Goal: Task Accomplishment & Management: Manage account settings

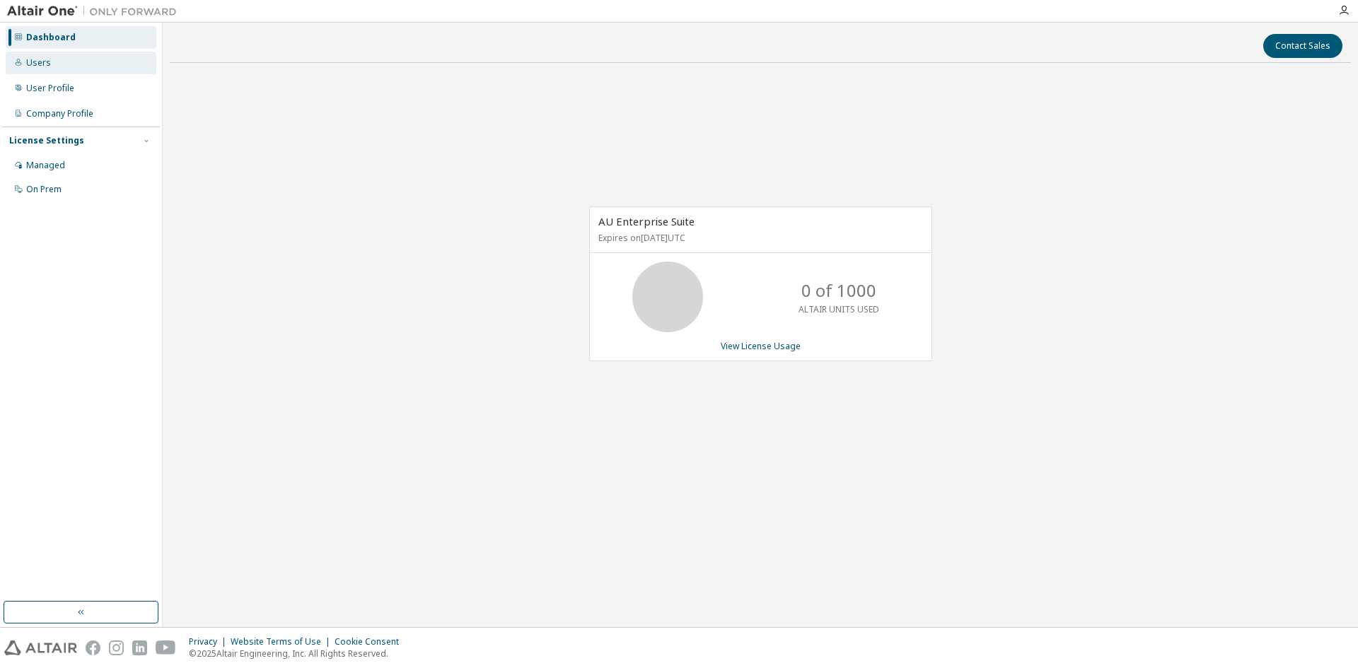
click at [89, 64] on div "Users" at bounding box center [81, 63] width 151 height 23
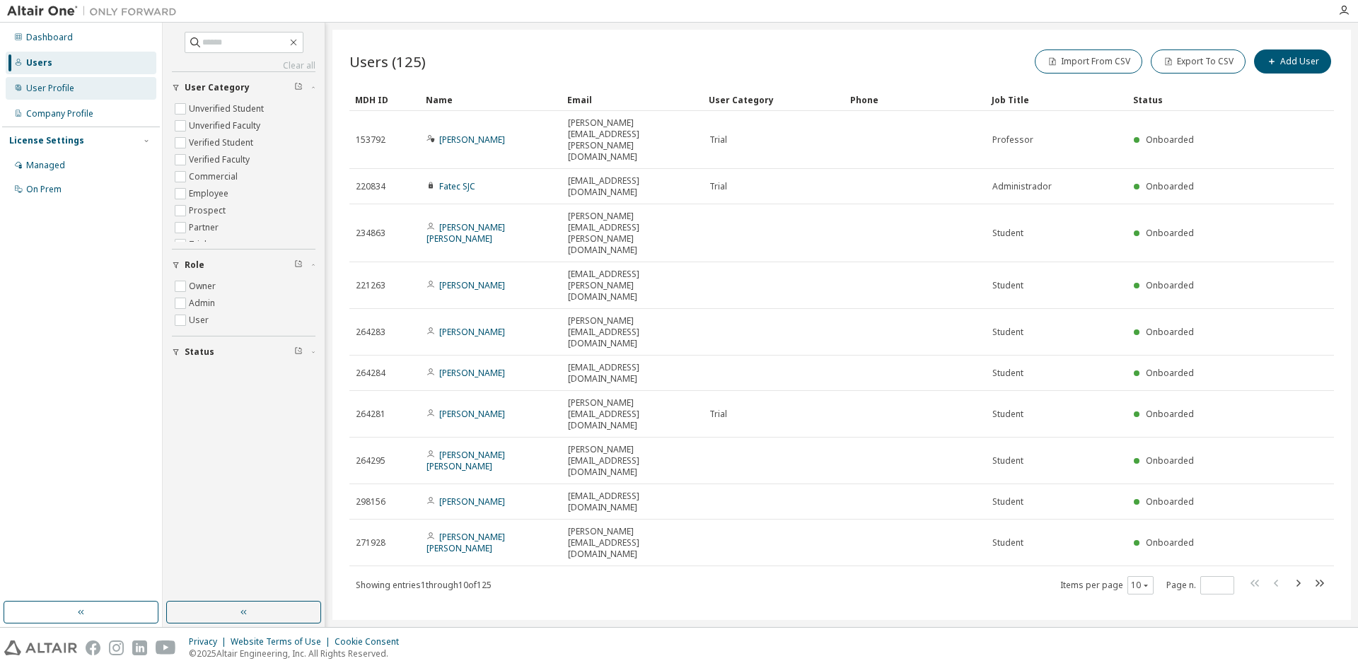
click at [75, 93] on div "User Profile" at bounding box center [81, 88] width 151 height 23
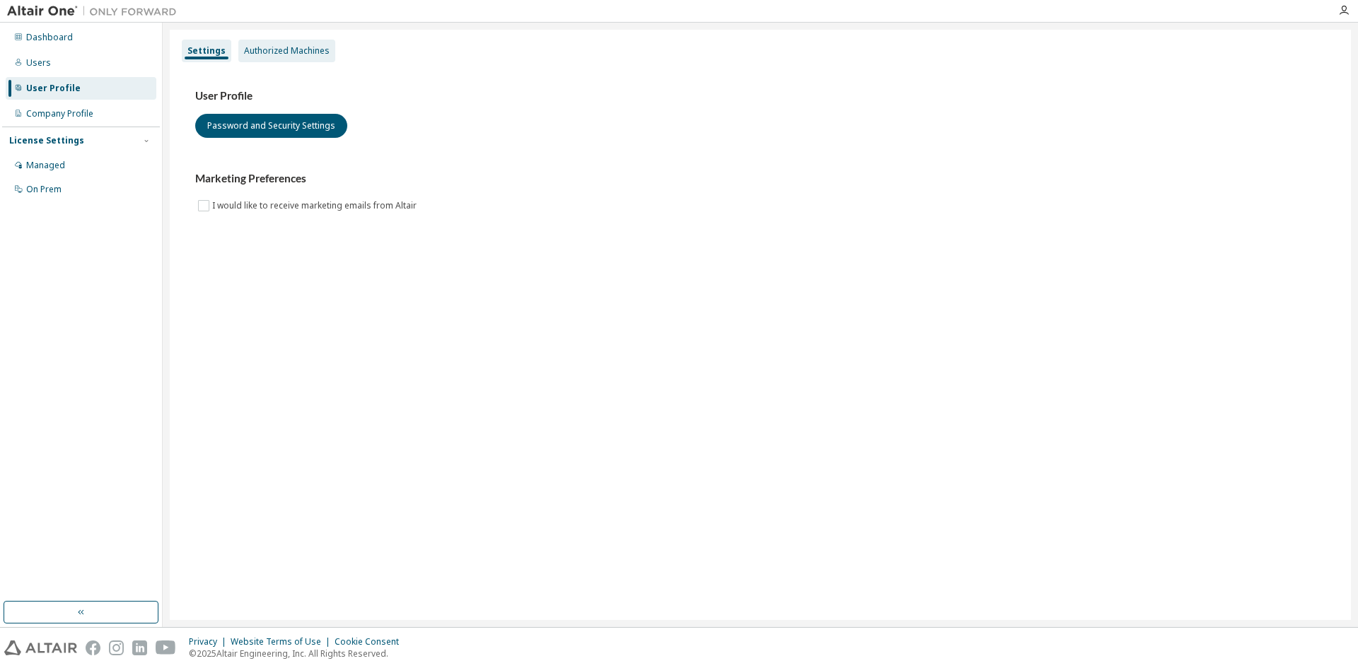
click at [284, 46] on div "Authorized Machines" at bounding box center [287, 50] width 86 height 11
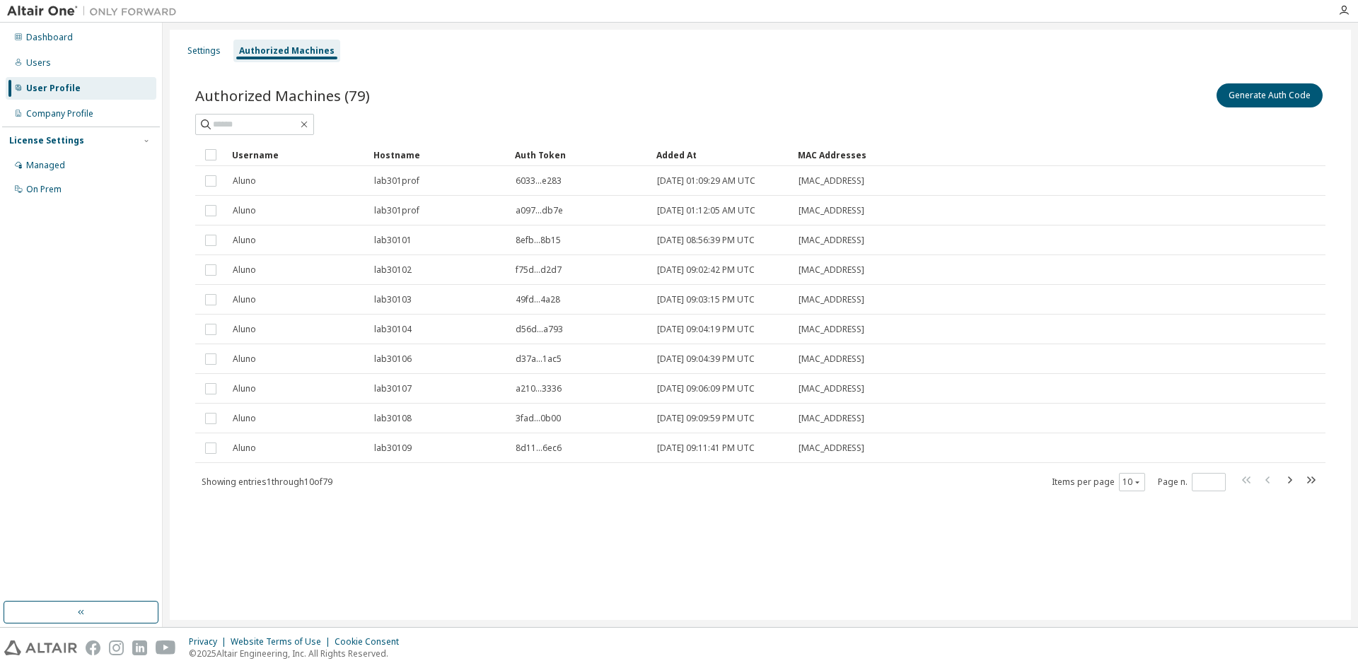
click at [511, 518] on div "Authorized Machines (79) Generate Auth Code Clear Load Save Save As Field Opera…" at bounding box center [760, 296] width 1164 height 465
click at [1124, 488] on div "10" at bounding box center [1132, 482] width 26 height 18
click at [1133, 486] on button "10" at bounding box center [1131, 482] width 19 height 11
click at [1130, 565] on div "10 20 30 50 100" at bounding box center [1175, 535] width 113 height 85
click at [1130, 565] on div "100" at bounding box center [1175, 569] width 113 height 17
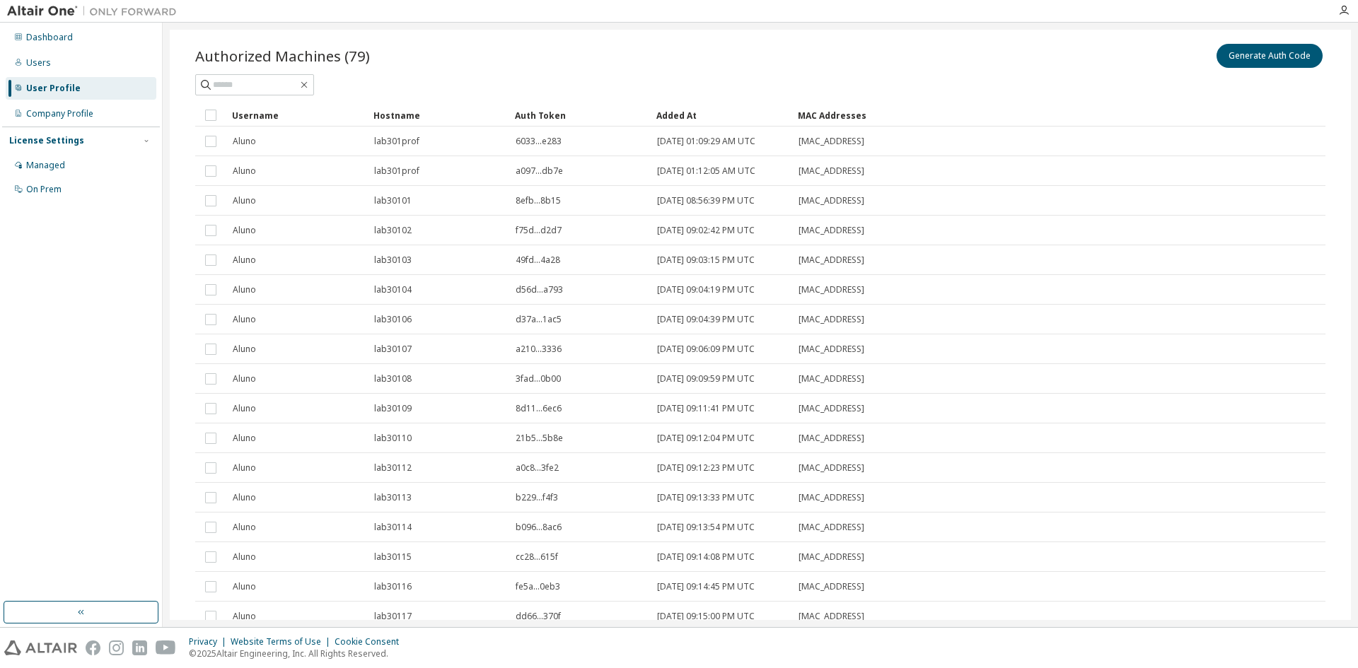
scroll to position [9, 0]
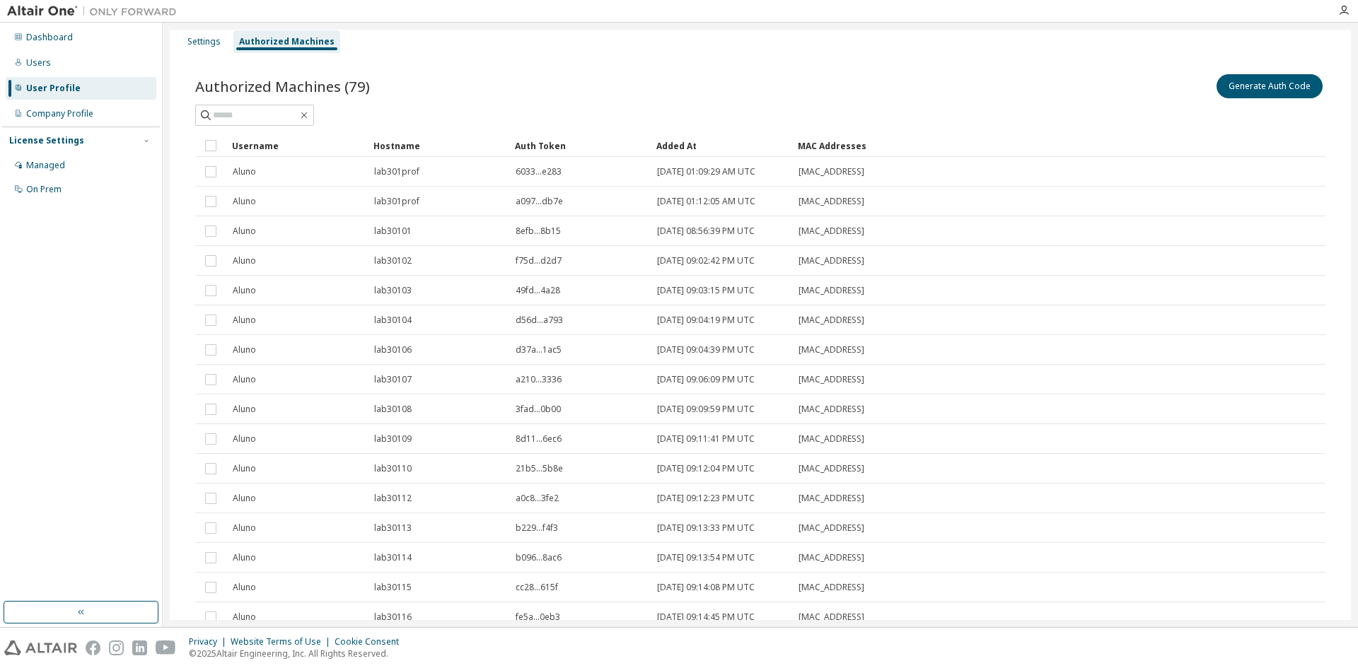
click at [1351, 113] on div "Settings Authorized Machines Authorized Machines (79) Generate Auth Code Clear …" at bounding box center [760, 325] width 1195 height 605
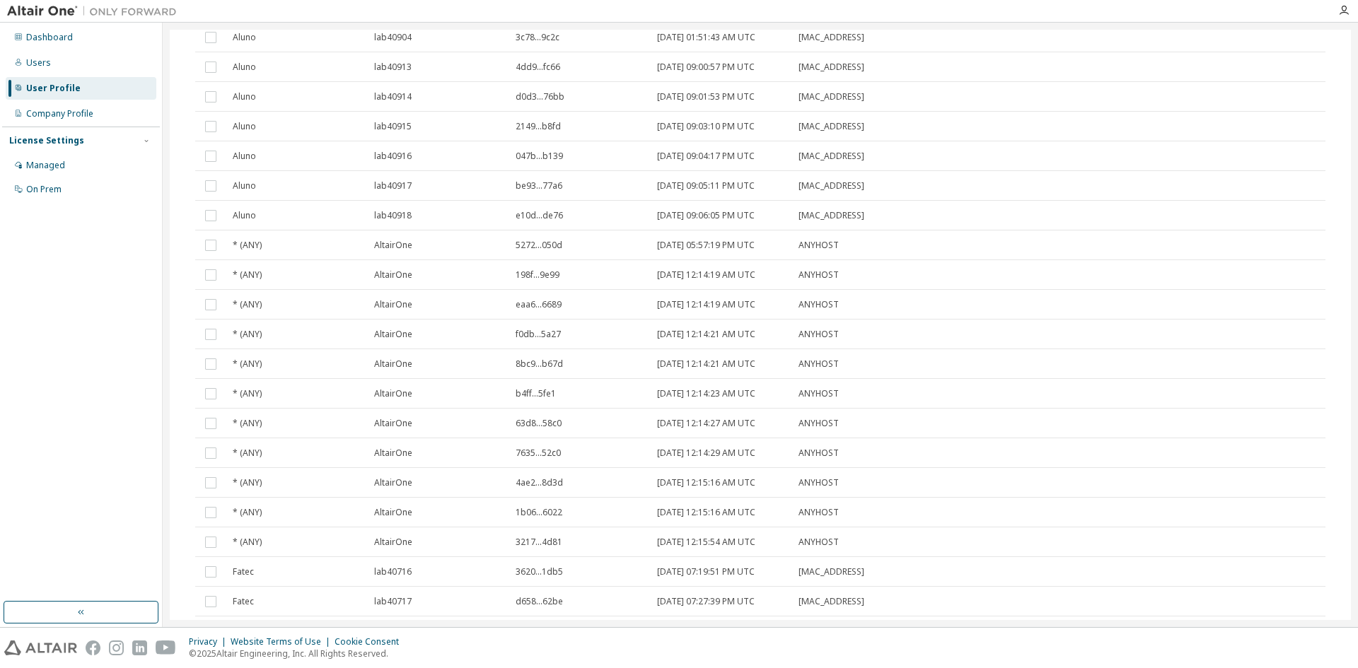
scroll to position [1911, 0]
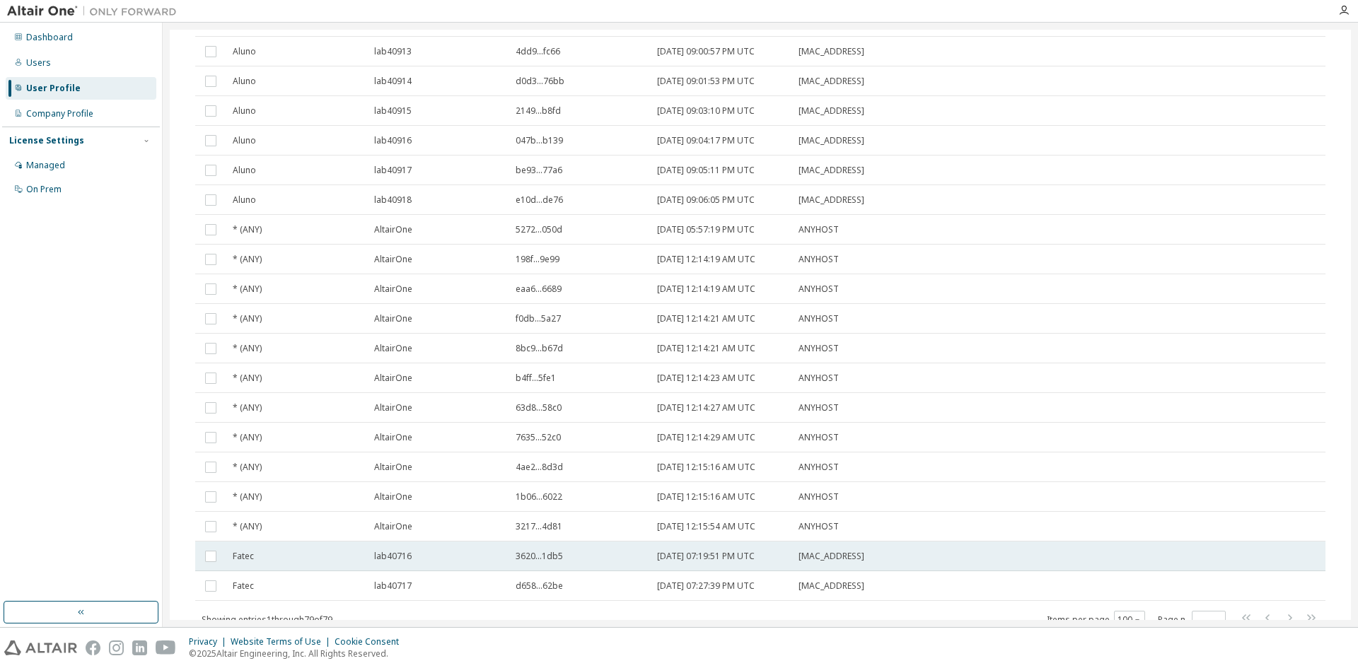
drag, startPoint x: 757, startPoint y: 555, endPoint x: 736, endPoint y: 551, distance: 21.6
click at [736, 551] on span "[DATE] 07:19:51 PM UTC" at bounding box center [706, 556] width 98 height 11
click at [811, 551] on span "[MAC_ADDRESS]" at bounding box center [831, 556] width 66 height 11
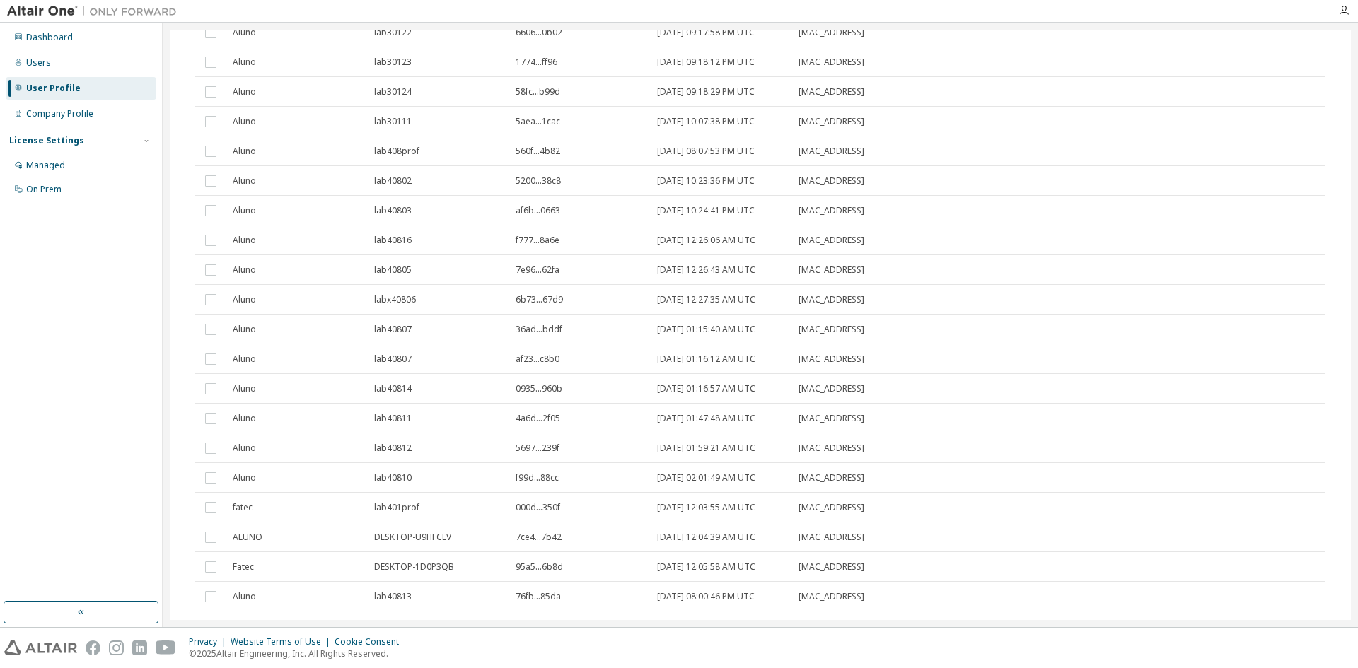
scroll to position [0, 0]
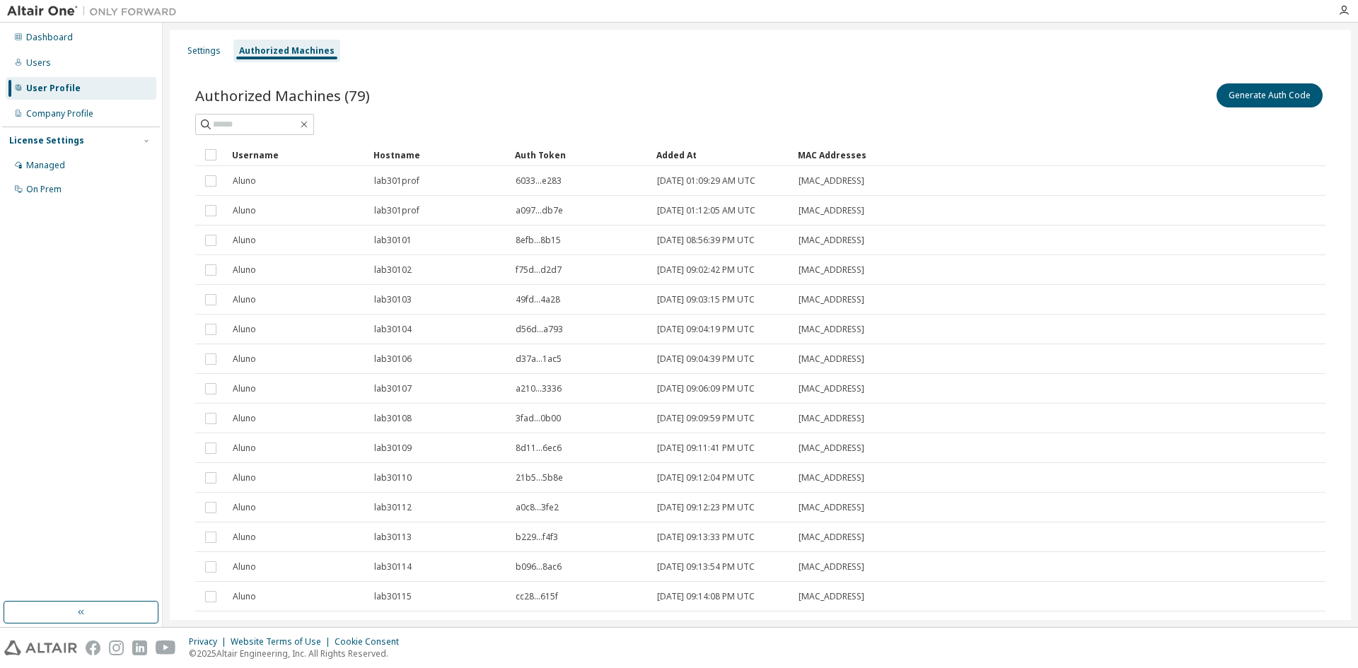
click at [693, 158] on div "Added At" at bounding box center [721, 155] width 130 height 23
click at [697, 158] on div "Added At" at bounding box center [721, 155] width 130 height 23
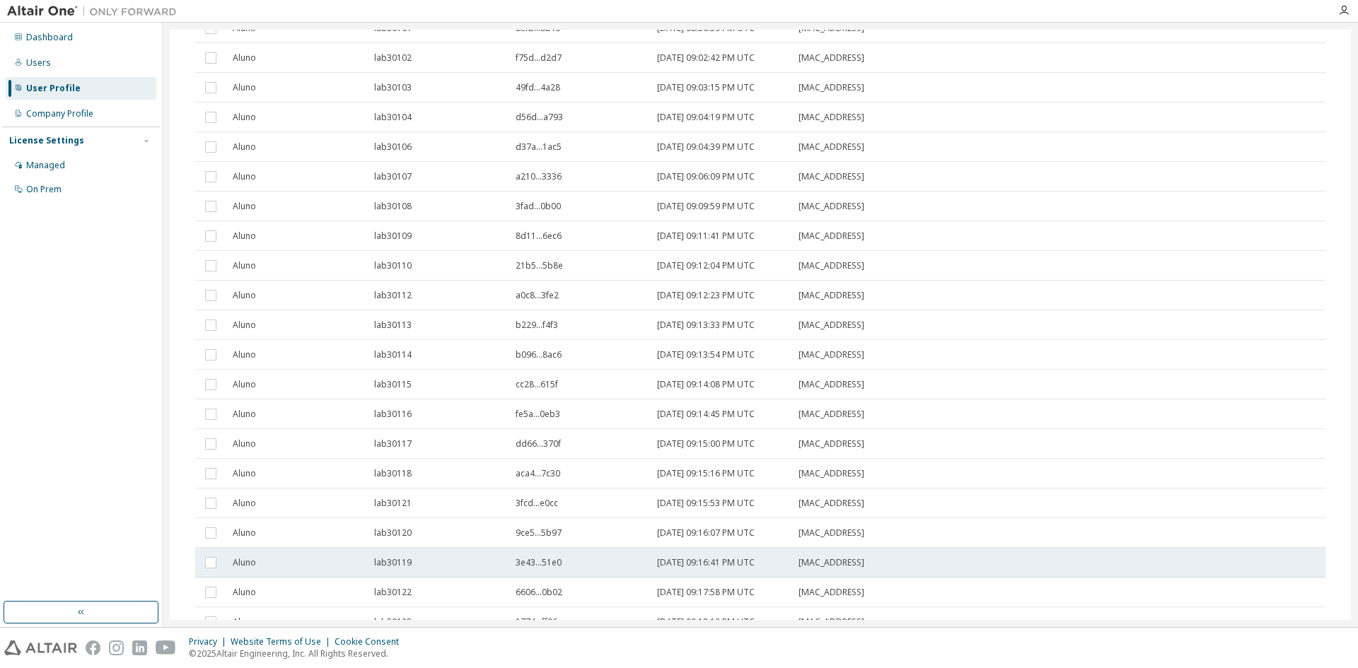
scroll to position [424, 0]
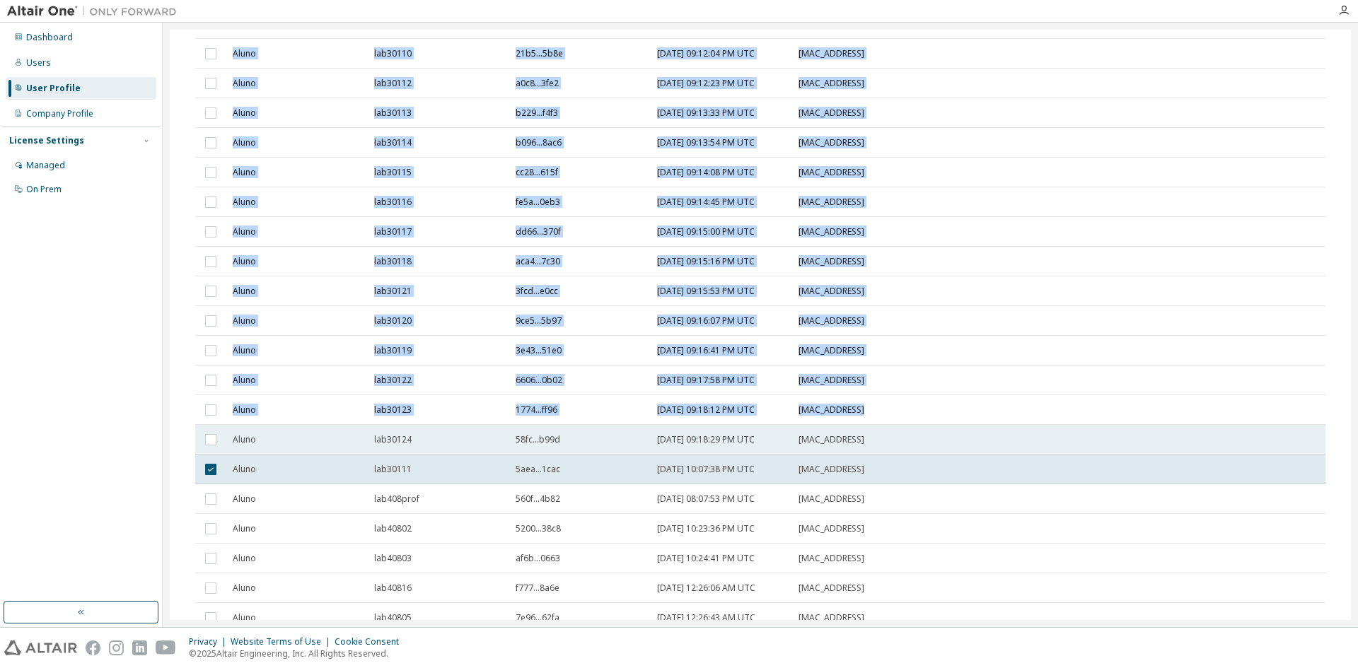
click at [200, 444] on td at bounding box center [210, 440] width 31 height 30
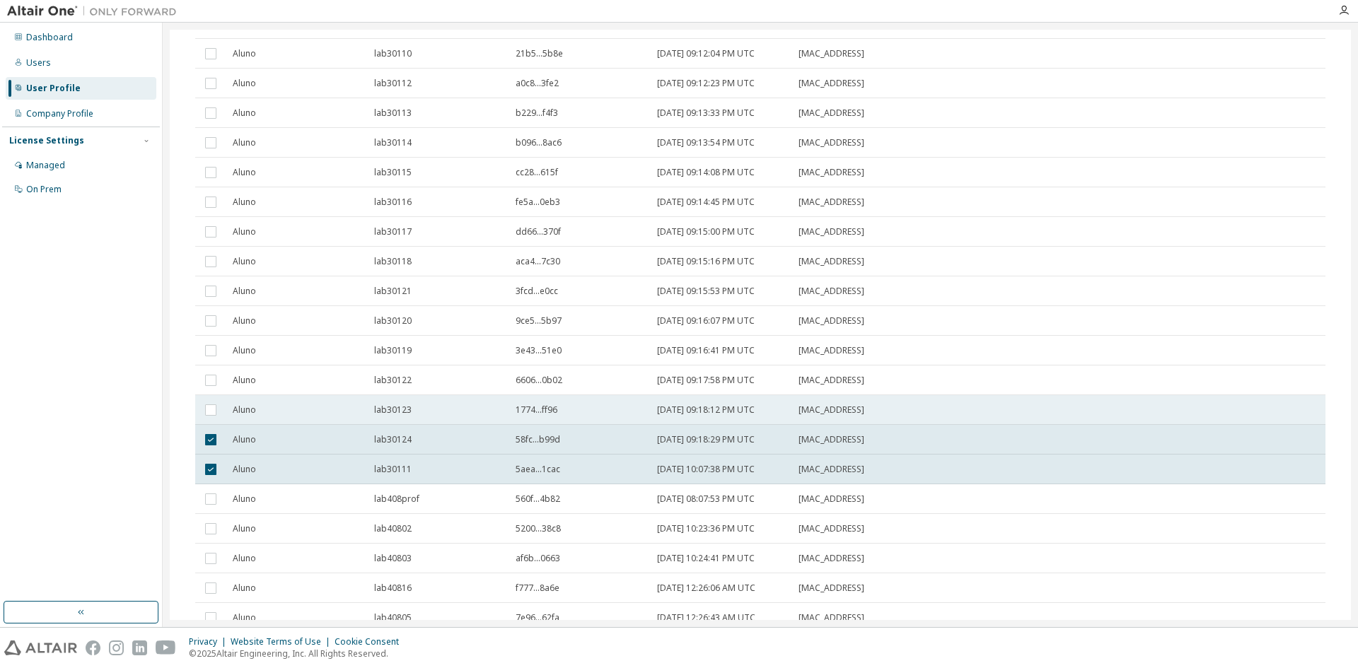
click at [219, 418] on td at bounding box center [210, 410] width 31 height 30
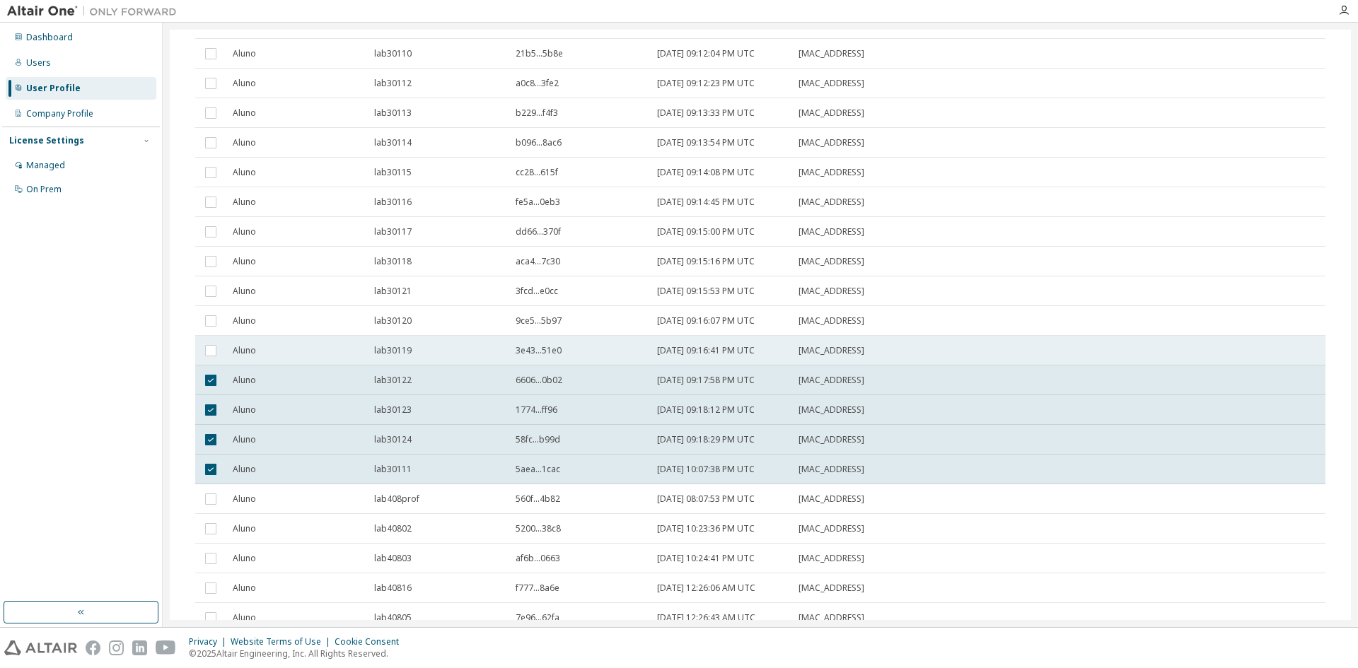
click at [217, 337] on td at bounding box center [210, 351] width 31 height 30
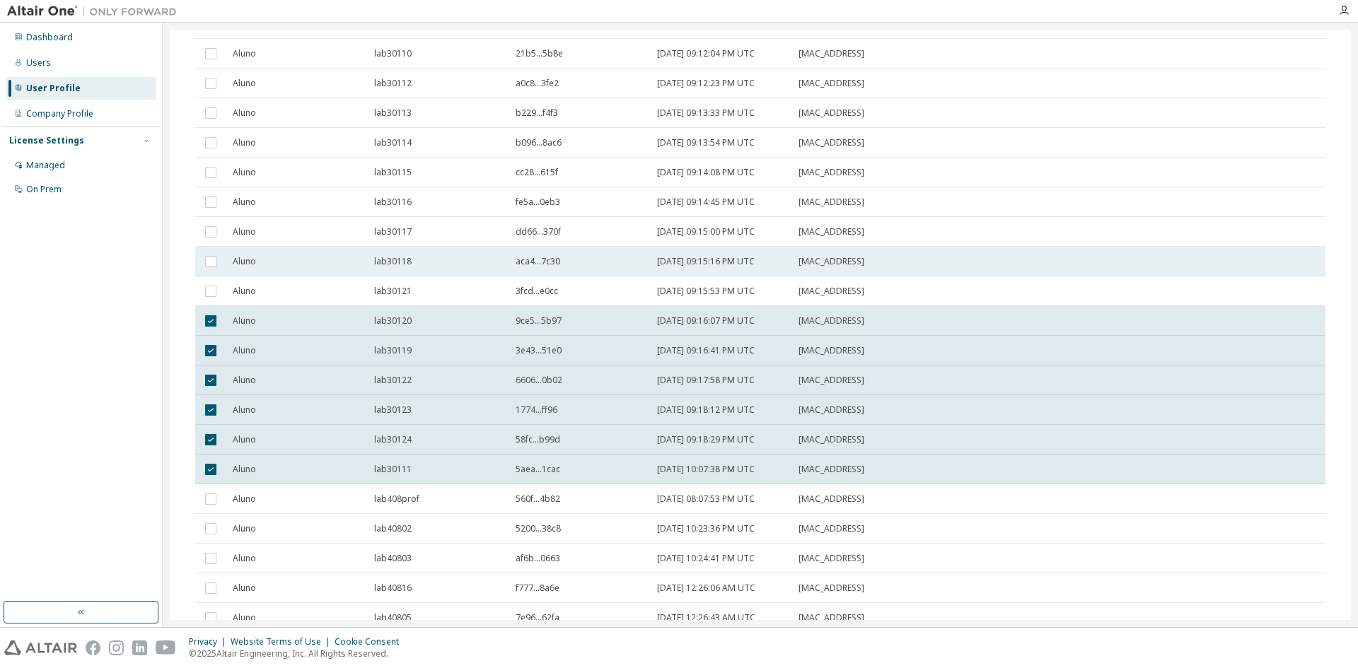
click at [214, 274] on td at bounding box center [210, 262] width 31 height 30
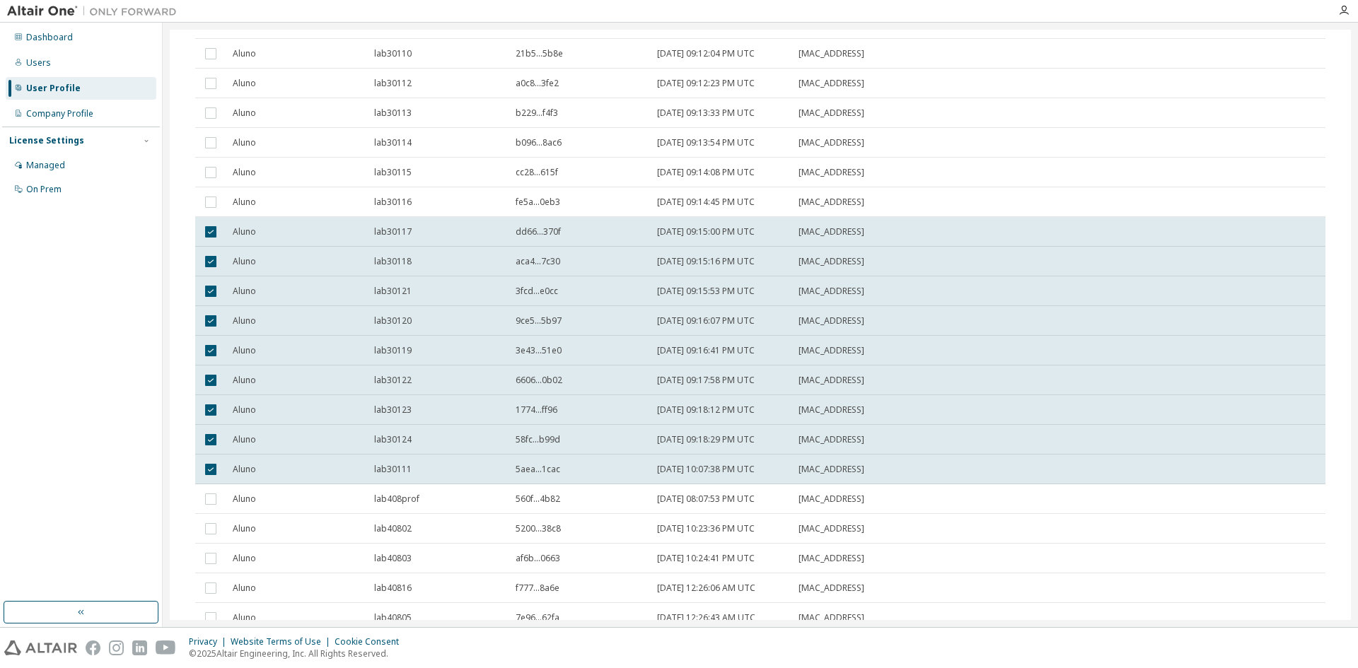
scroll to position [212, 0]
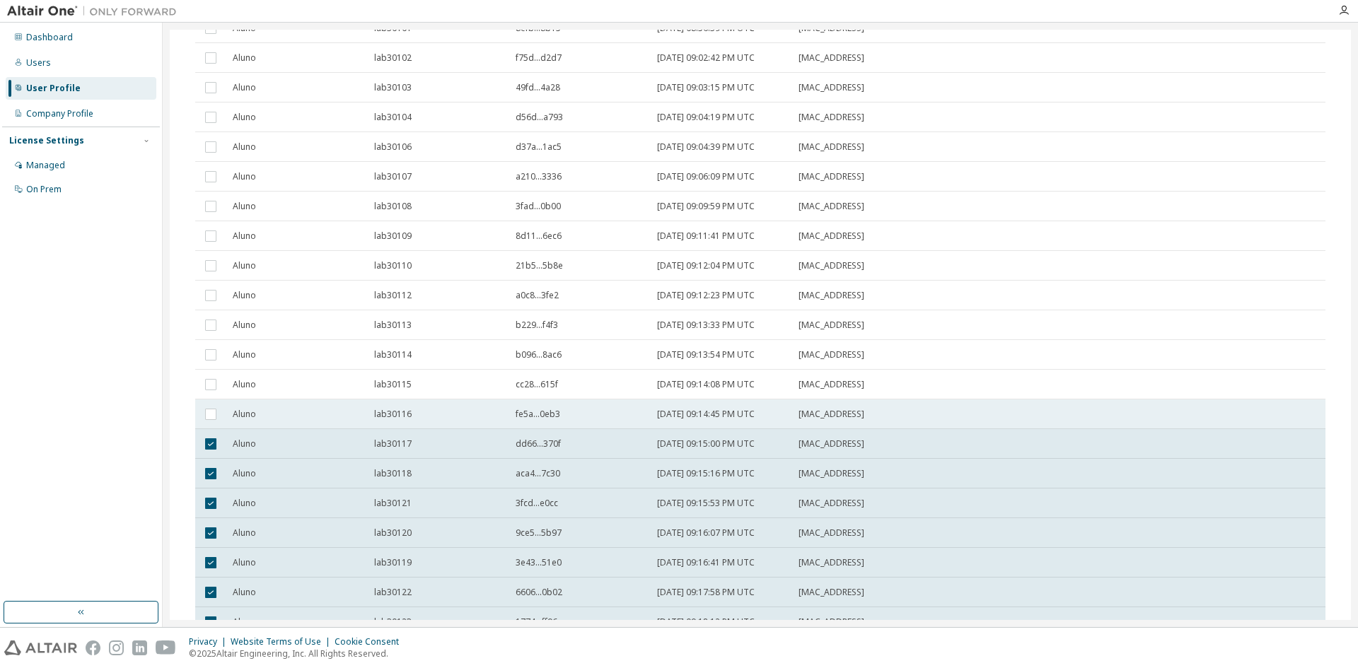
click at [227, 410] on td "Aluno" at bounding box center [296, 415] width 141 height 30
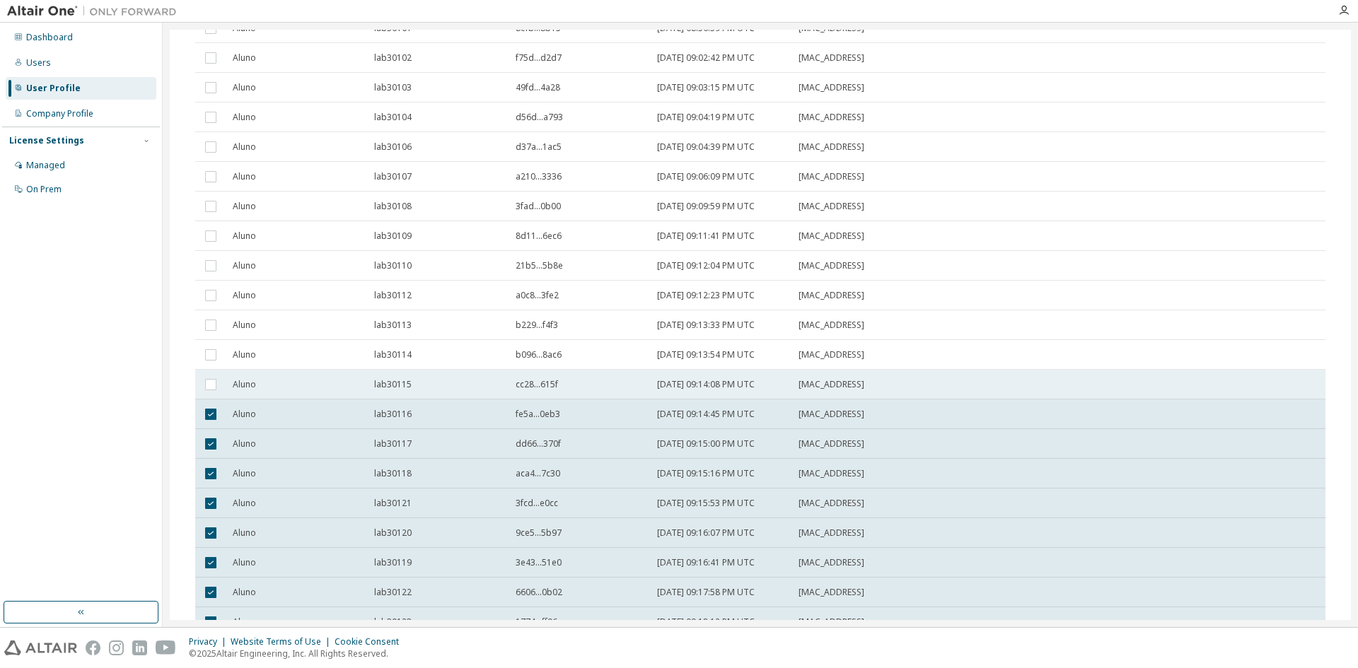
click at [230, 377] on td "Aluno" at bounding box center [296, 385] width 141 height 30
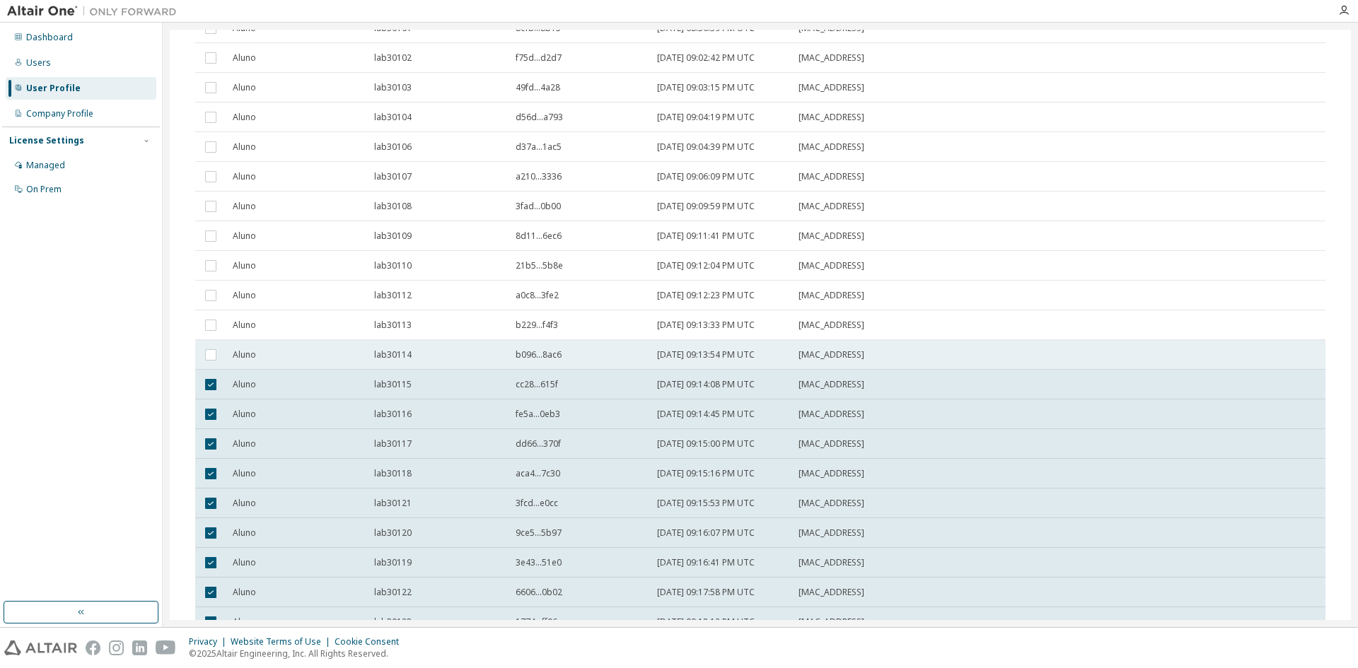
click at [237, 359] on span "Aluno" at bounding box center [244, 354] width 23 height 11
click at [240, 339] on td "Aluno" at bounding box center [296, 325] width 141 height 30
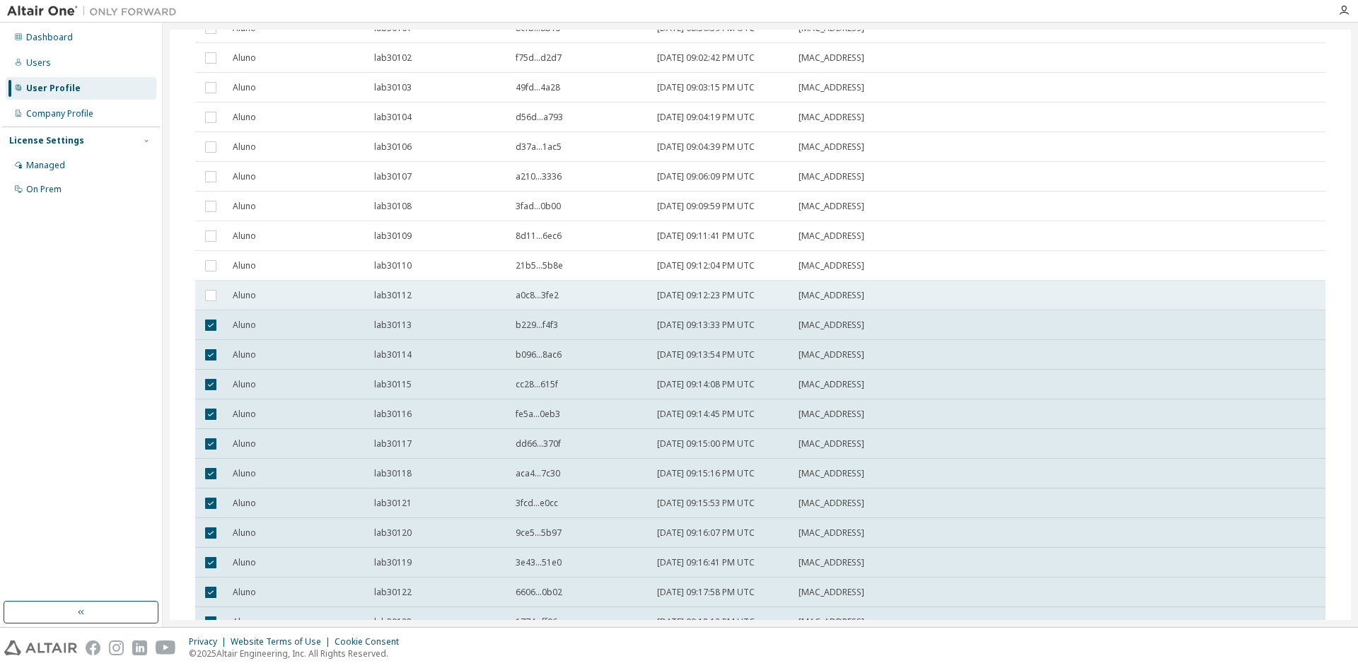
click at [247, 293] on span "Aluno" at bounding box center [244, 295] width 23 height 11
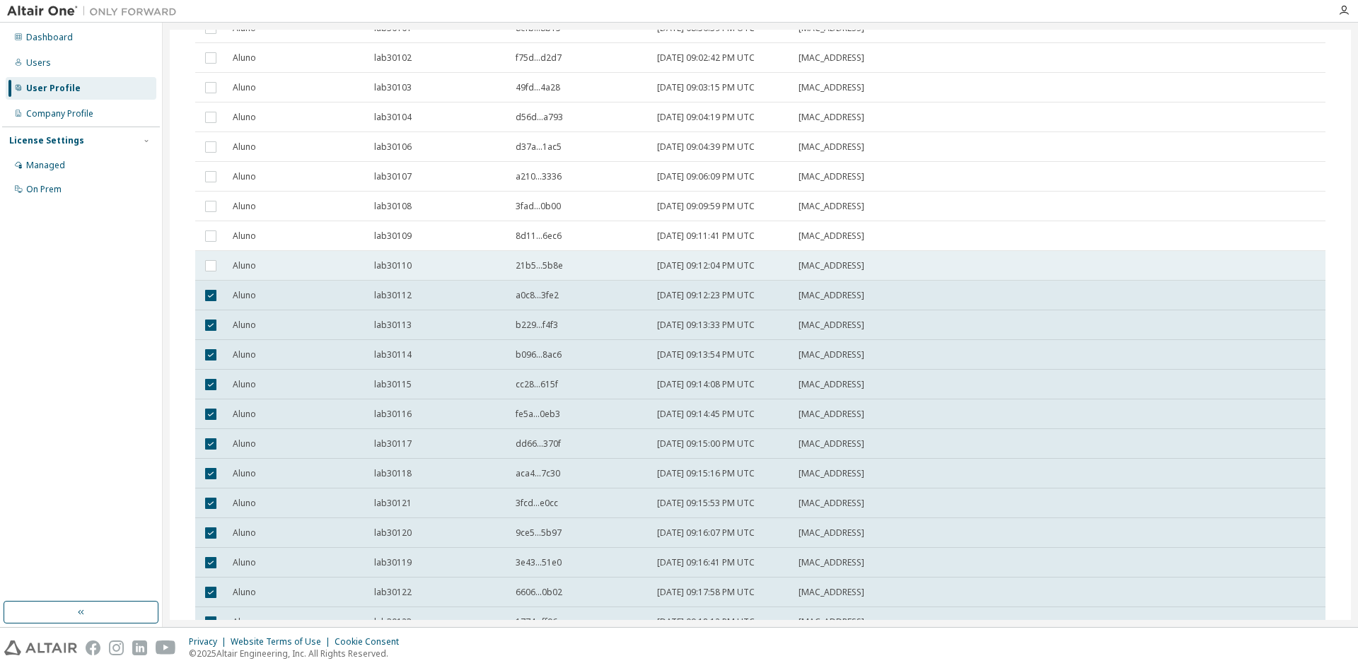
click at [250, 269] on span "Aluno" at bounding box center [244, 265] width 23 height 11
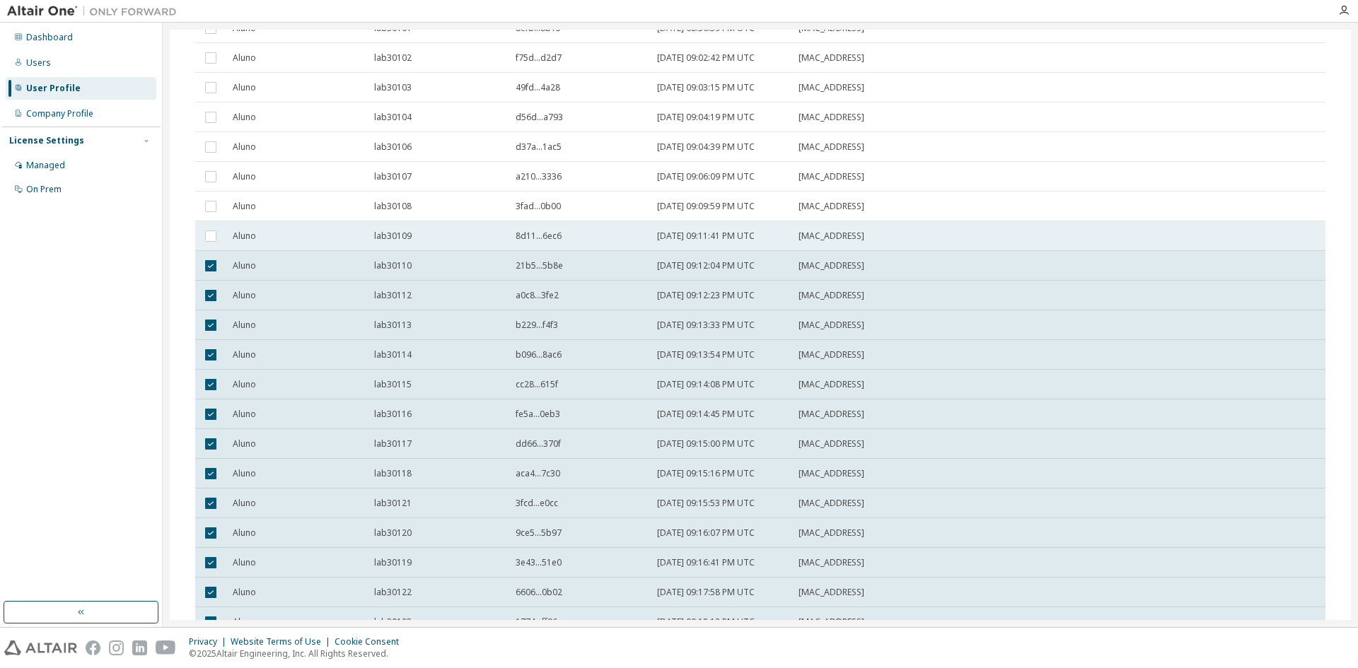
click at [250, 250] on td "Aluno" at bounding box center [296, 236] width 141 height 30
click at [257, 209] on div "Aluno" at bounding box center [297, 206] width 129 height 11
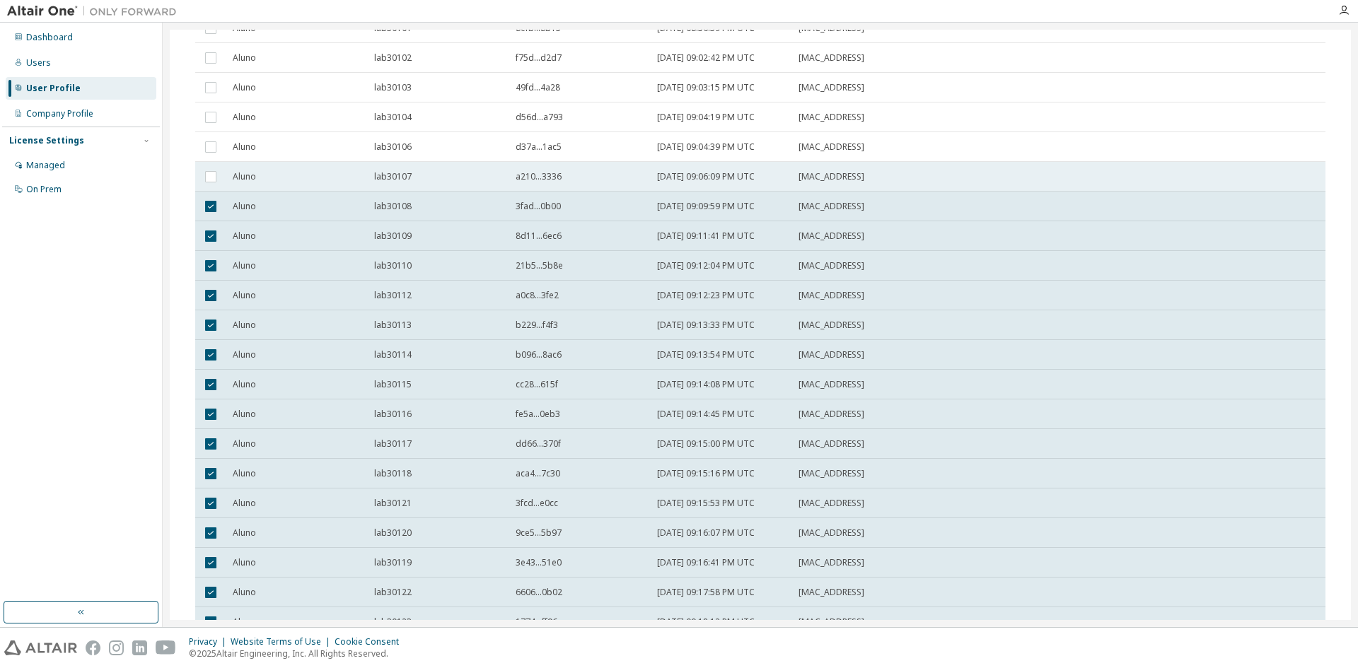
click at [264, 187] on td "Aluno" at bounding box center [296, 177] width 141 height 30
click at [267, 154] on td "Aluno" at bounding box center [296, 147] width 141 height 30
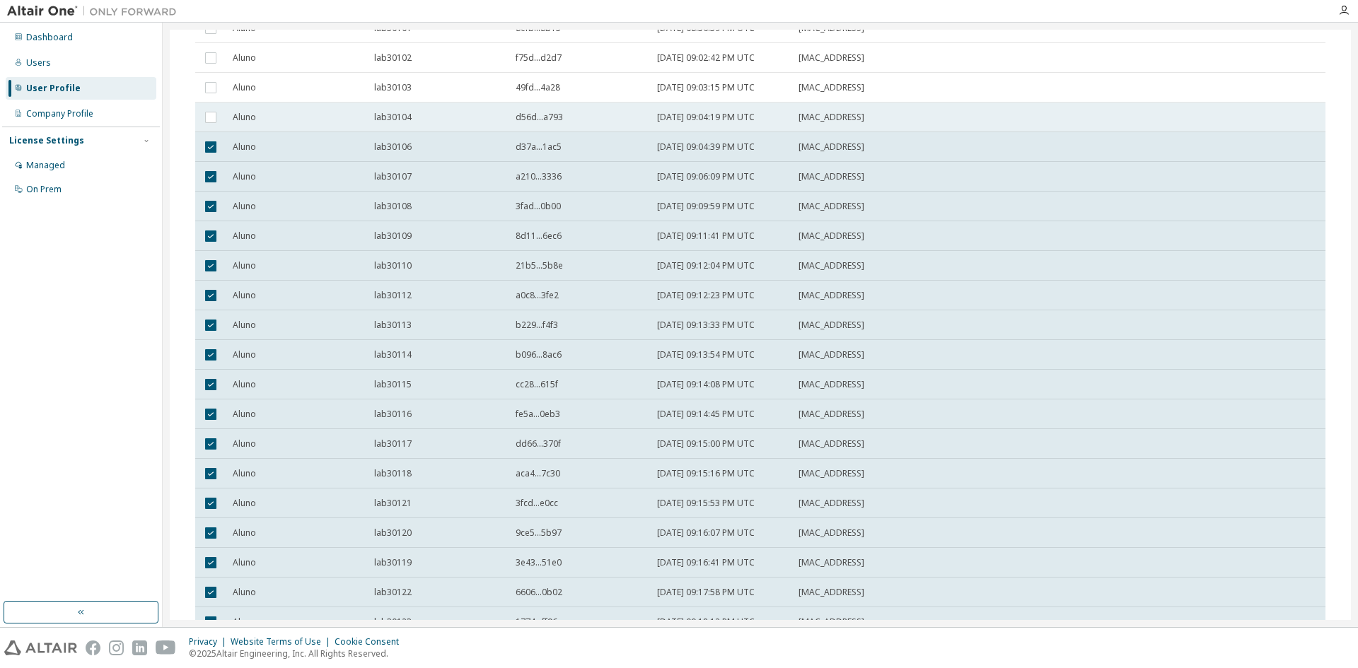
click at [272, 126] on td "Aluno" at bounding box center [296, 118] width 141 height 30
click at [285, 74] on td "Aluno" at bounding box center [296, 88] width 141 height 30
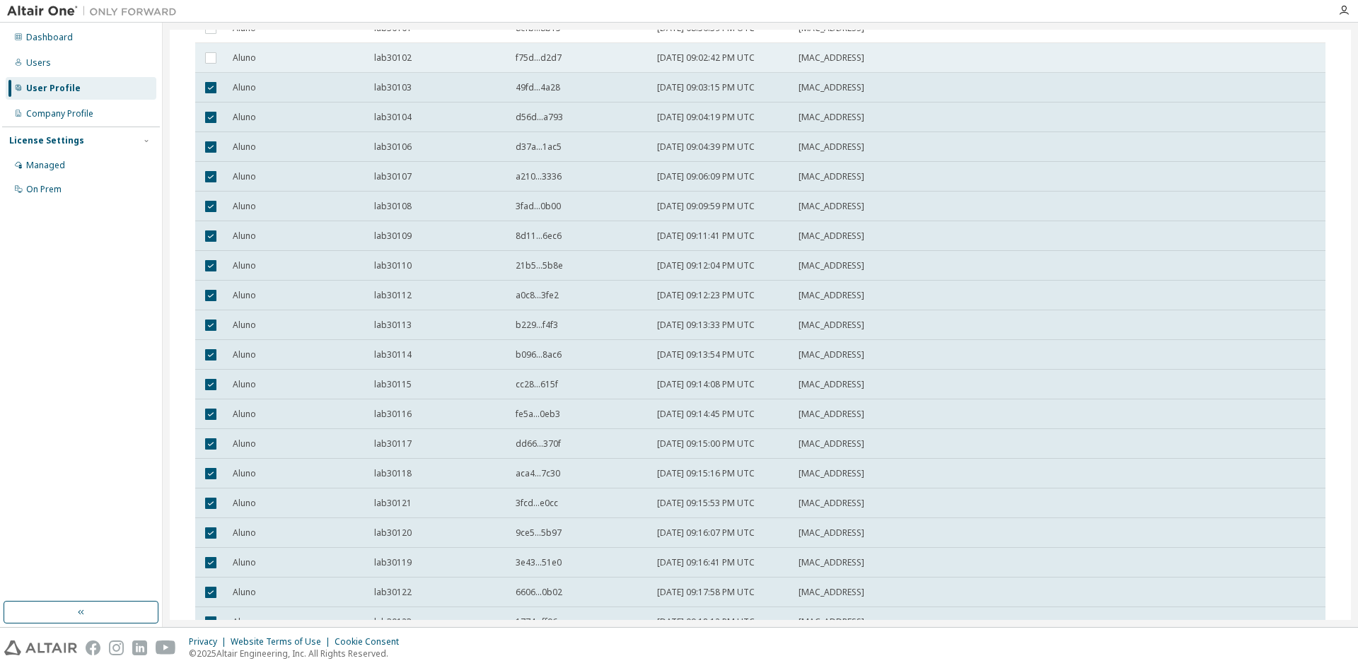
click at [288, 49] on td "Aluno" at bounding box center [296, 58] width 141 height 30
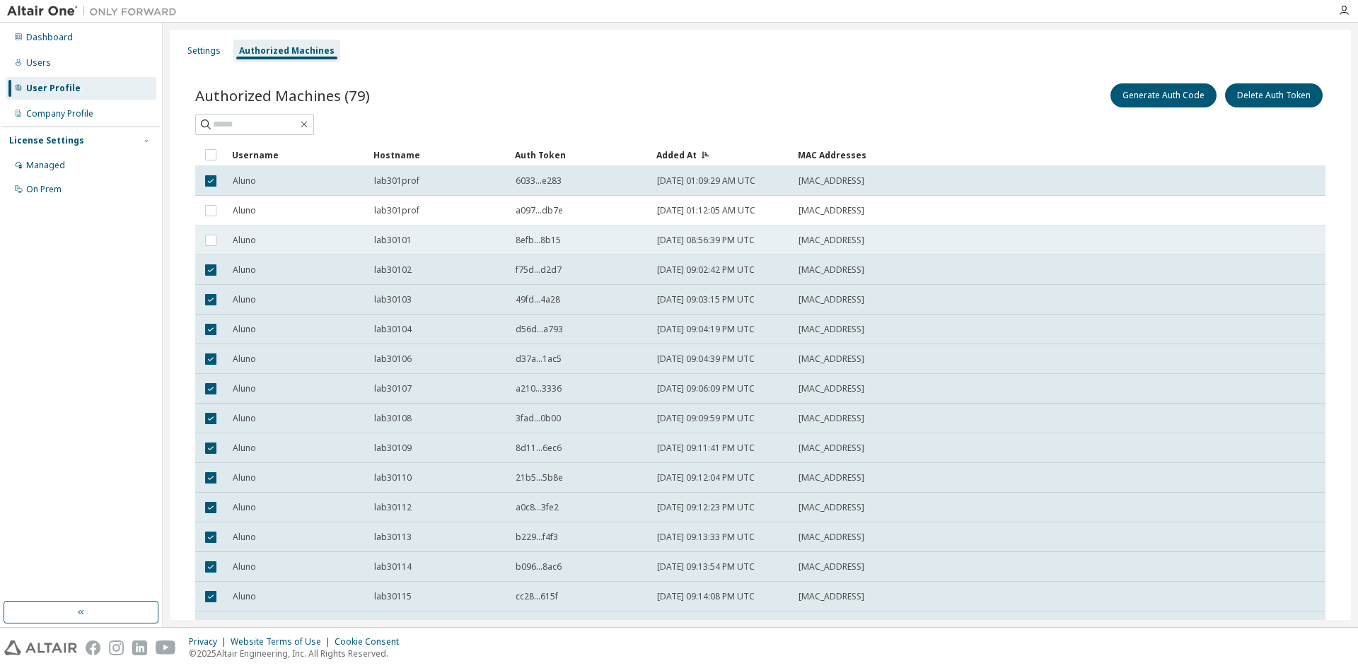
click at [448, 244] on div "lab30101" at bounding box center [438, 240] width 129 height 11
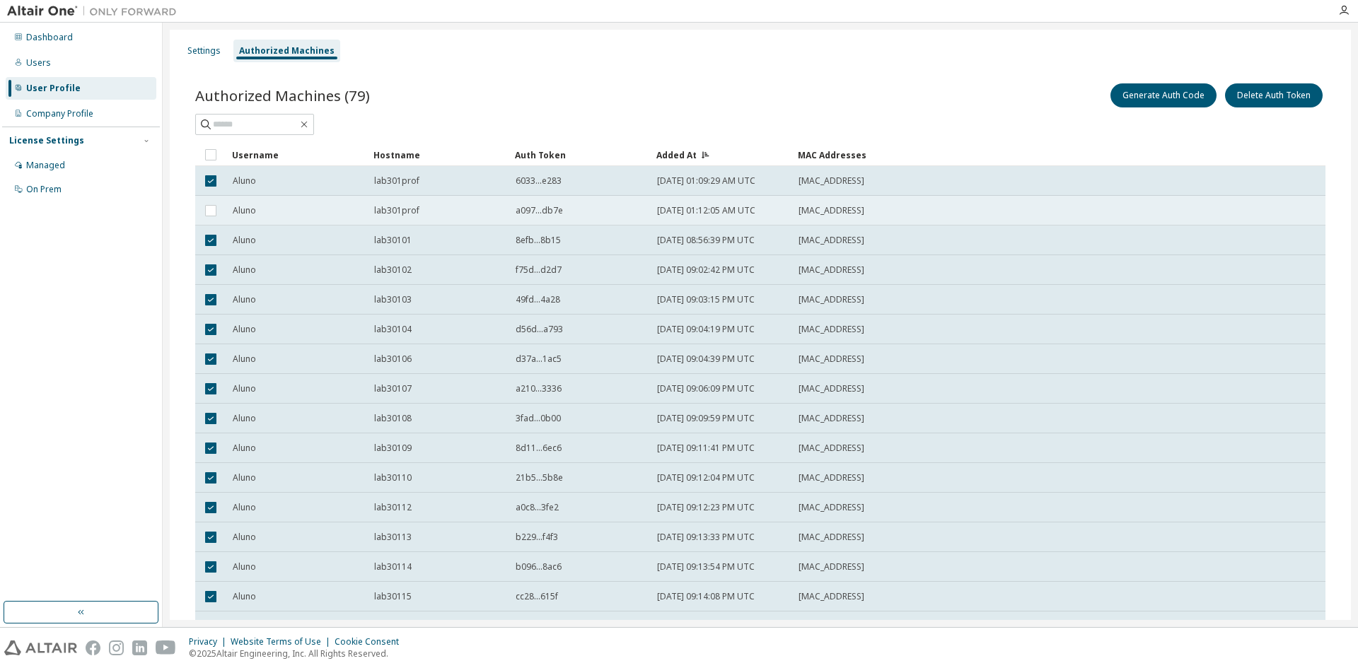
click at [455, 200] on td "lab301prof" at bounding box center [438, 211] width 141 height 30
click at [1247, 95] on button "Delete Auth Token" at bounding box center [1274, 95] width 98 height 24
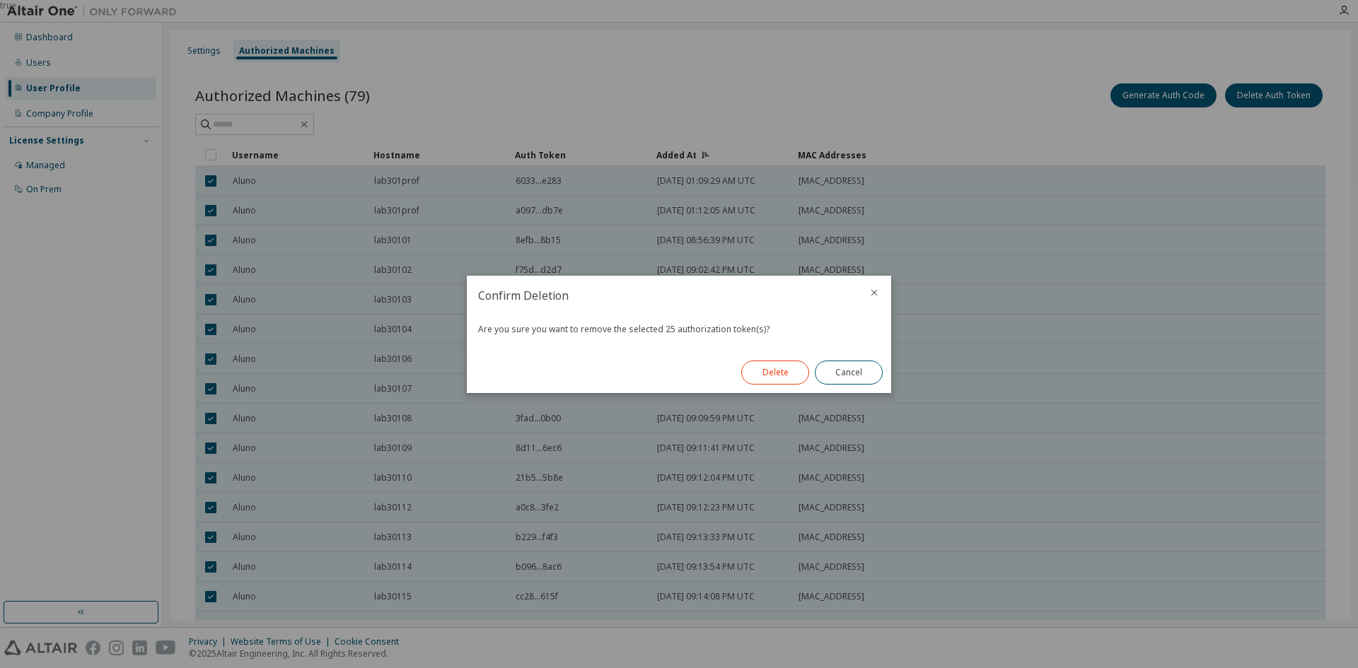
click at [757, 371] on button "Delete" at bounding box center [775, 373] width 68 height 24
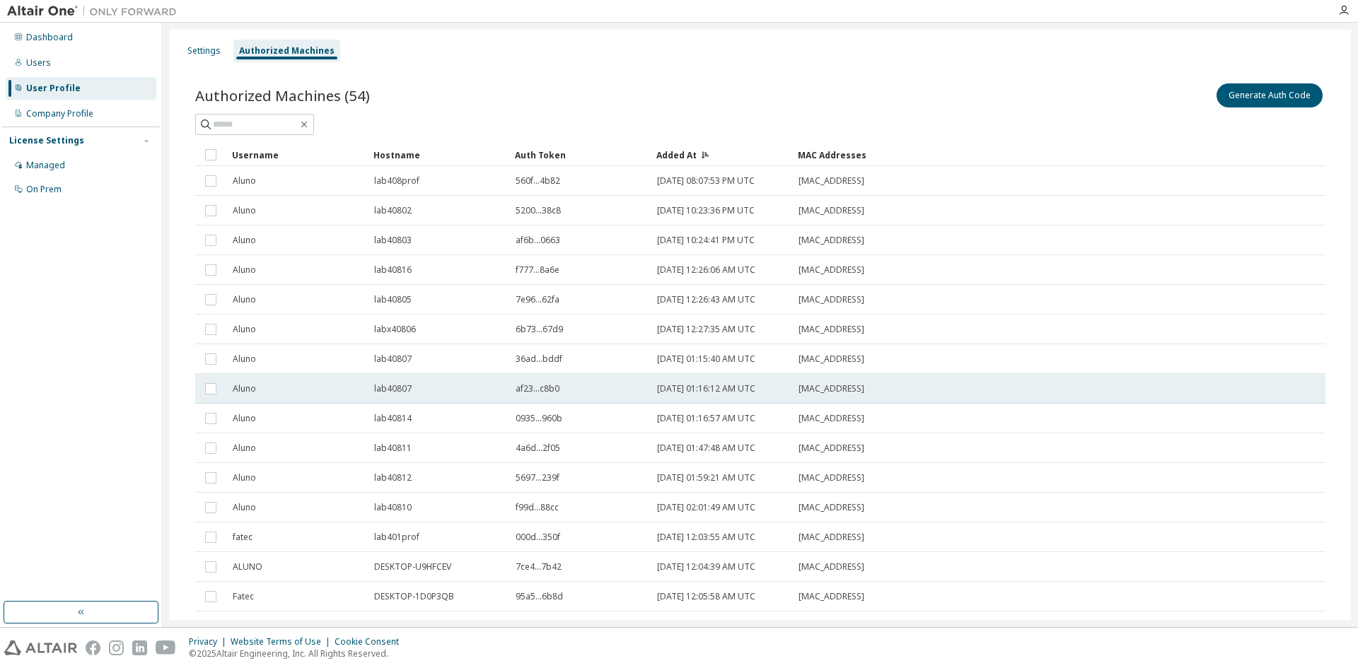
scroll to position [212, 0]
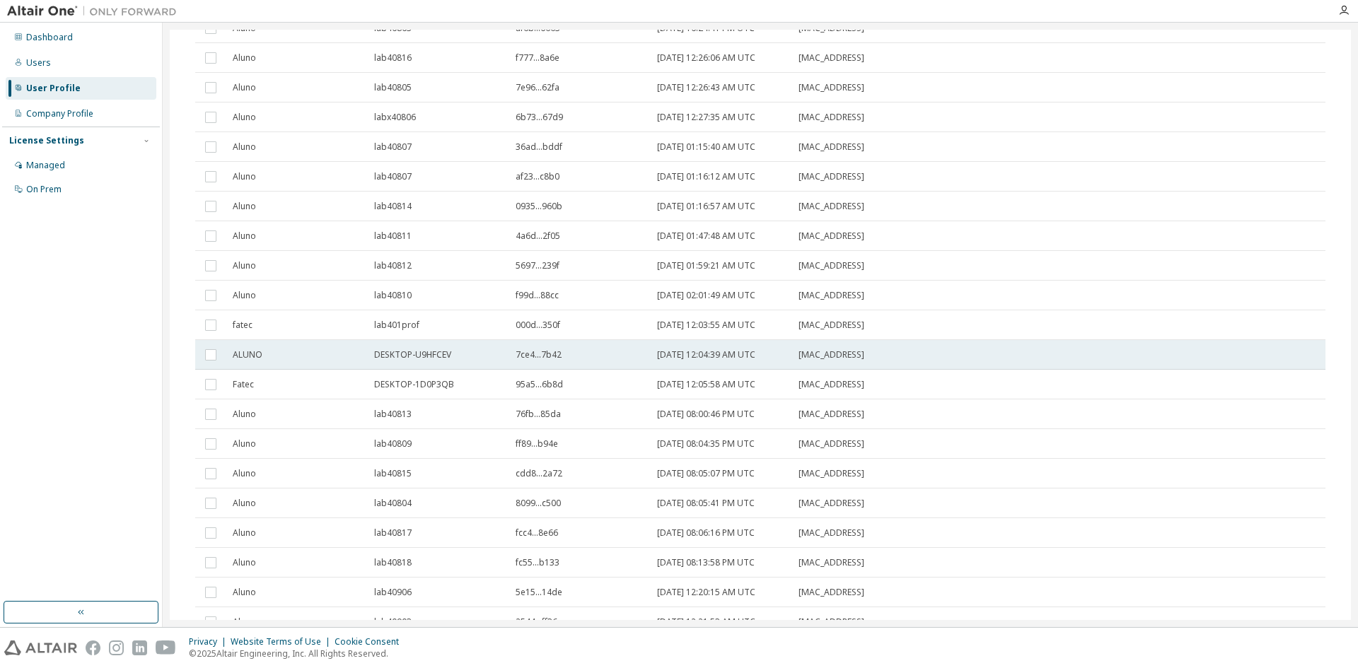
click at [744, 362] on td "2022-03-25 12:04:39 AM UTC" at bounding box center [721, 355] width 141 height 30
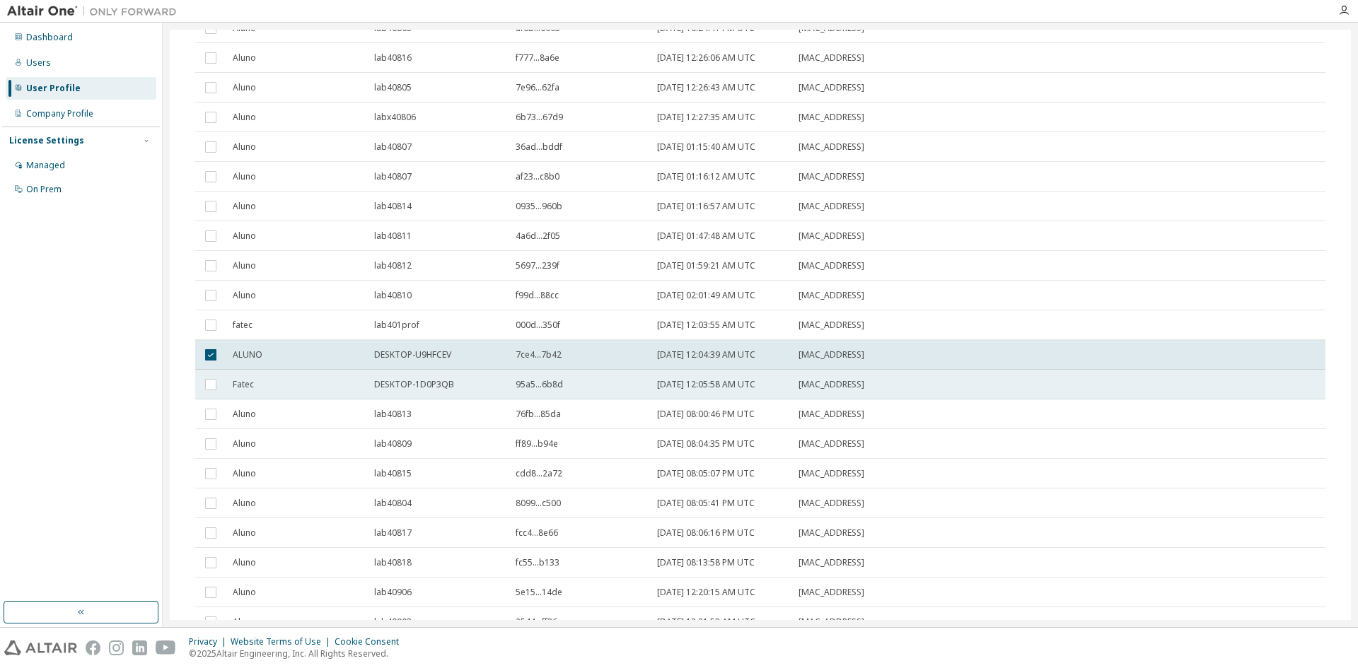
click at [730, 381] on span "2022-03-25 12:05:58 AM UTC" at bounding box center [706, 384] width 98 height 11
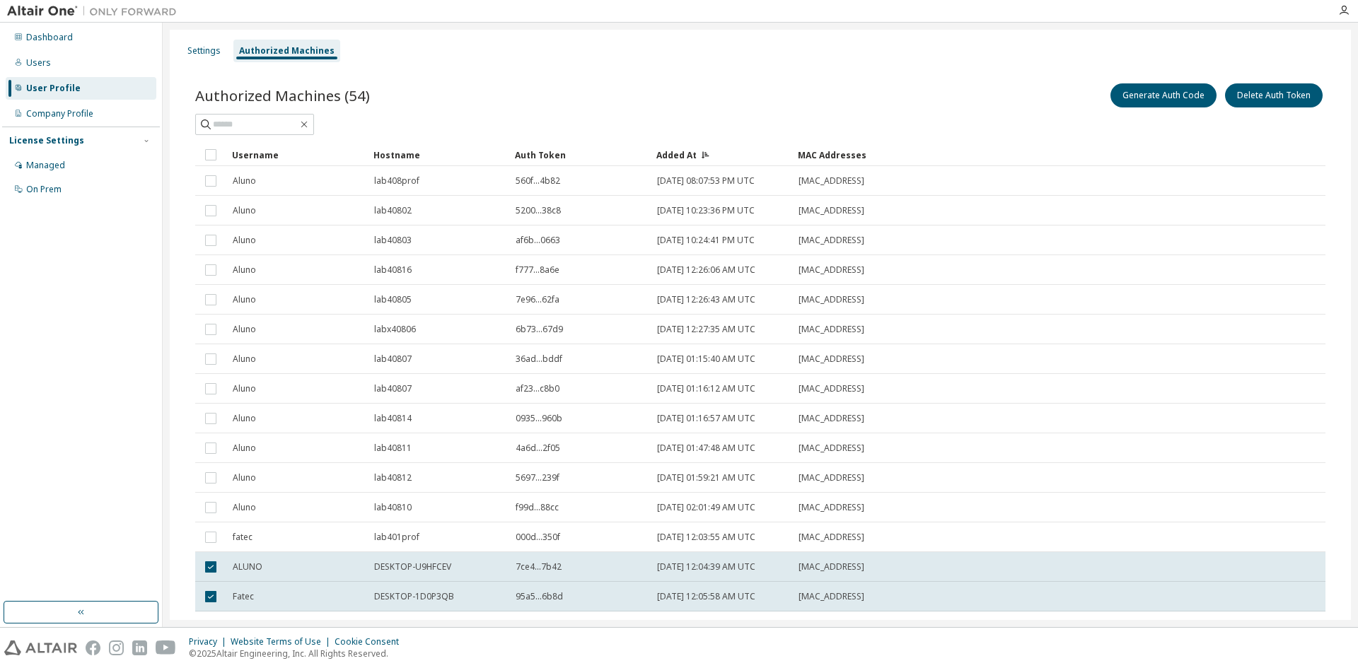
click at [1283, 103] on button "Delete Auth Token" at bounding box center [1274, 95] width 98 height 24
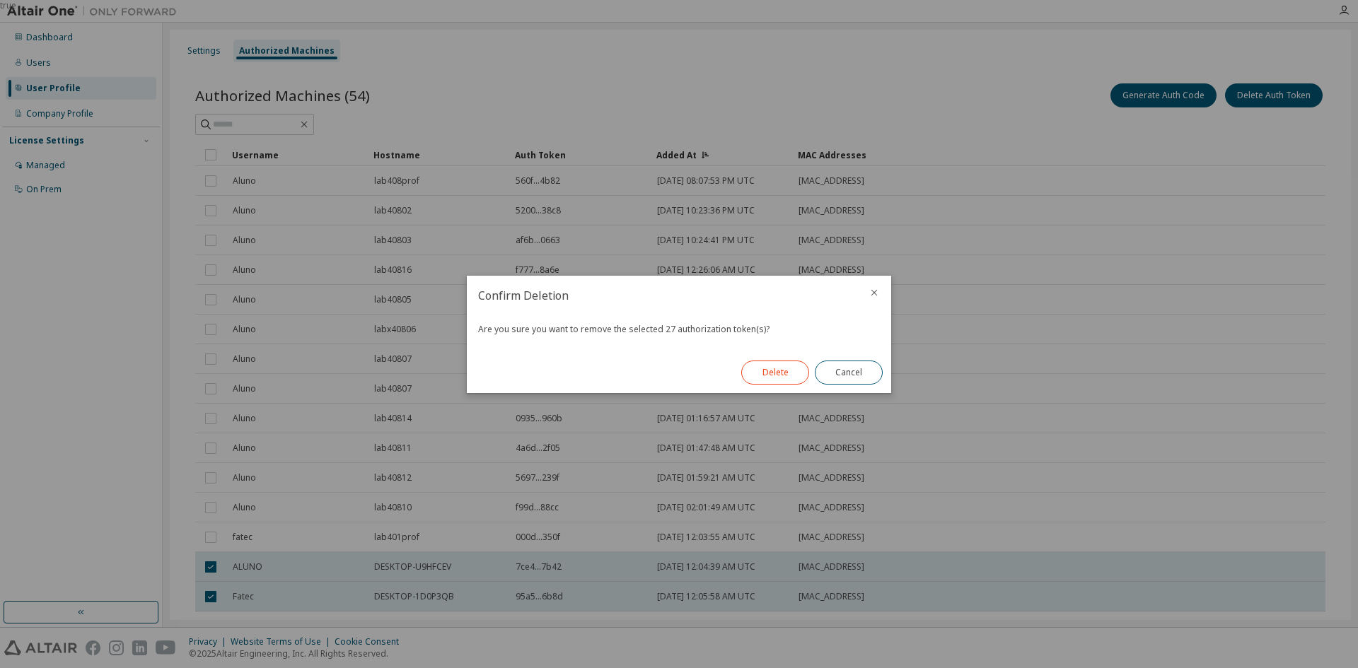
click at [777, 373] on button "Delete" at bounding box center [775, 373] width 68 height 24
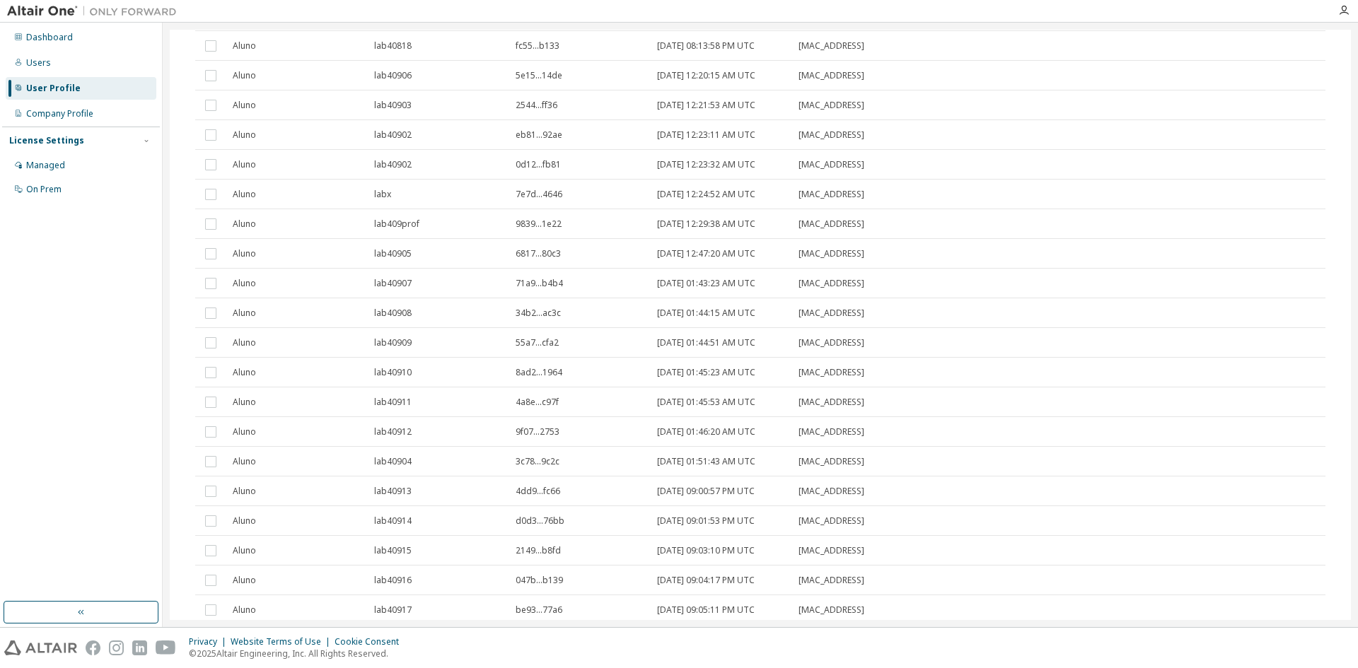
scroll to position [599, 0]
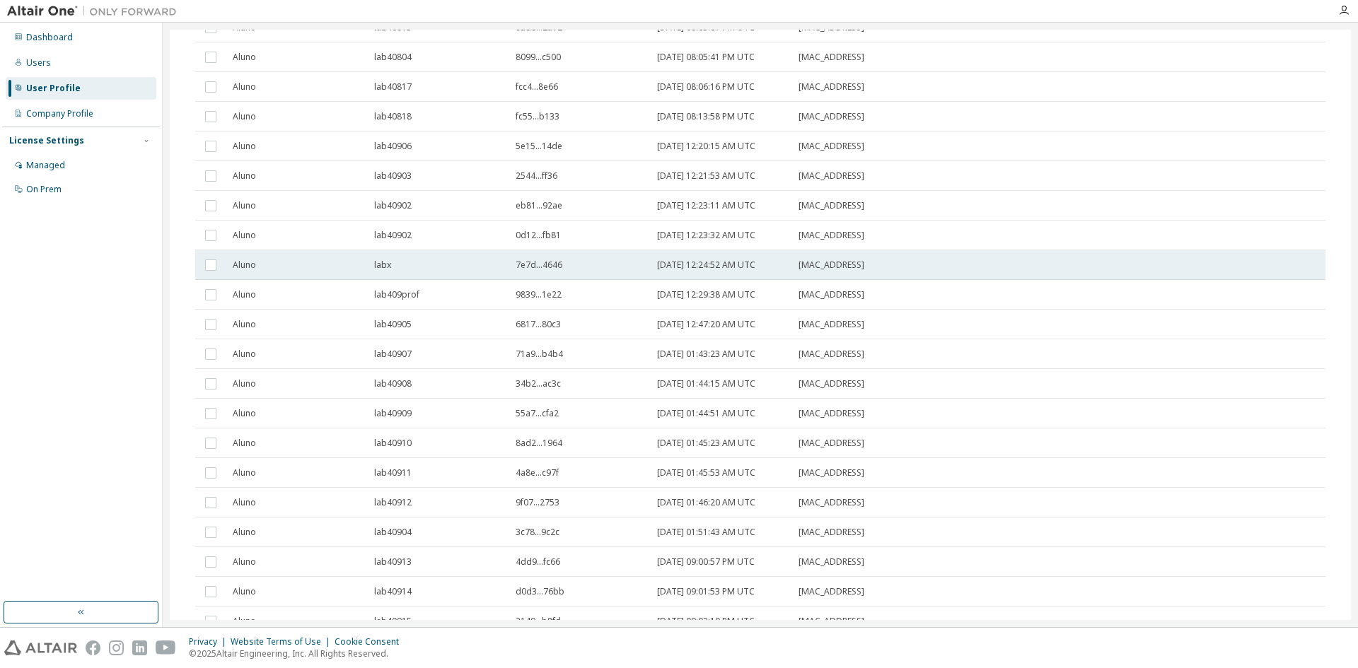
click at [844, 260] on span "E0:69:95:56:57:32" at bounding box center [831, 265] width 66 height 11
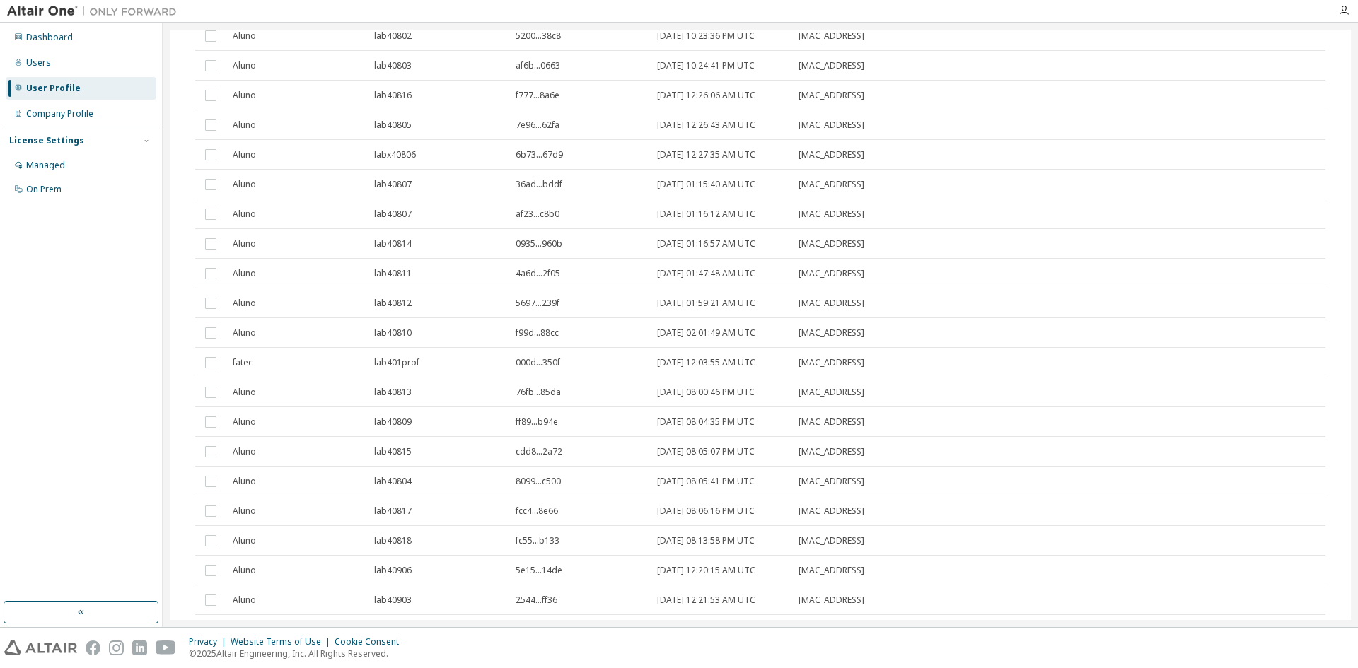
scroll to position [33, 0]
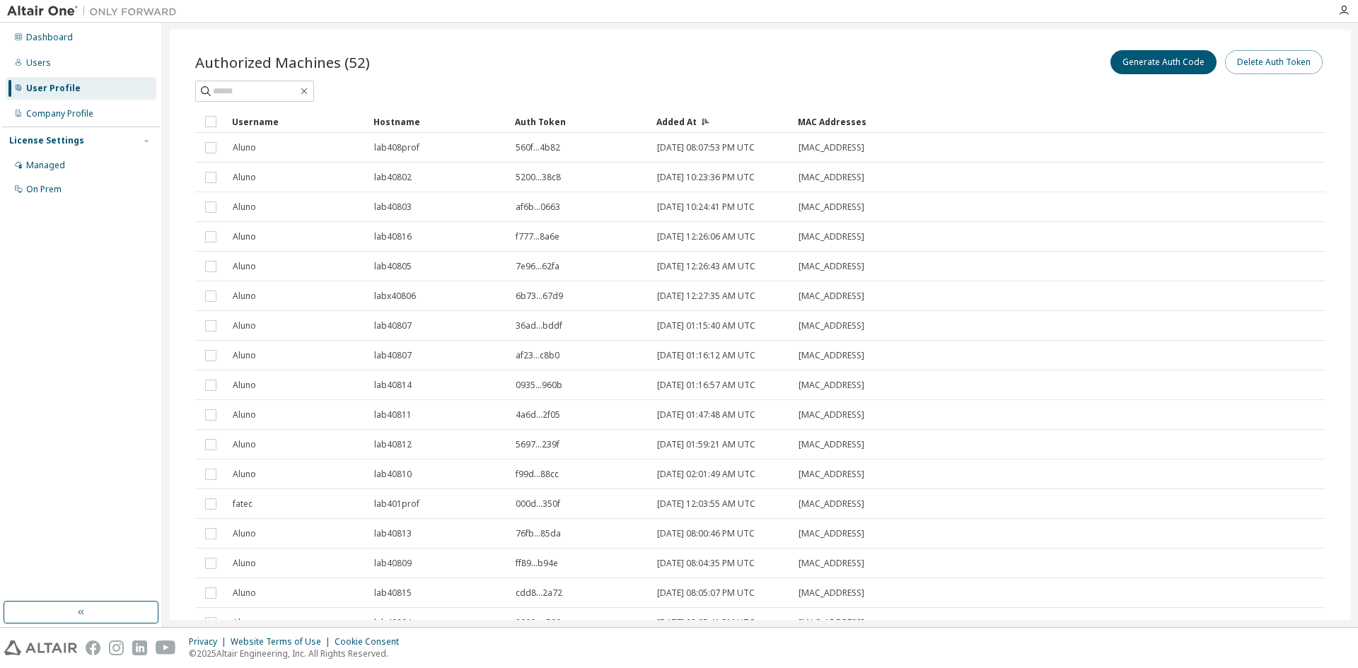
click at [1285, 70] on button "Delete Auth Token" at bounding box center [1274, 62] width 98 height 24
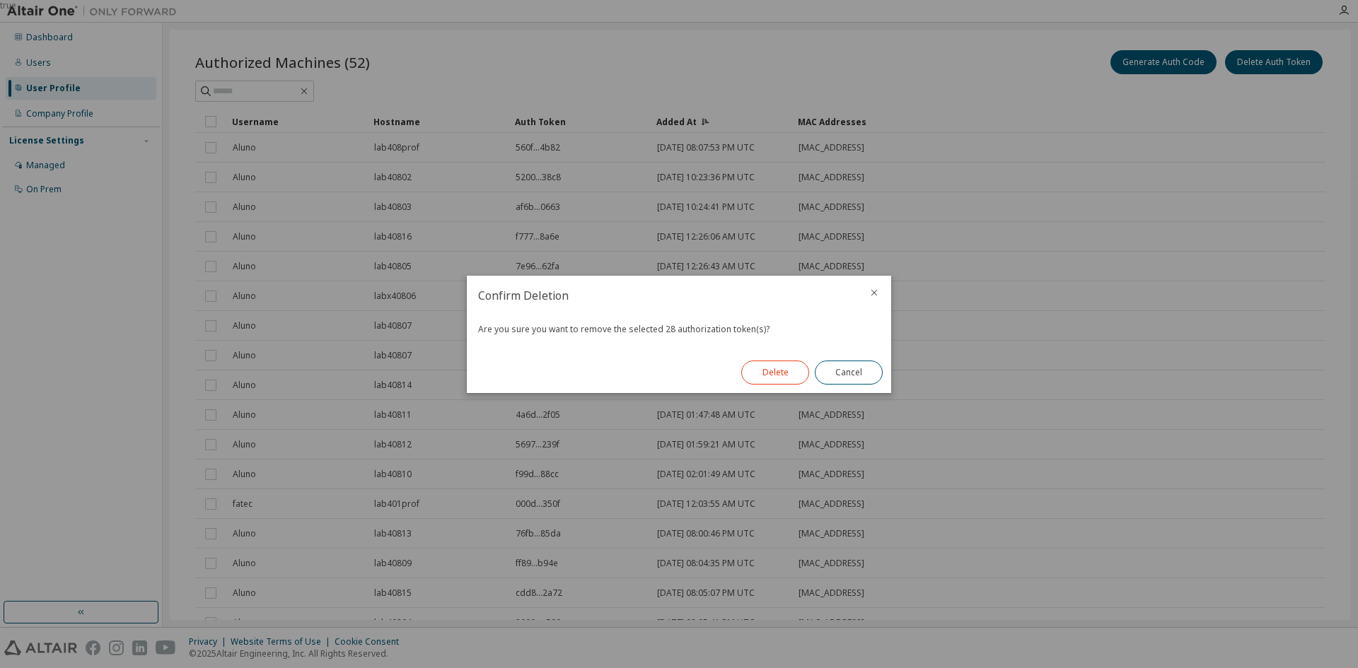
click at [782, 371] on button "Delete" at bounding box center [775, 373] width 68 height 24
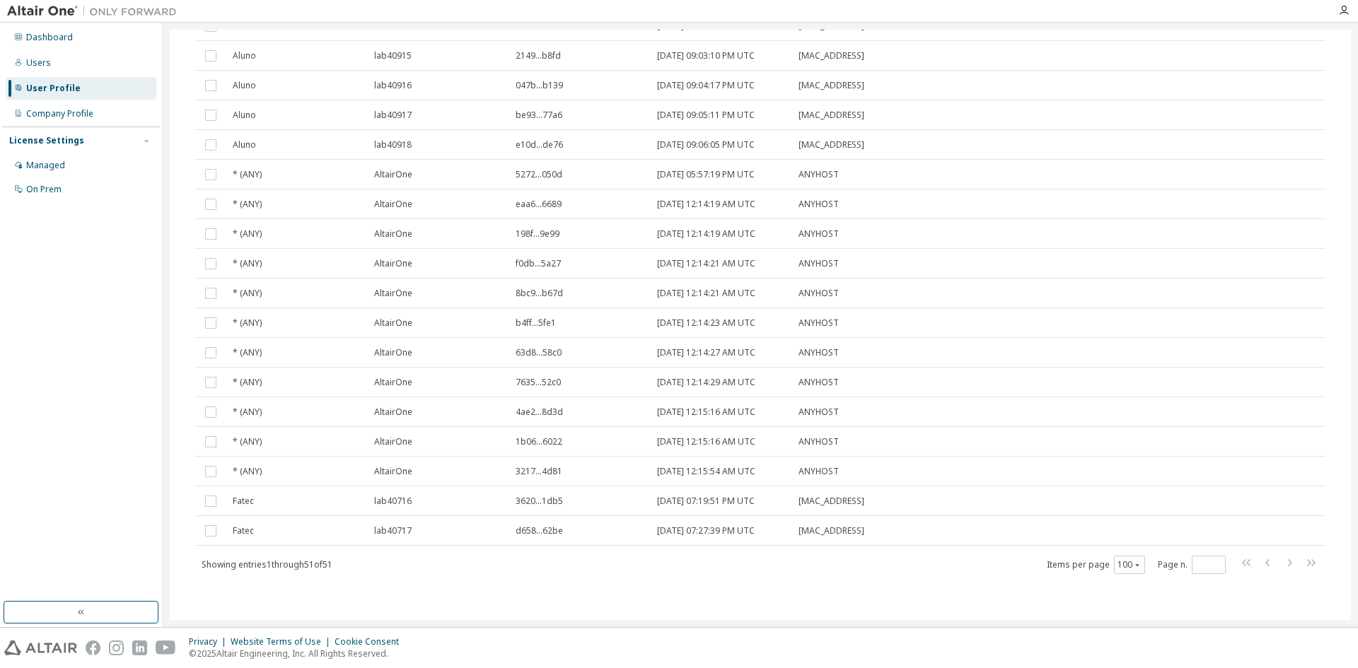
scroll to position [0, 0]
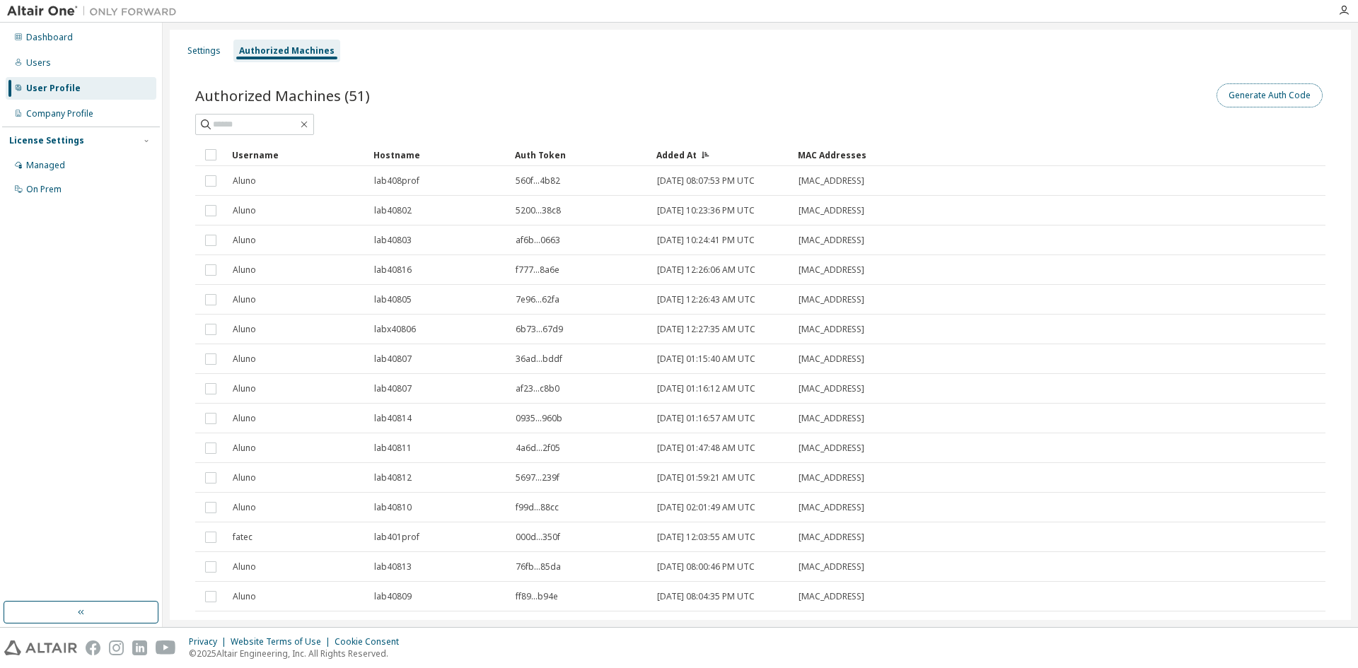
click at [1235, 103] on button "Generate Auth Code" at bounding box center [1269, 95] width 106 height 24
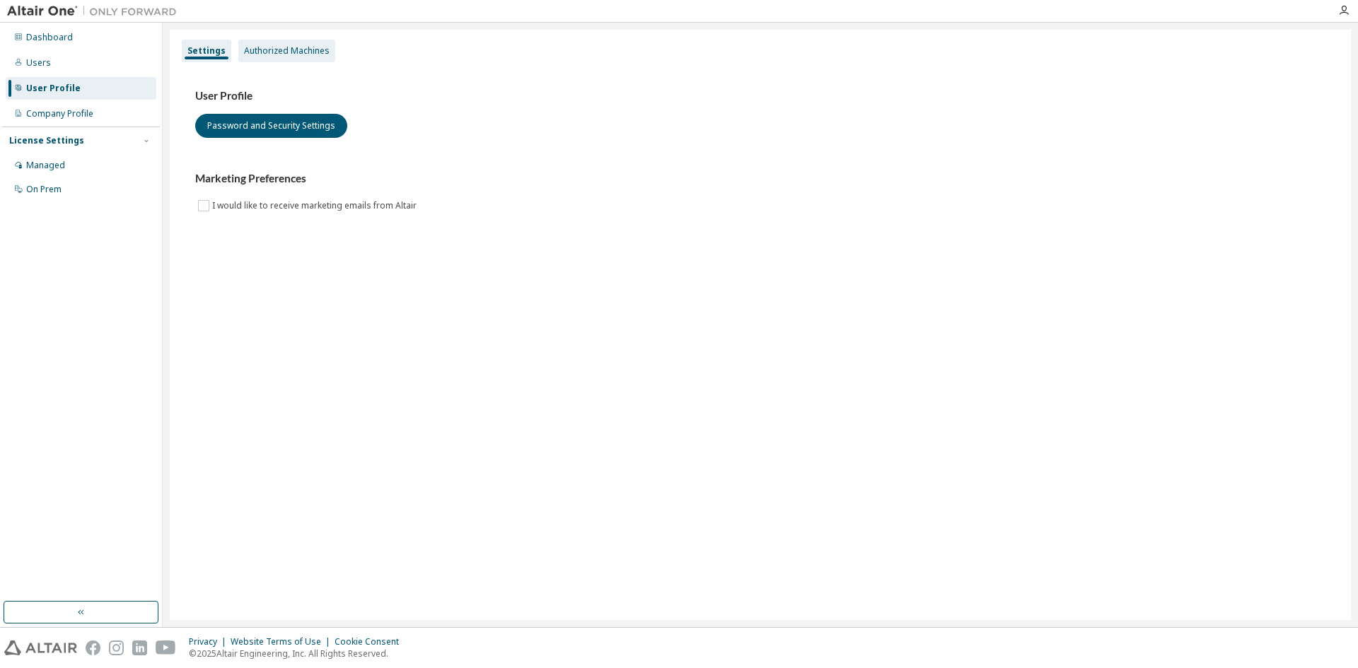
click at [279, 48] on div "Authorized Machines" at bounding box center [287, 50] width 86 height 11
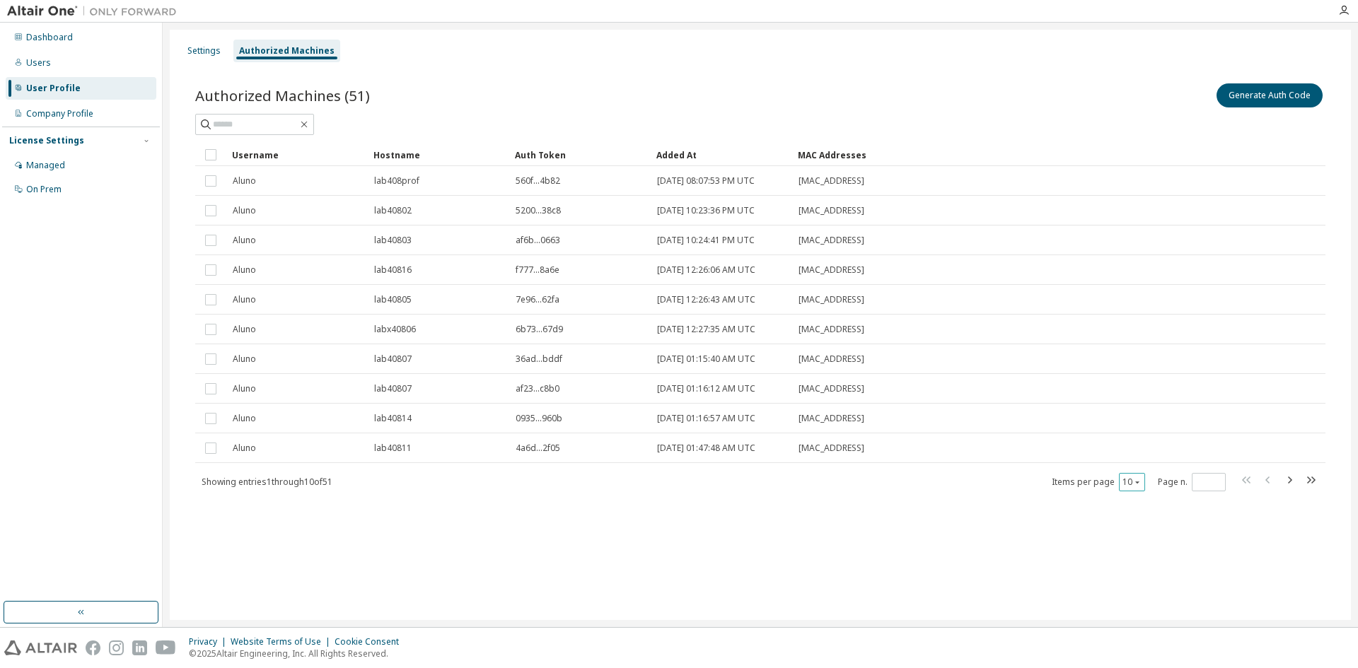
click at [1134, 484] on icon "button" at bounding box center [1137, 482] width 8 height 8
click at [1131, 566] on div "100" at bounding box center [1175, 569] width 113 height 17
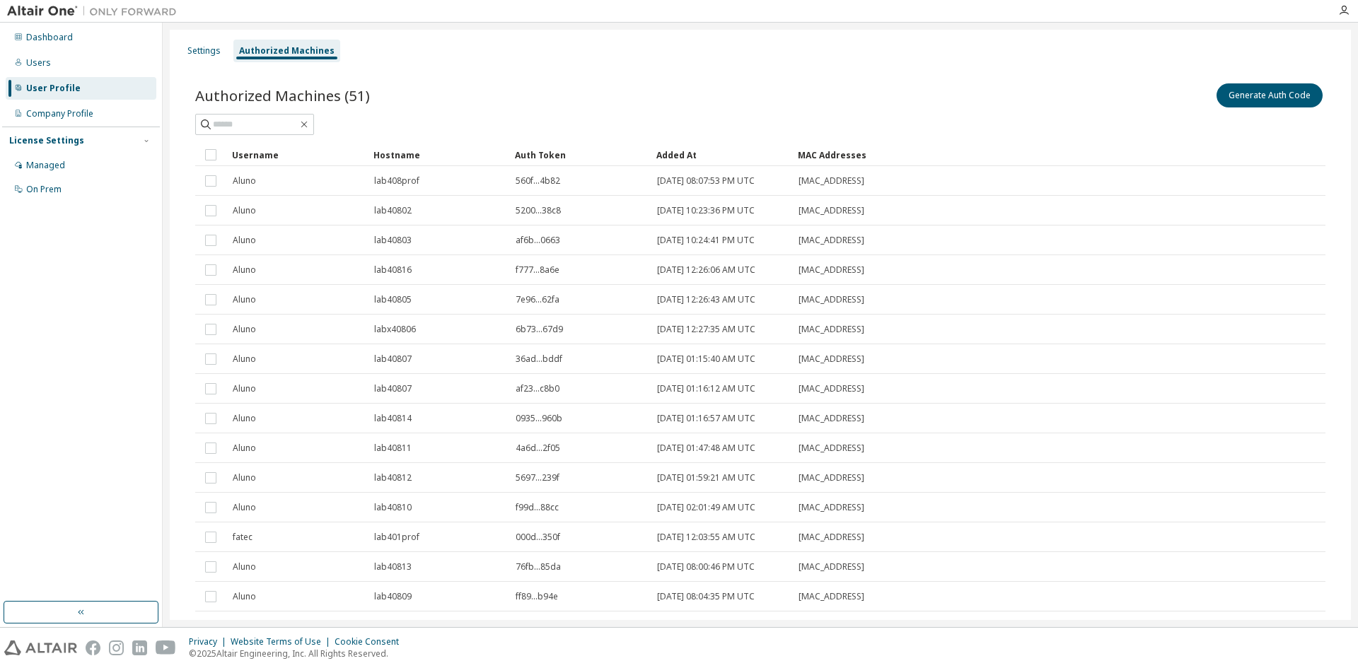
click at [677, 147] on div "Added At" at bounding box center [721, 155] width 130 height 23
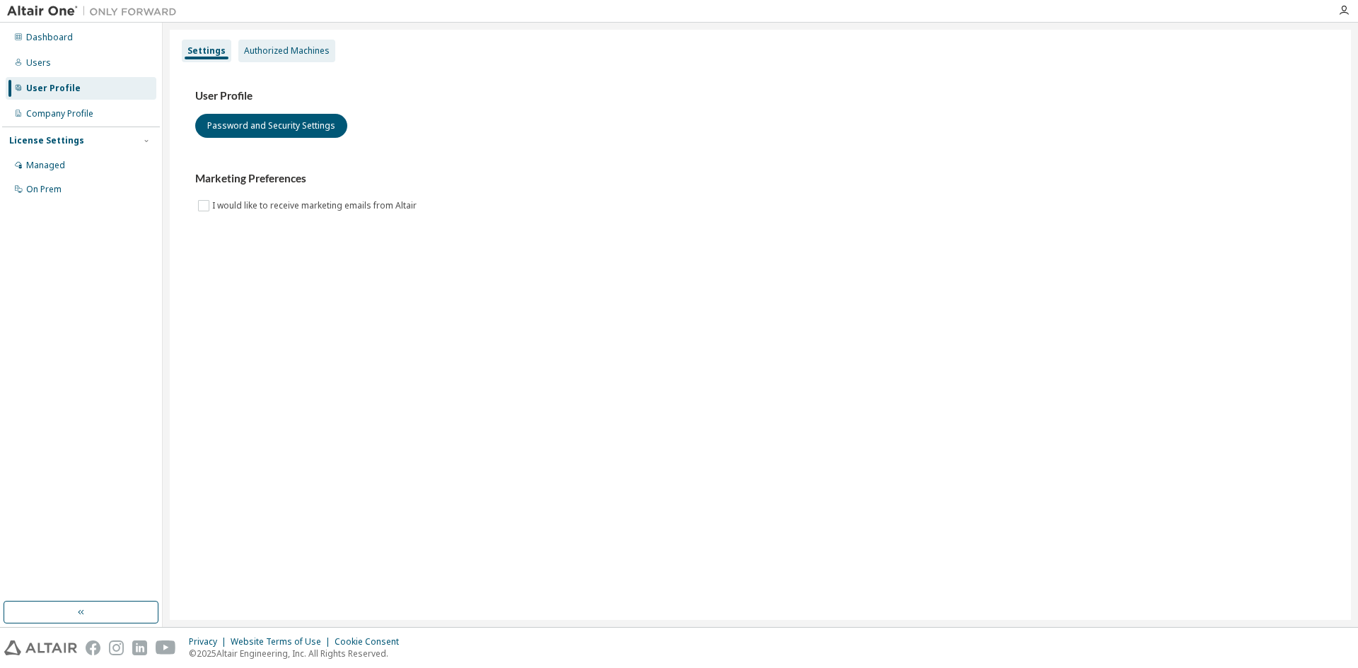
click at [275, 46] on div "Authorized Machines" at bounding box center [287, 50] width 86 height 11
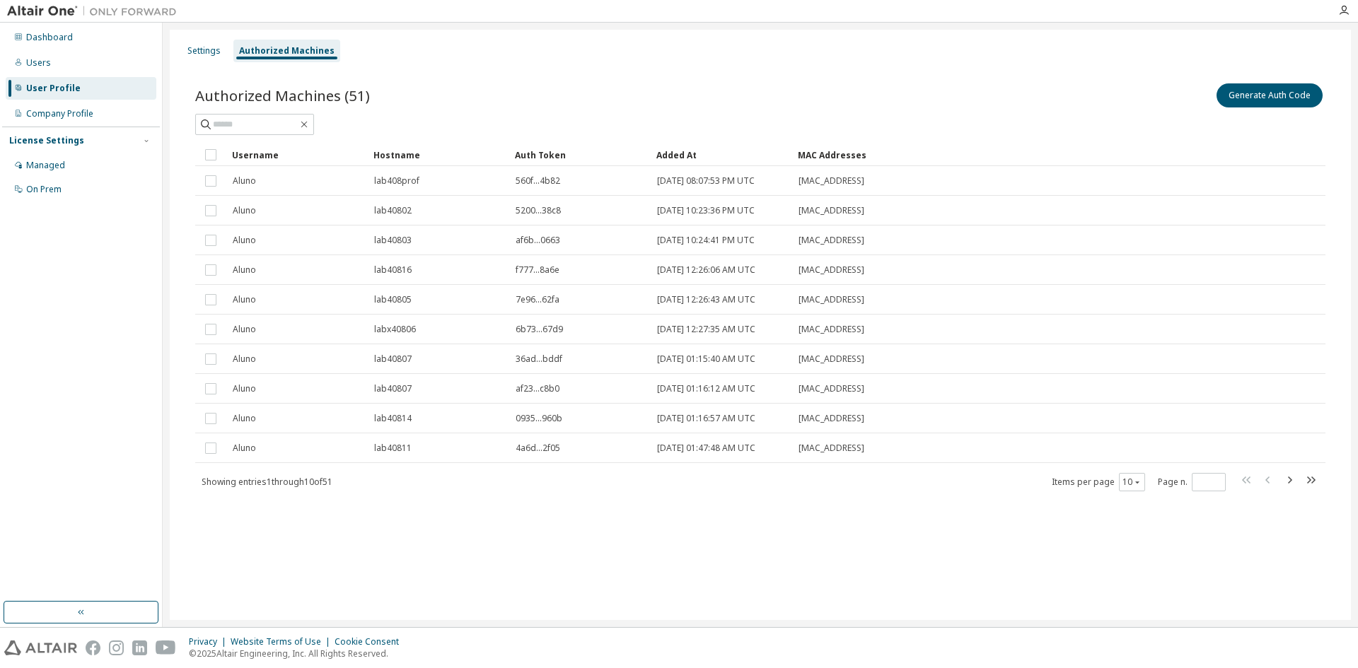
click at [696, 151] on div "Added At" at bounding box center [721, 155] width 130 height 23
click at [1133, 480] on icon "button" at bounding box center [1137, 482] width 8 height 8
click at [1124, 570] on div "100" at bounding box center [1175, 569] width 113 height 17
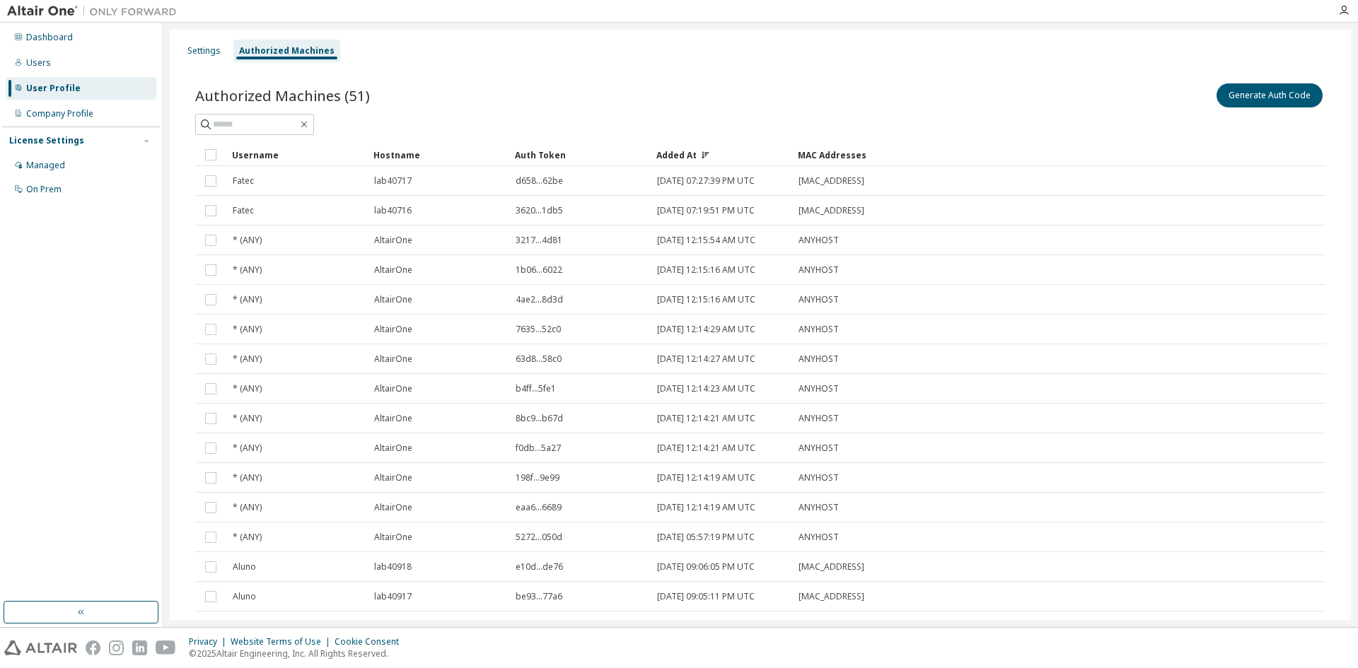
click at [402, 146] on div "Hostname" at bounding box center [438, 155] width 130 height 23
click at [424, 151] on icon at bounding box center [428, 155] width 8 height 8
click at [659, 150] on div "Added At" at bounding box center [721, 155] width 130 height 23
click at [47, 163] on div "Managed" at bounding box center [45, 165] width 39 height 11
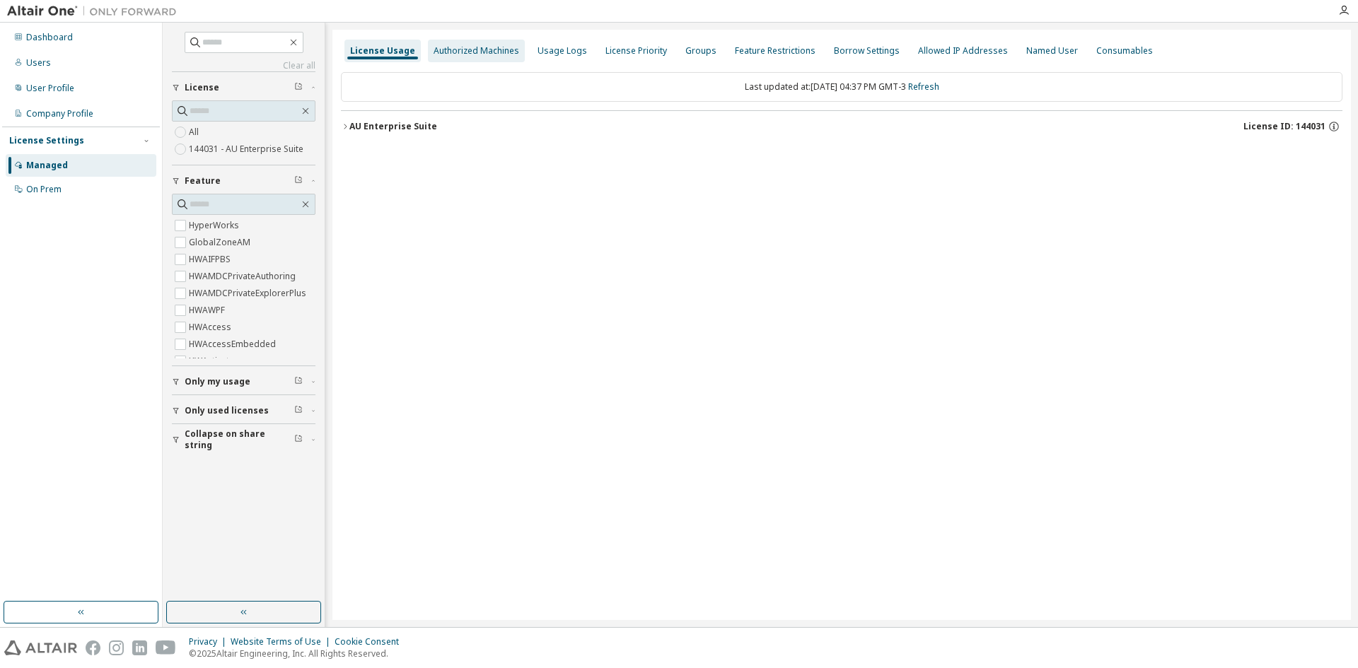
click at [491, 59] on div "Authorized Machines" at bounding box center [476, 51] width 97 height 23
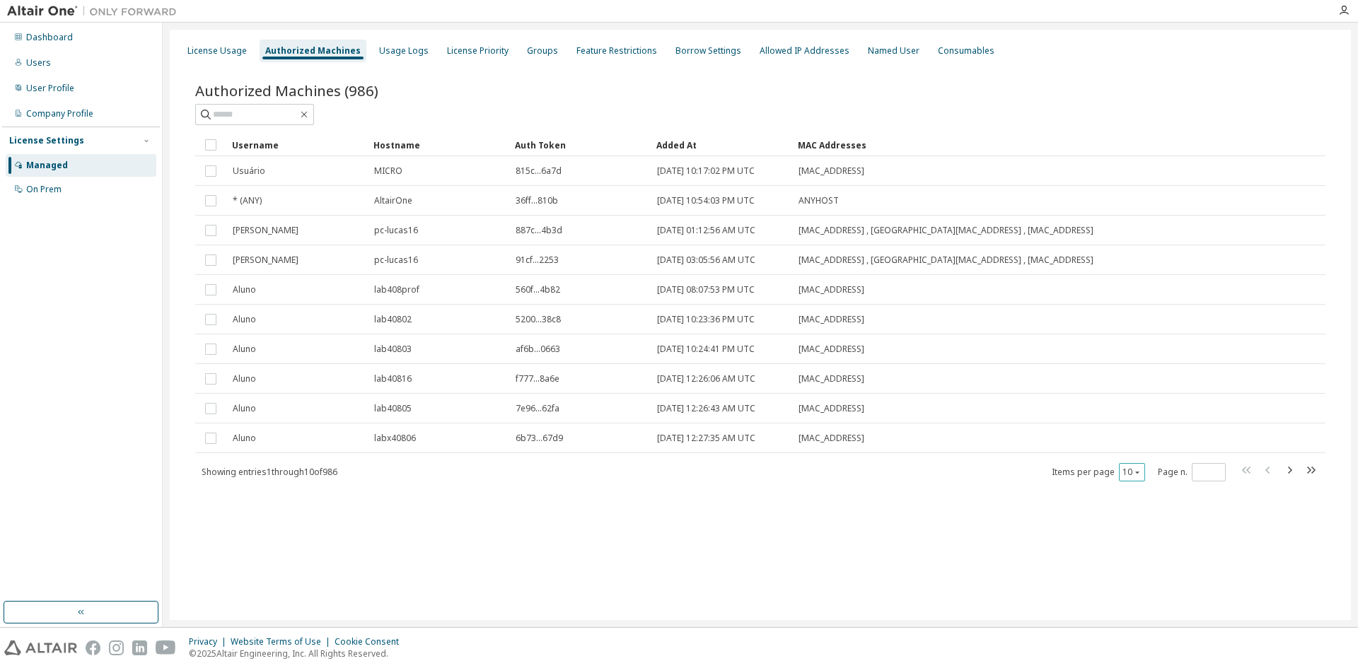
click at [1124, 472] on button "10" at bounding box center [1131, 472] width 19 height 11
click at [1126, 552] on div "100" at bounding box center [1175, 559] width 113 height 17
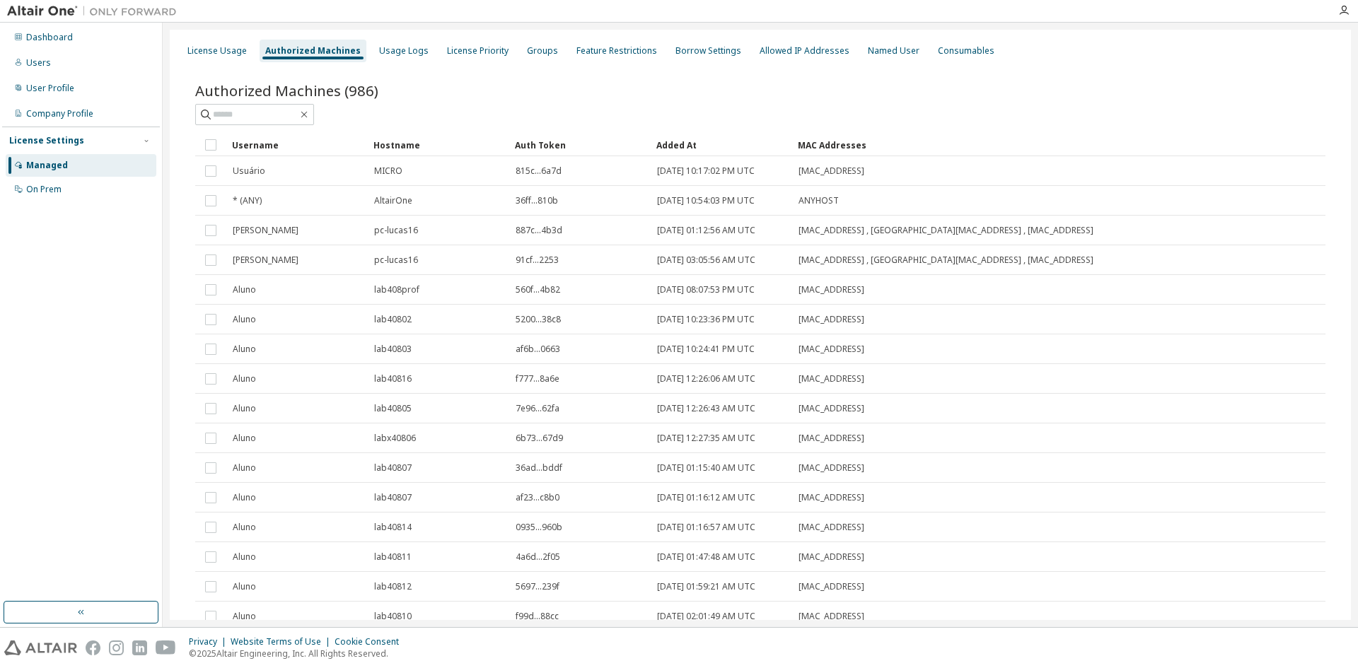
click at [692, 136] on div "Added At" at bounding box center [721, 145] width 130 height 23
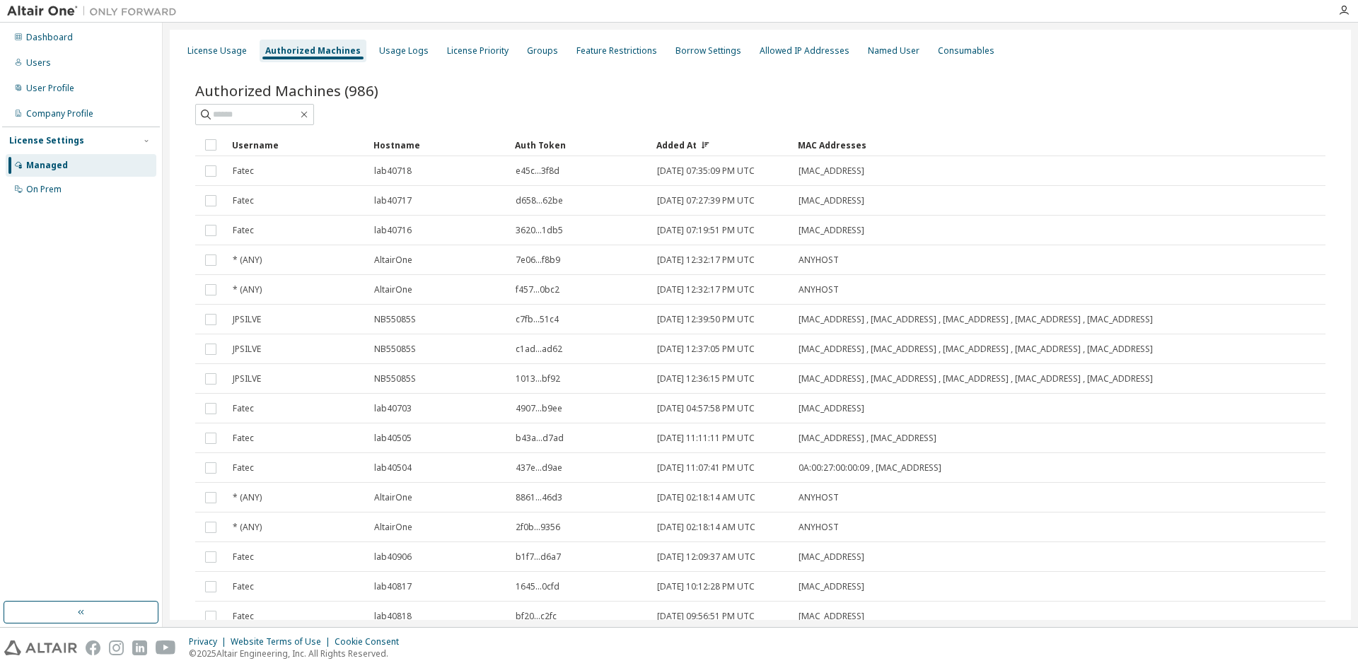
click at [682, 136] on div "Added At" at bounding box center [721, 145] width 130 height 23
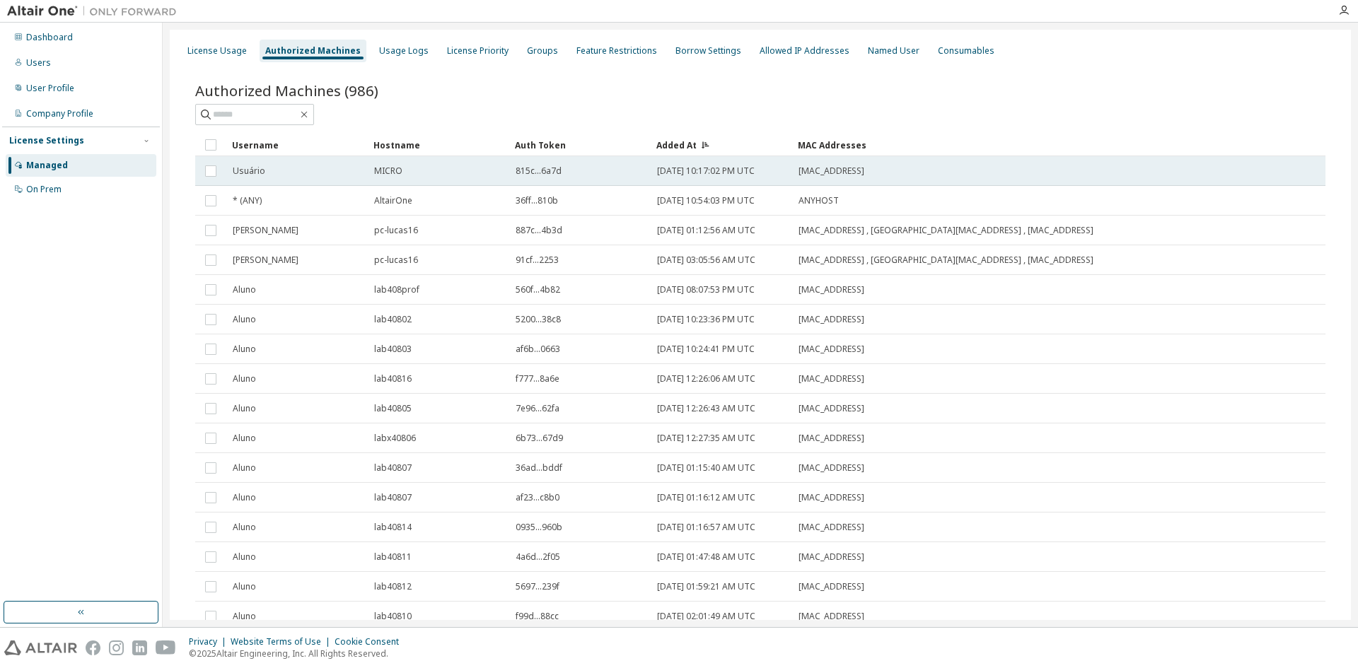
click at [772, 174] on div "2021-10-30 10:17:02 PM UTC" at bounding box center [721, 170] width 129 height 11
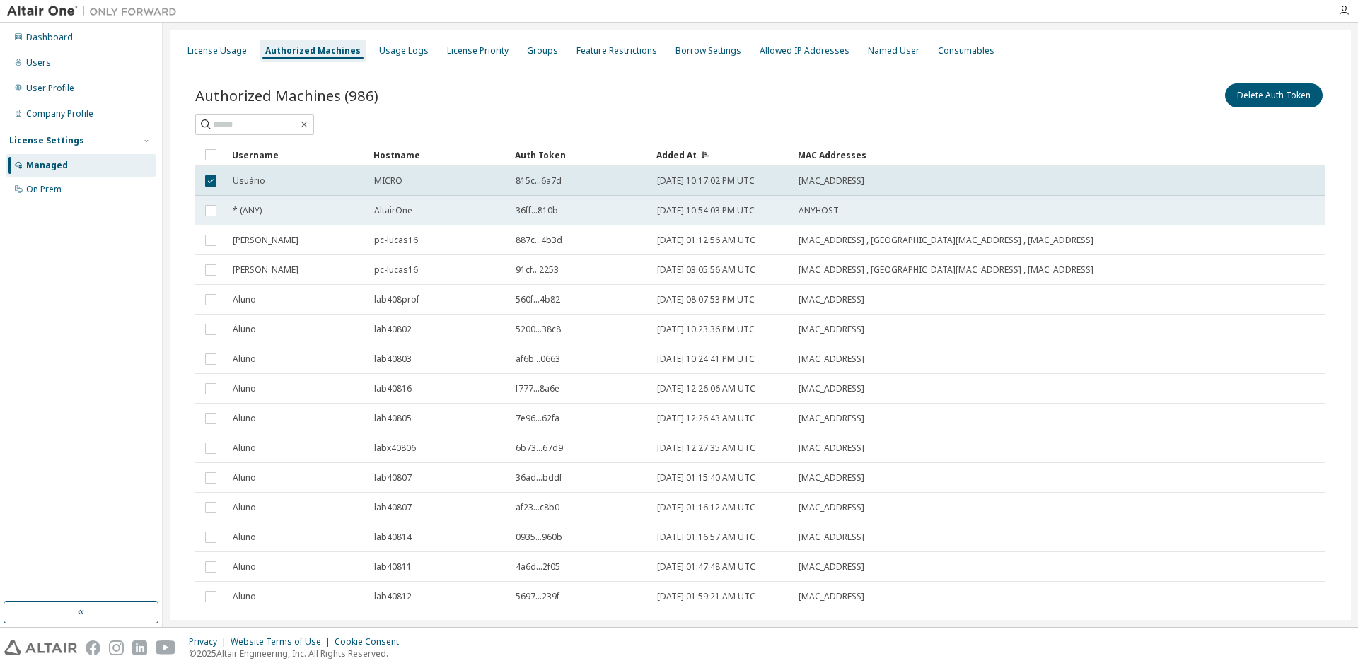
click at [735, 207] on span "2021-12-06 10:54:03 PM UTC" at bounding box center [706, 210] width 98 height 11
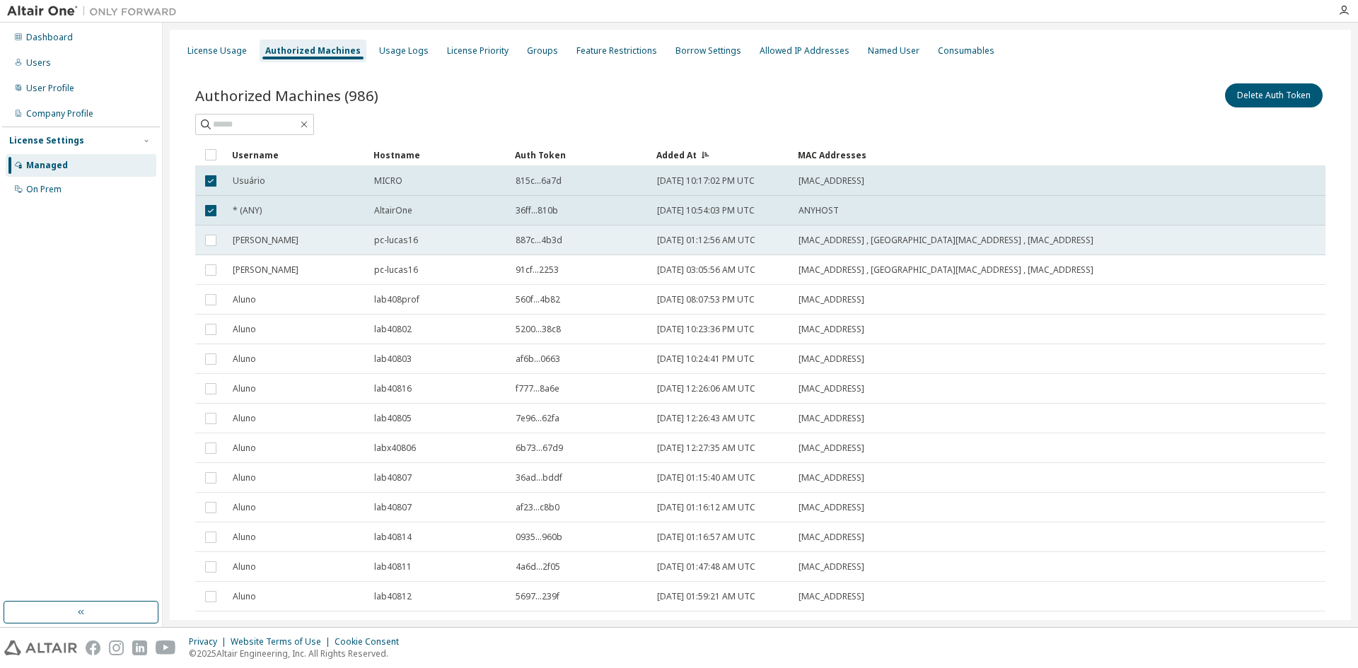
click at [735, 249] on td "2022-02-08 01:12:56 AM UTC" at bounding box center [721, 241] width 141 height 30
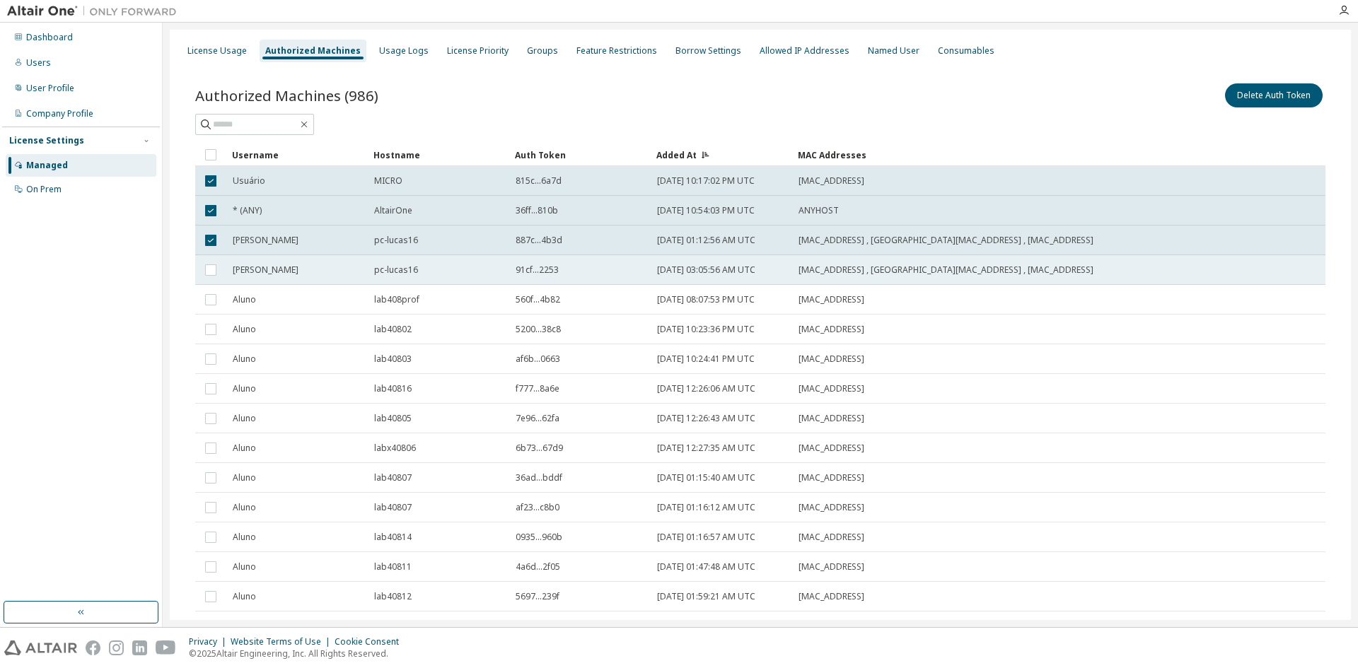
click at [730, 265] on span "2022-02-08 03:05:56 AM UTC" at bounding box center [706, 269] width 98 height 11
click at [736, 272] on span "2022-02-08 03:05:56 AM UTC" at bounding box center [706, 269] width 98 height 11
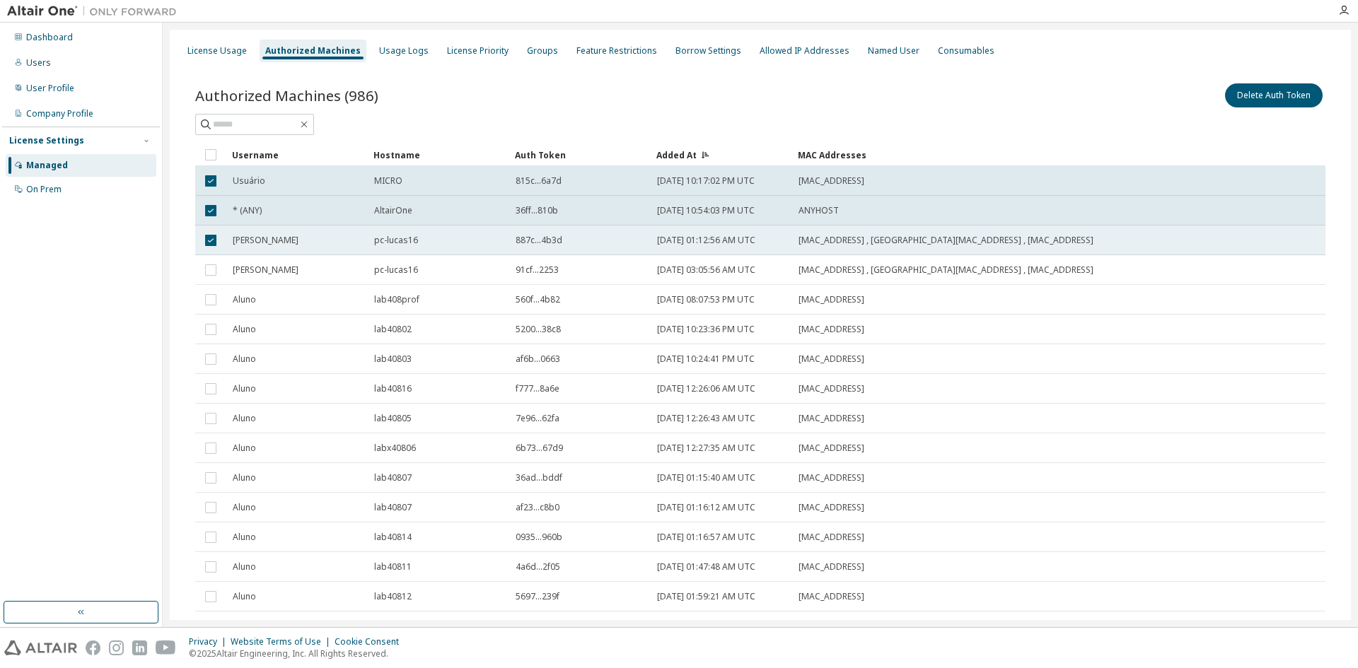
click at [744, 245] on span "2022-02-08 01:12:56 AM UTC" at bounding box center [706, 240] width 98 height 11
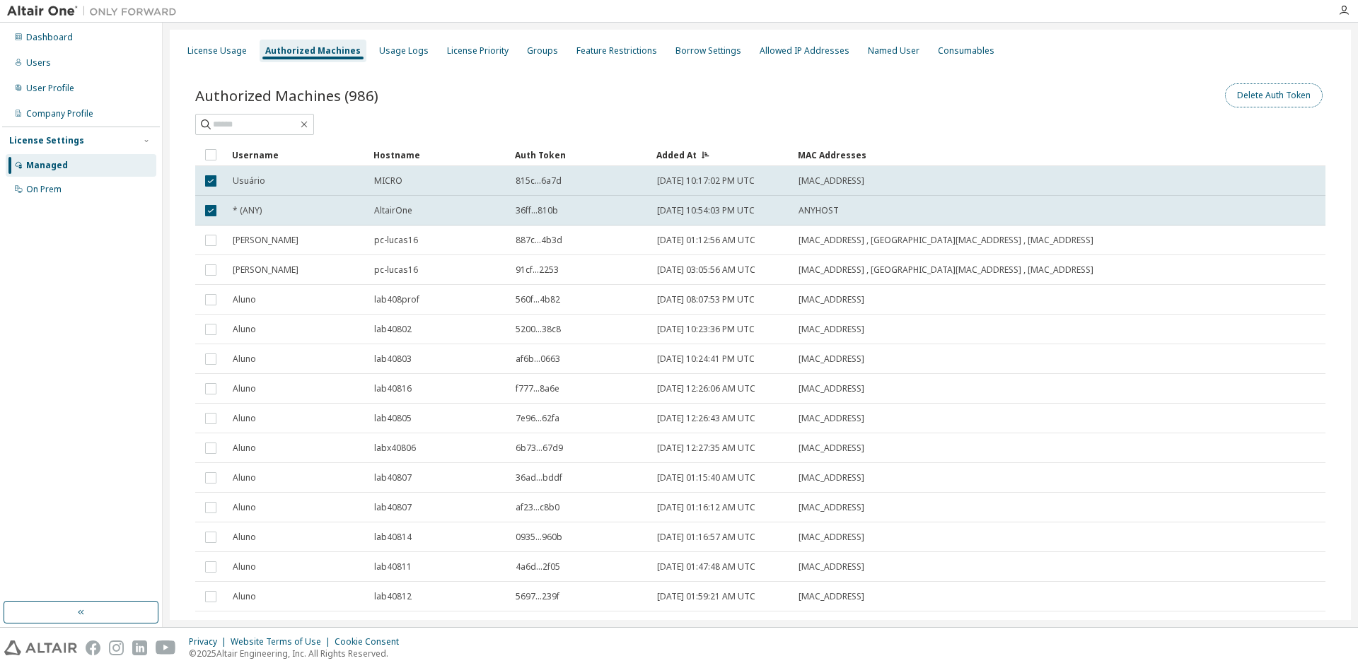
click at [1265, 95] on button "Delete Auth Token" at bounding box center [1274, 95] width 98 height 24
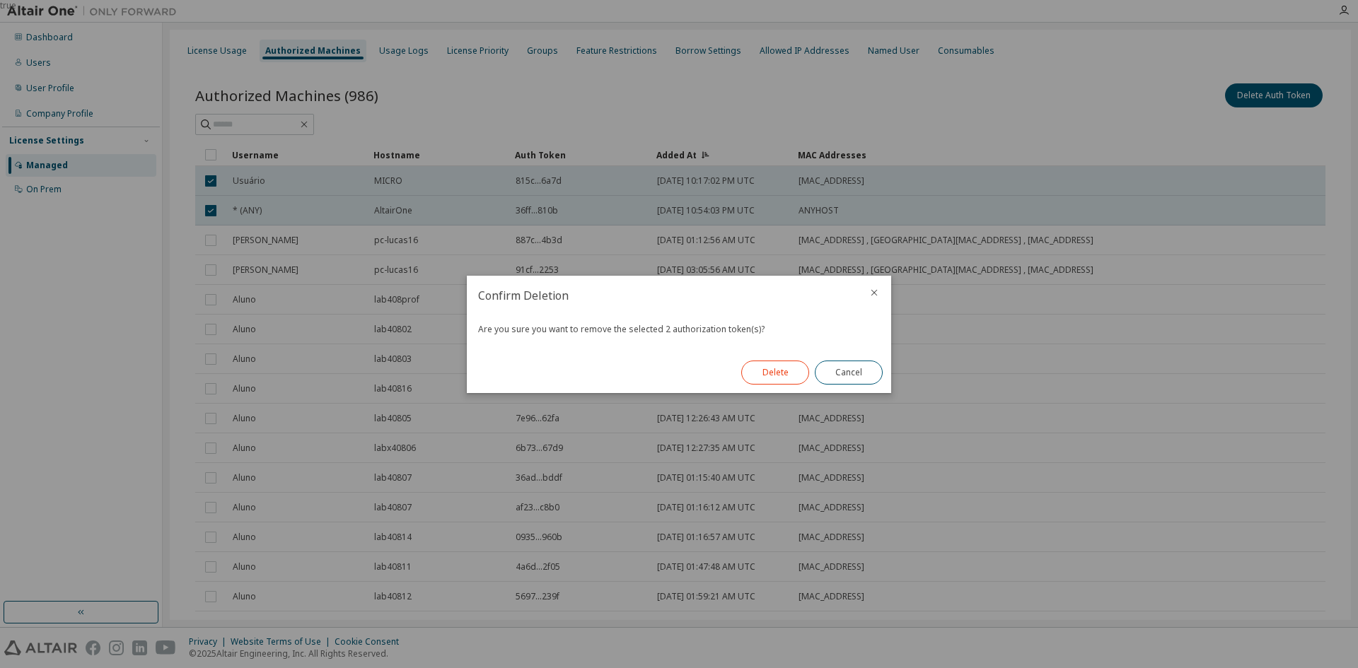
click at [782, 367] on button "Delete" at bounding box center [775, 373] width 68 height 24
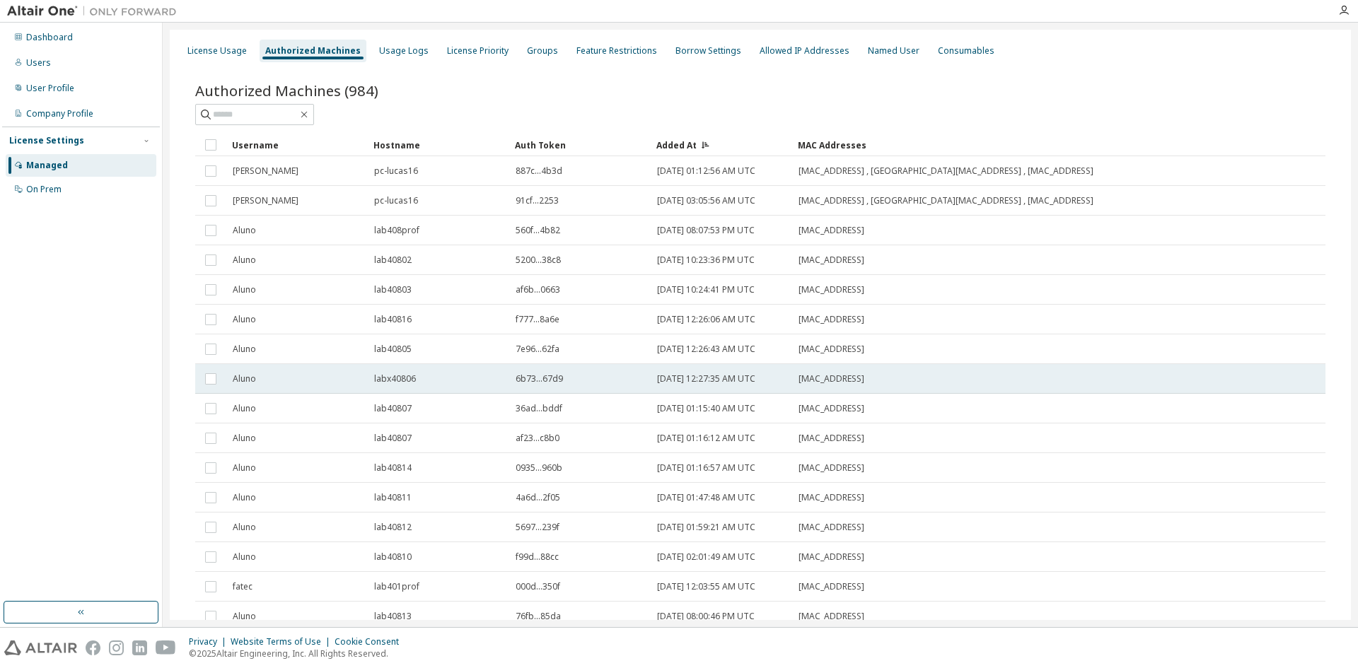
click at [825, 374] on span "E0:69:95:56:68:A3" at bounding box center [831, 378] width 66 height 11
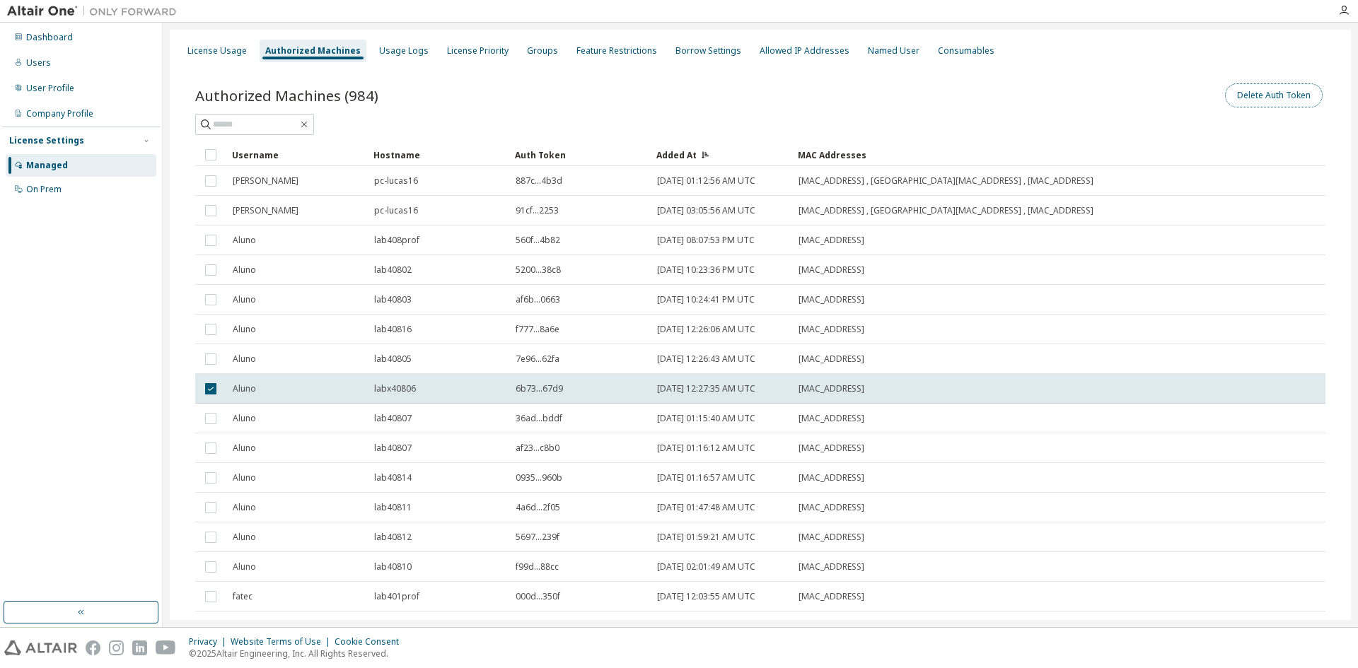
click at [1240, 103] on button "Delete Auth Token" at bounding box center [1274, 95] width 98 height 24
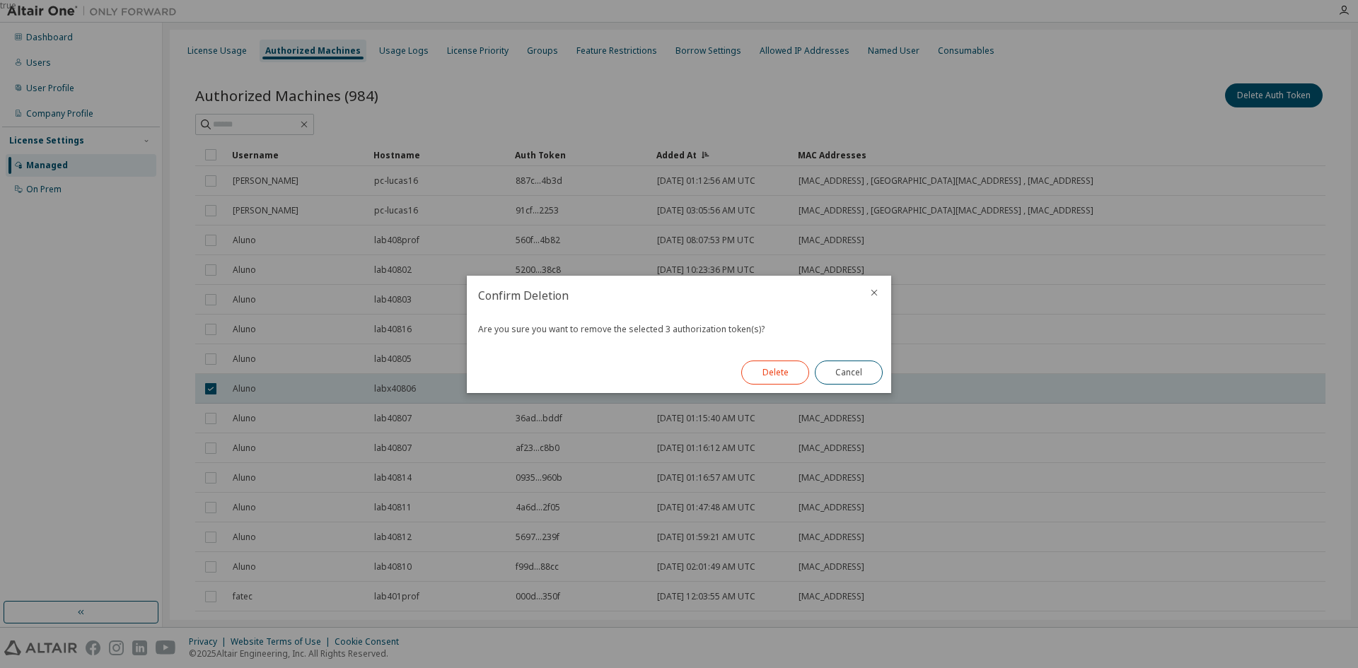
click at [781, 380] on button "Delete" at bounding box center [775, 373] width 68 height 24
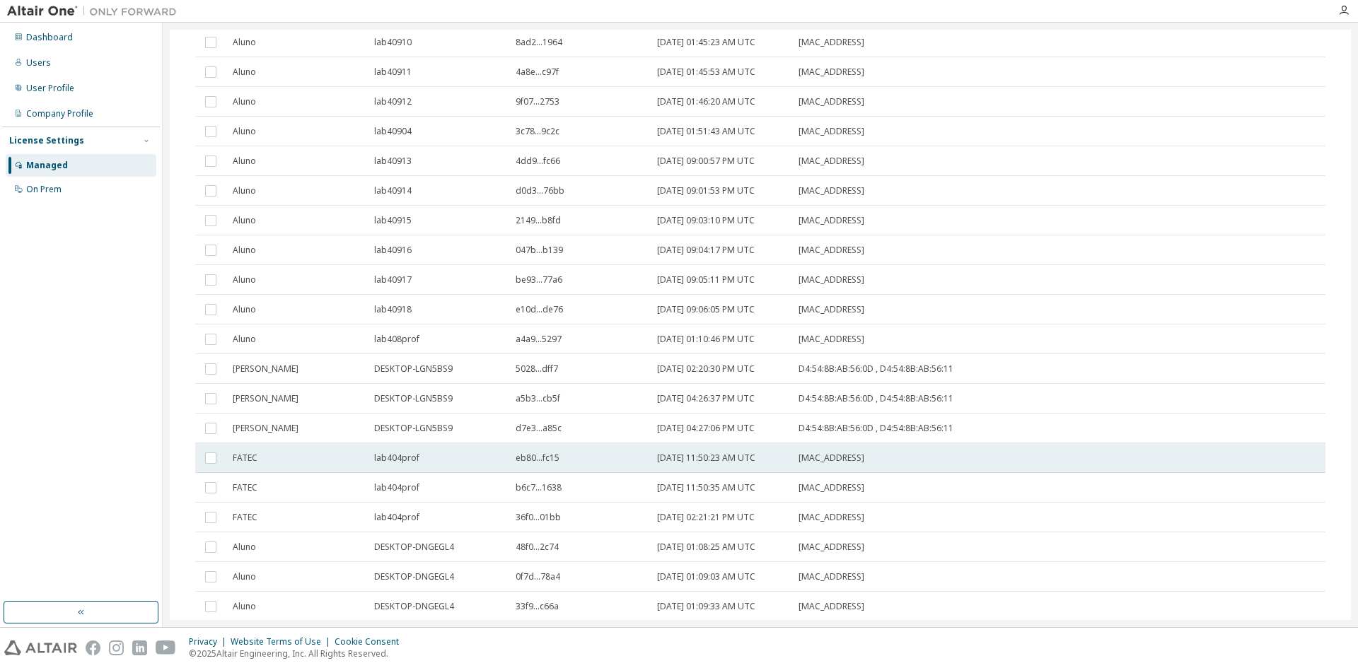
scroll to position [1131, 0]
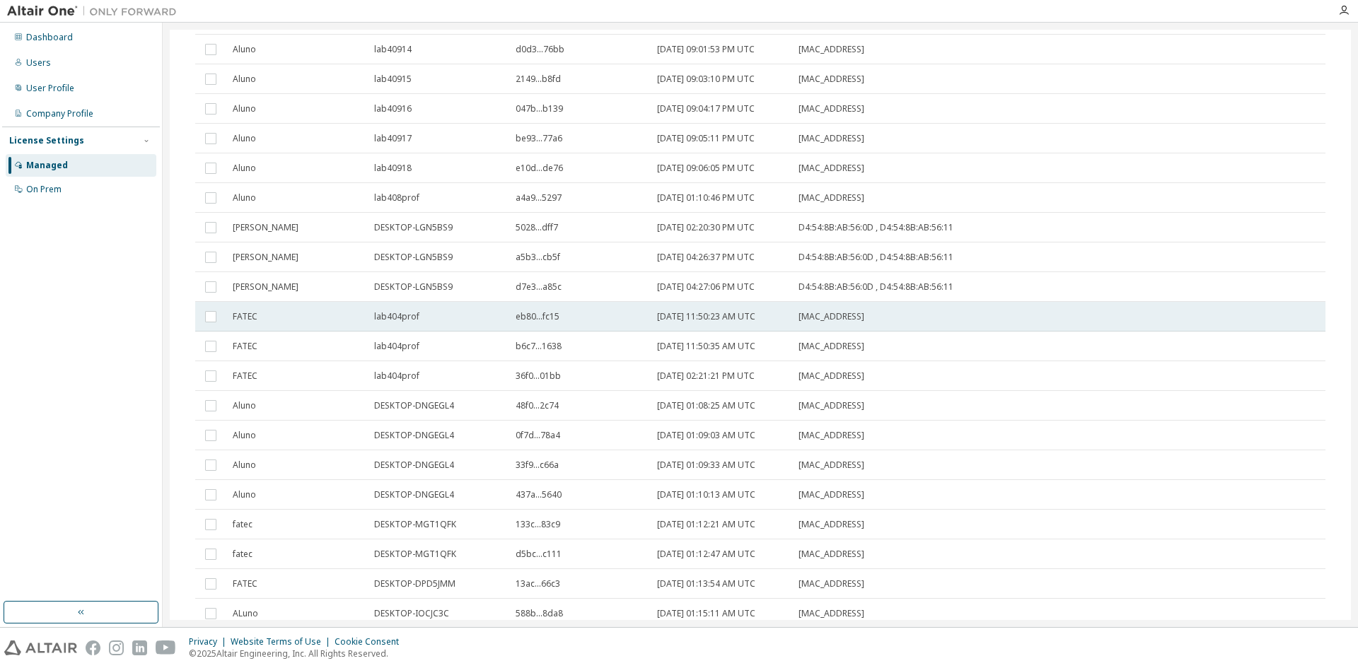
click at [805, 323] on td "2C:F0:5D:52:57:DA" at bounding box center [983, 317] width 383 height 30
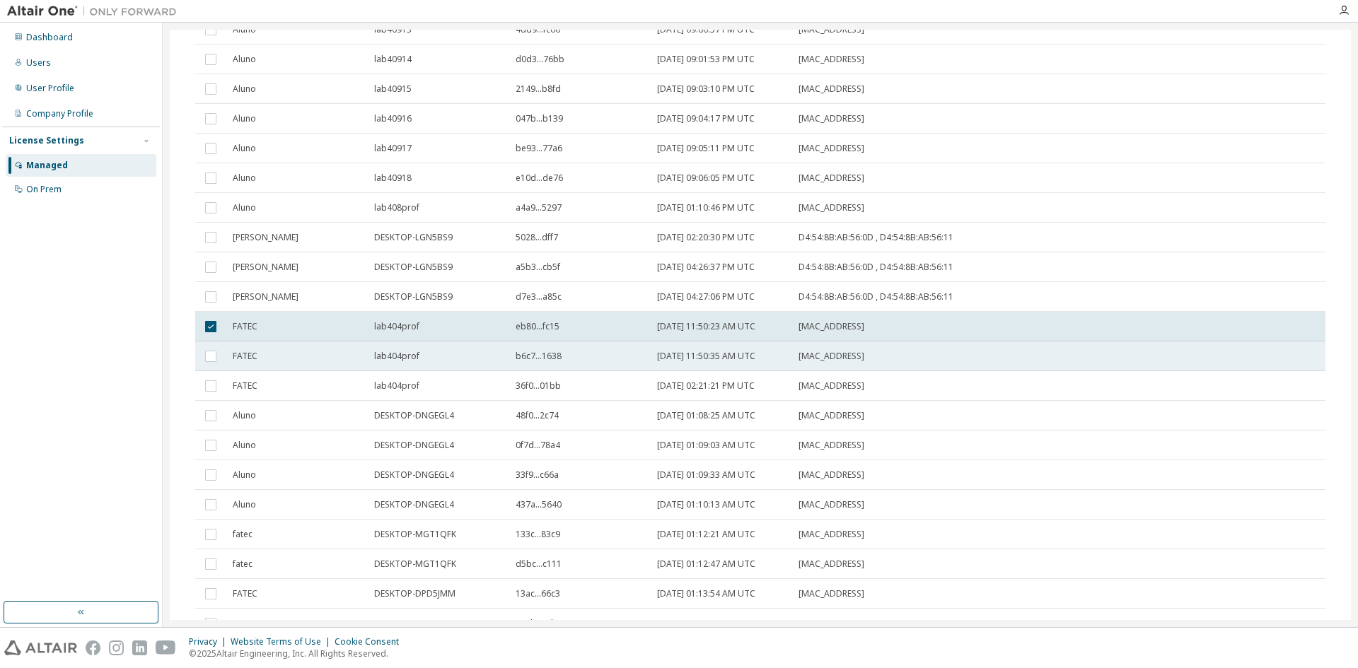
scroll to position [1141, 0]
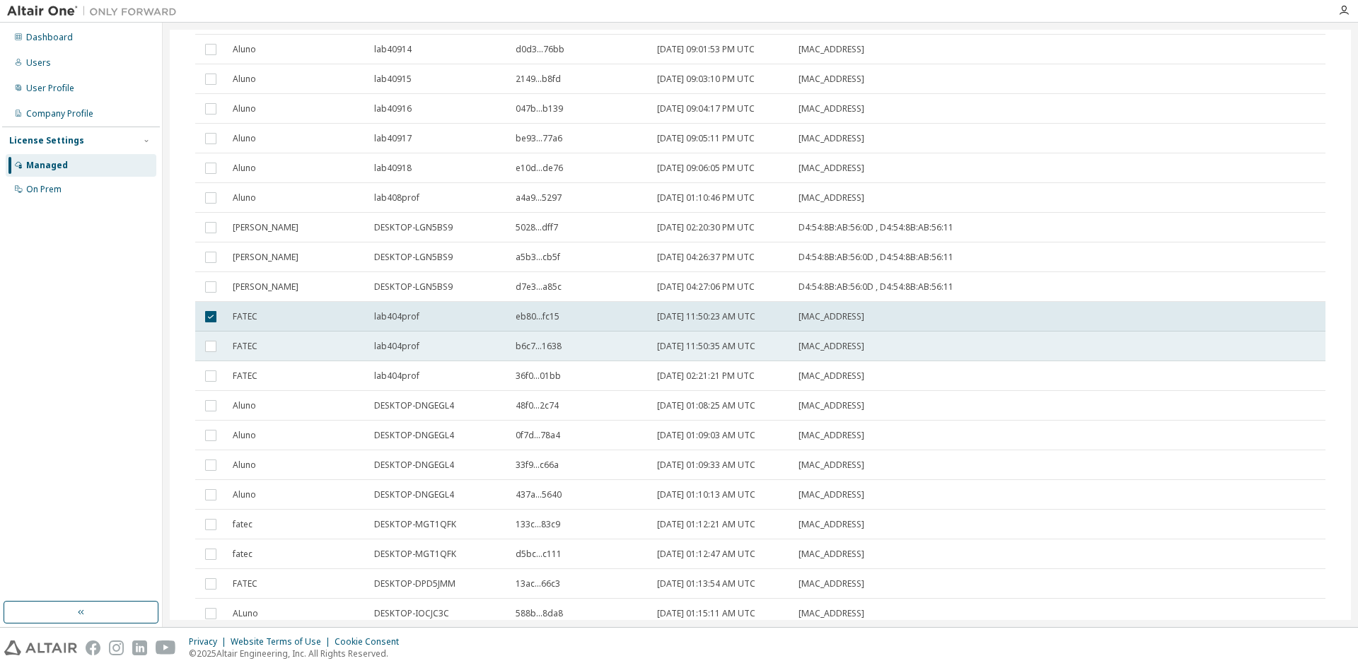
click at [805, 342] on span "2C:F0:5D:52:57:DA" at bounding box center [831, 346] width 66 height 11
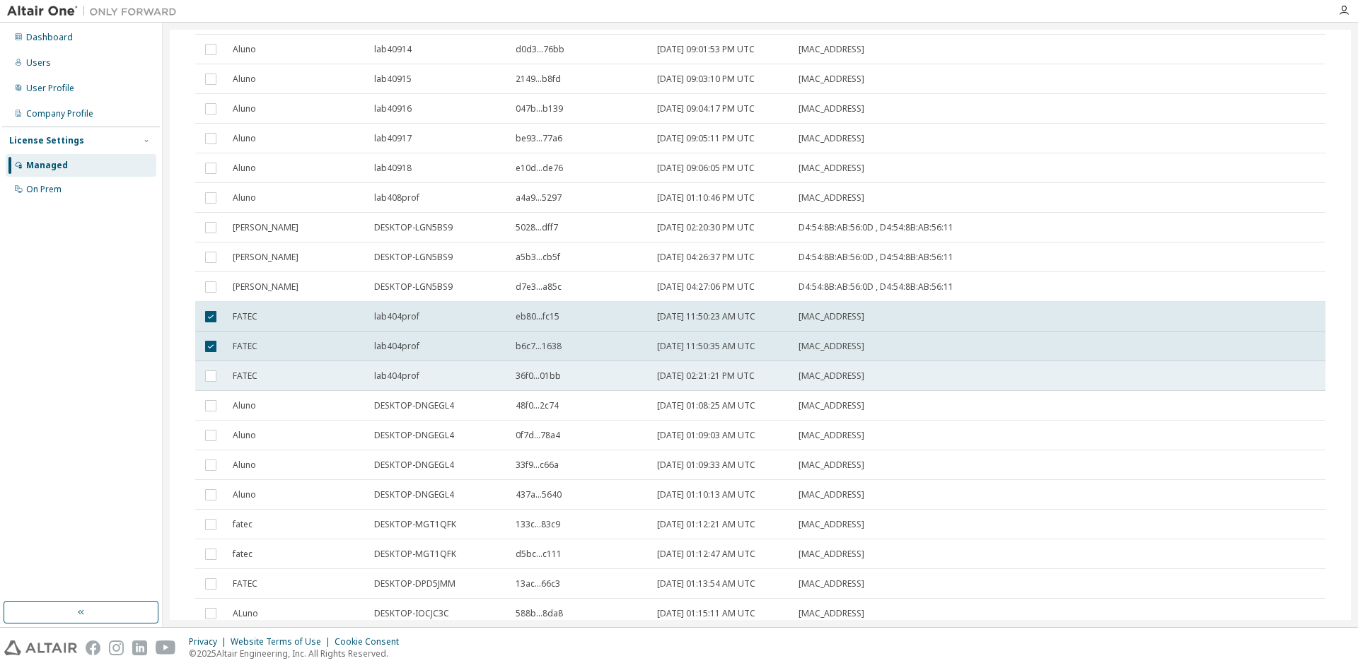
click at [805, 373] on span "2C:F0:5D:52:57:DA" at bounding box center [831, 376] width 66 height 11
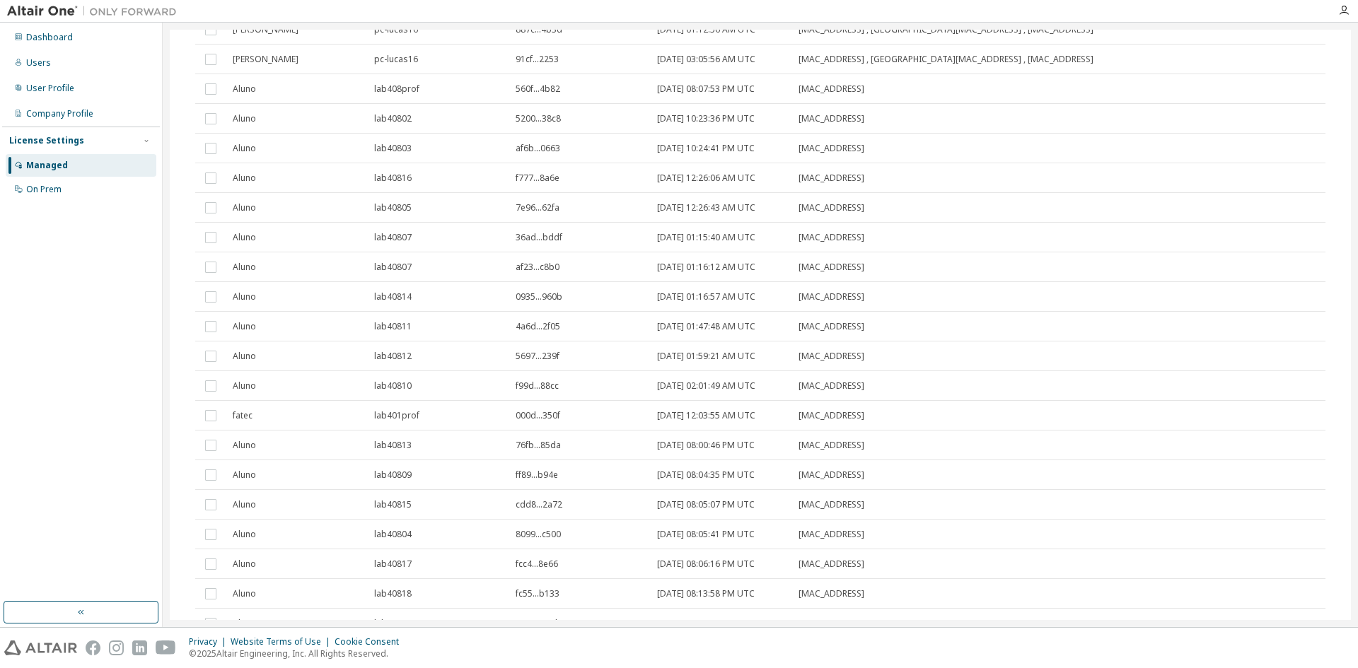
scroll to position [10, 0]
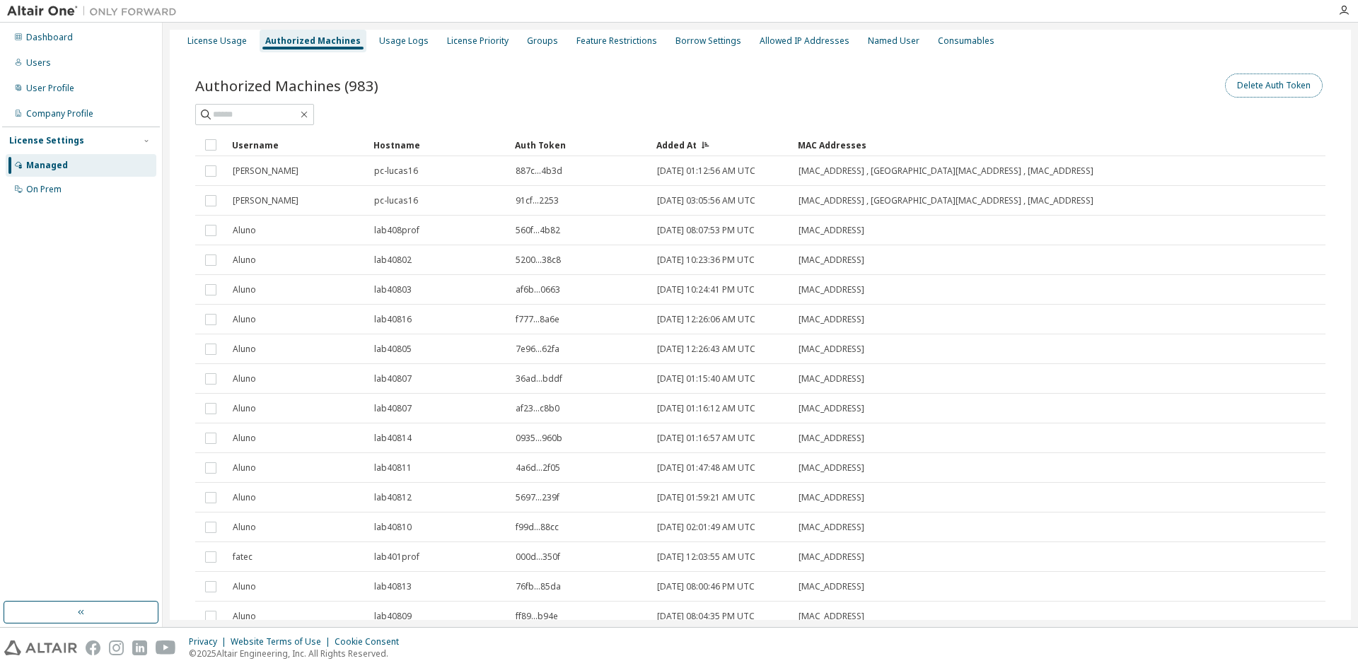
click at [1253, 83] on button "Delete Auth Token" at bounding box center [1274, 86] width 98 height 24
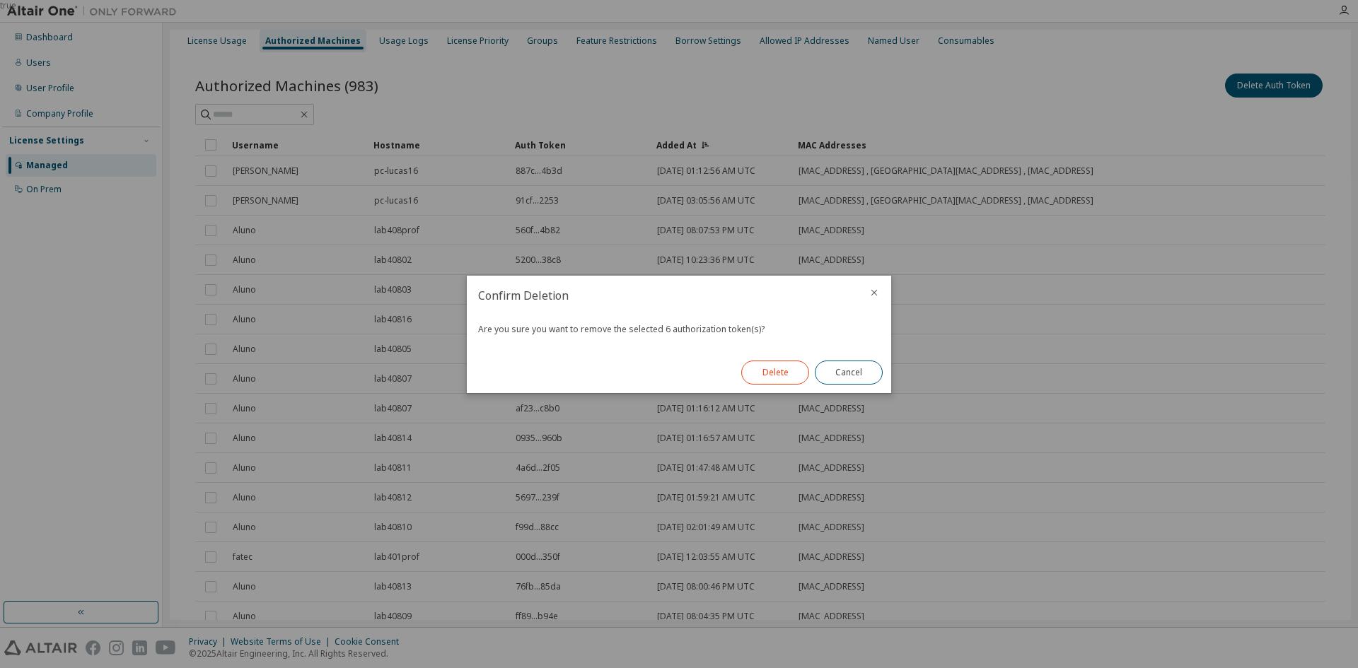
click at [772, 372] on button "Delete" at bounding box center [775, 373] width 68 height 24
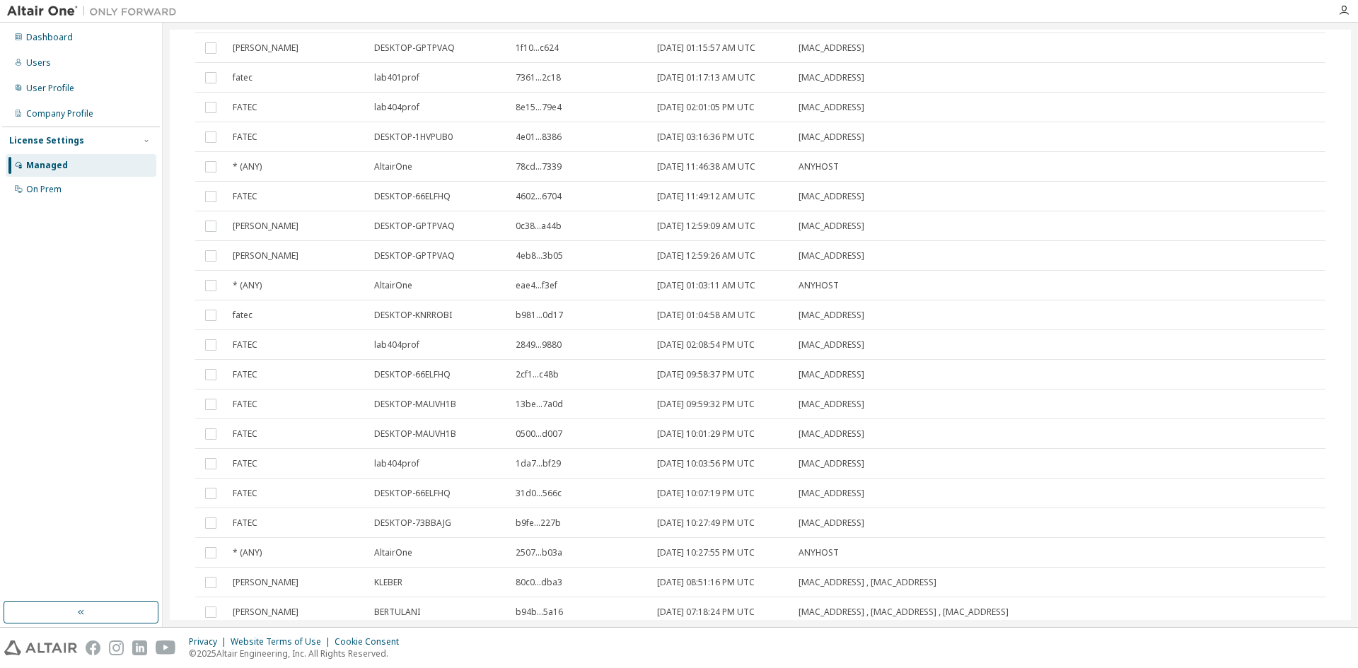
scroll to position [1768, 0]
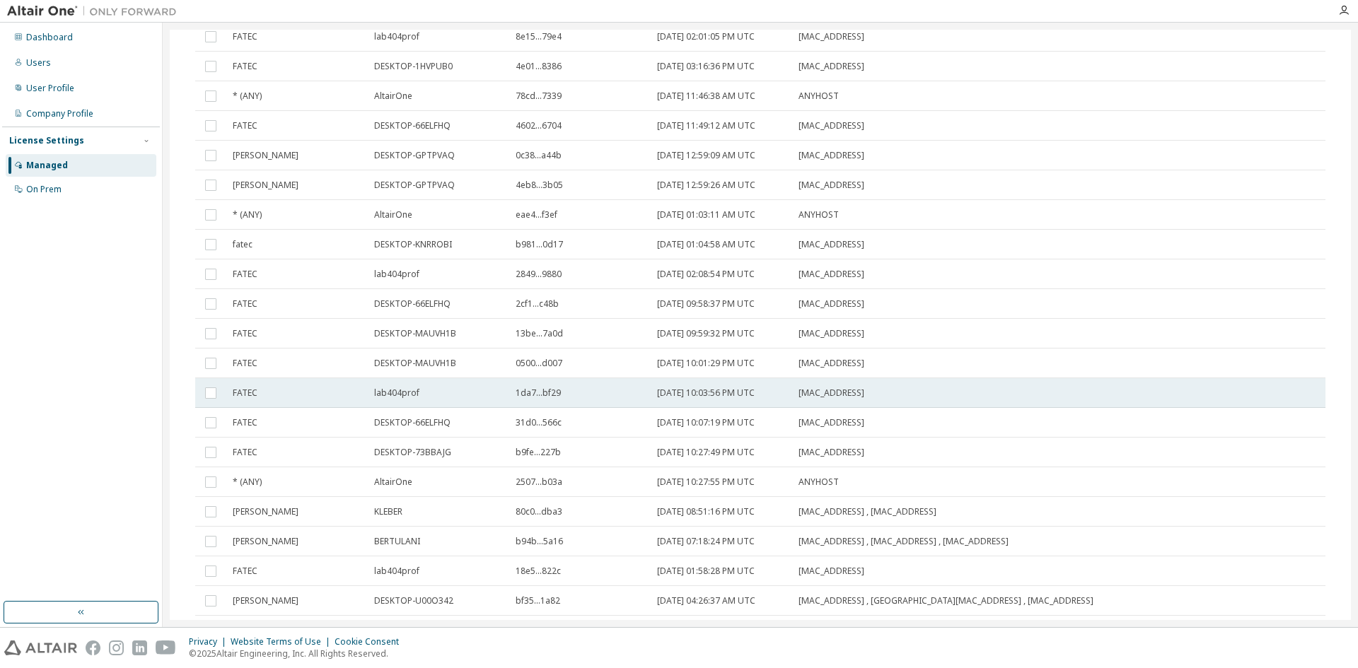
click at [802, 402] on td "2C:F0:5D:52:57:DA" at bounding box center [983, 393] width 383 height 30
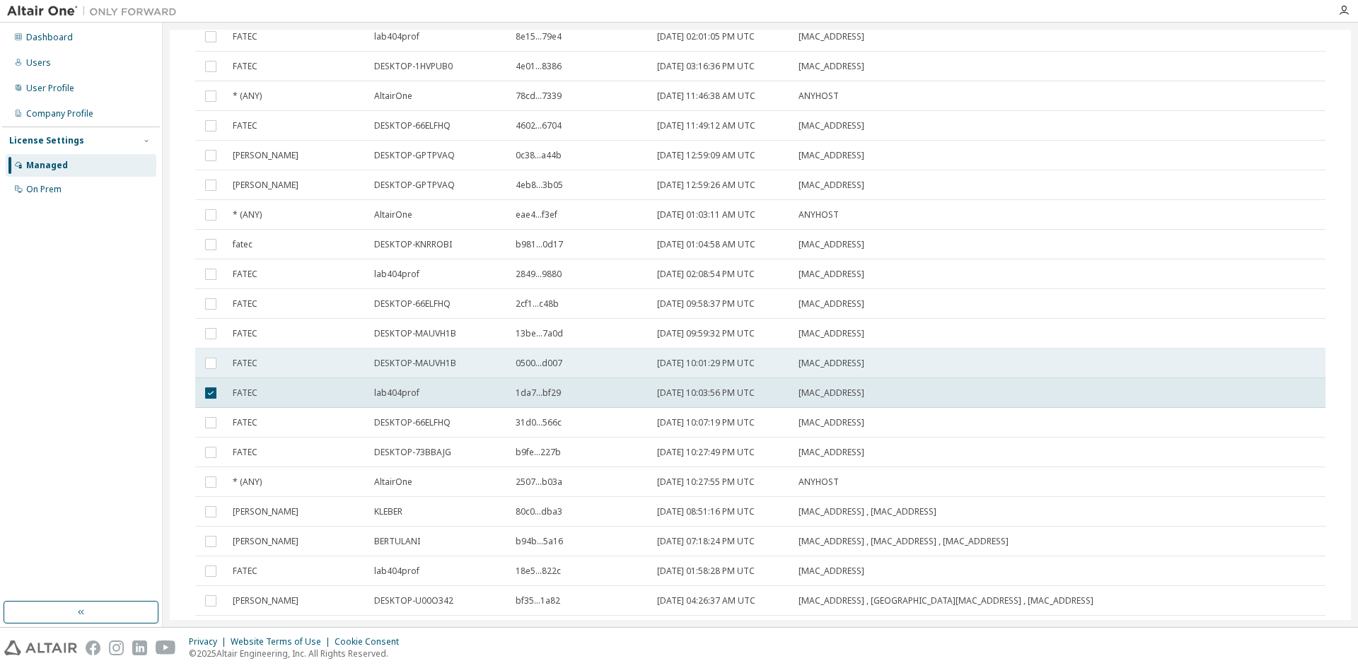
scroll to position [1990, 0]
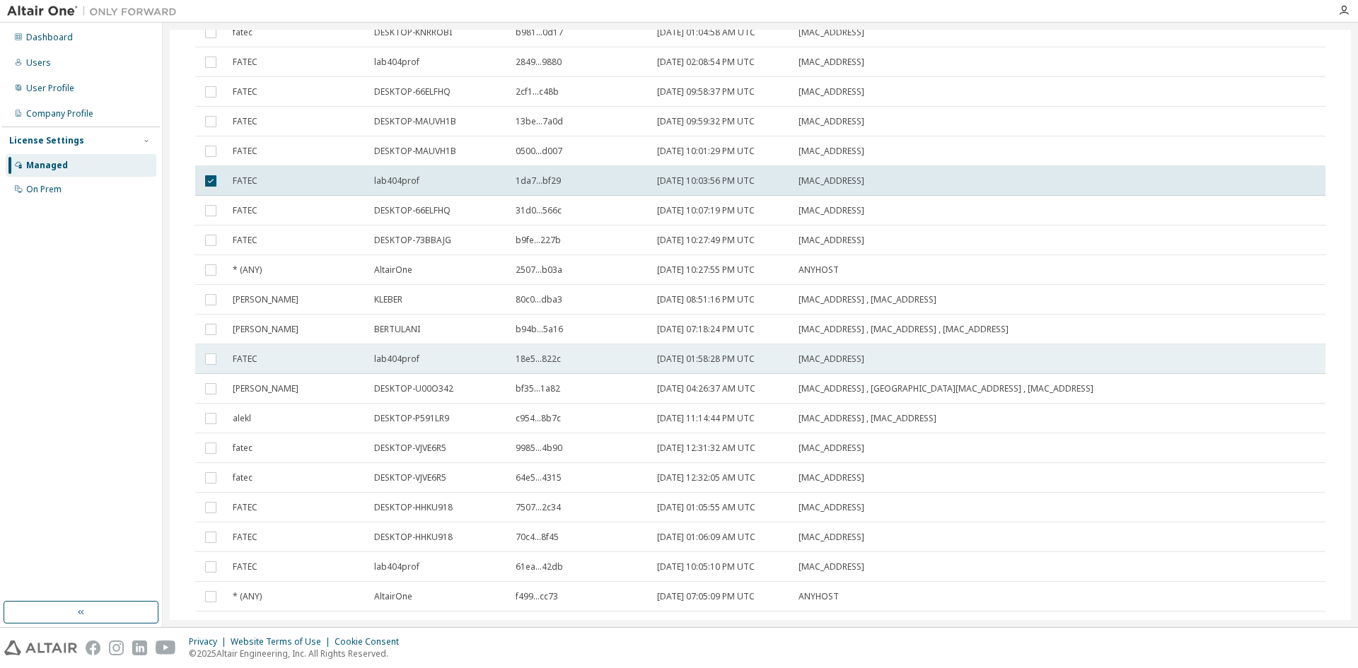
click at [863, 360] on span "2C:F0:5D:52:57:DA" at bounding box center [831, 359] width 66 height 11
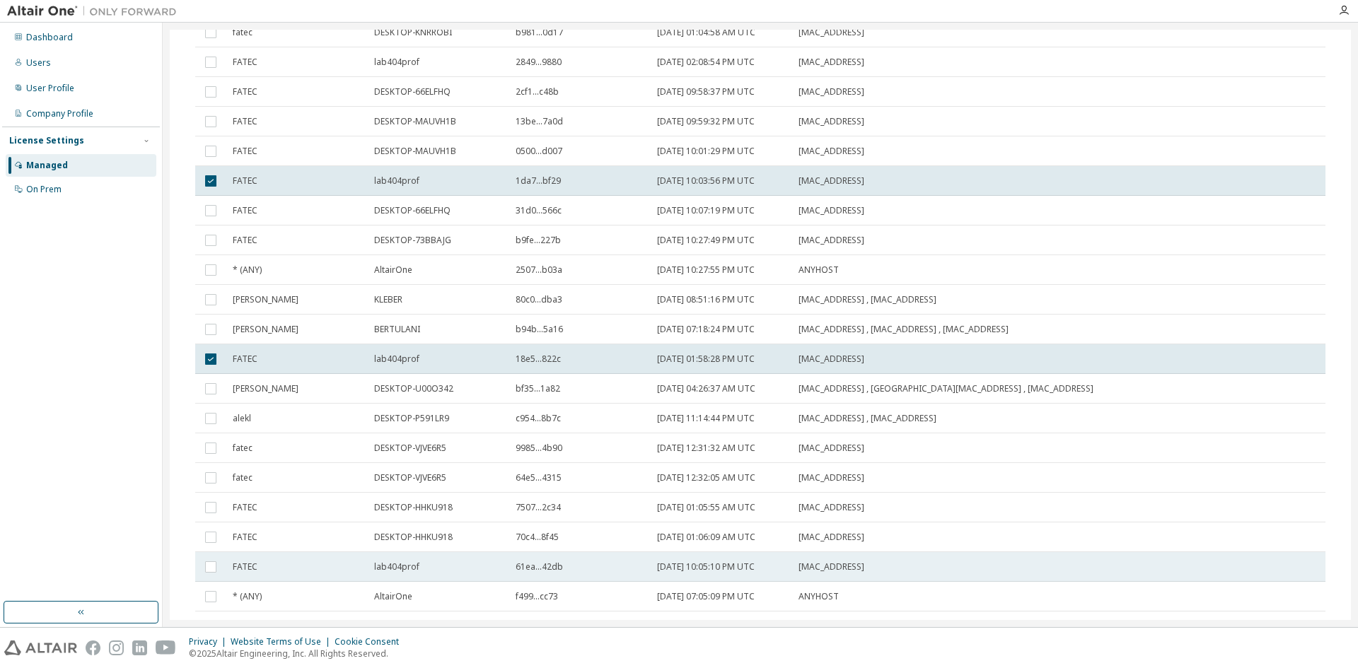
click at [791, 569] on td "2022-05-27 10:05:10 PM UTC" at bounding box center [721, 567] width 141 height 30
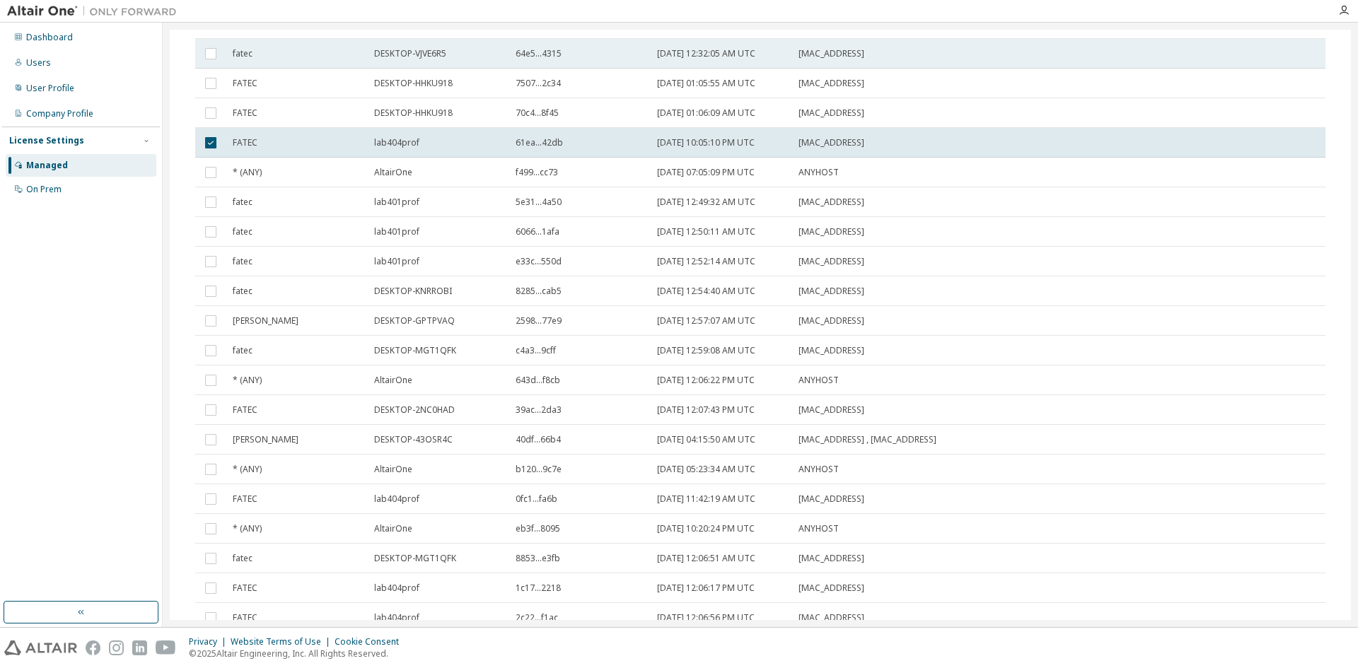
scroll to position [2555, 0]
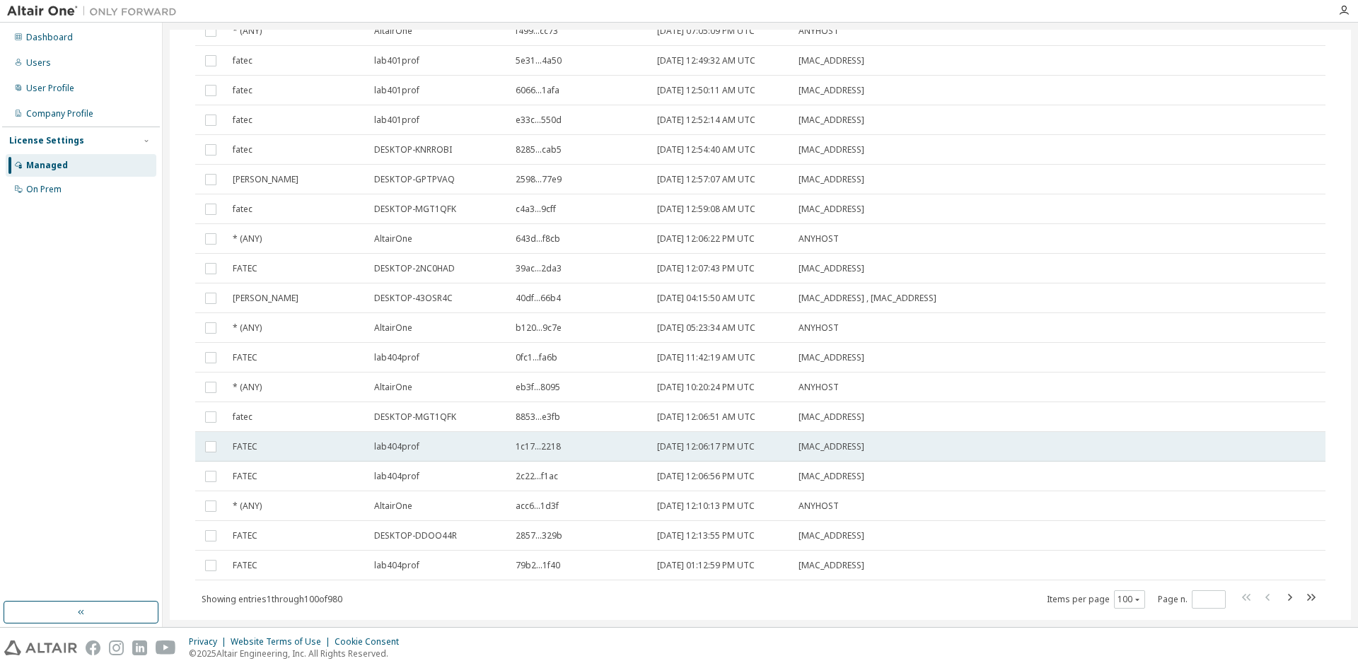
click at [506, 450] on td "lab404prof" at bounding box center [438, 447] width 141 height 30
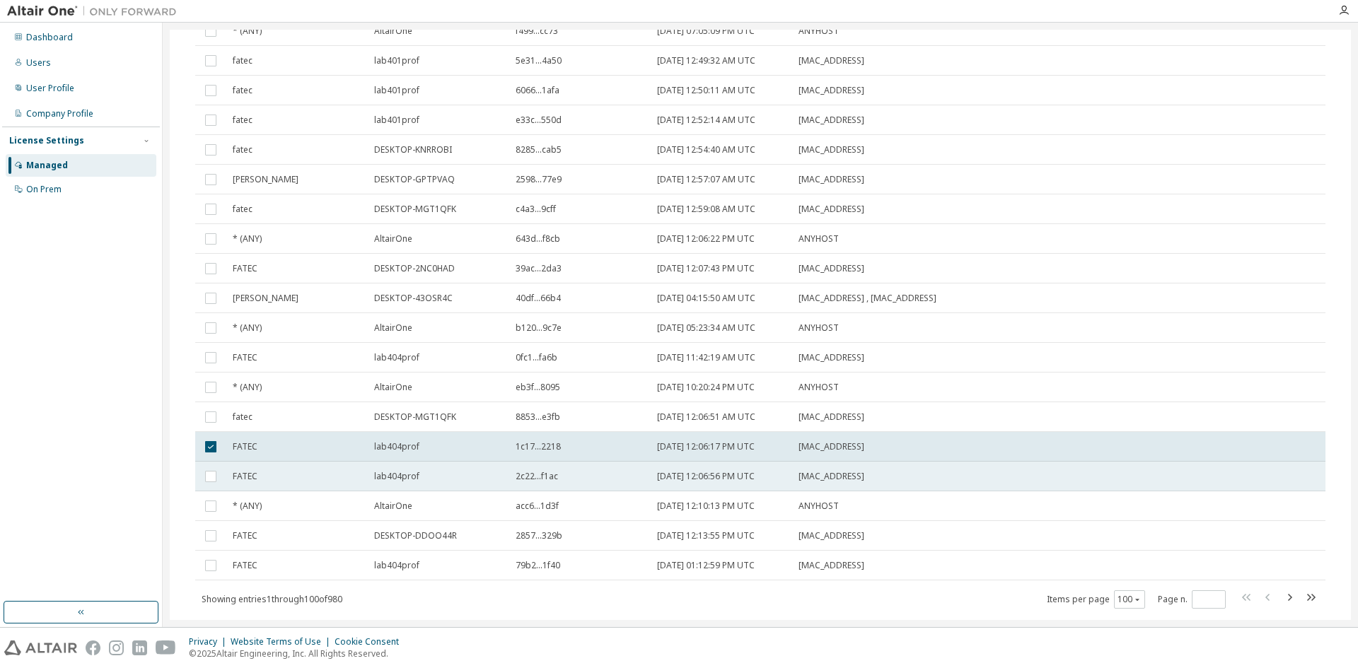
click at [513, 467] on td "2c22...f1ac" at bounding box center [579, 477] width 141 height 30
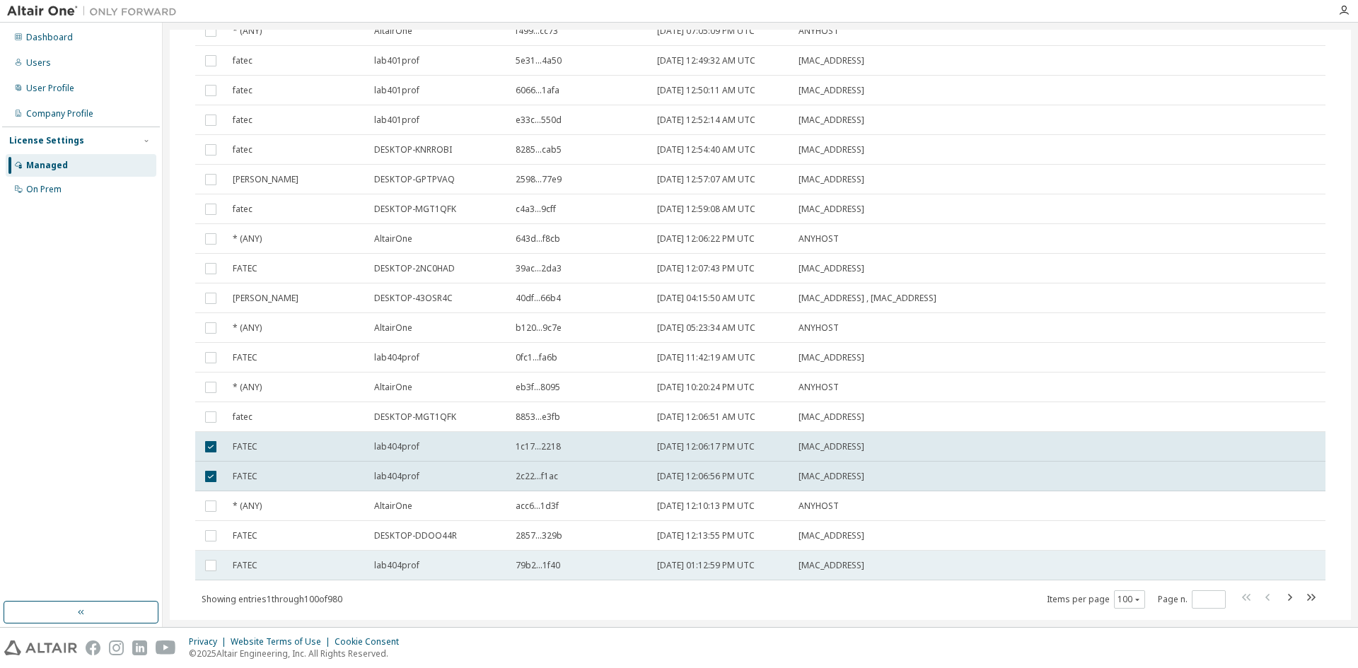
click at [495, 561] on div "lab404prof" at bounding box center [438, 565] width 129 height 11
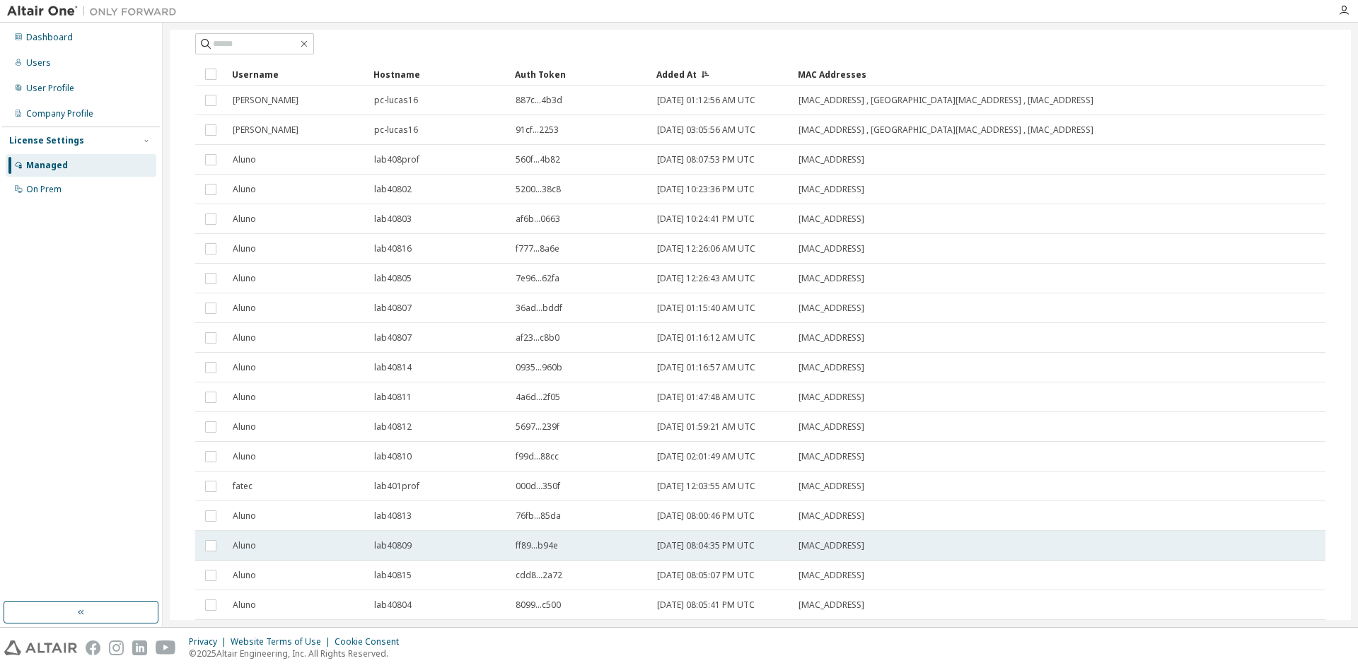
scroll to position [0, 0]
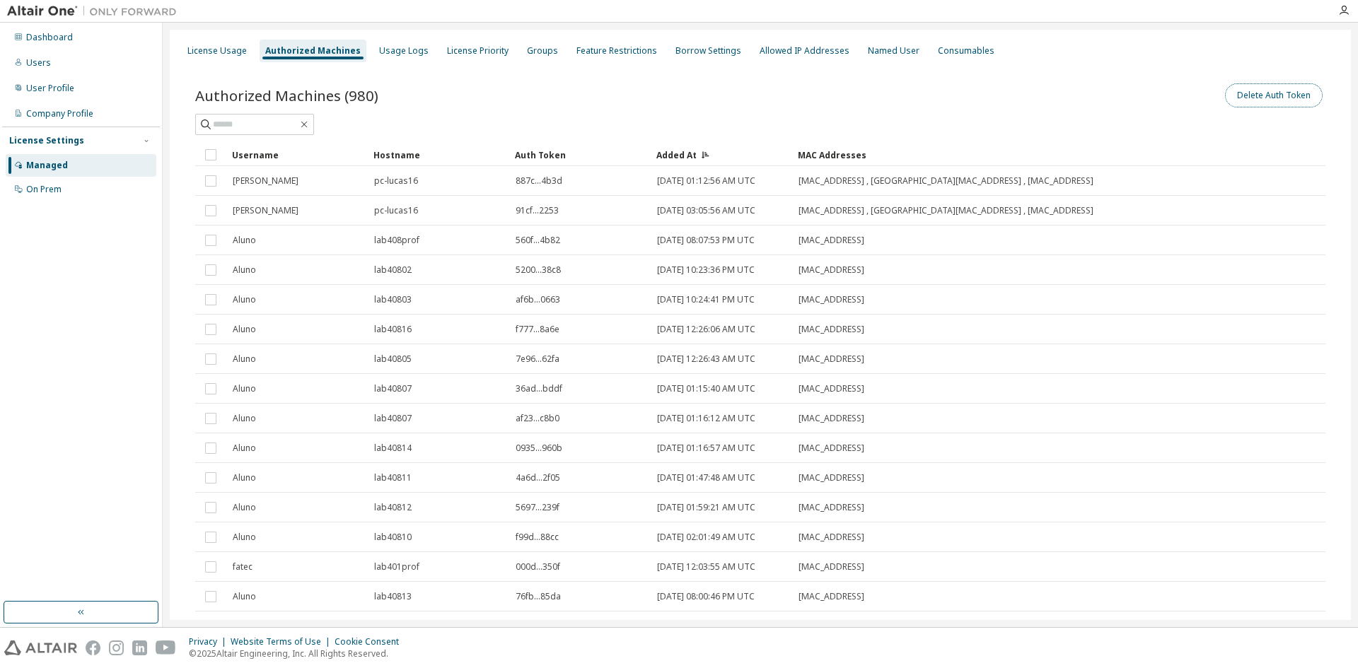
click at [1229, 95] on button "Delete Auth Token" at bounding box center [1274, 95] width 98 height 24
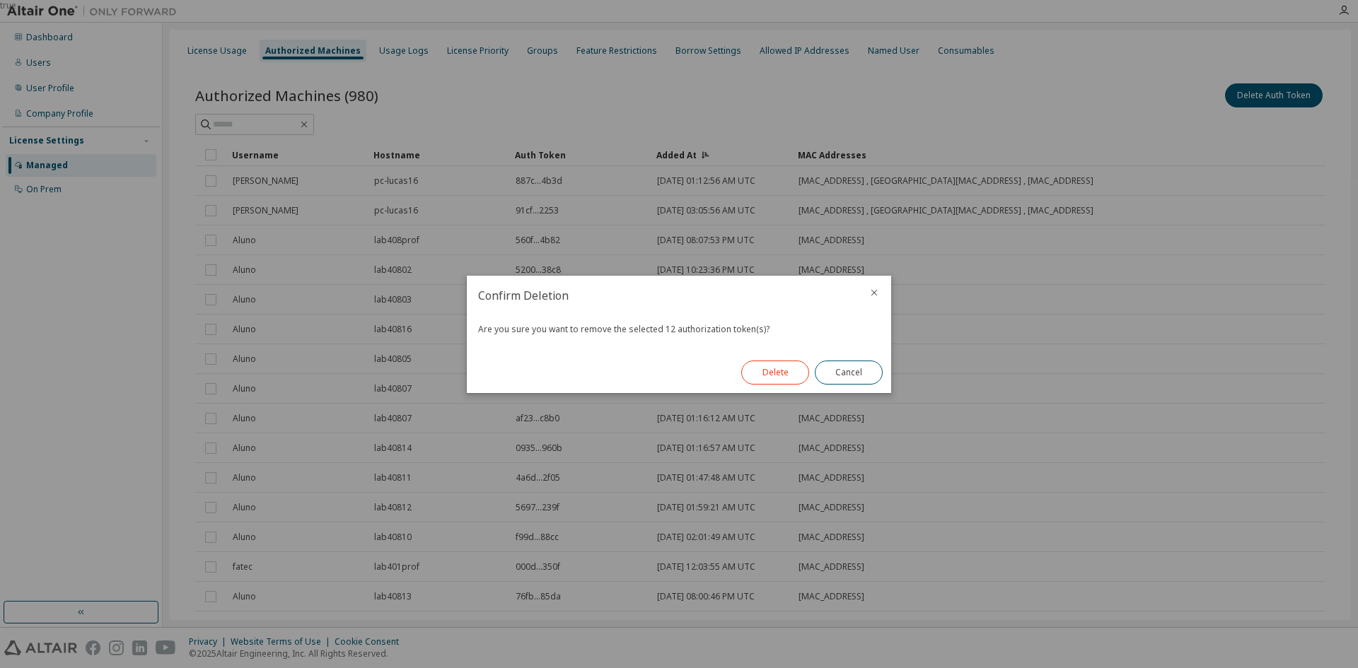
click at [757, 362] on button "Delete" at bounding box center [775, 373] width 68 height 24
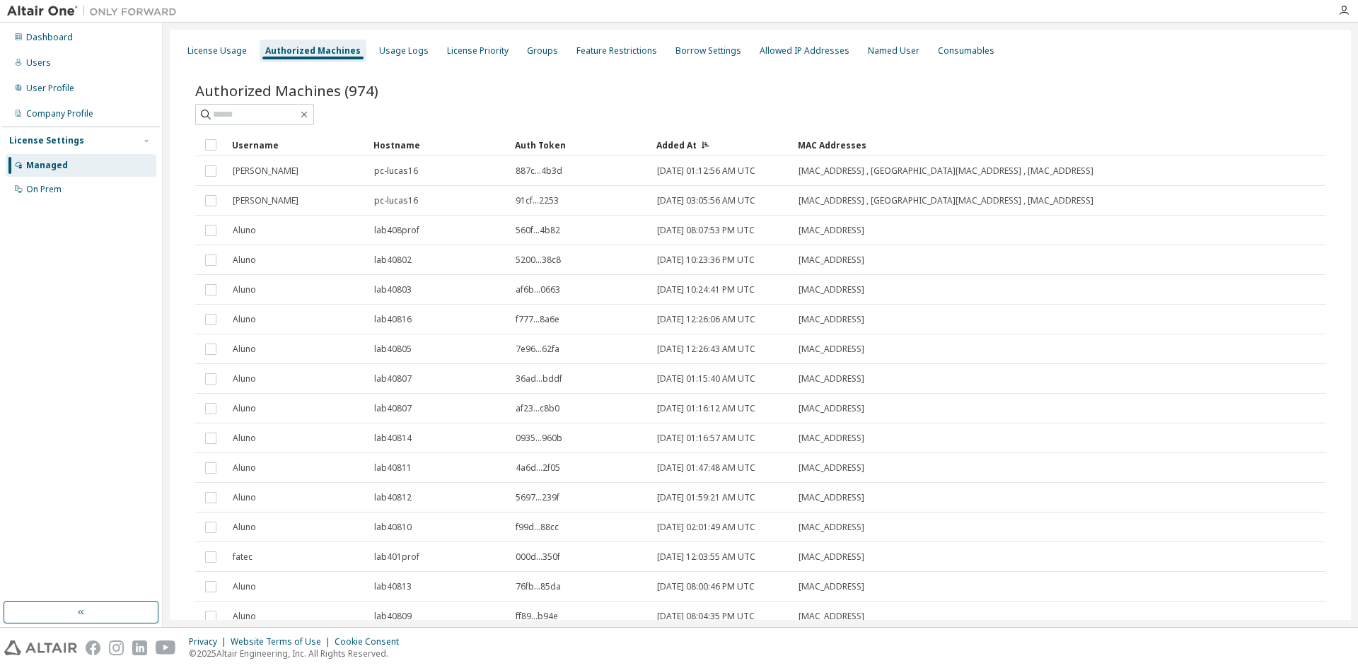
click at [406, 143] on div "Hostname" at bounding box center [438, 145] width 130 height 23
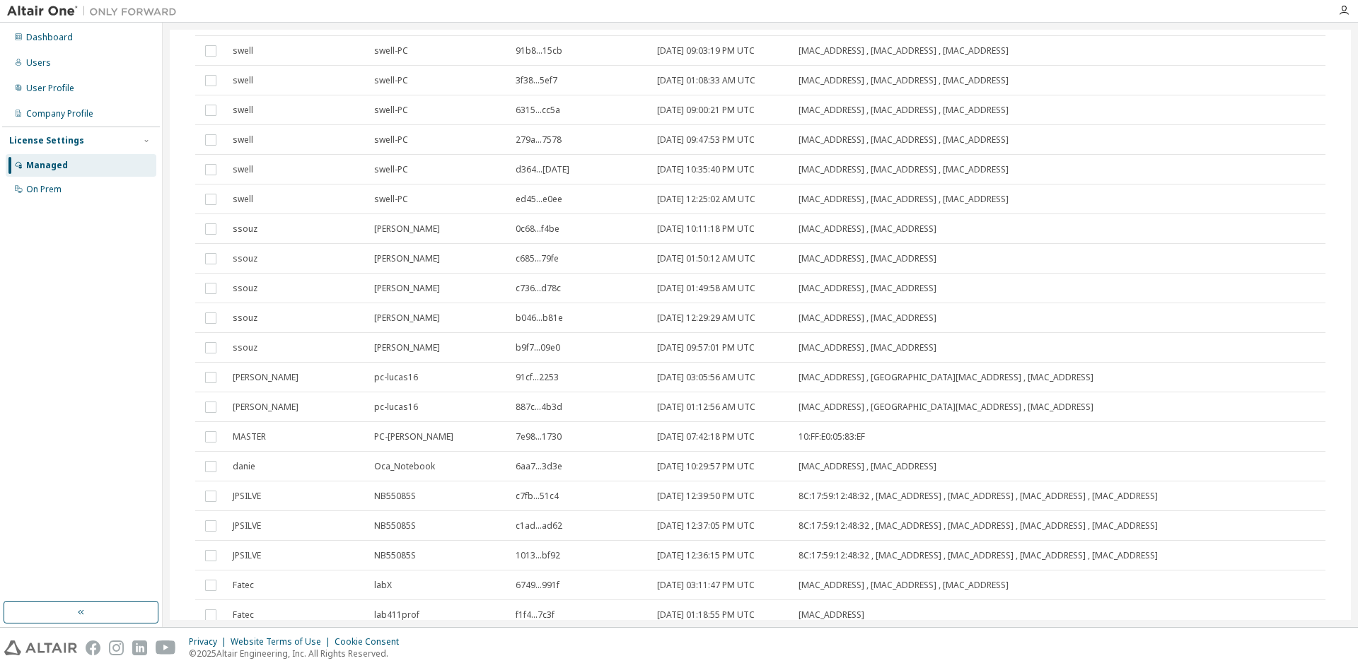
scroll to position [778, 0]
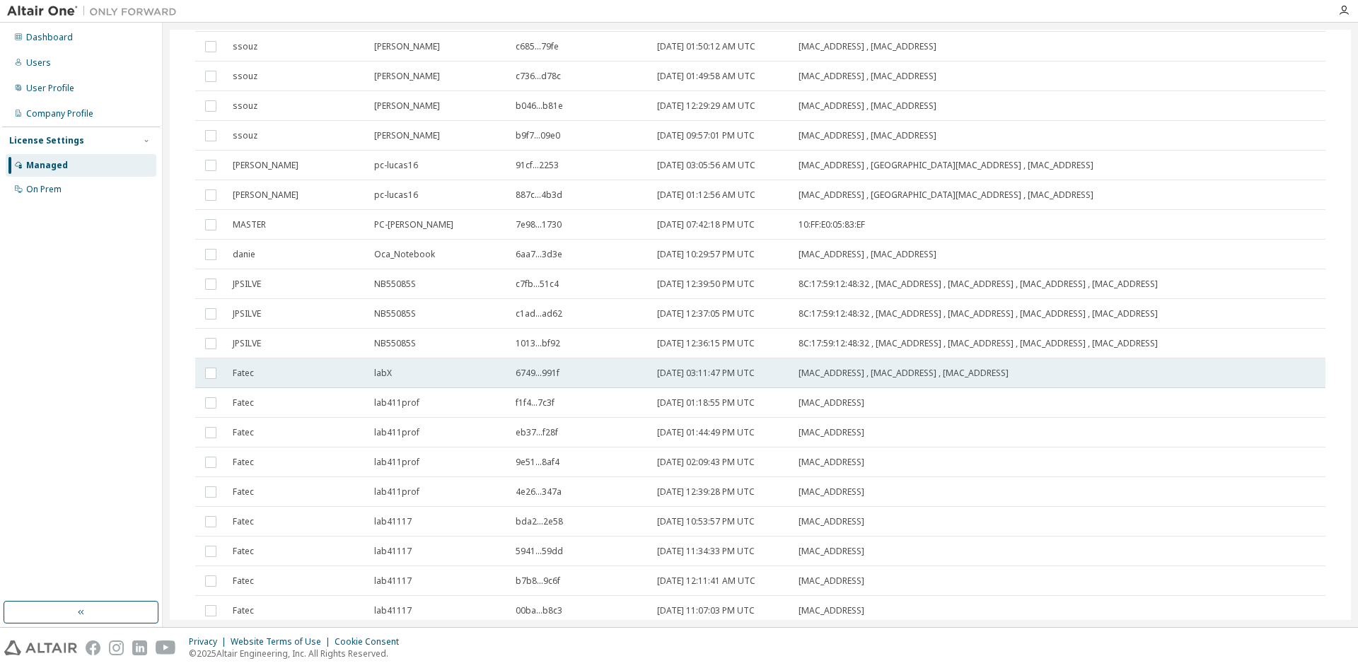
click at [467, 379] on div "labX" at bounding box center [438, 373] width 129 height 11
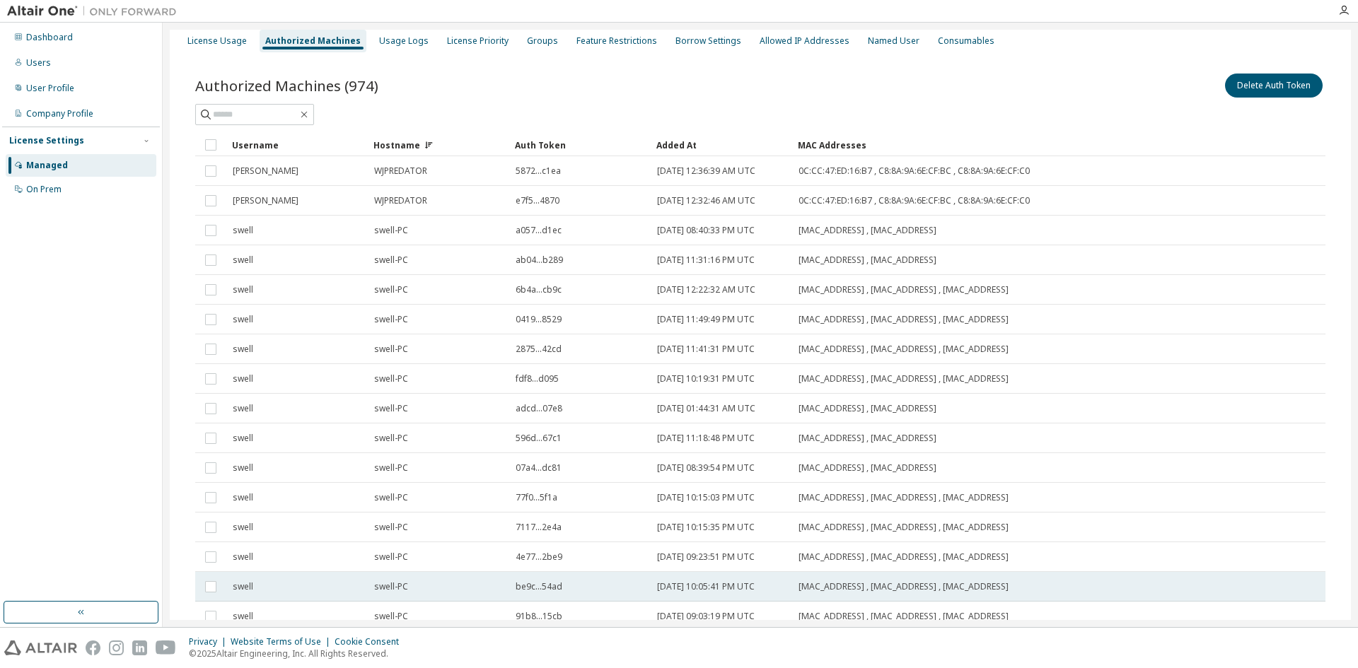
scroll to position [0, 0]
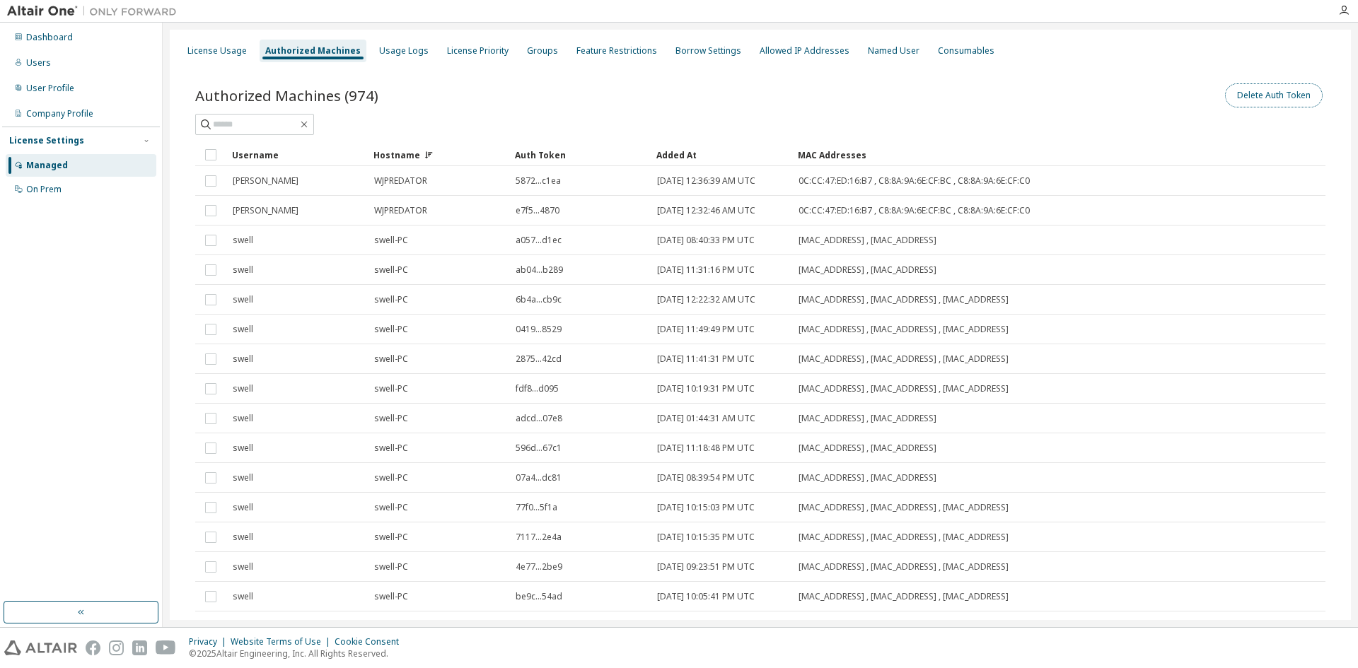
click at [1270, 91] on button "Delete Auth Token" at bounding box center [1274, 95] width 98 height 24
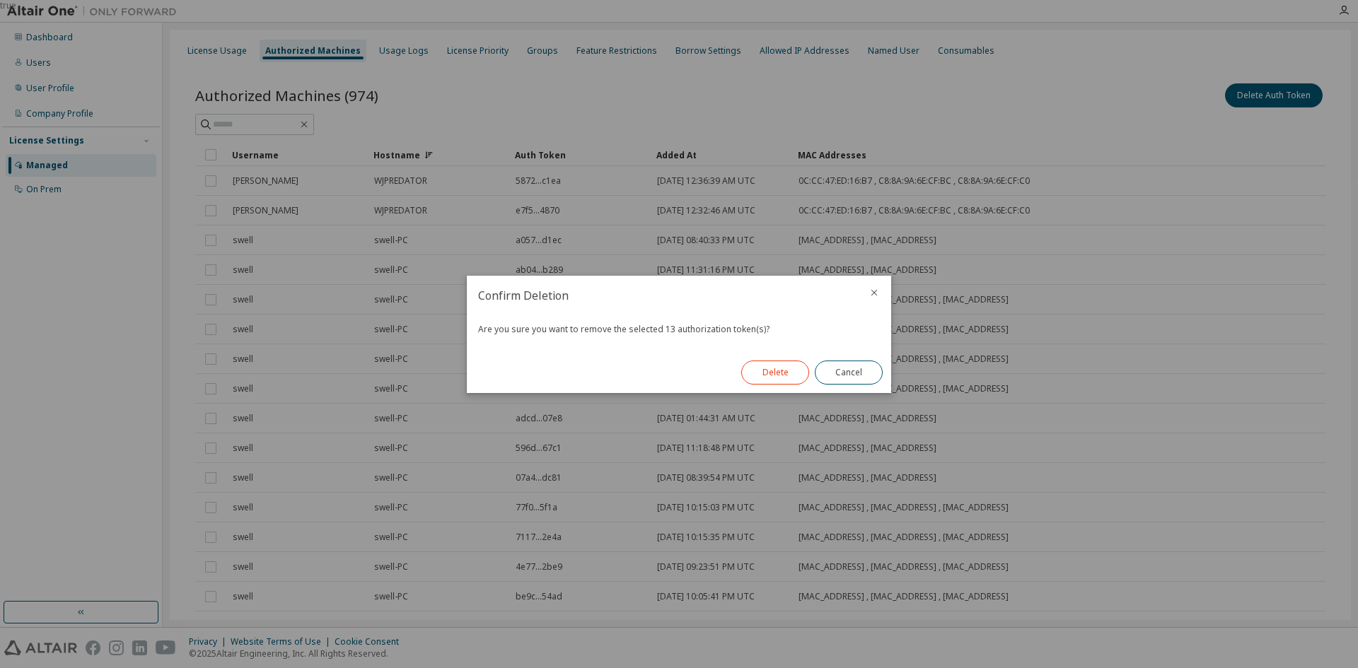
click at [784, 372] on button "Delete" at bounding box center [775, 373] width 68 height 24
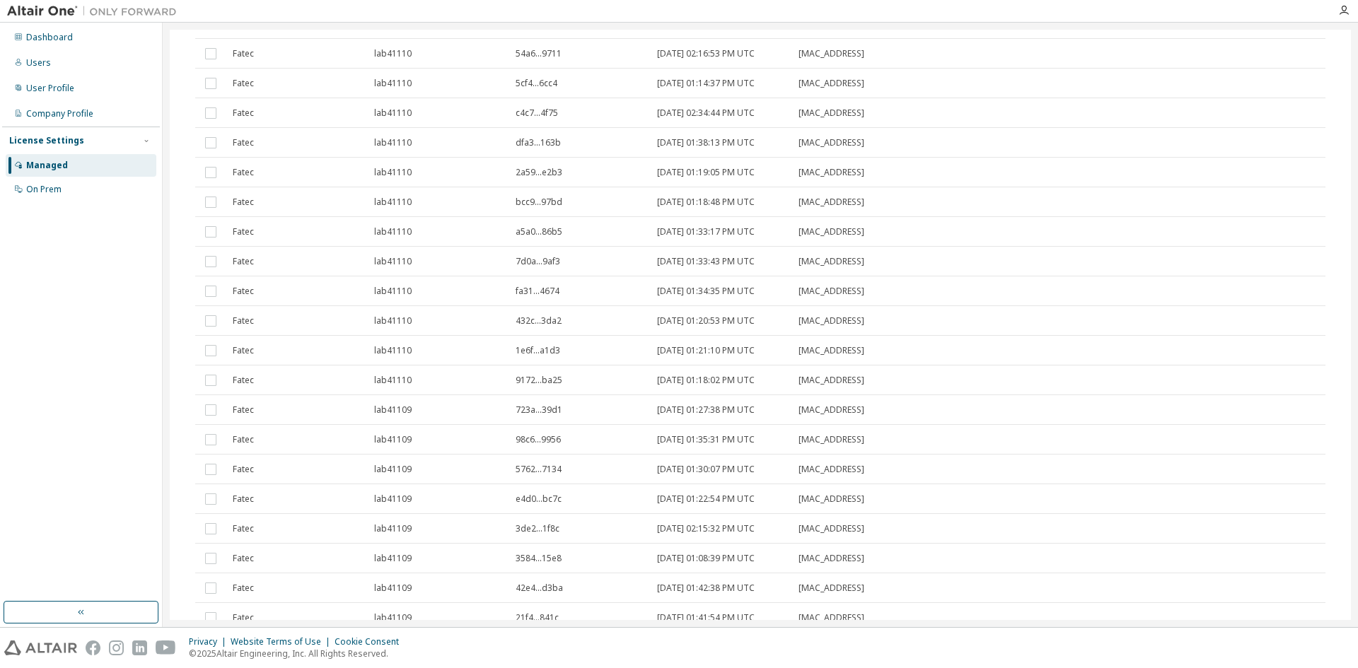
scroll to position [2597, 0]
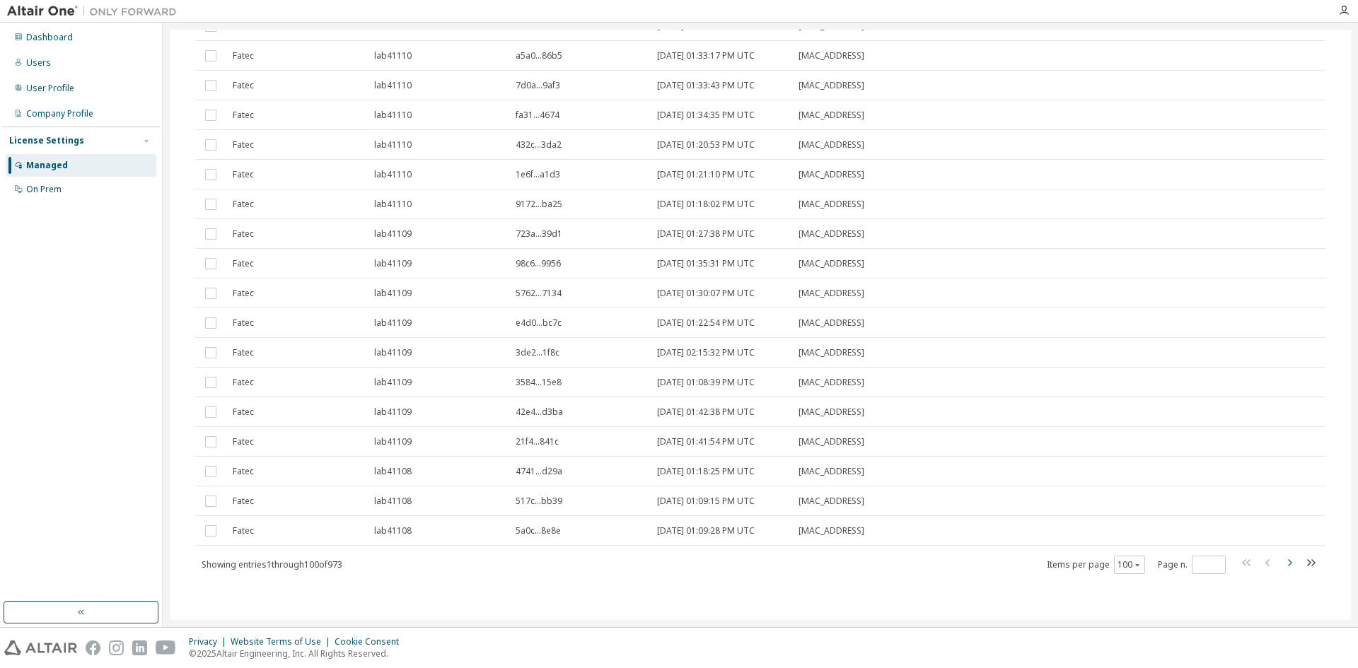
click at [1284, 561] on icon "button" at bounding box center [1289, 562] width 17 height 17
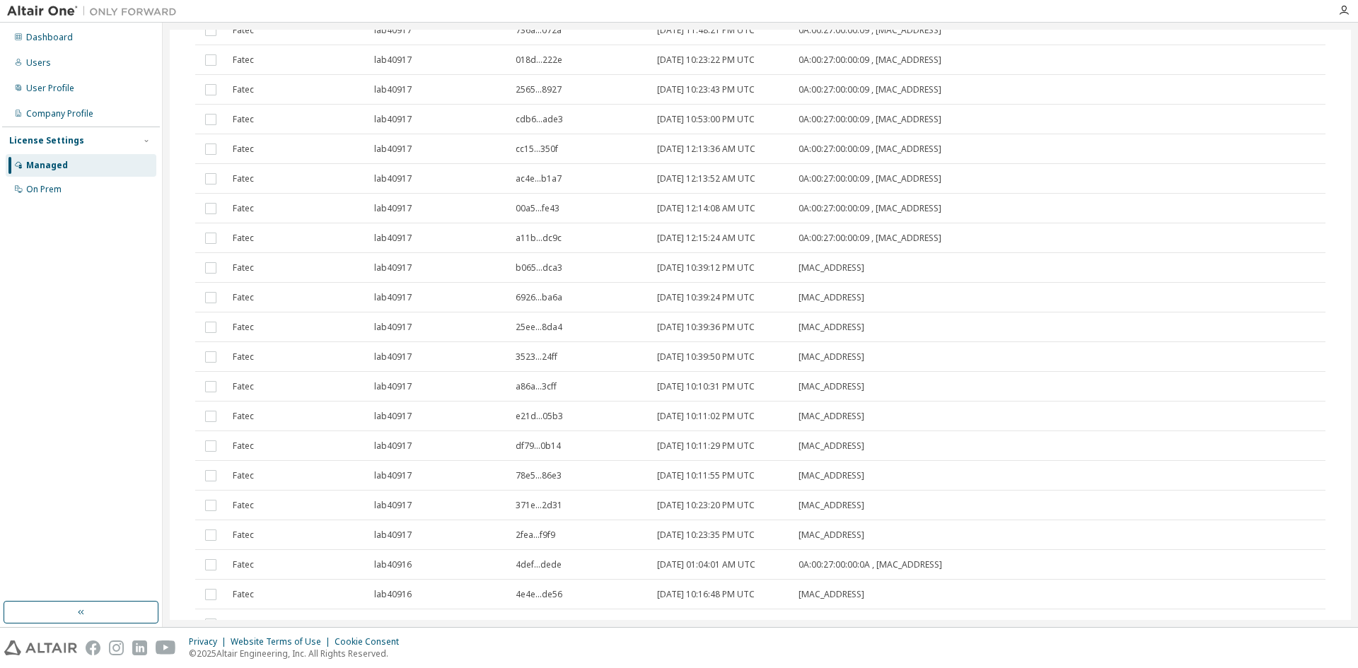
scroll to position [2580, 0]
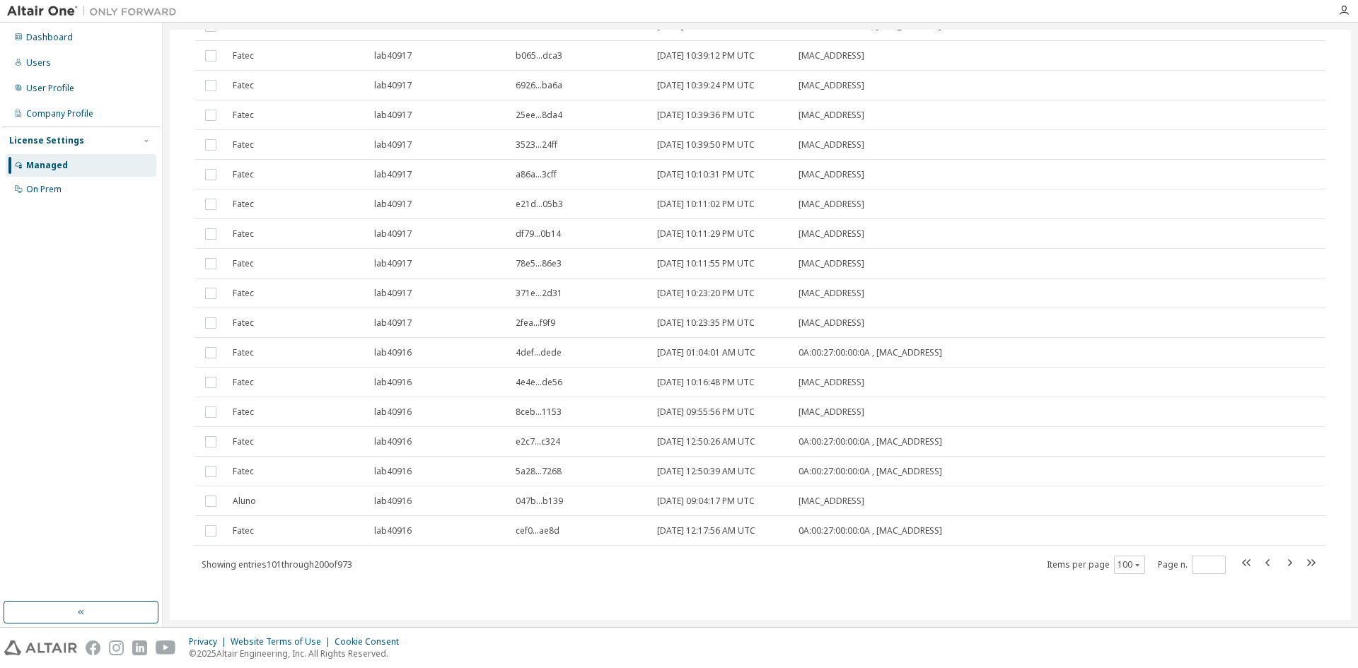
click at [1290, 561] on span at bounding box center [1278, 564] width 81 height 21
click at [1287, 561] on icon "button" at bounding box center [1289, 562] width 17 height 17
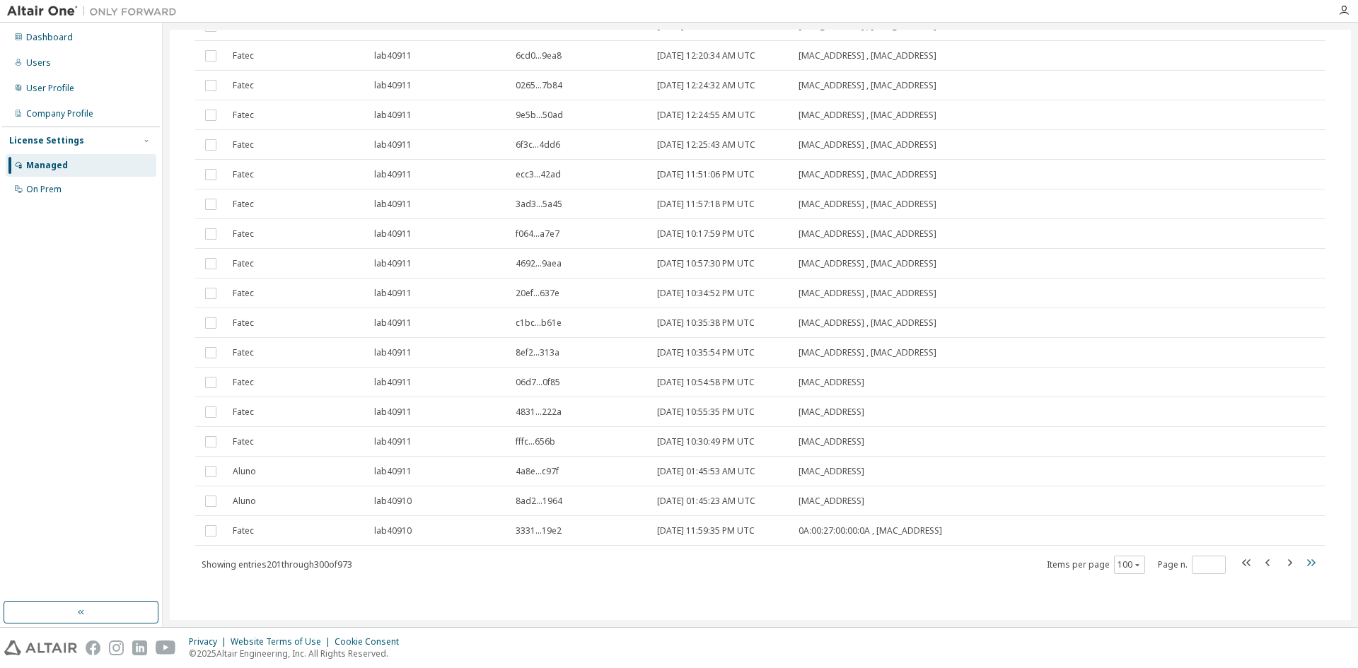
click at [1305, 559] on icon "button" at bounding box center [1310, 562] width 17 height 17
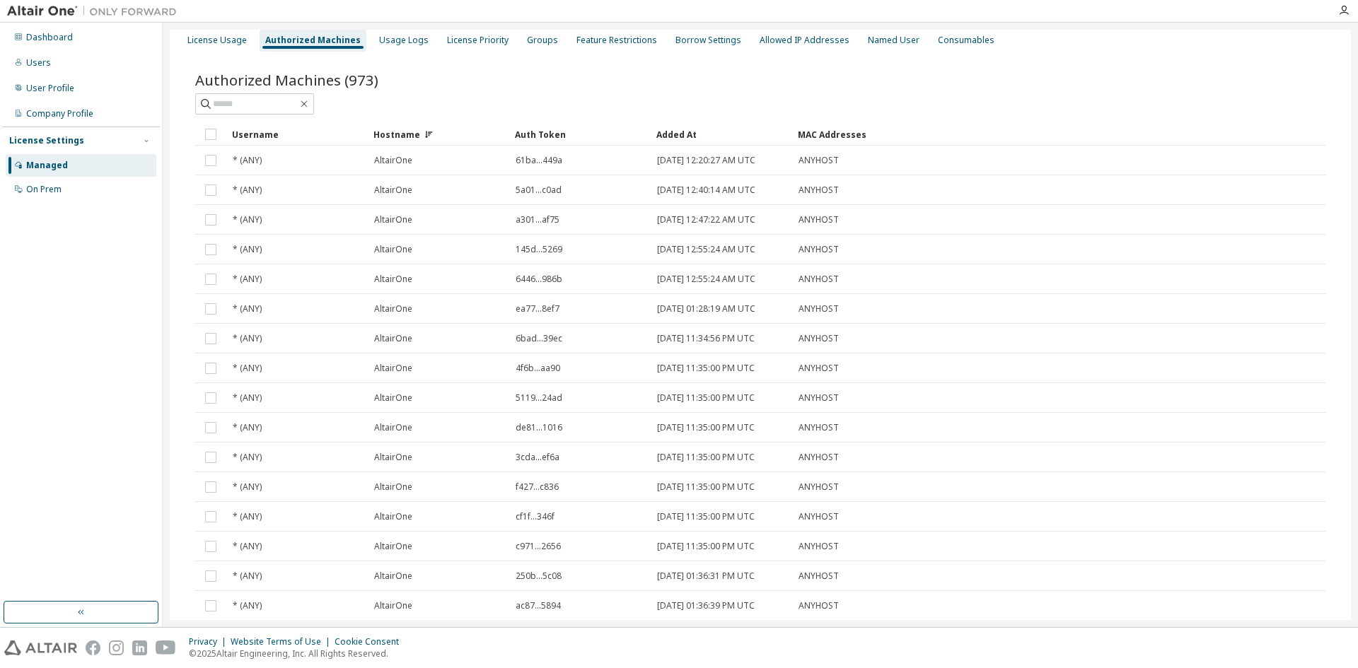
scroll to position [0, 0]
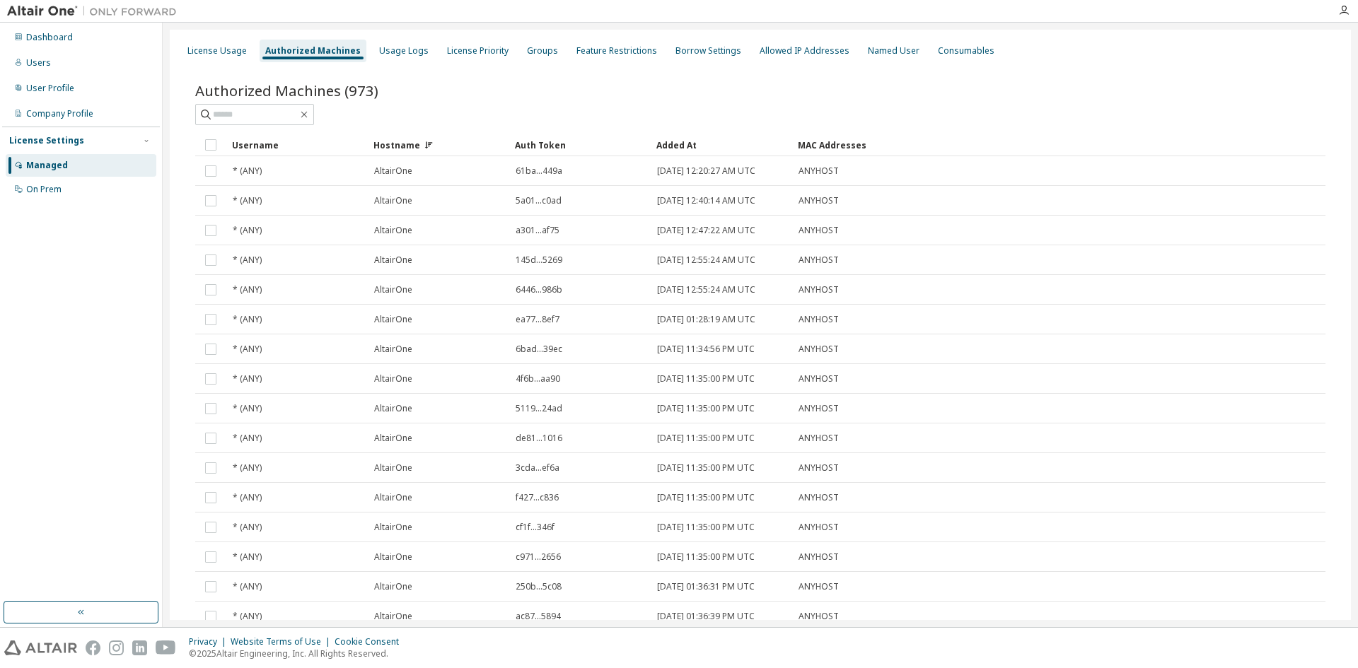
click at [1357, 472] on div "License Usage Authorized Machines Usage Logs License Priority Groups Feature Re…" at bounding box center [760, 325] width 1195 height 605
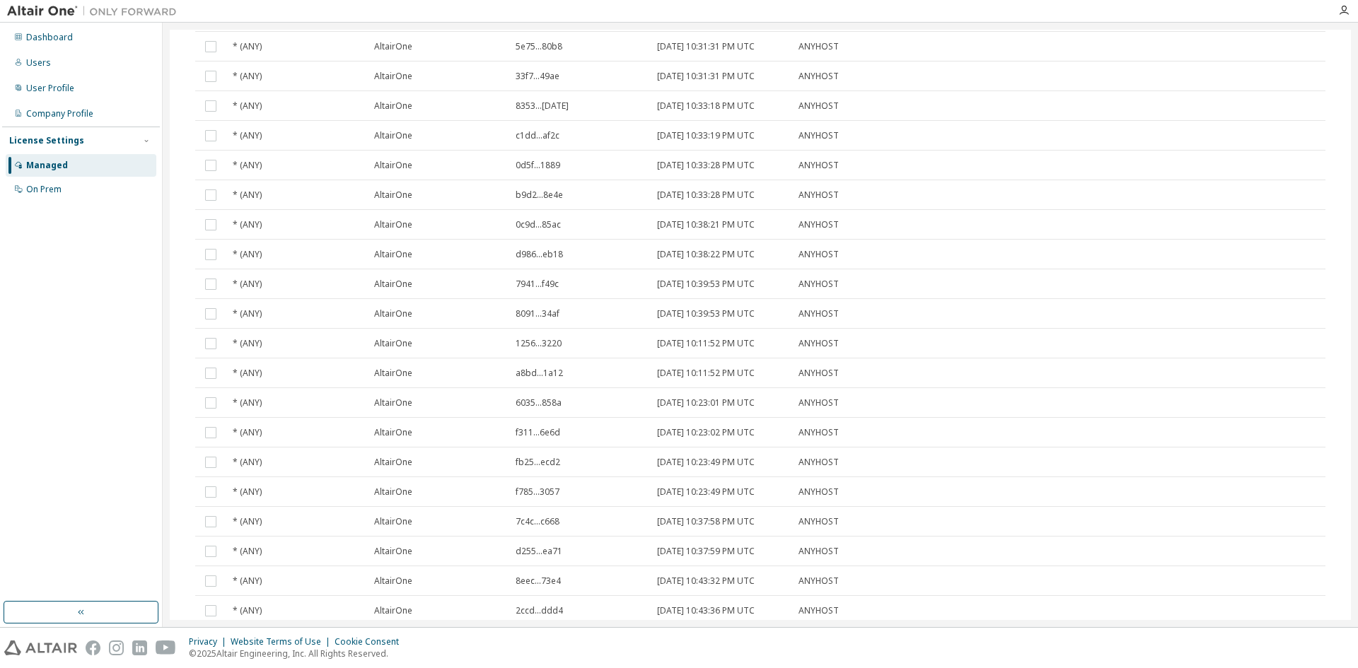
scroll to position [1778, 0]
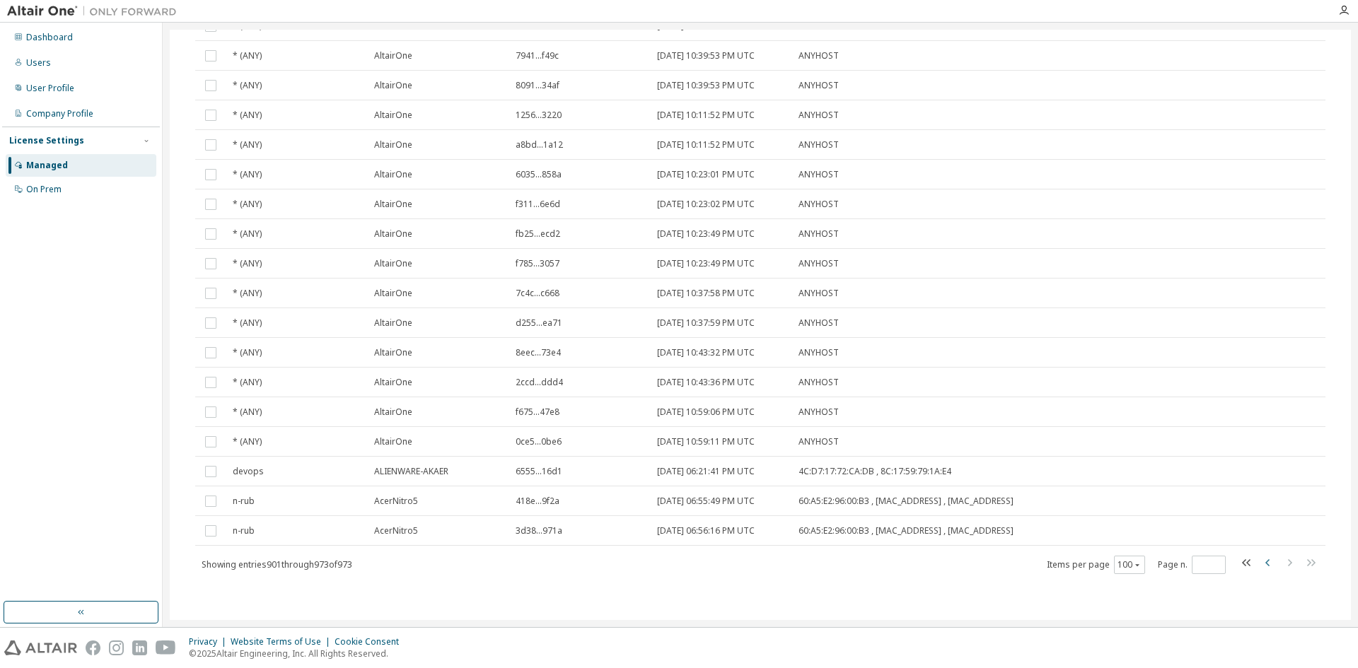
click at [1259, 563] on icon "button" at bounding box center [1267, 562] width 17 height 17
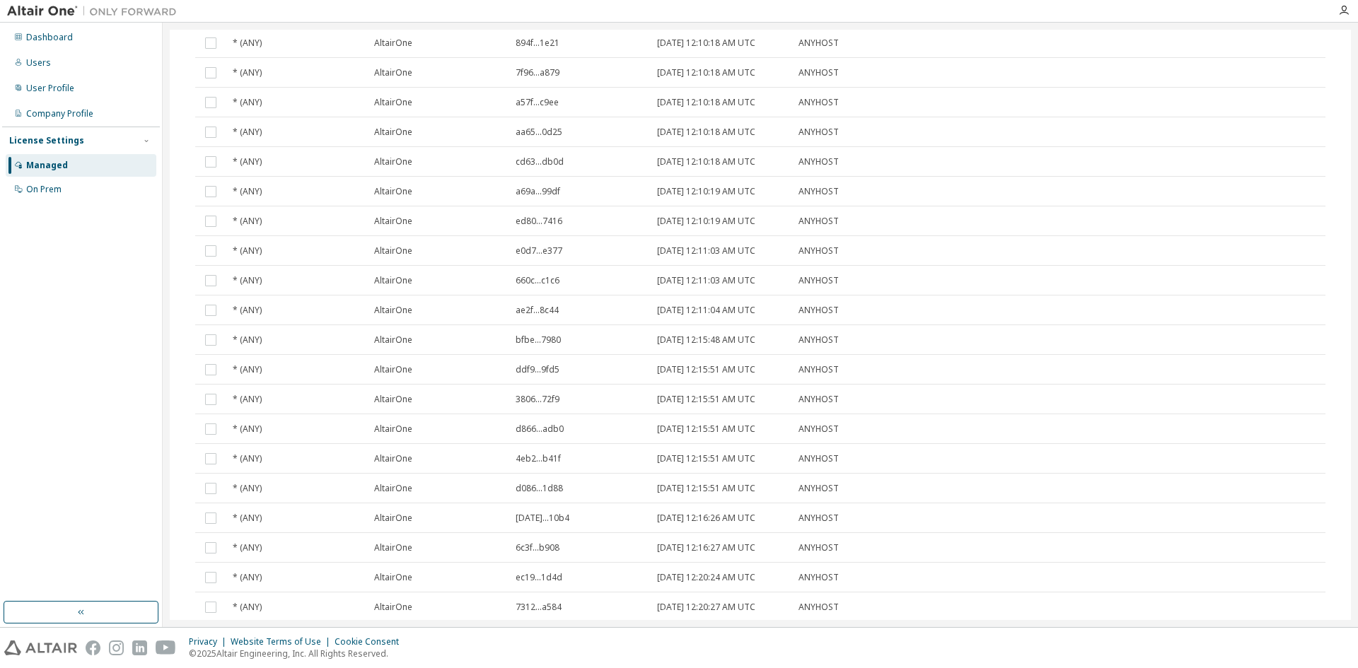
scroll to position [2580, 0]
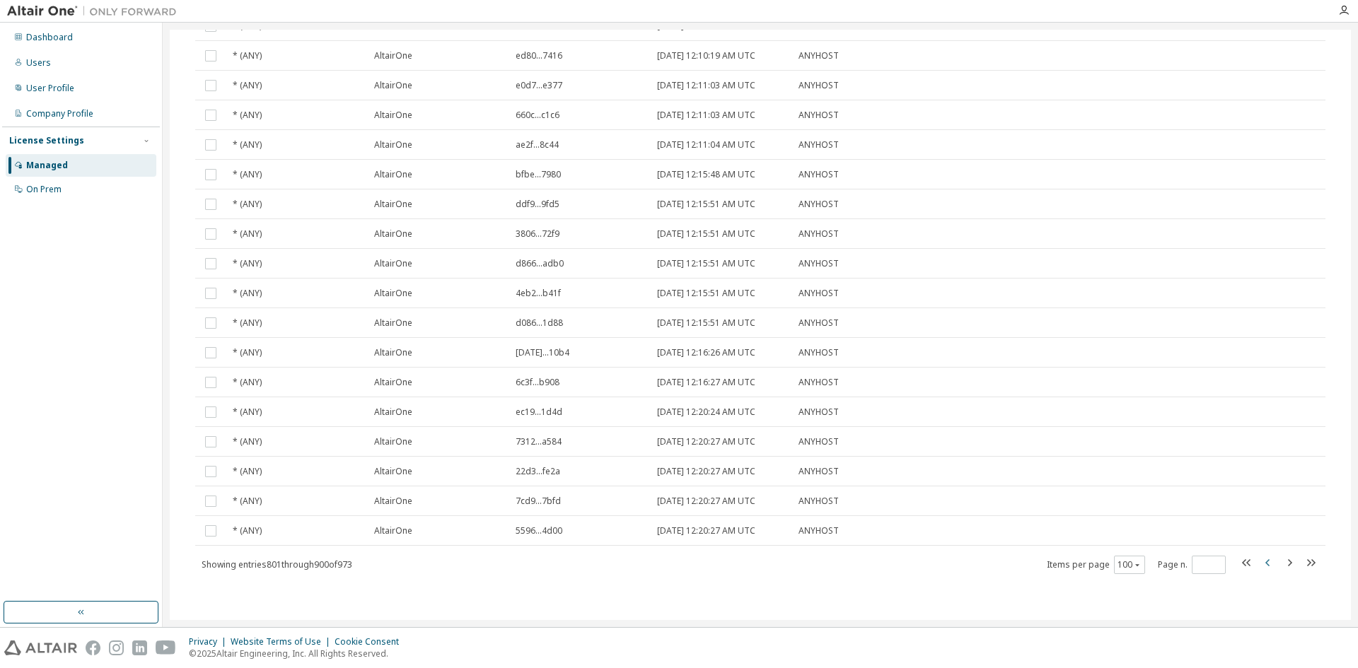
click at [1261, 564] on icon "button" at bounding box center [1267, 562] width 17 height 17
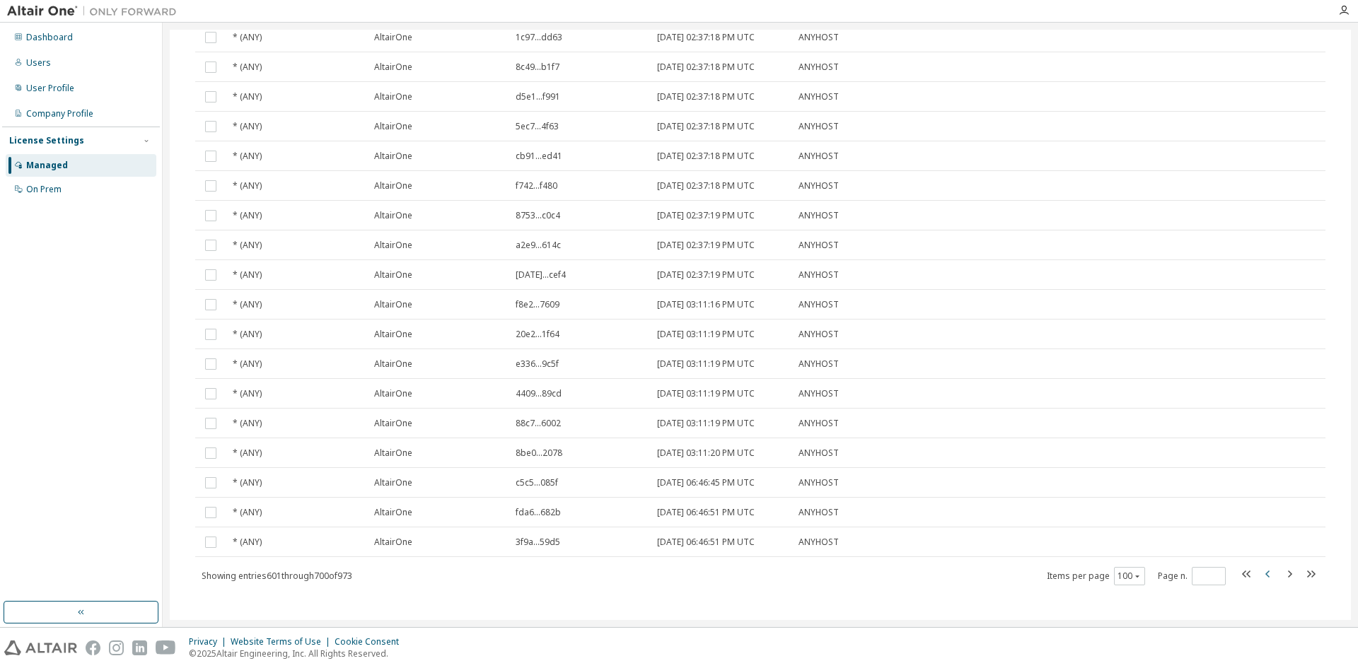
click at [1261, 566] on icon "button" at bounding box center [1267, 574] width 17 height 17
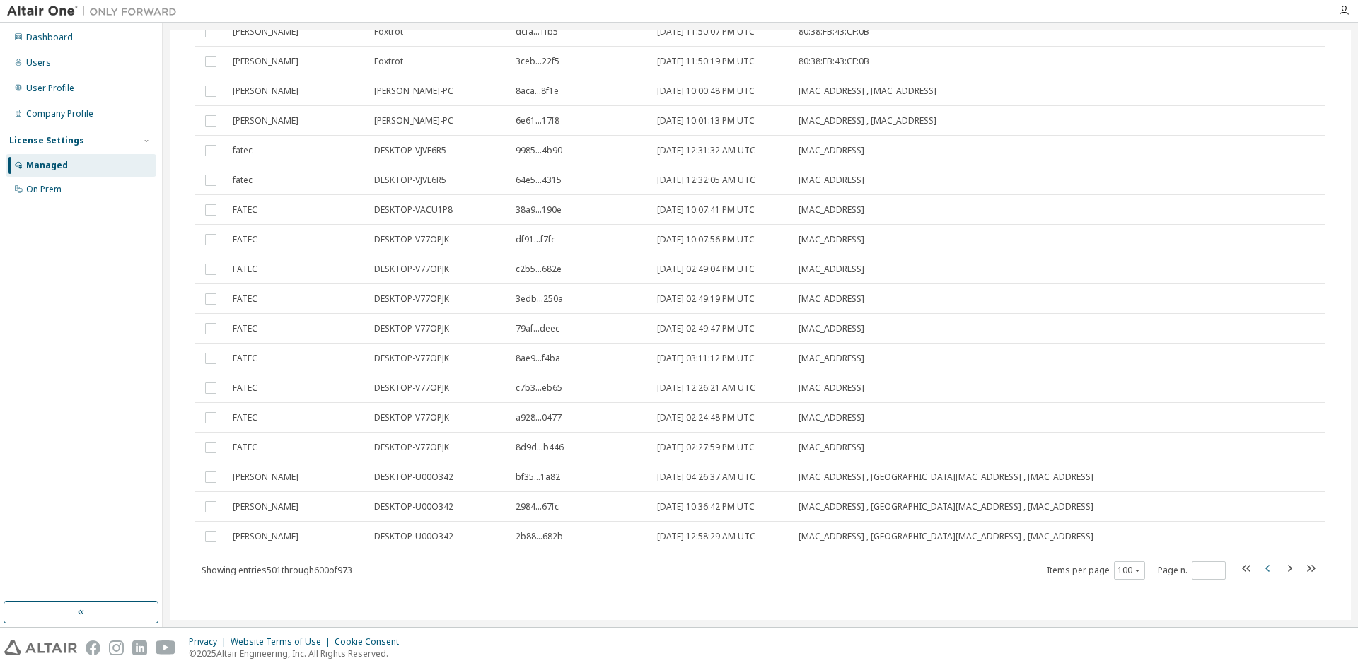
click at [1261, 564] on icon "button" at bounding box center [1267, 568] width 17 height 17
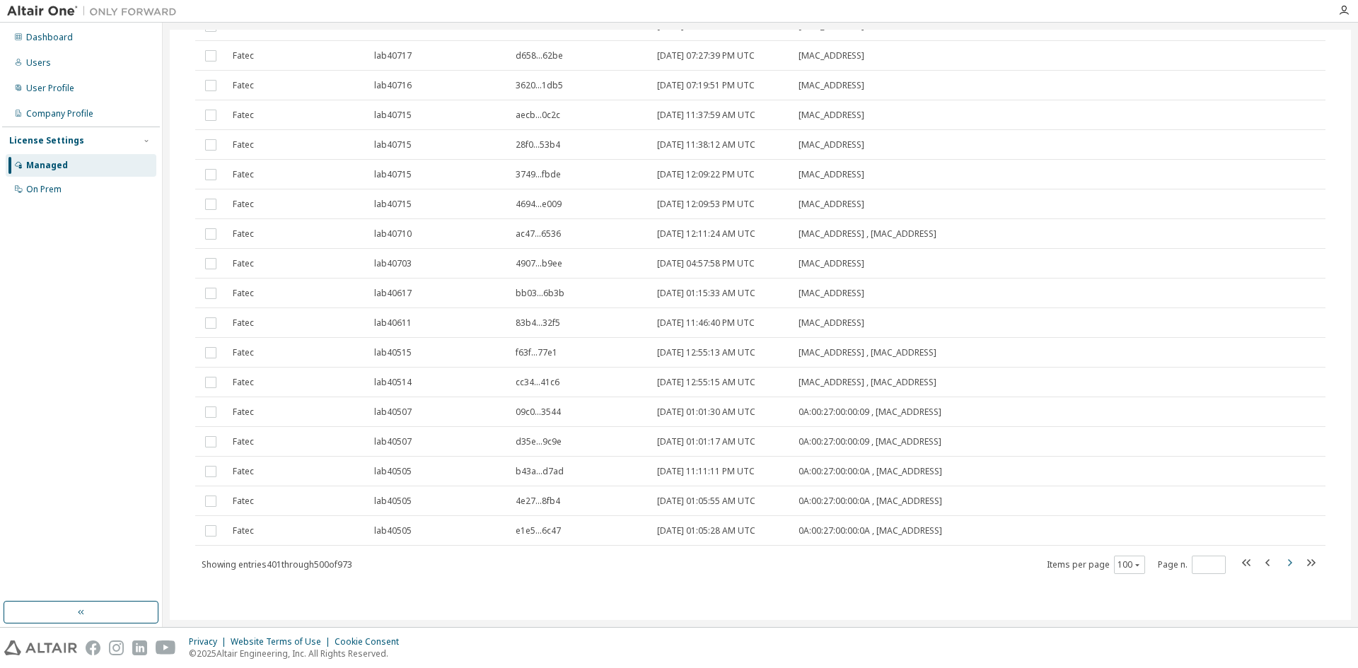
click at [1287, 560] on icon "button" at bounding box center [1289, 562] width 17 height 17
type input "*"
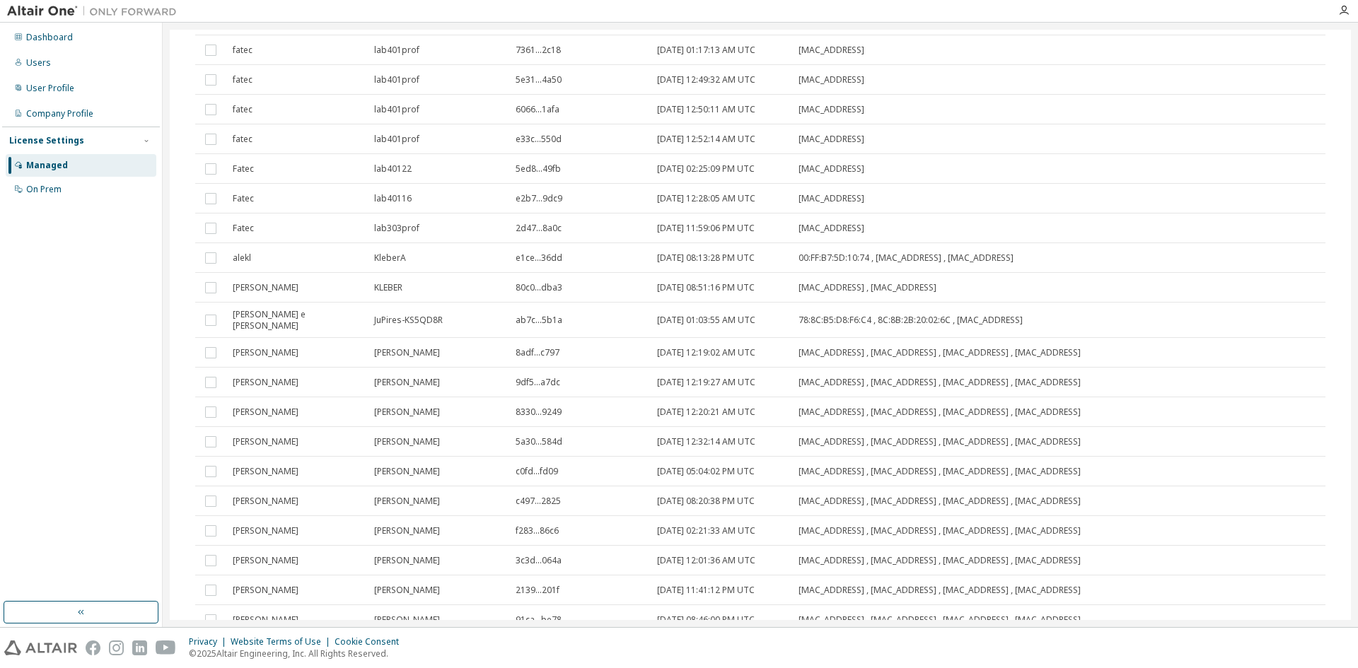
scroll to position [1802, 0]
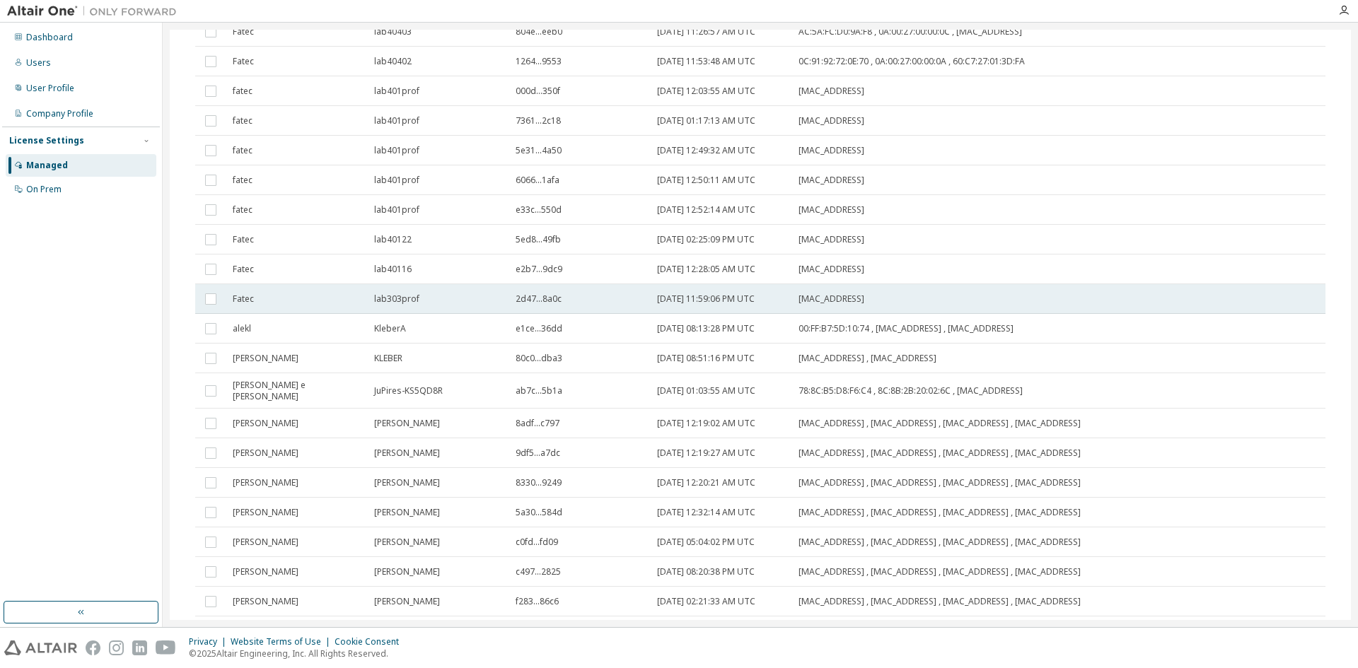
click at [622, 298] on div "2d47...8a0c" at bounding box center [579, 298] width 129 height 11
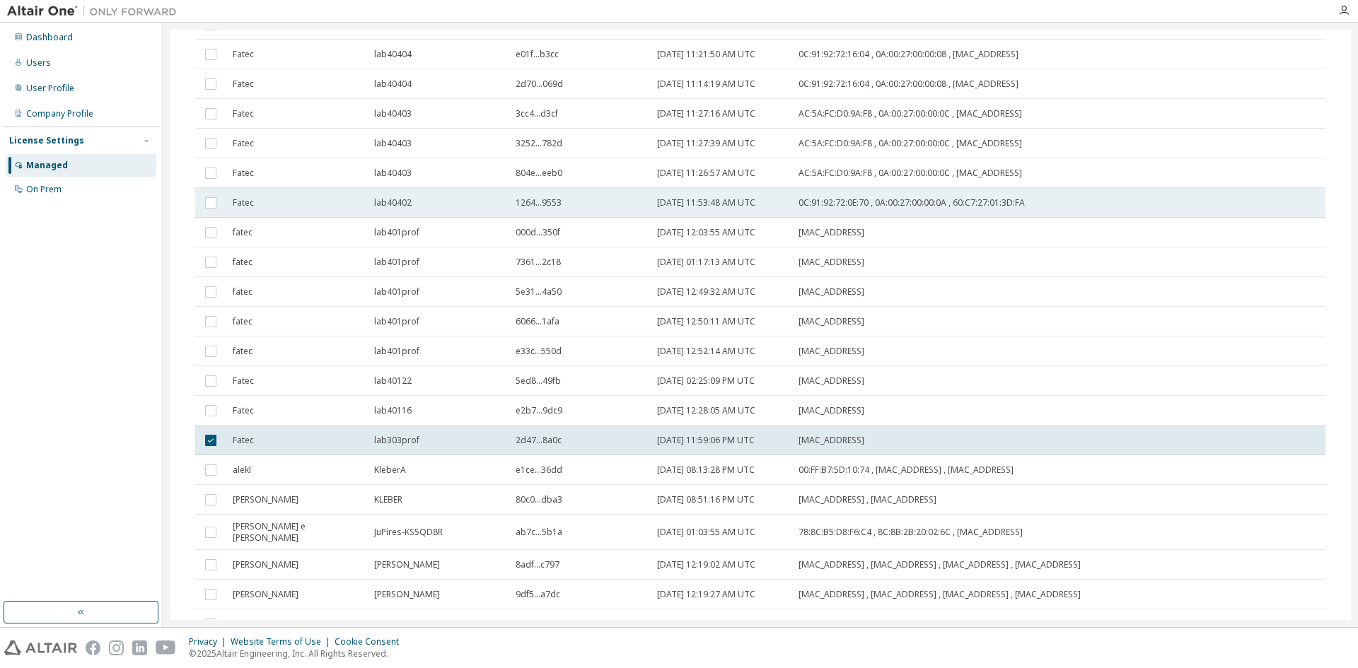
click at [600, 212] on td "1264...9553" at bounding box center [579, 203] width 141 height 30
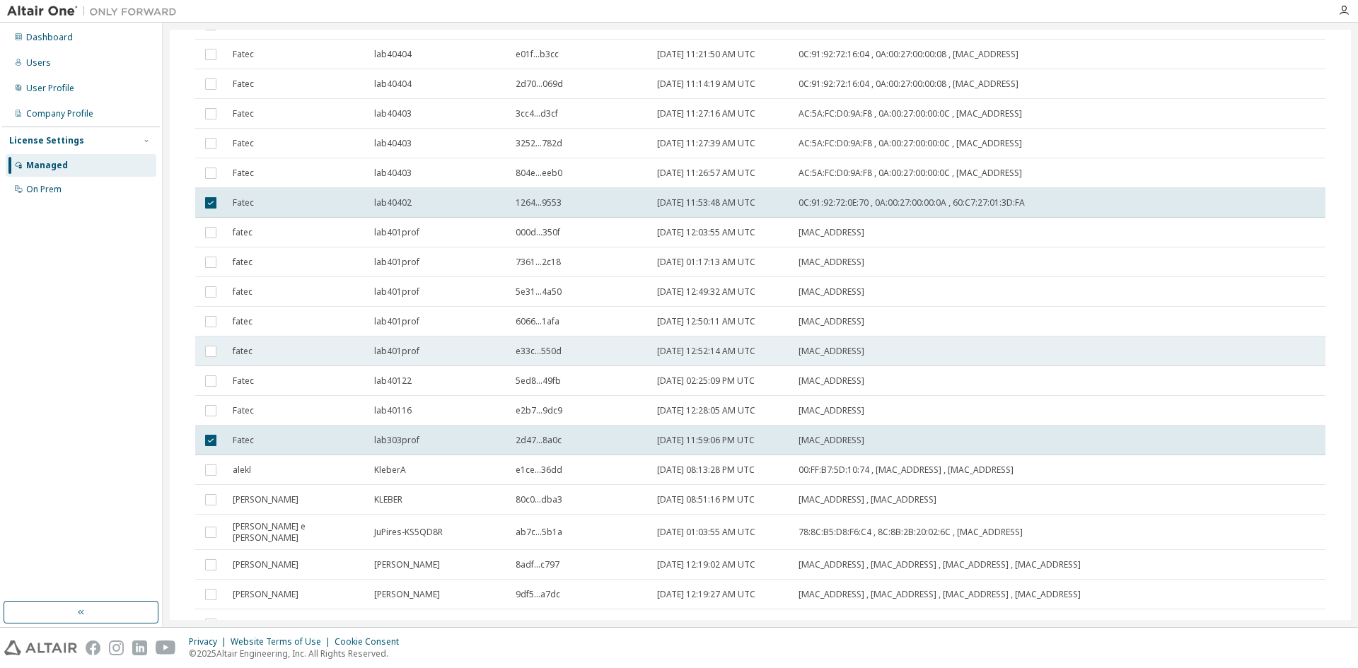
scroll to position [1459, 0]
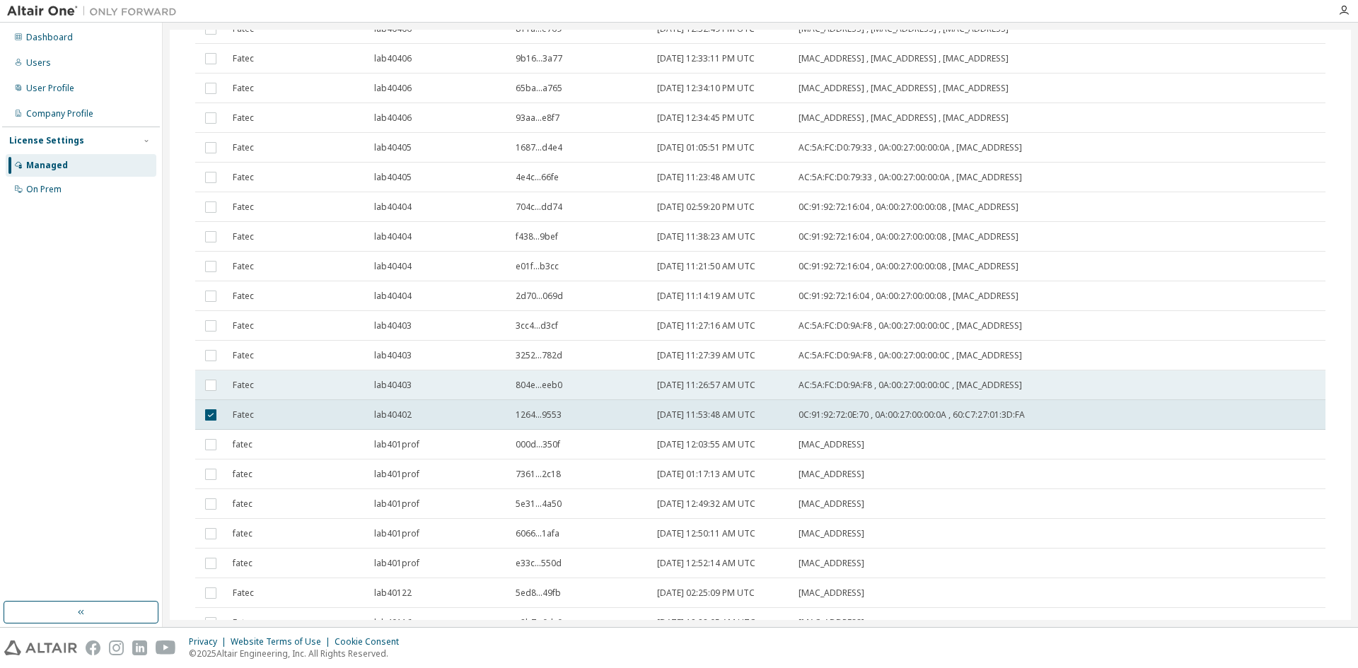
click at [441, 385] on div "lab40403" at bounding box center [438, 385] width 129 height 11
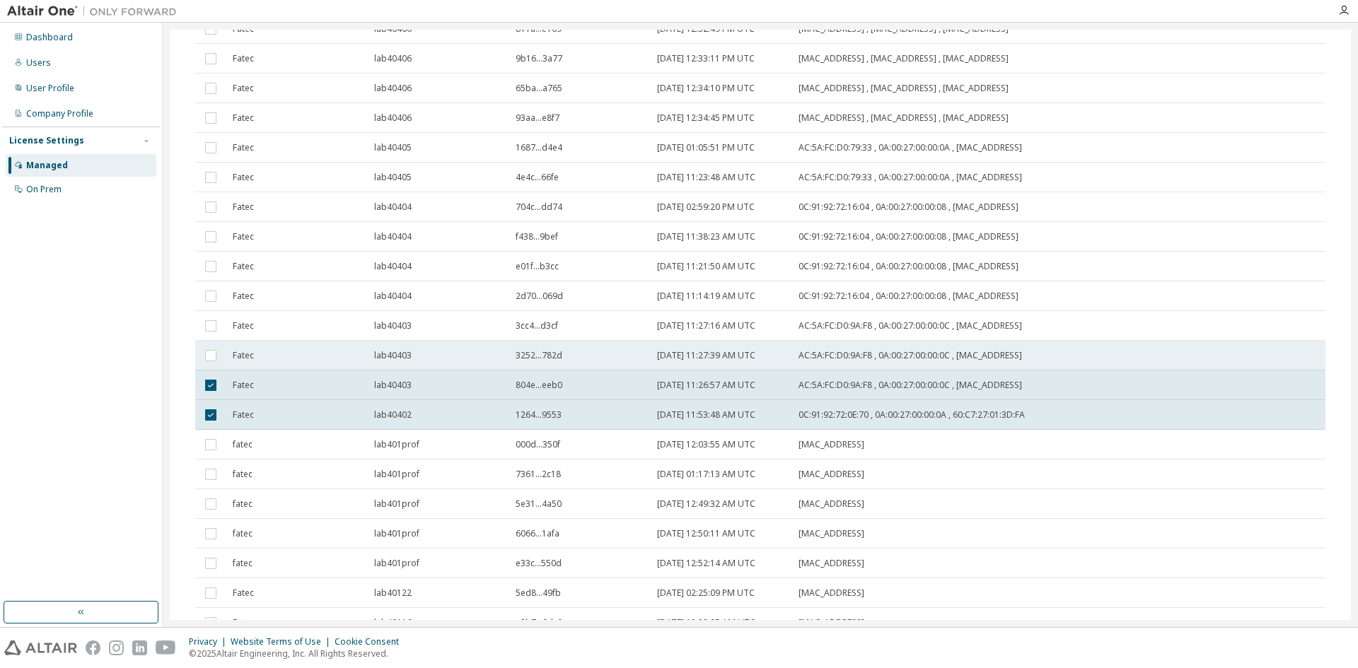
click at [445, 351] on div "lab40403" at bounding box center [438, 355] width 129 height 11
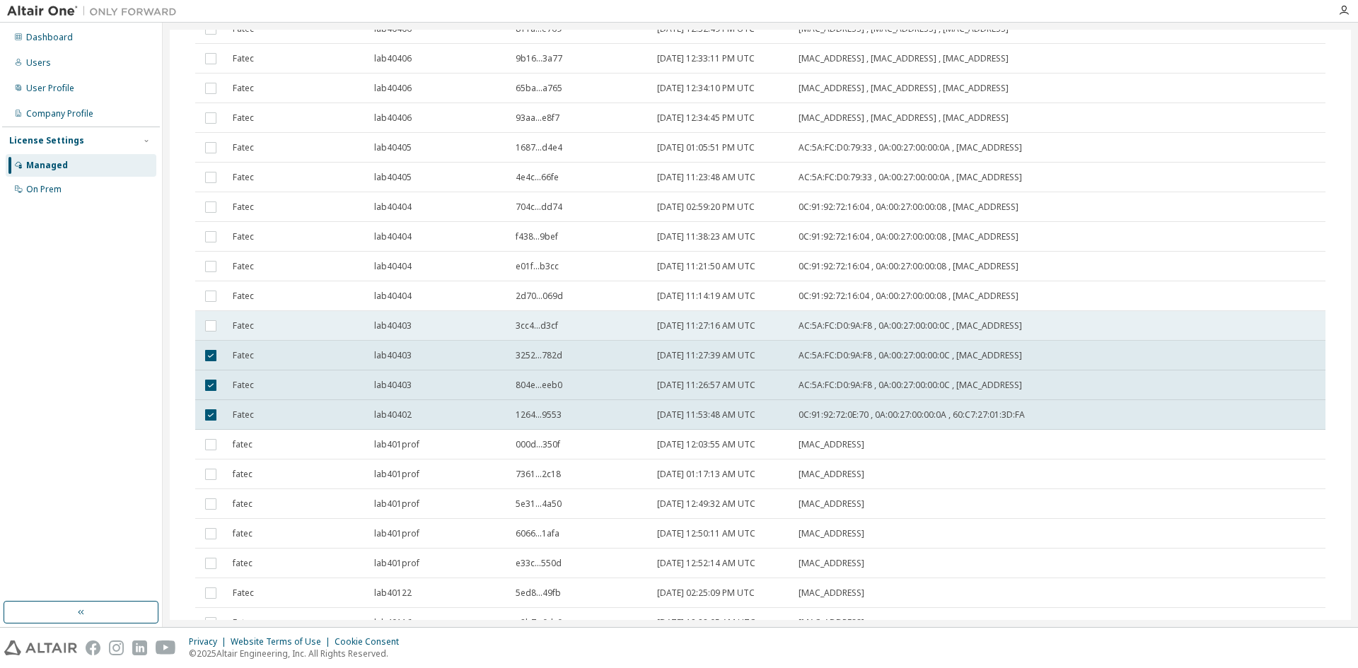
click at [443, 333] on td "lab40403" at bounding box center [438, 326] width 141 height 30
click at [443, 299] on div "lab40404" at bounding box center [438, 296] width 129 height 11
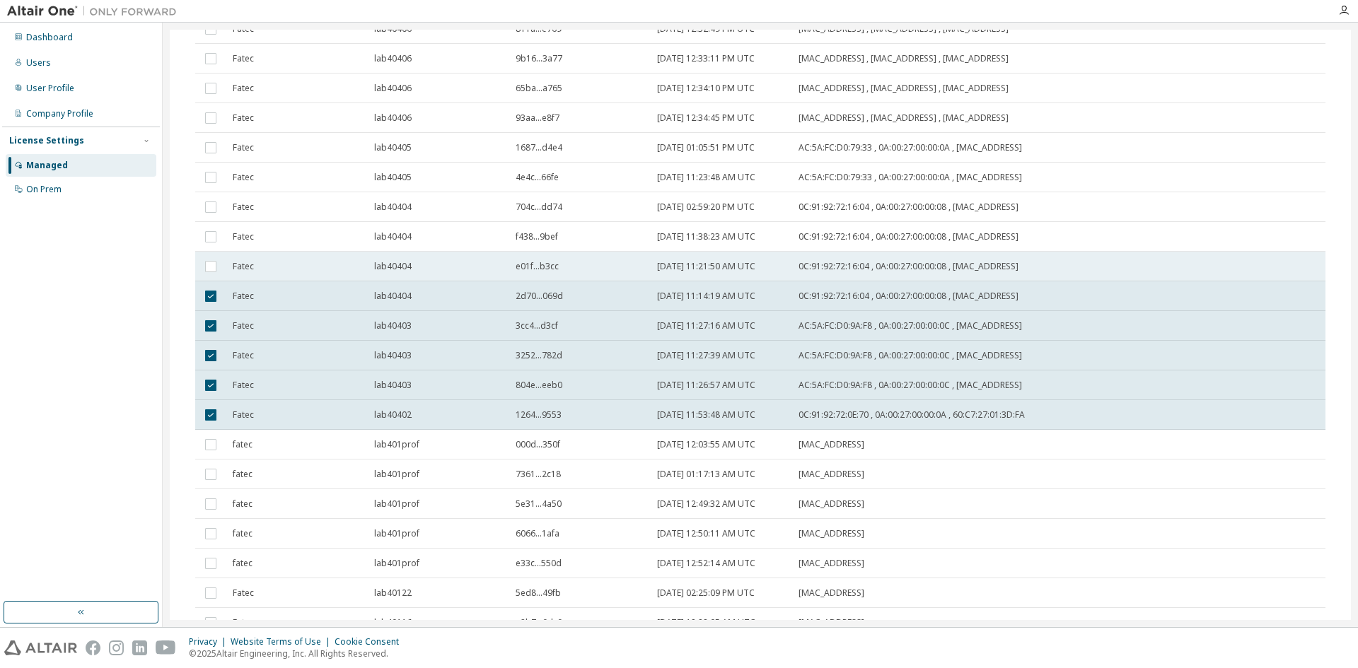
click at [447, 272] on td "lab40404" at bounding box center [438, 267] width 141 height 30
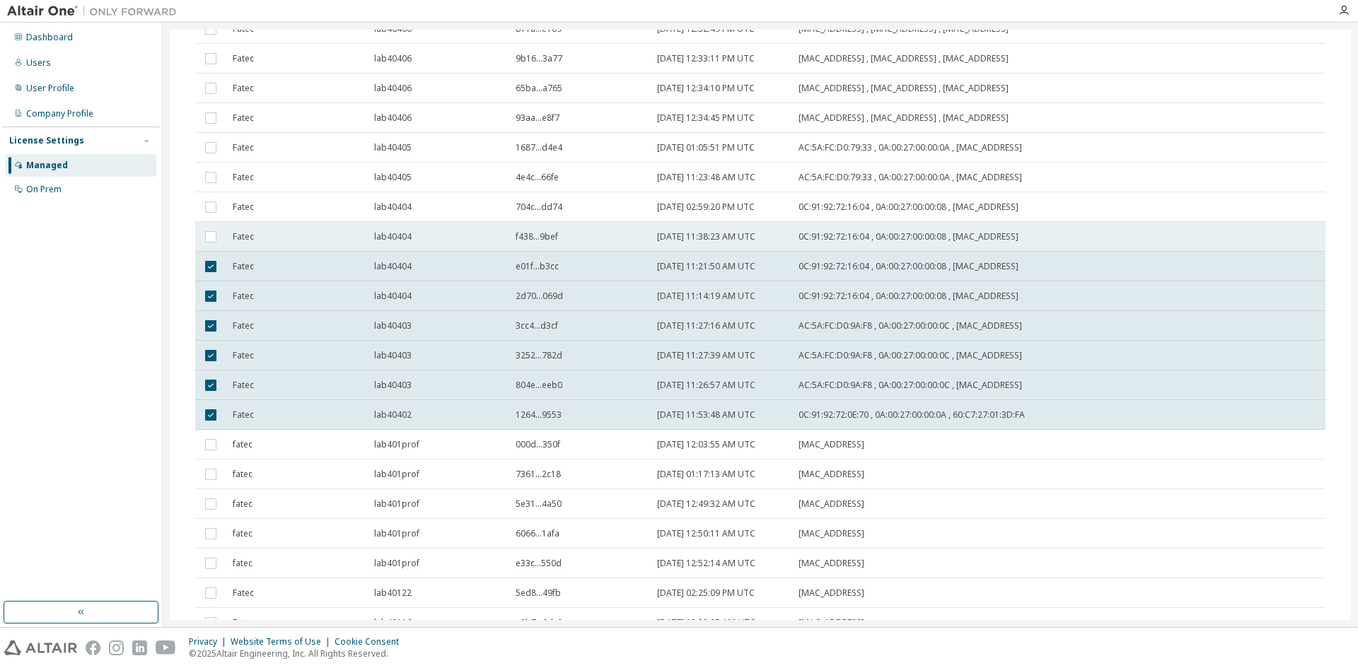
click at [453, 240] on div "lab40404" at bounding box center [438, 236] width 129 height 11
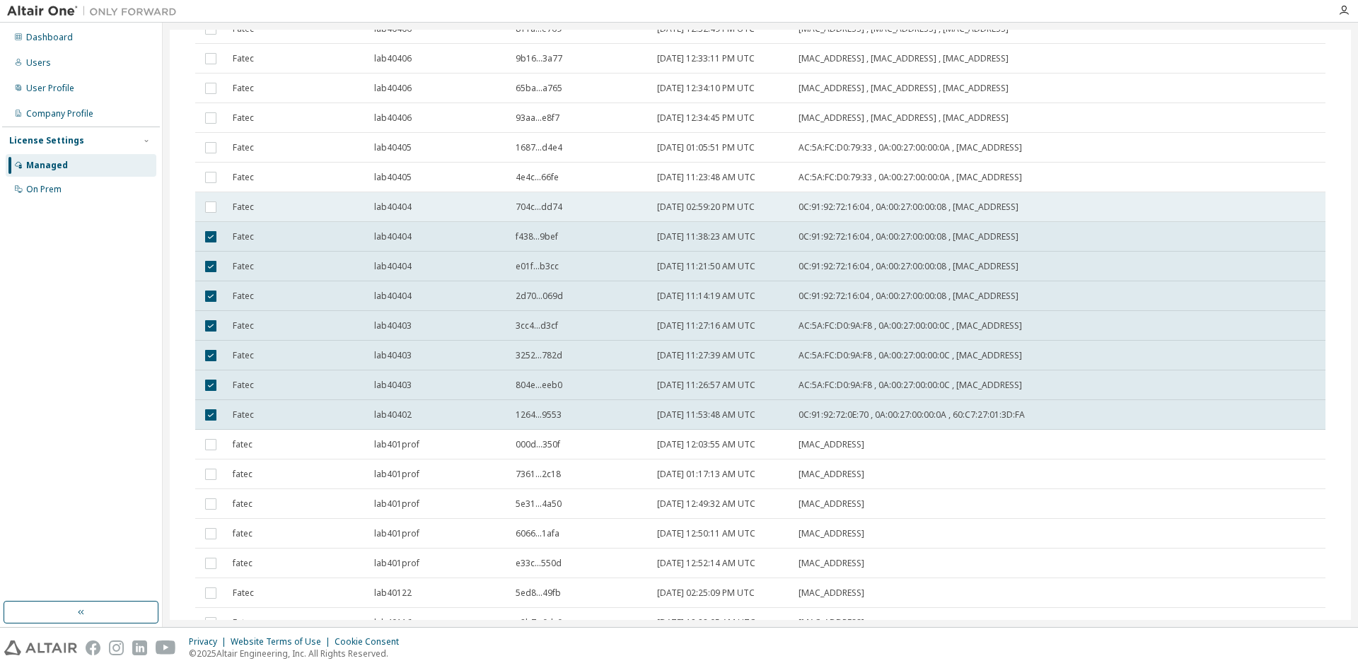
click at [464, 206] on div "lab40404" at bounding box center [438, 207] width 129 height 11
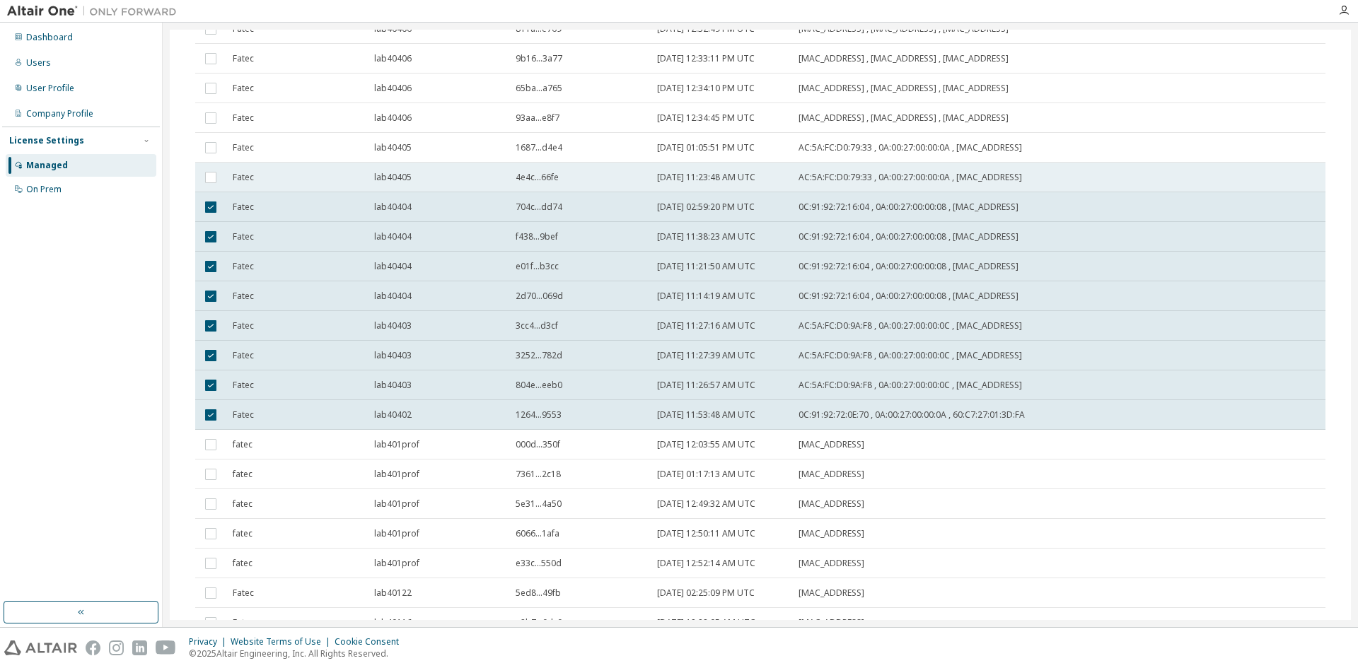
click at [465, 170] on td "lab40405" at bounding box center [438, 178] width 141 height 30
click at [469, 152] on div "lab40405" at bounding box center [438, 147] width 129 height 11
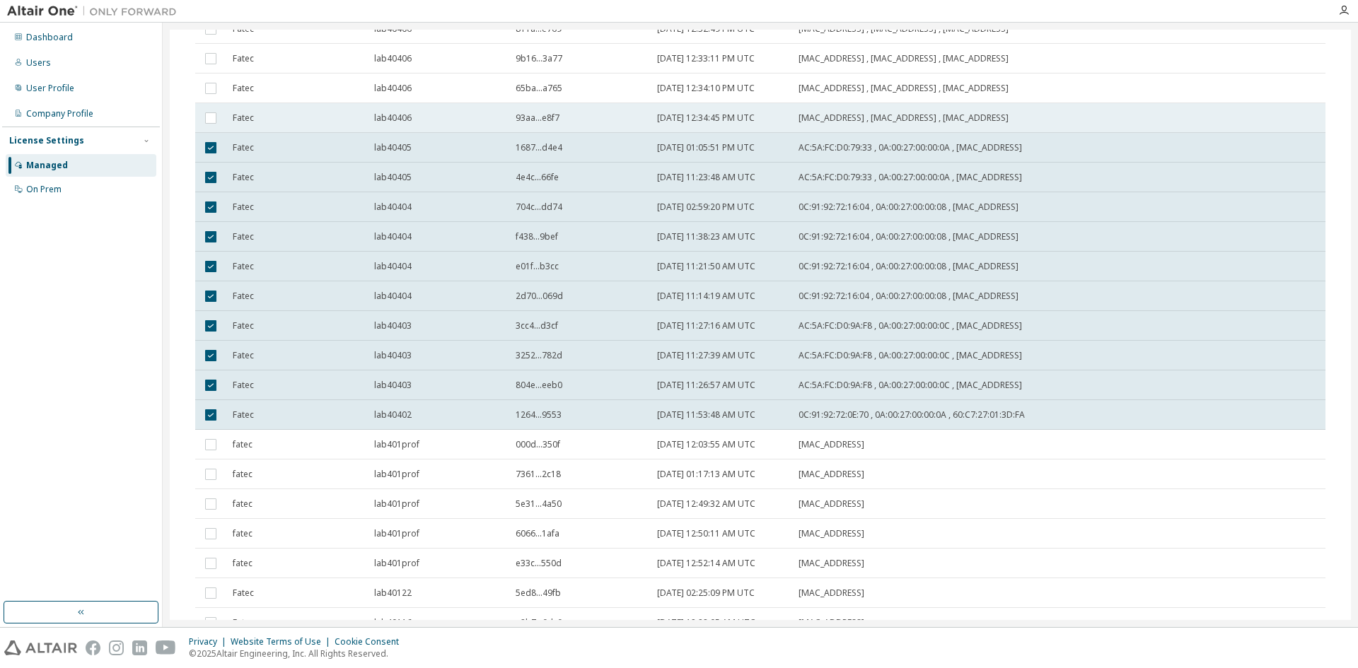
click at [465, 115] on div "lab40406" at bounding box center [438, 117] width 129 height 11
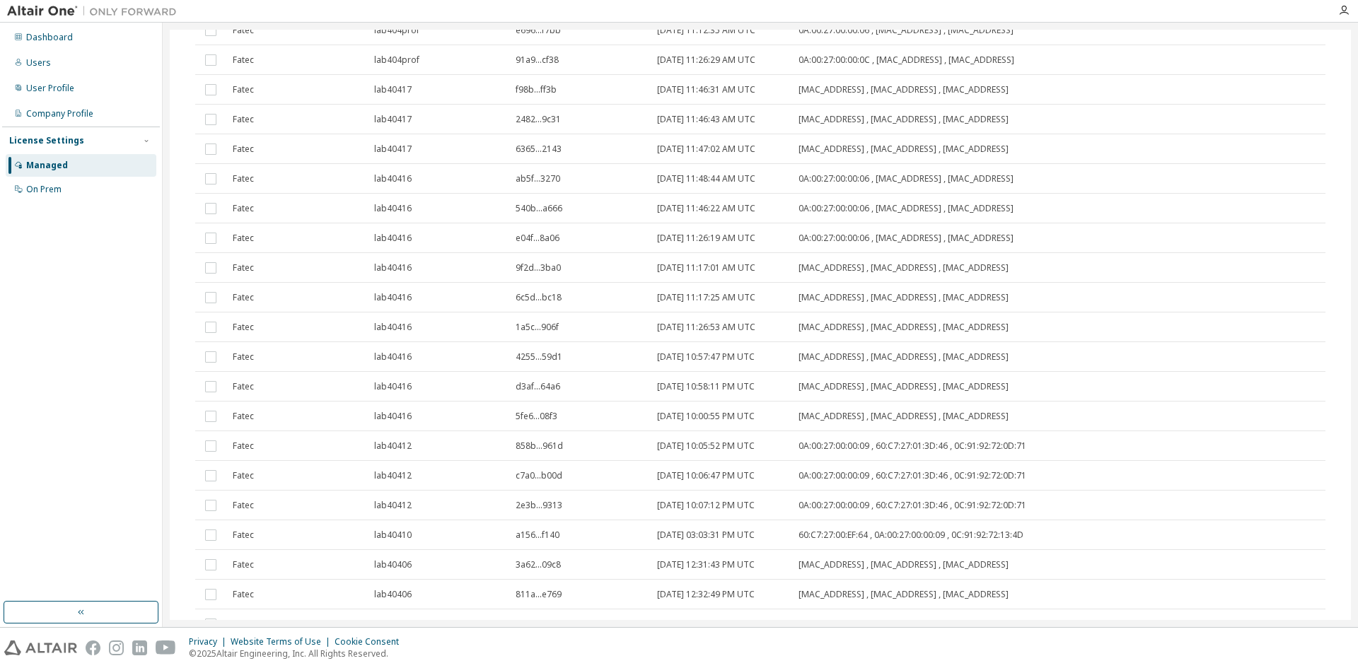
scroll to position [1176, 0]
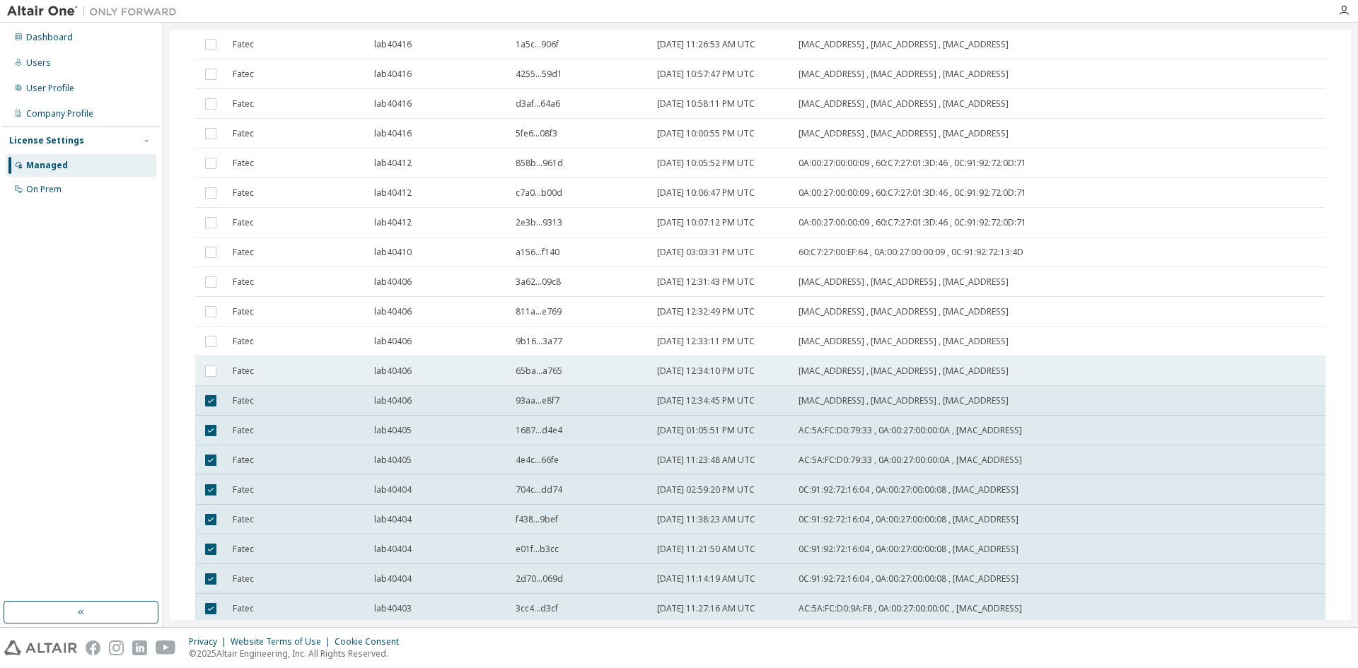
click at [433, 358] on td "lab40406" at bounding box center [438, 371] width 141 height 30
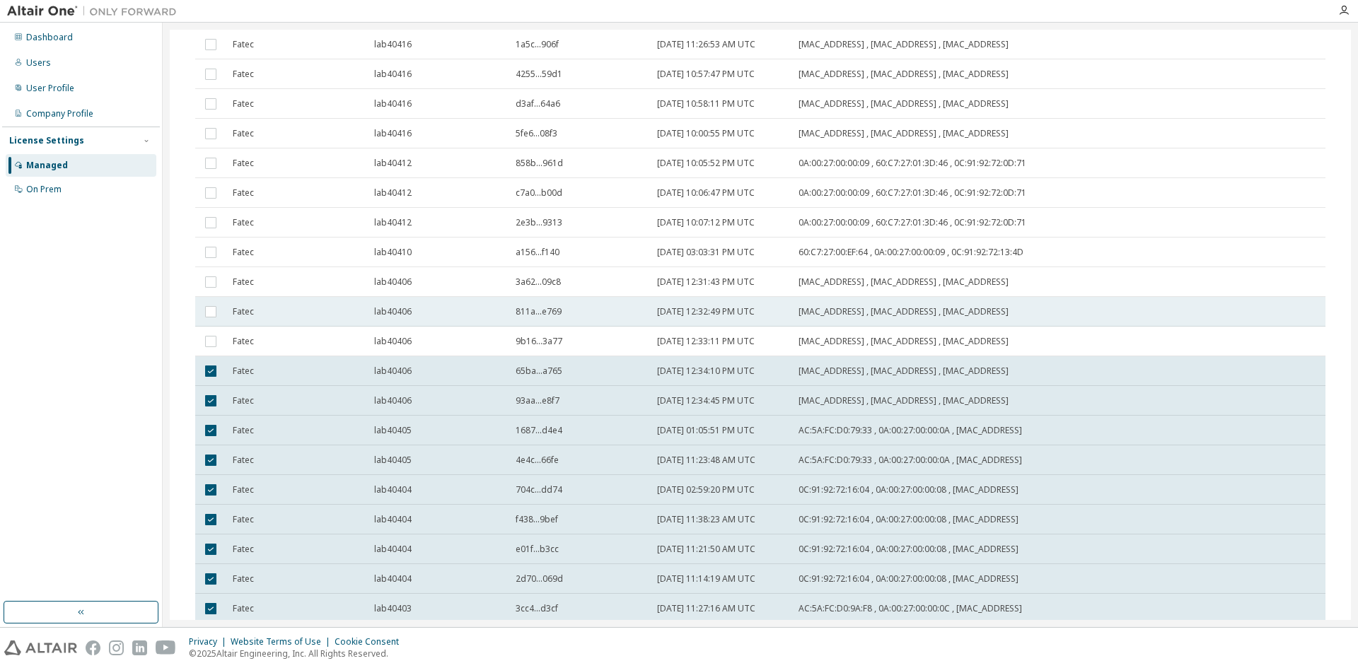
click at [437, 326] on td "lab40406" at bounding box center [438, 312] width 141 height 30
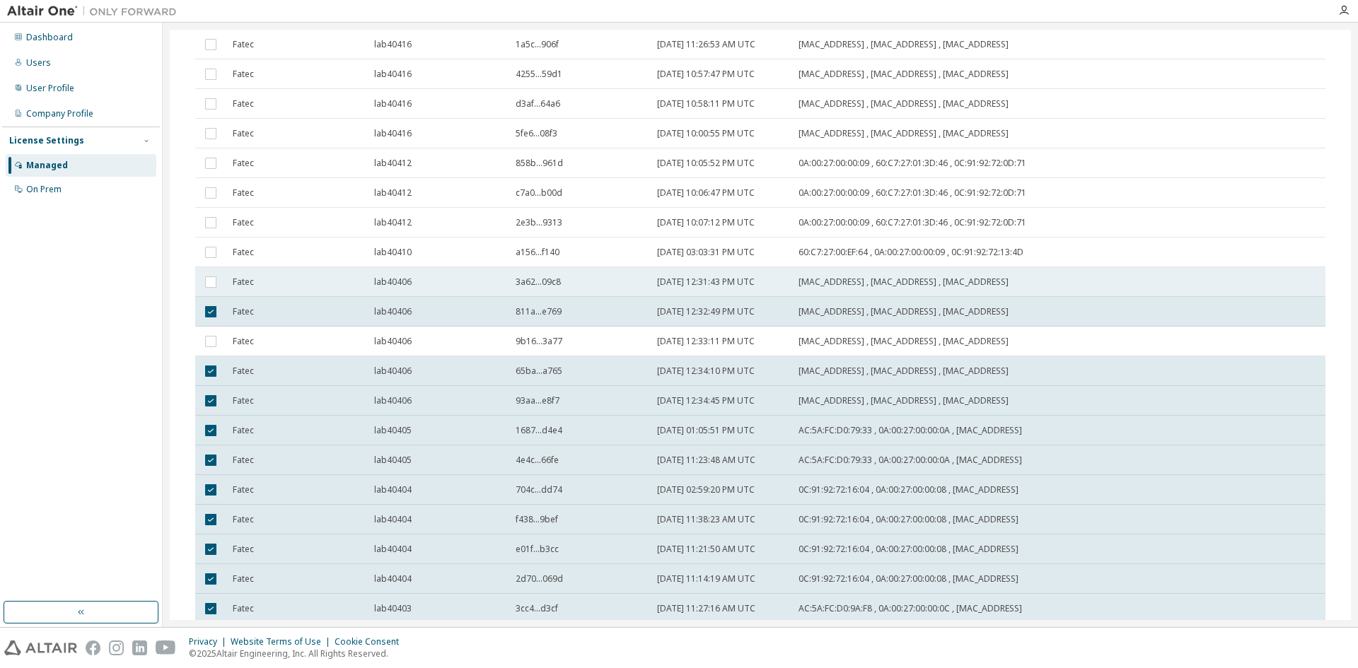
click at [441, 287] on div "lab40406" at bounding box center [438, 281] width 129 height 11
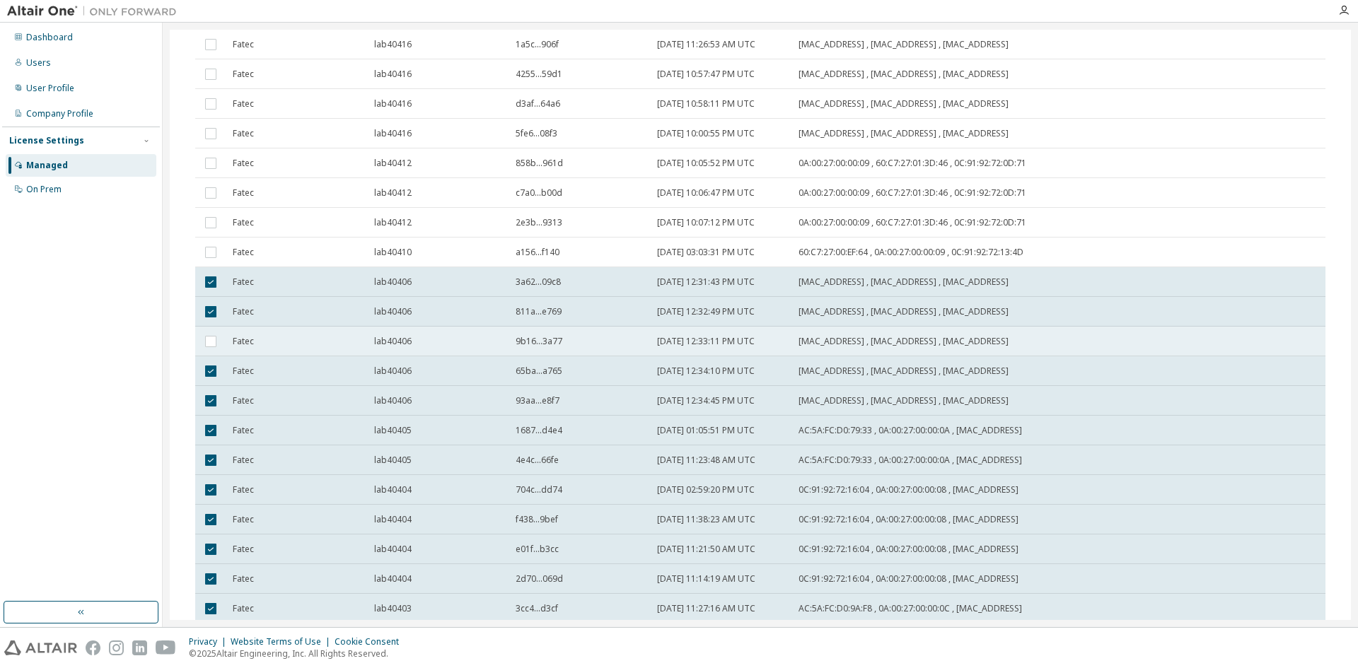
click at [429, 349] on td "lab40406" at bounding box center [438, 342] width 141 height 30
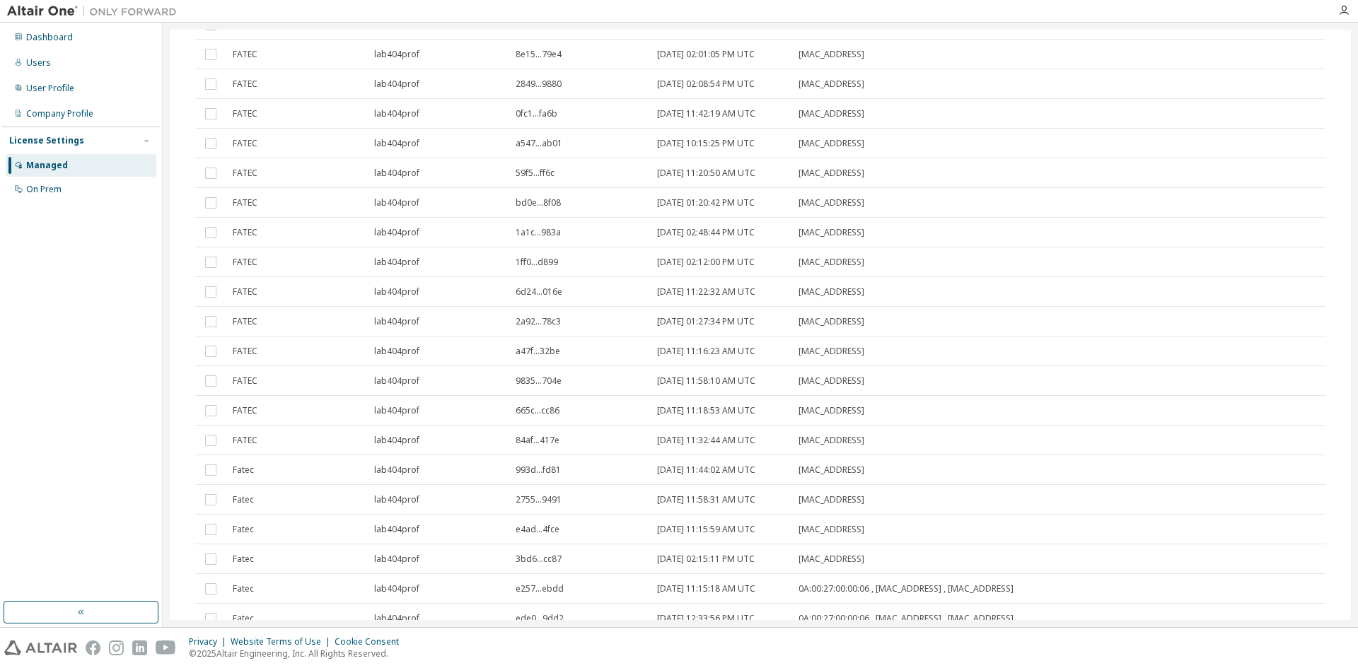
scroll to position [0, 0]
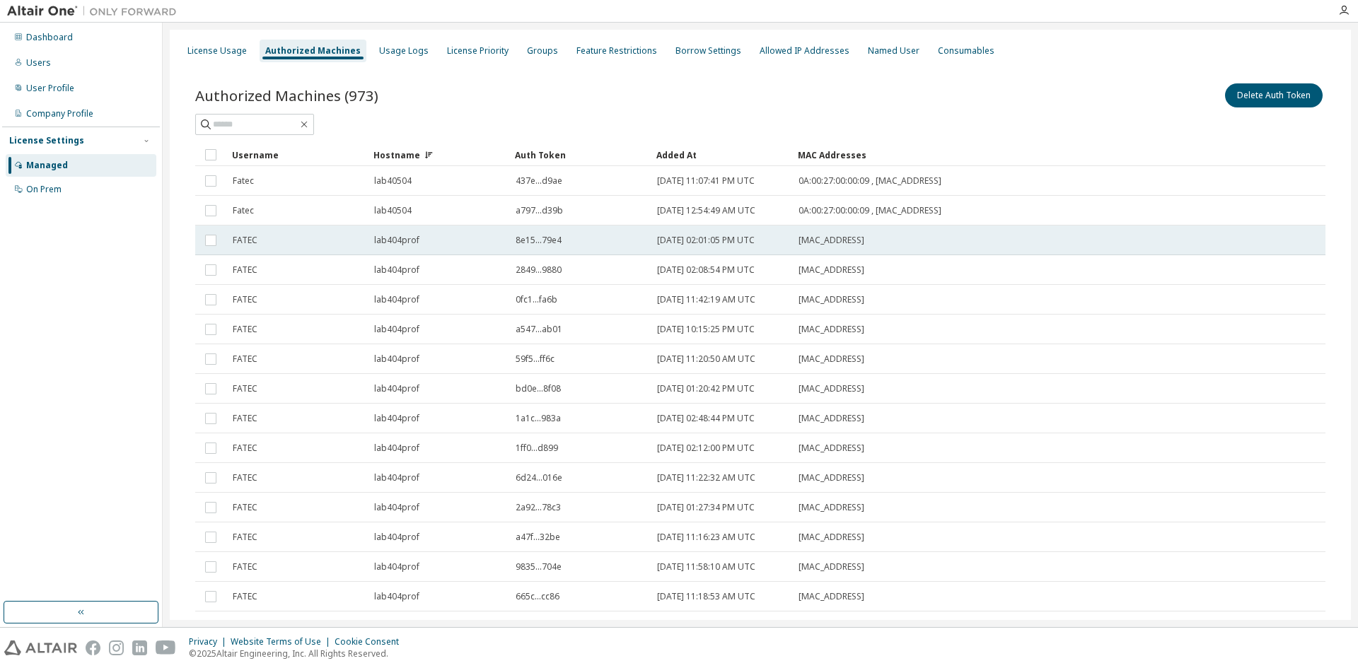
click at [435, 243] on div "lab404prof" at bounding box center [438, 240] width 129 height 11
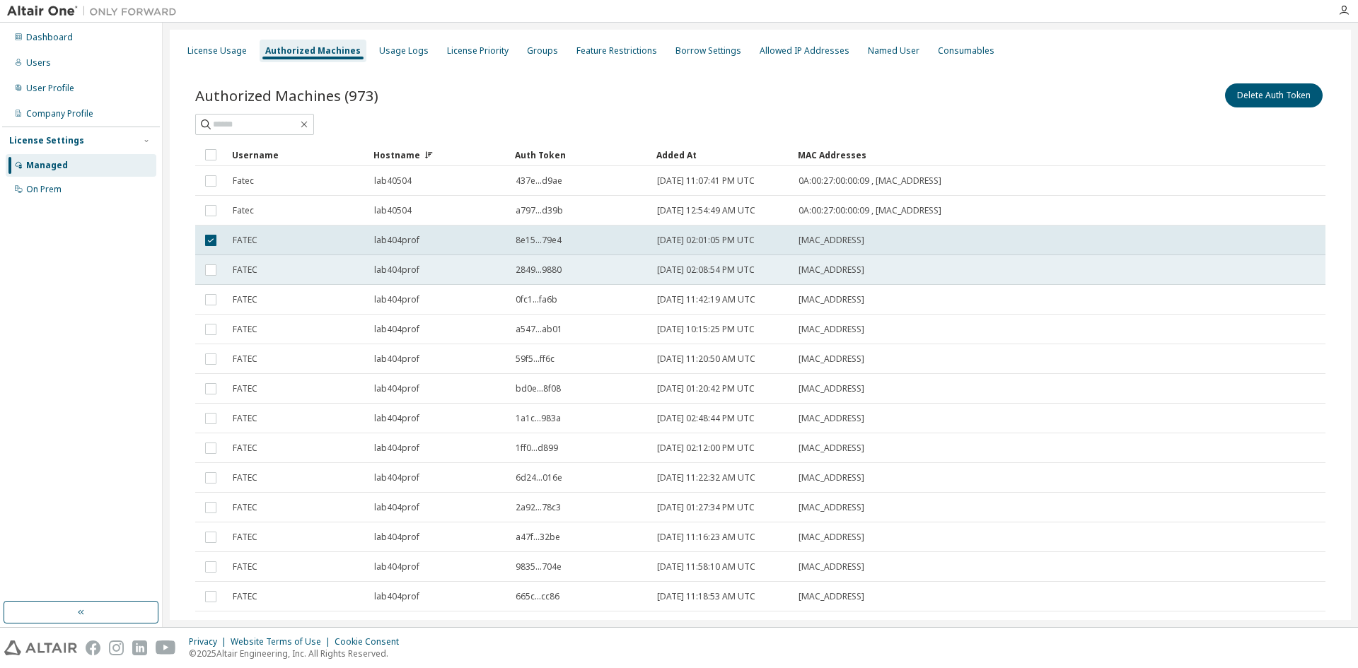
click at [435, 280] on td "lab404prof" at bounding box center [438, 270] width 141 height 30
click at [435, 315] on td "lab404prof" at bounding box center [438, 330] width 141 height 30
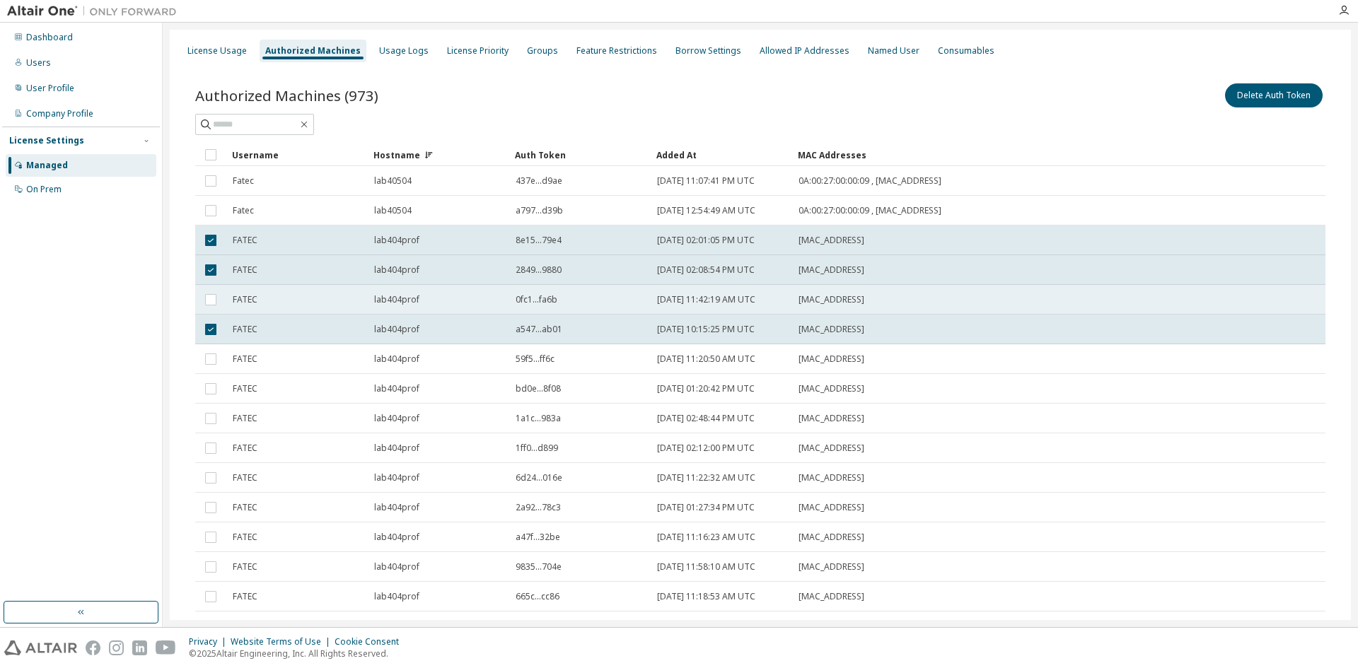
click at [443, 293] on td "lab404prof" at bounding box center [438, 300] width 141 height 30
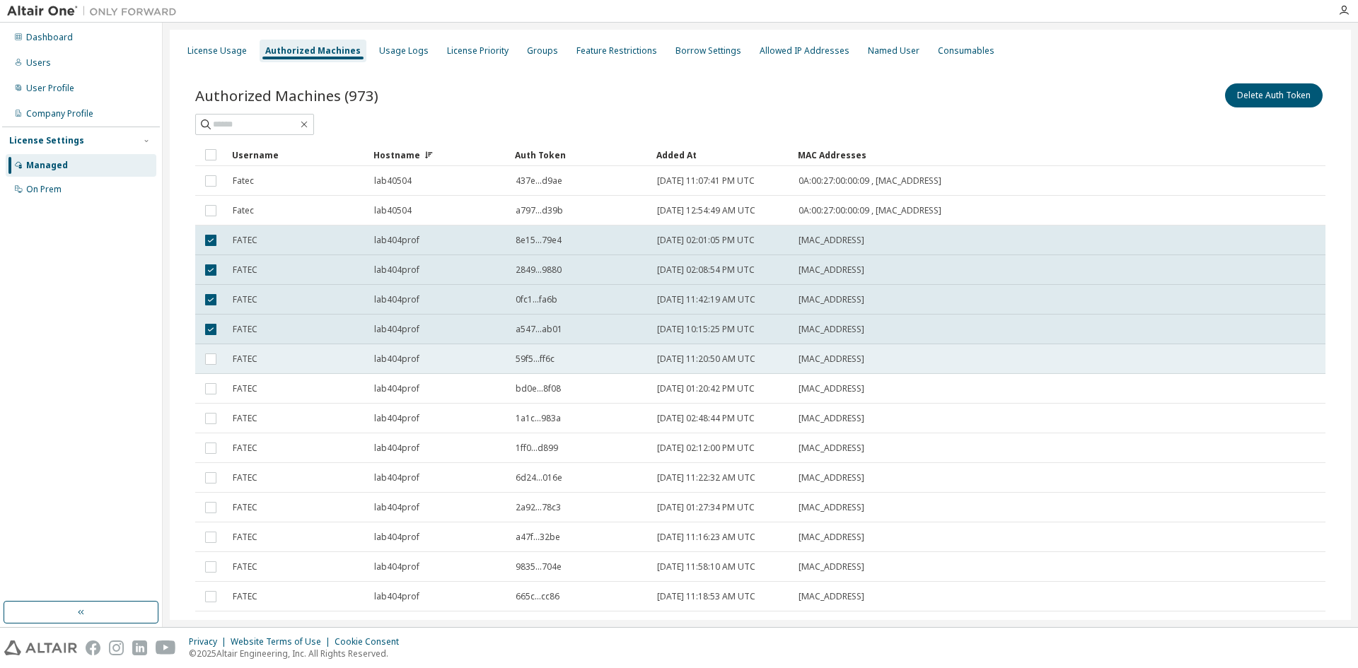
click at [445, 355] on div "lab404prof" at bounding box center [438, 359] width 129 height 11
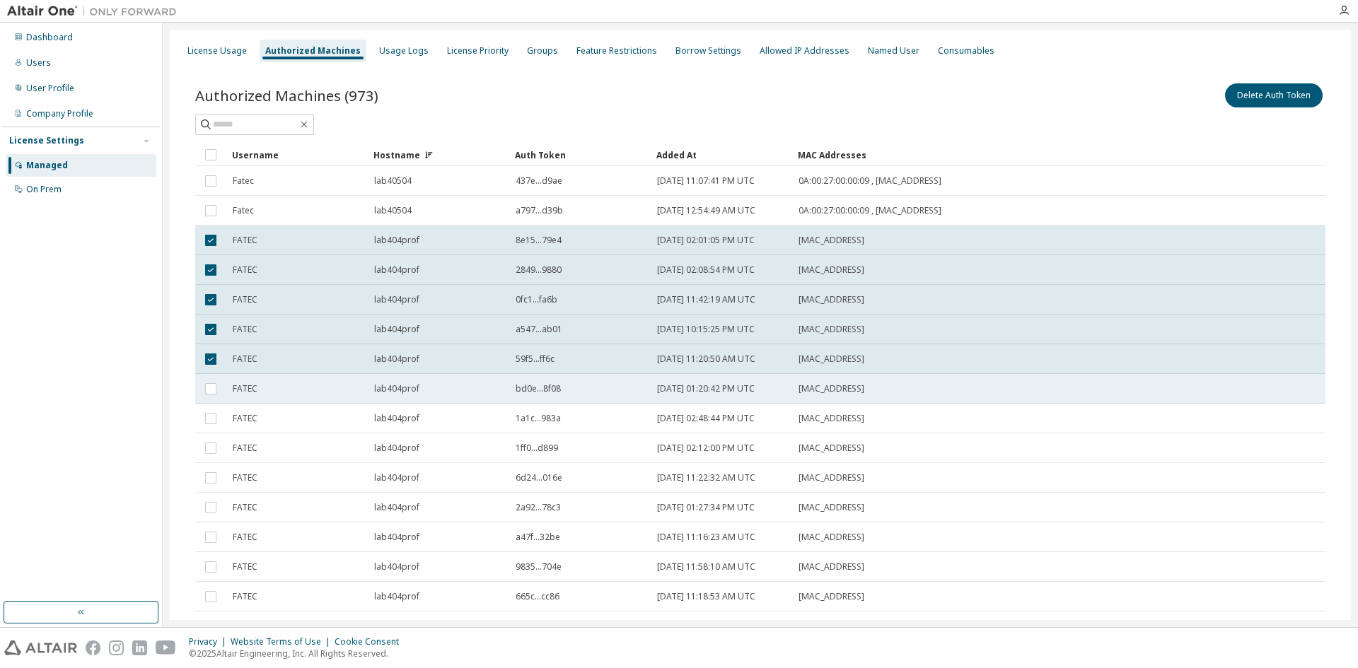
click at [448, 391] on div "lab404prof" at bounding box center [438, 388] width 129 height 11
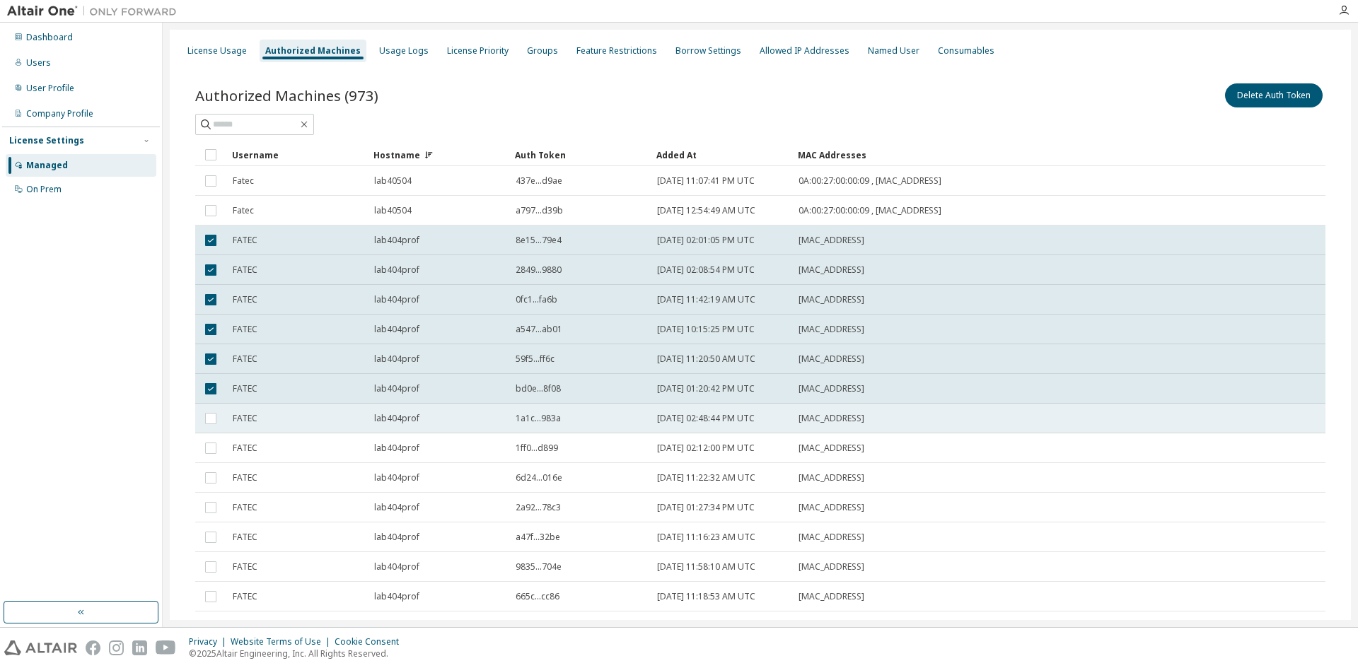
click at [448, 425] on td "lab404prof" at bounding box center [438, 419] width 141 height 30
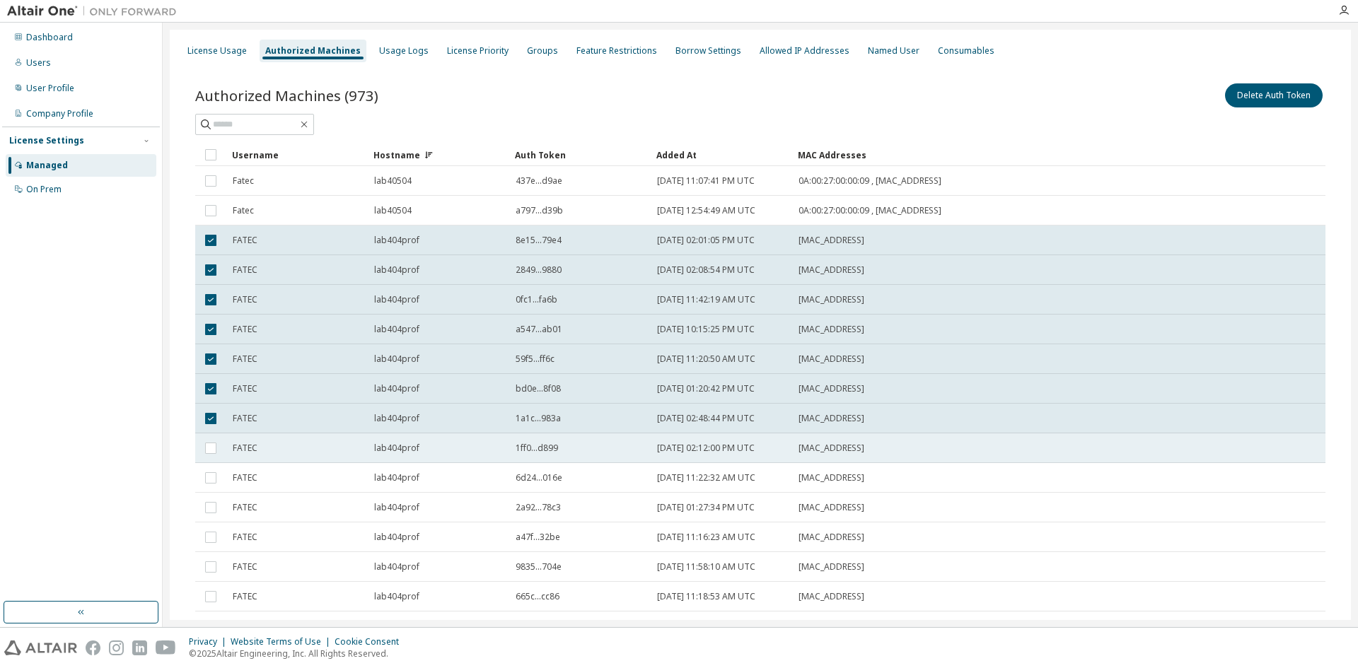
click at [446, 447] on div "lab404prof" at bounding box center [438, 448] width 129 height 11
click at [440, 493] on td "lab404prof" at bounding box center [438, 508] width 141 height 30
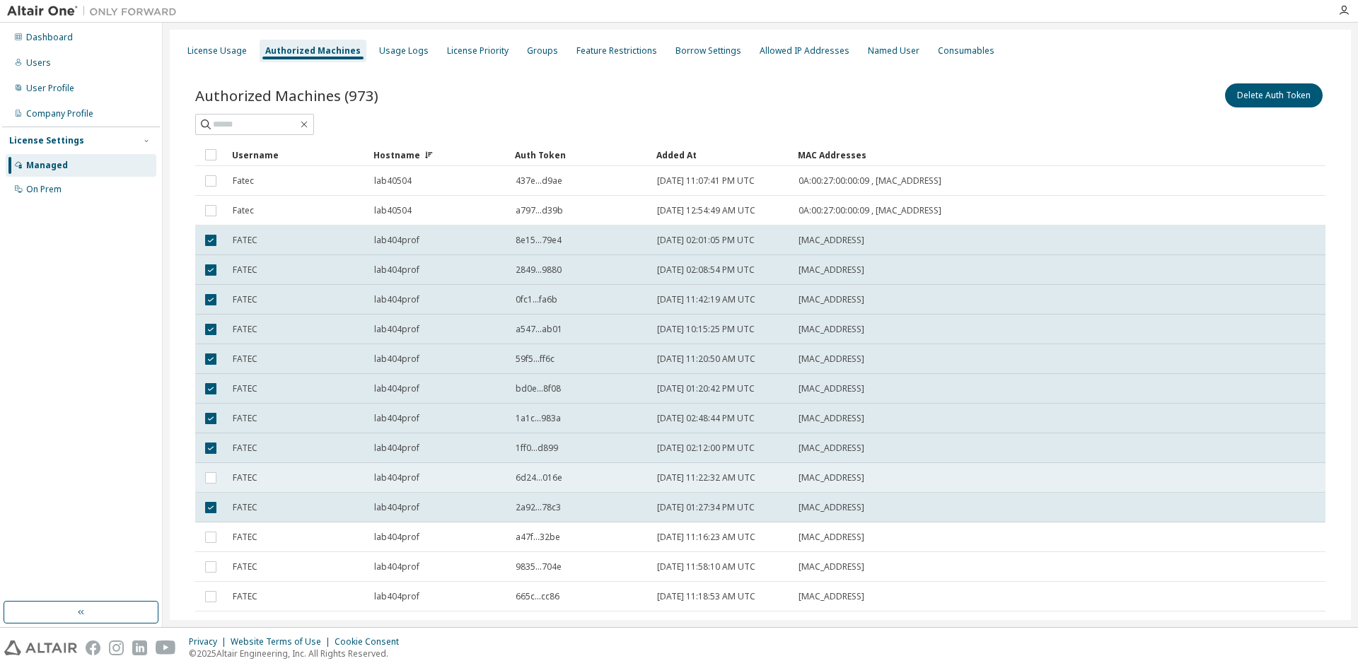
click at [438, 485] on td "lab404prof" at bounding box center [438, 478] width 141 height 30
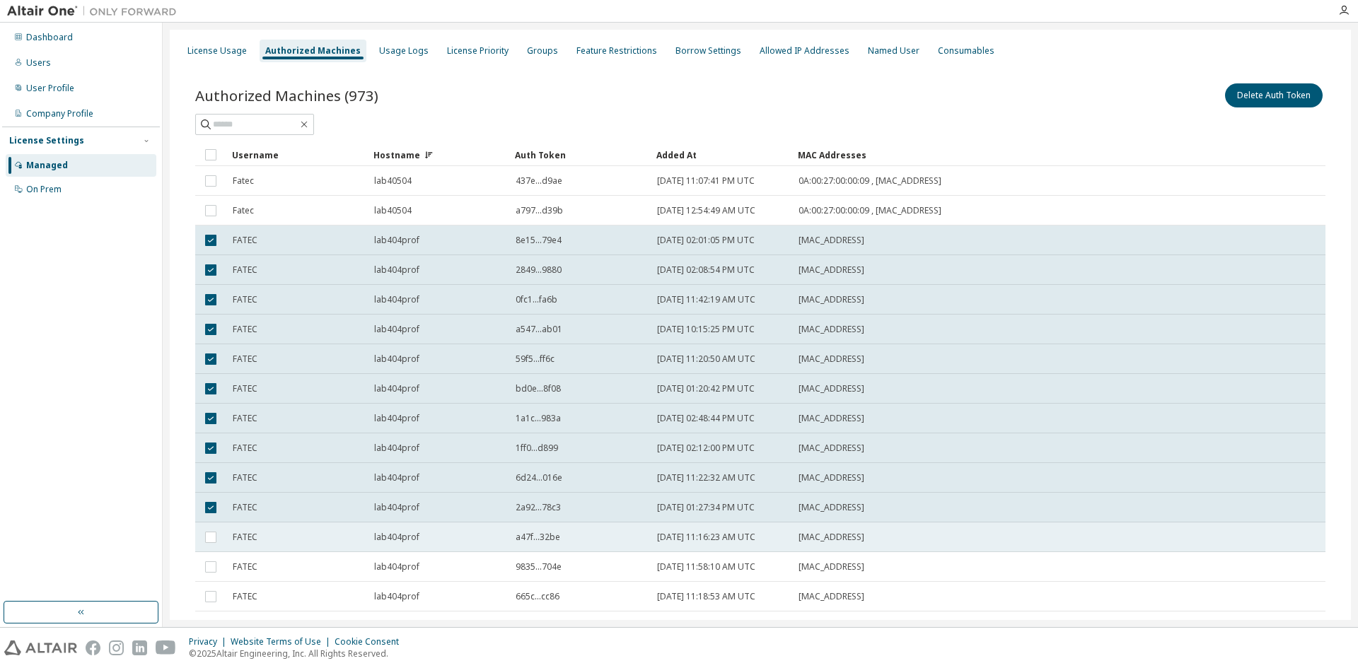
click at [441, 547] on td "lab404prof" at bounding box center [438, 538] width 141 height 30
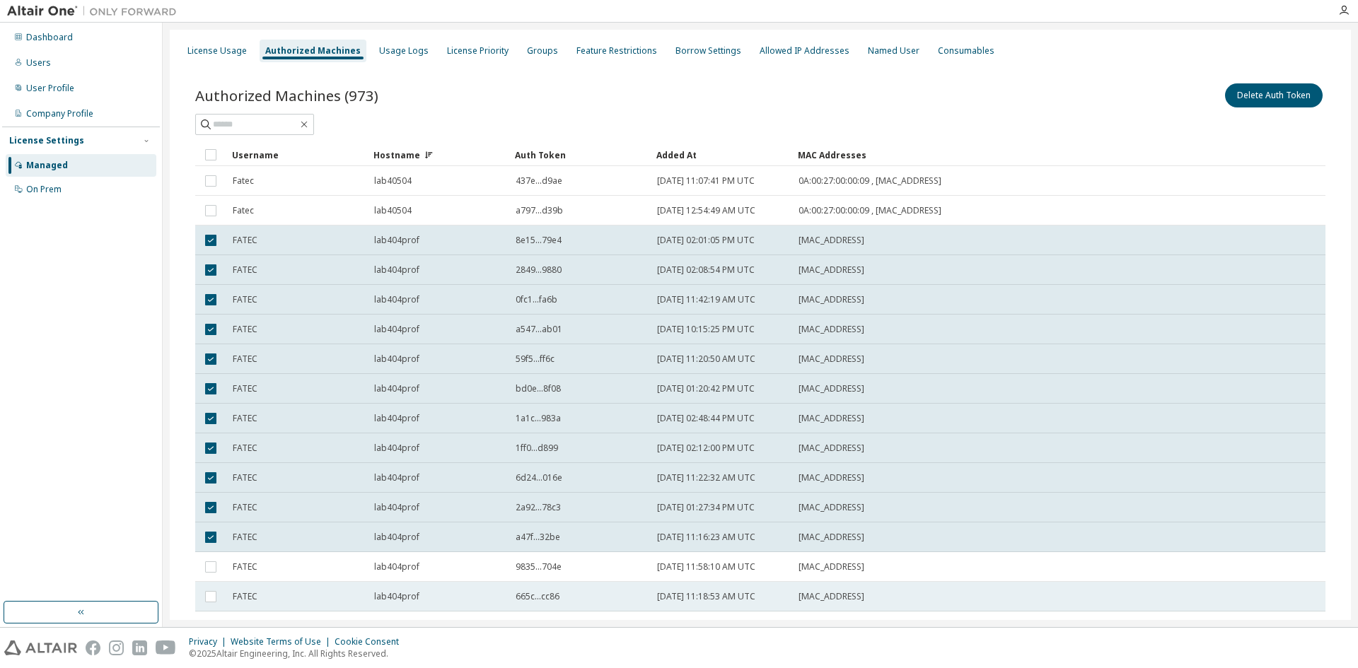
click at [447, 584] on td "lab404prof" at bounding box center [438, 597] width 141 height 30
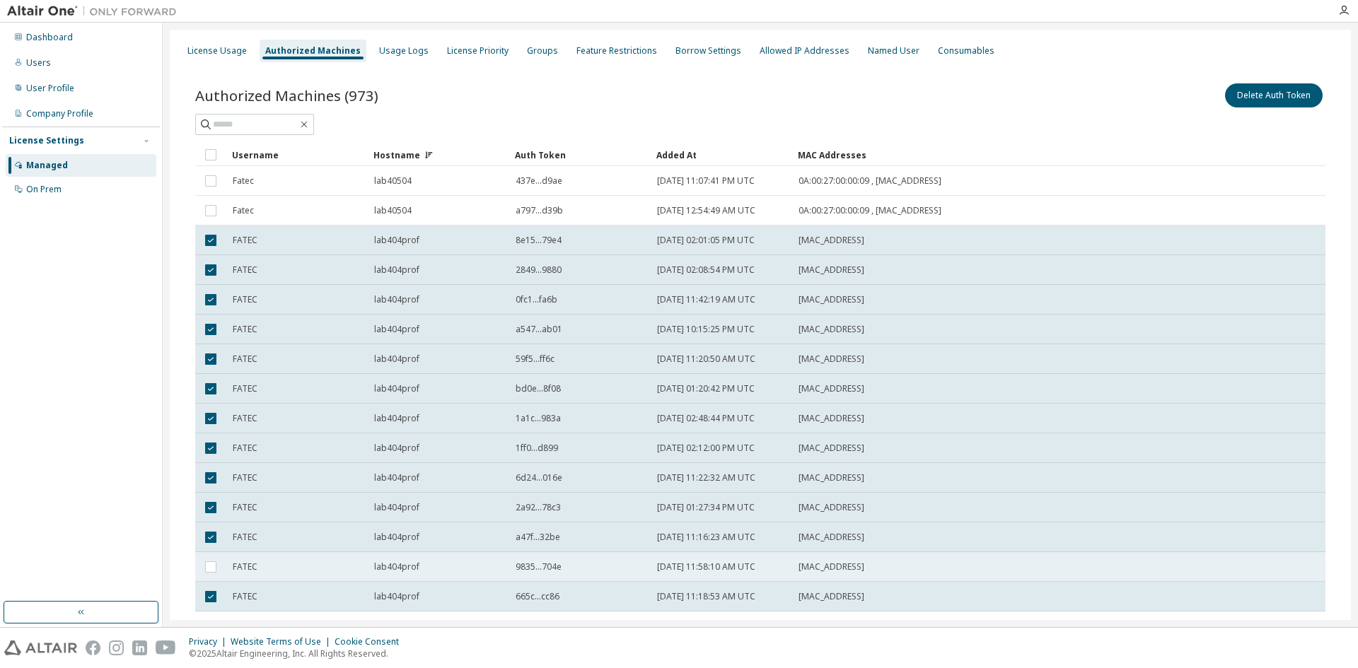
click at [457, 564] on div "lab404prof" at bounding box center [438, 566] width 129 height 11
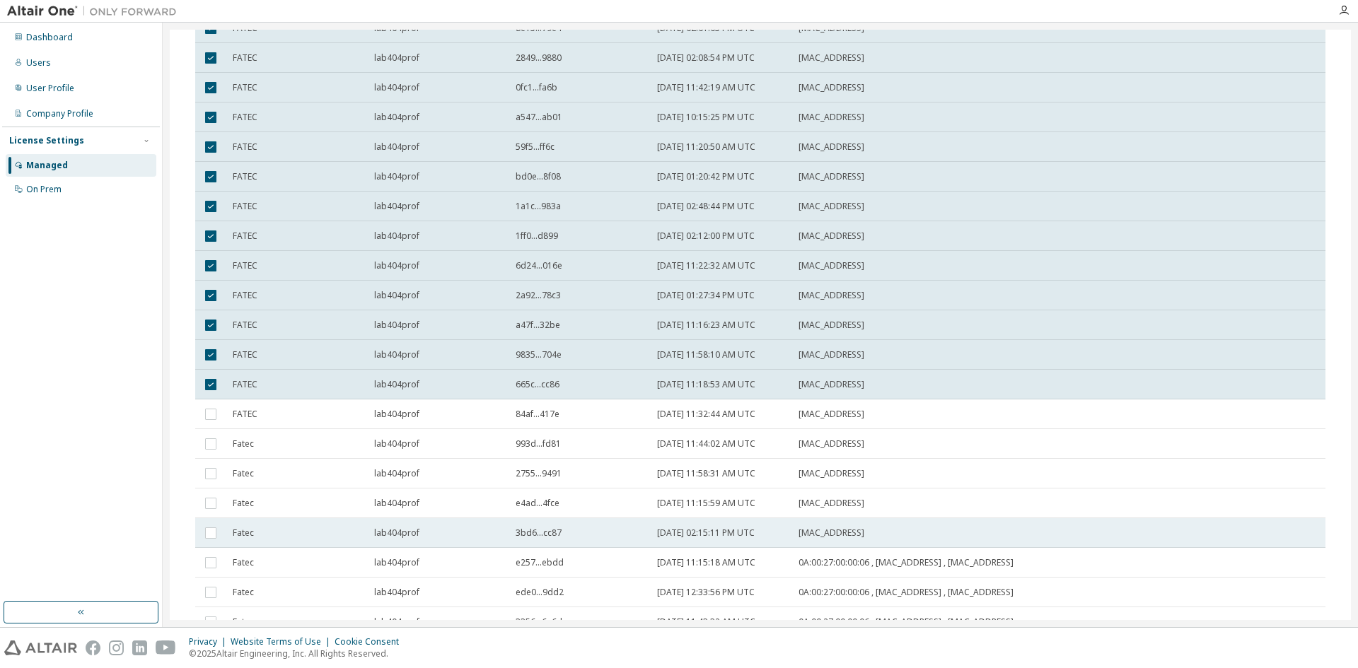
scroll to position [424, 0]
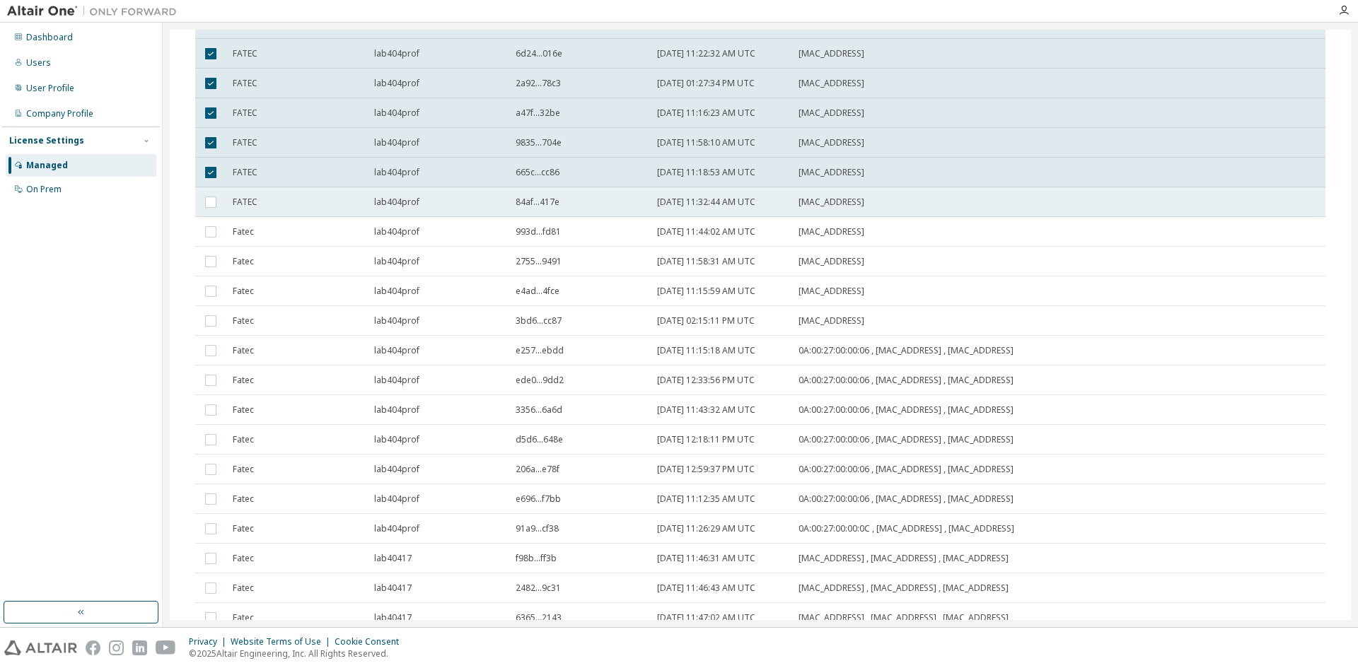
click at [430, 202] on div "lab404prof" at bounding box center [438, 202] width 129 height 11
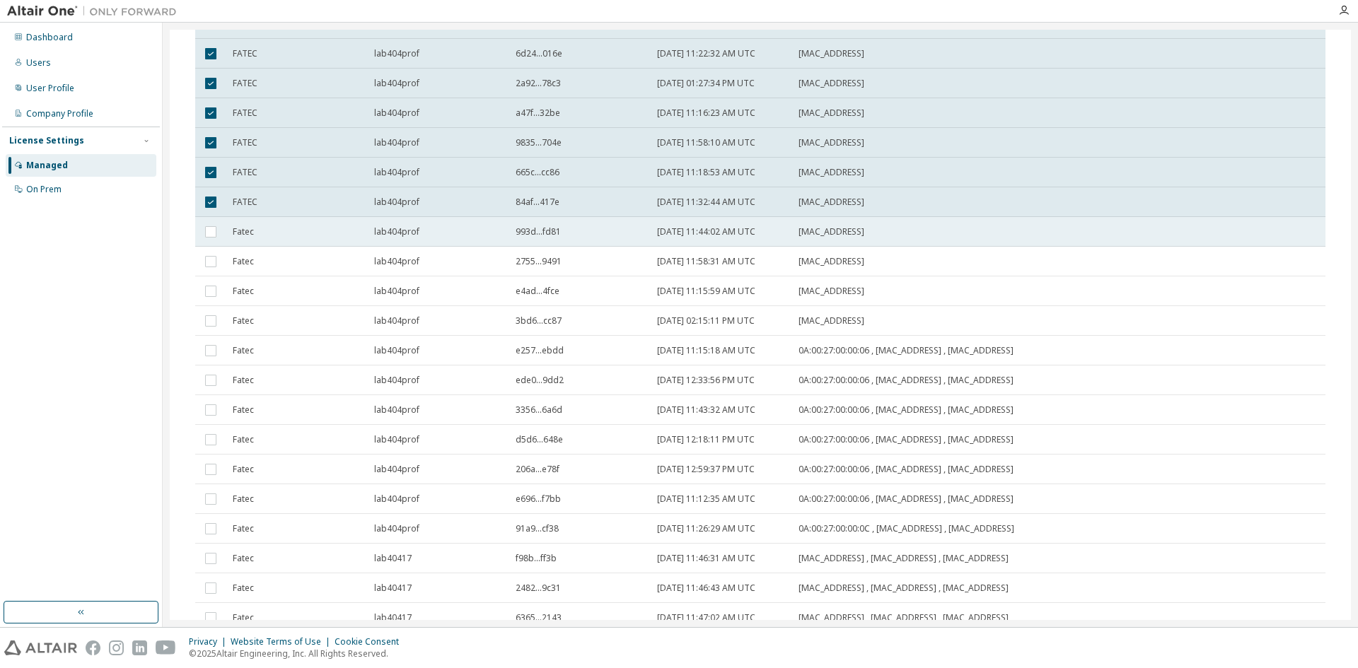
click at [427, 233] on div "lab404prof" at bounding box center [438, 231] width 129 height 11
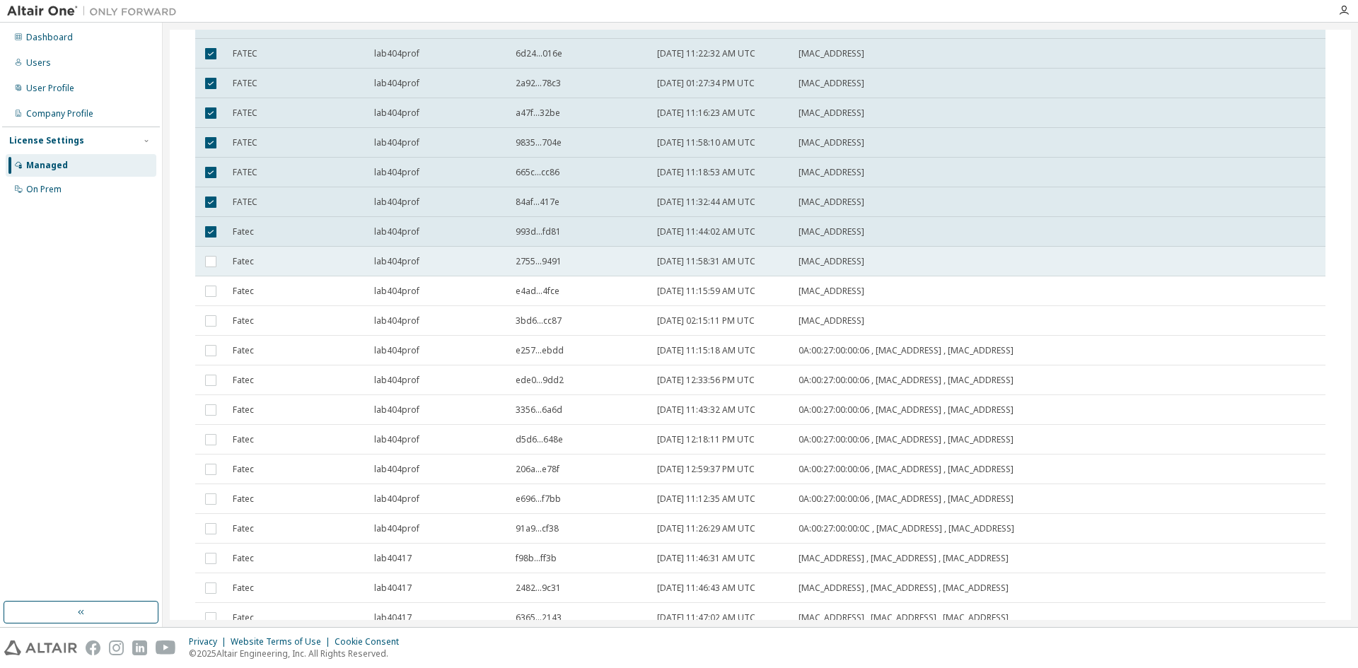
click at [432, 252] on td "lab404prof" at bounding box center [438, 262] width 141 height 30
click at [433, 284] on td "lab404prof" at bounding box center [438, 291] width 141 height 30
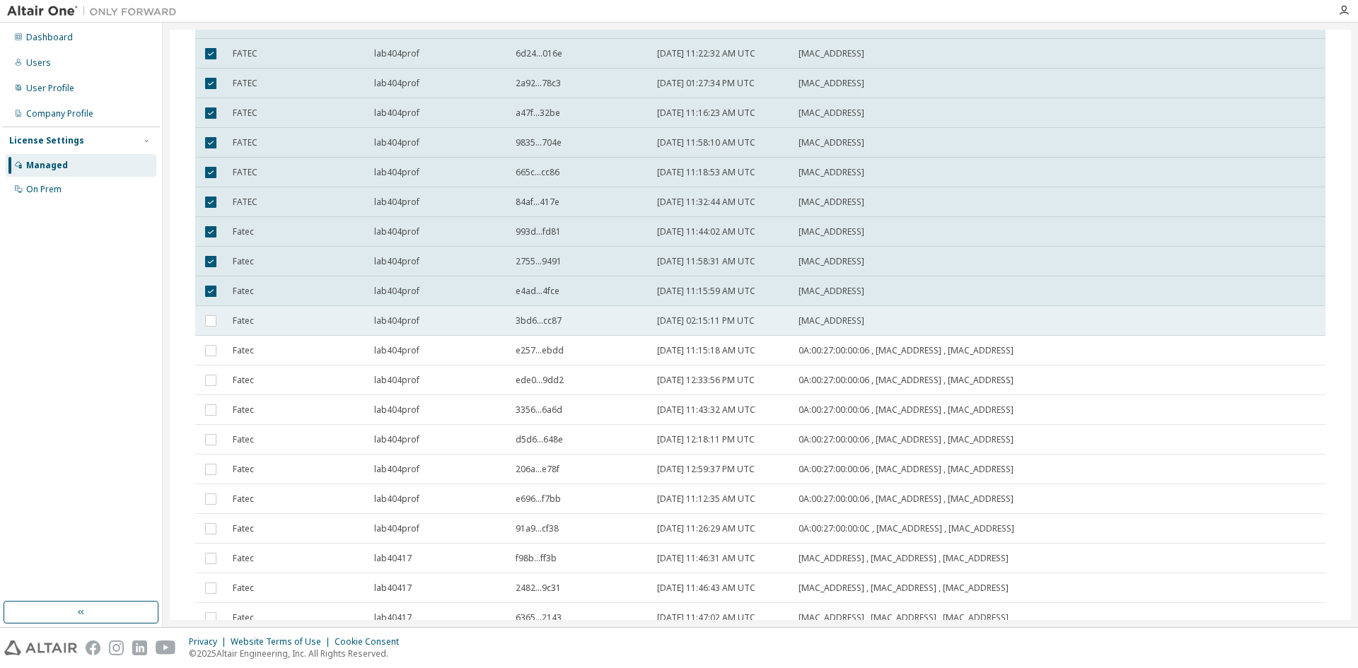
click at [433, 322] on div "lab404prof" at bounding box center [438, 320] width 129 height 11
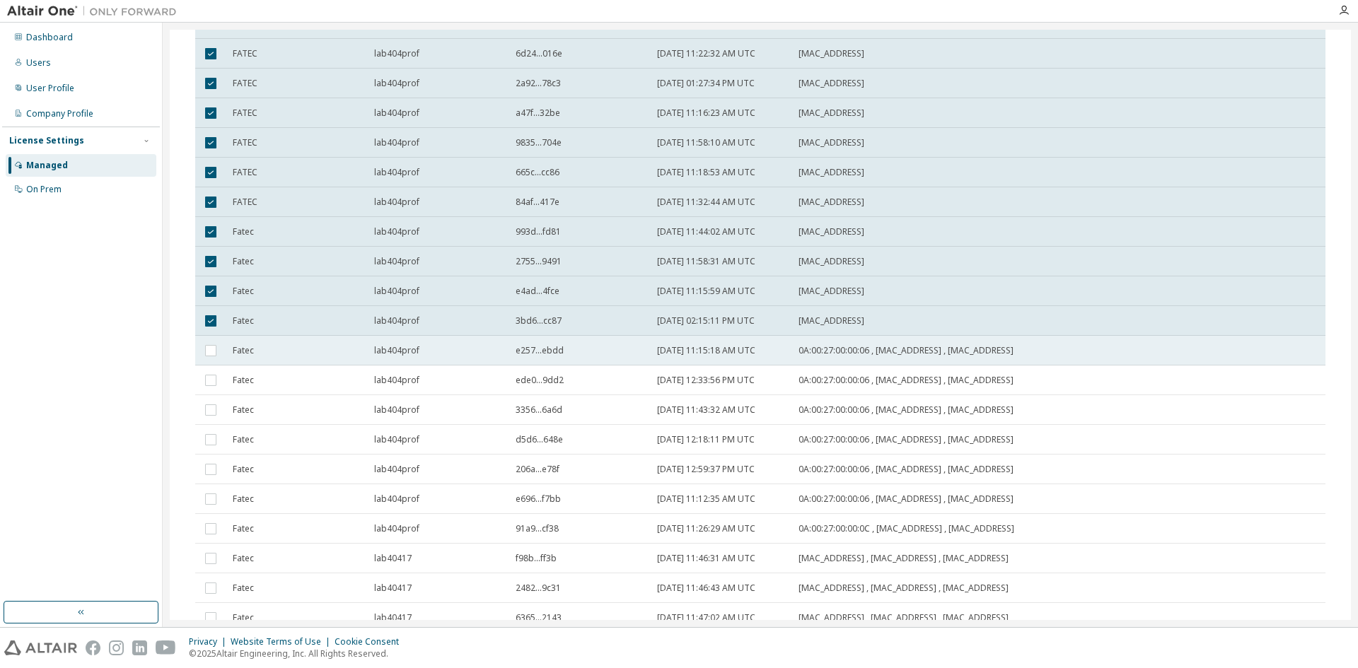
click at [436, 349] on div "lab404prof" at bounding box center [438, 350] width 129 height 11
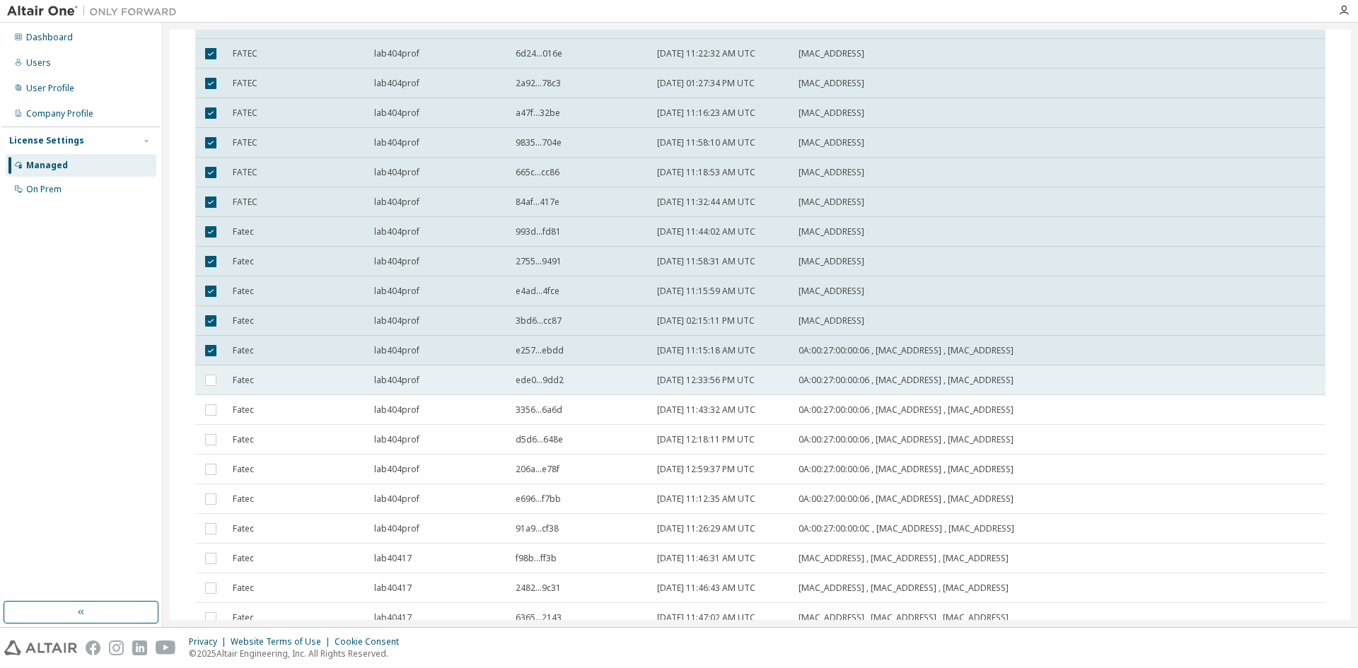
click at [439, 376] on div "lab404prof" at bounding box center [438, 380] width 129 height 11
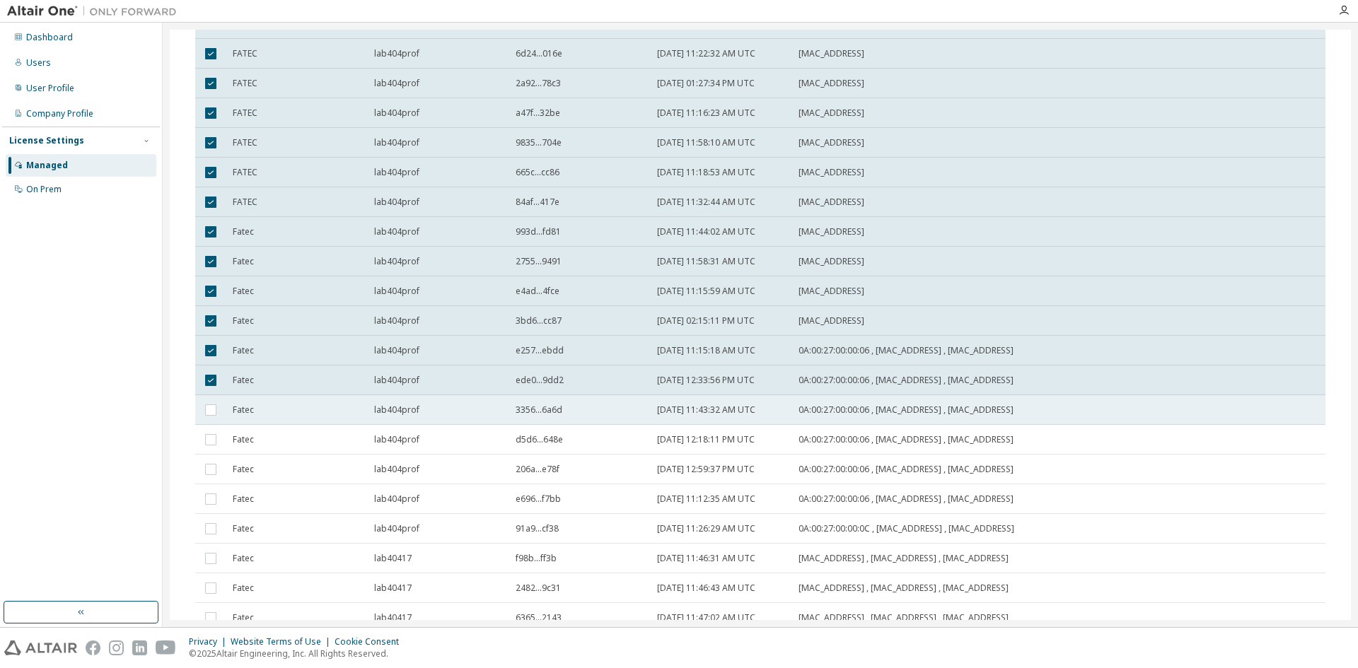
click at [442, 405] on div "lab404prof" at bounding box center [438, 409] width 129 height 11
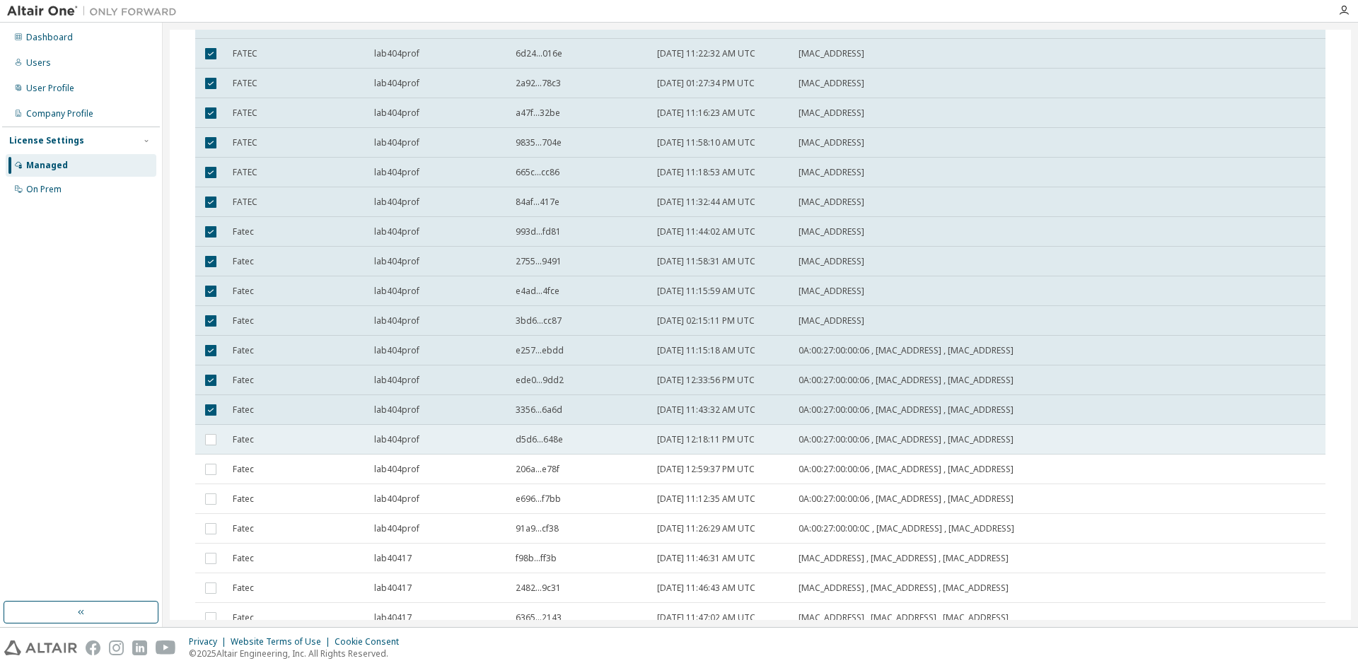
click at [443, 448] on td "lab404prof" at bounding box center [438, 440] width 141 height 30
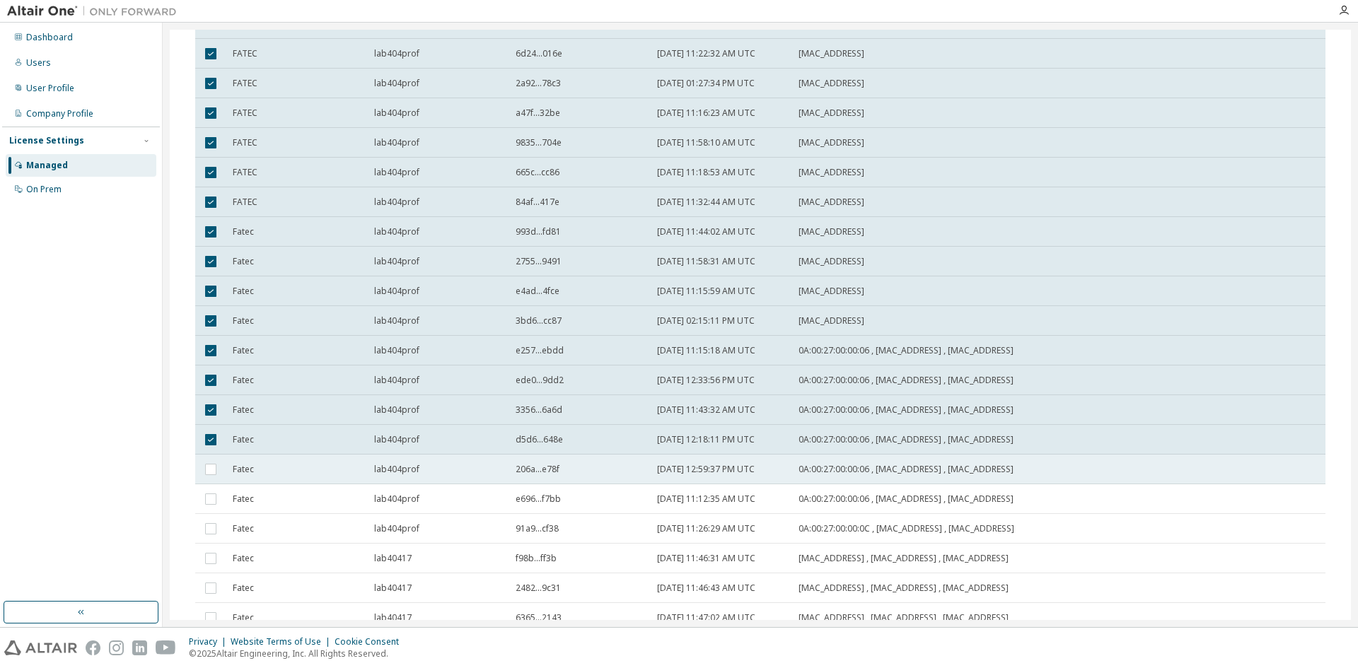
drag, startPoint x: 443, startPoint y: 448, endPoint x: 442, endPoint y: 475, distance: 27.6
click at [442, 475] on td "lab404prof" at bounding box center [438, 470] width 141 height 30
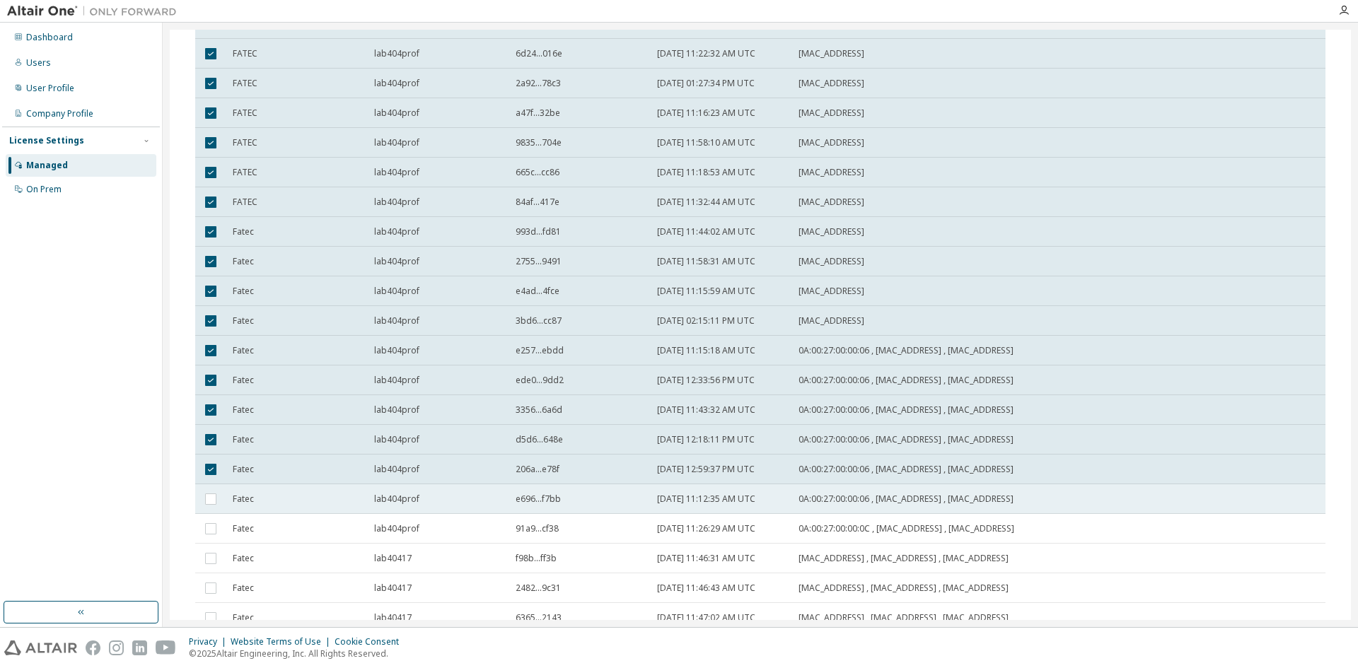
click at [441, 494] on div "lab404prof" at bounding box center [438, 499] width 129 height 11
click at [437, 531] on div "lab404prof" at bounding box center [438, 528] width 129 height 11
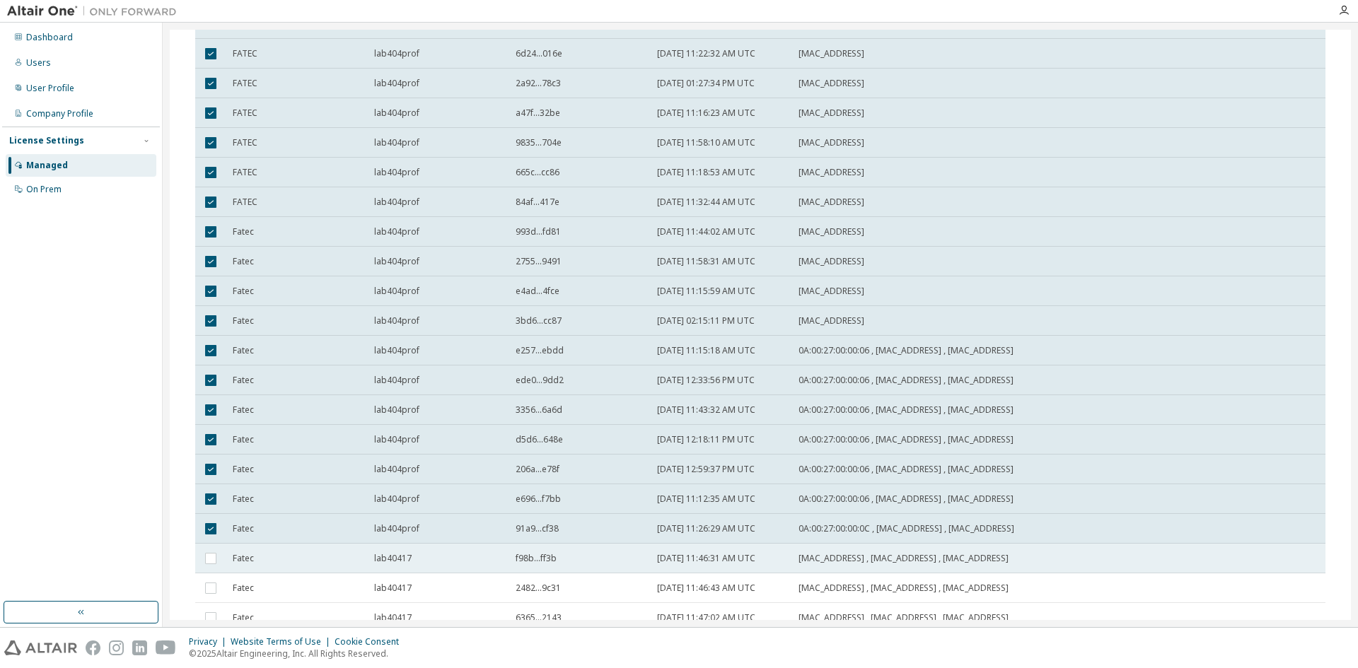
click at [435, 565] on td "lab40417" at bounding box center [438, 559] width 141 height 30
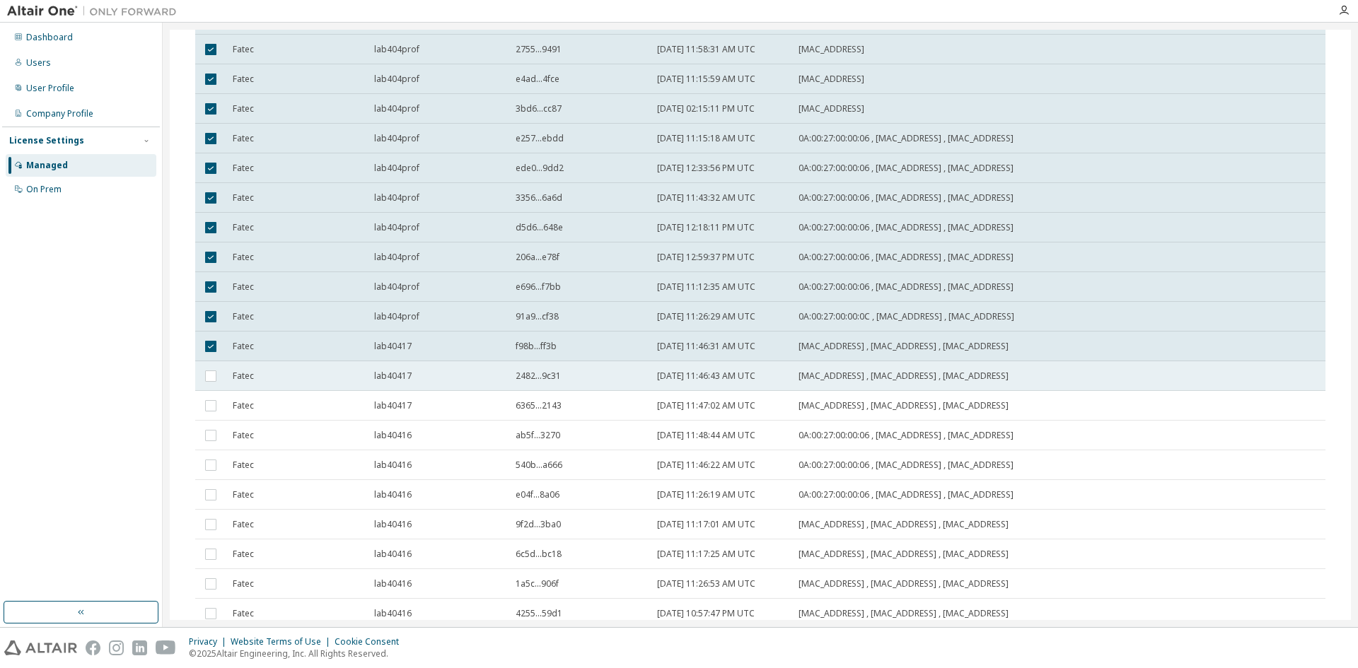
click at [438, 376] on div "lab40417" at bounding box center [438, 376] width 129 height 11
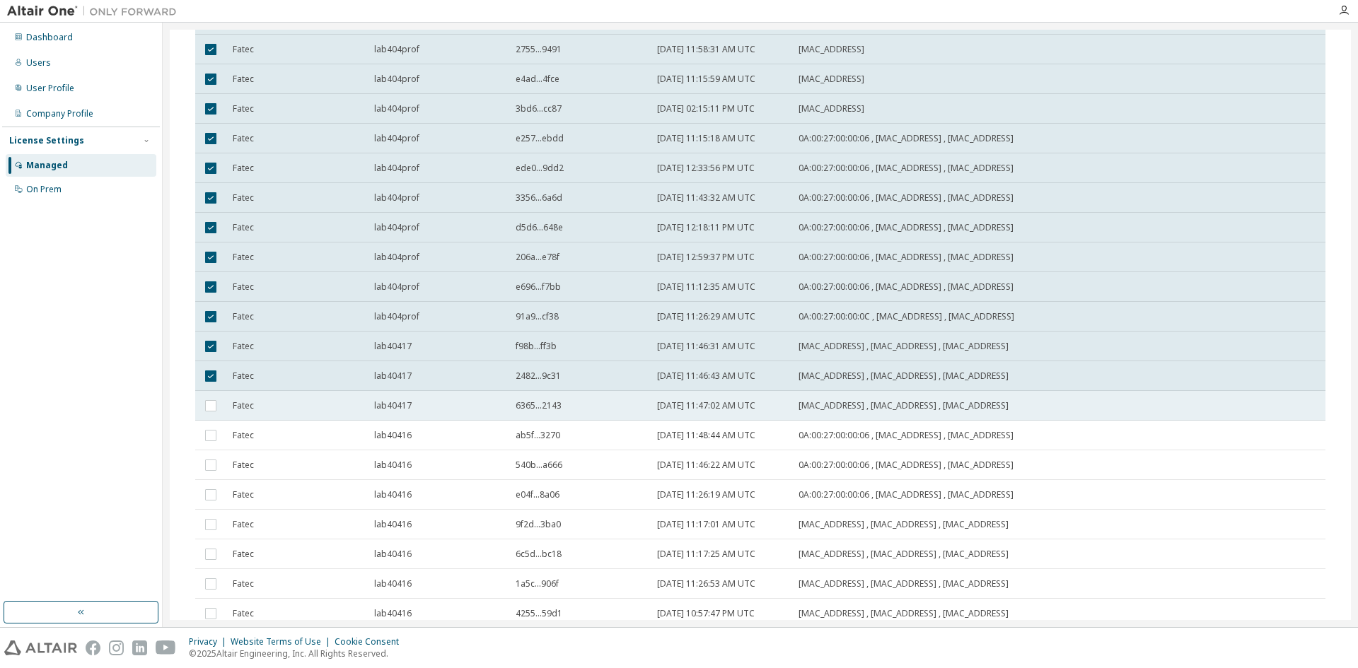
click at [433, 397] on td "lab40417" at bounding box center [438, 406] width 141 height 30
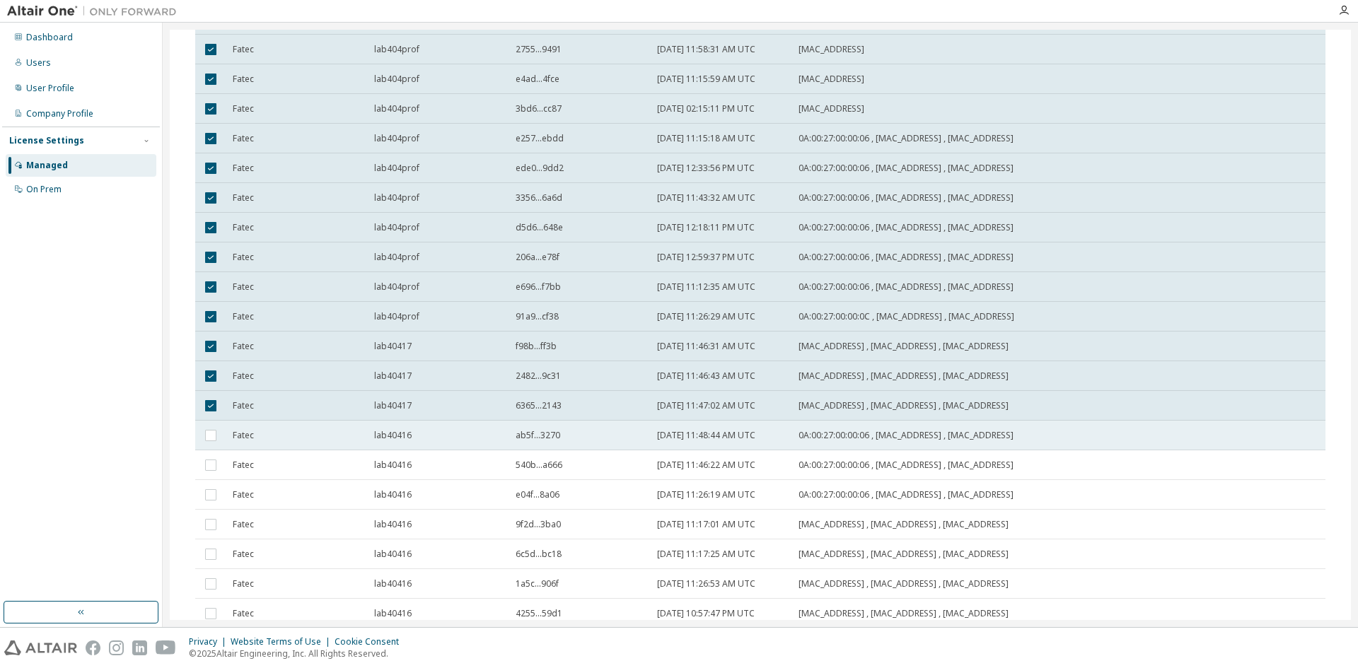
click at [429, 433] on div "lab40416" at bounding box center [438, 435] width 129 height 11
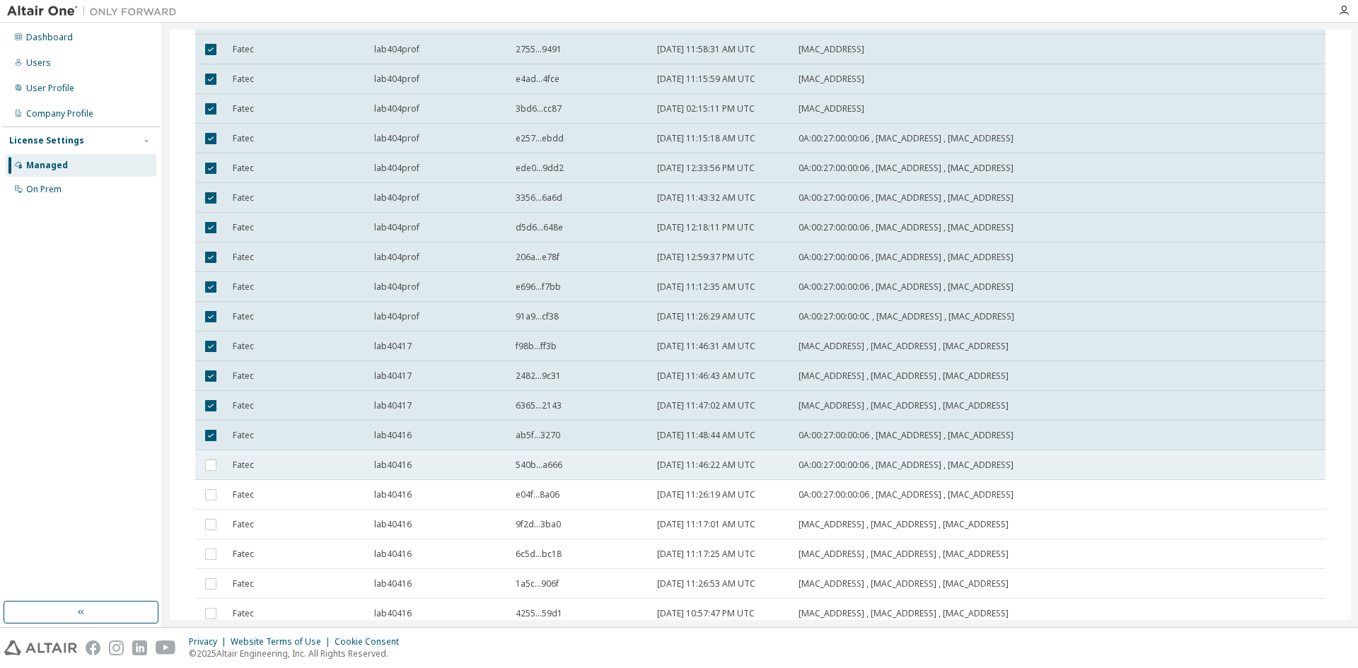
click at [428, 461] on div "lab40416" at bounding box center [438, 465] width 129 height 11
click at [424, 498] on div "lab40416" at bounding box center [438, 494] width 129 height 11
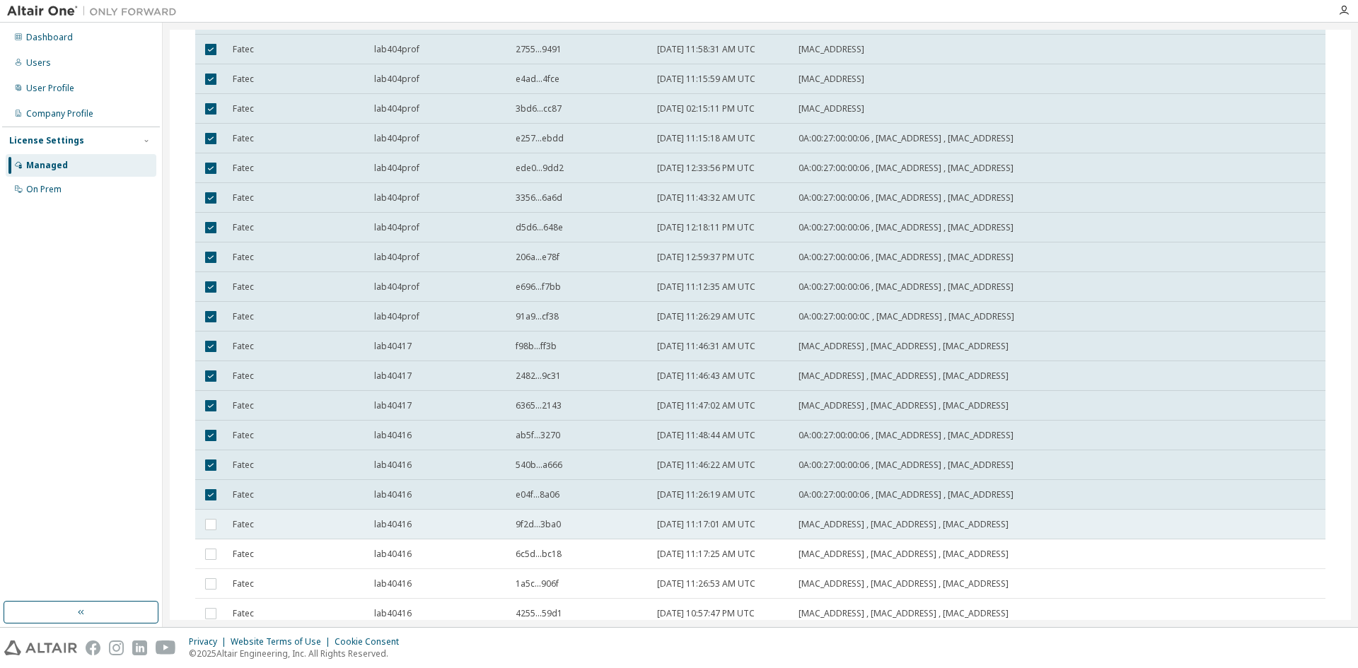
click at [416, 532] on td "lab40416" at bounding box center [438, 525] width 141 height 30
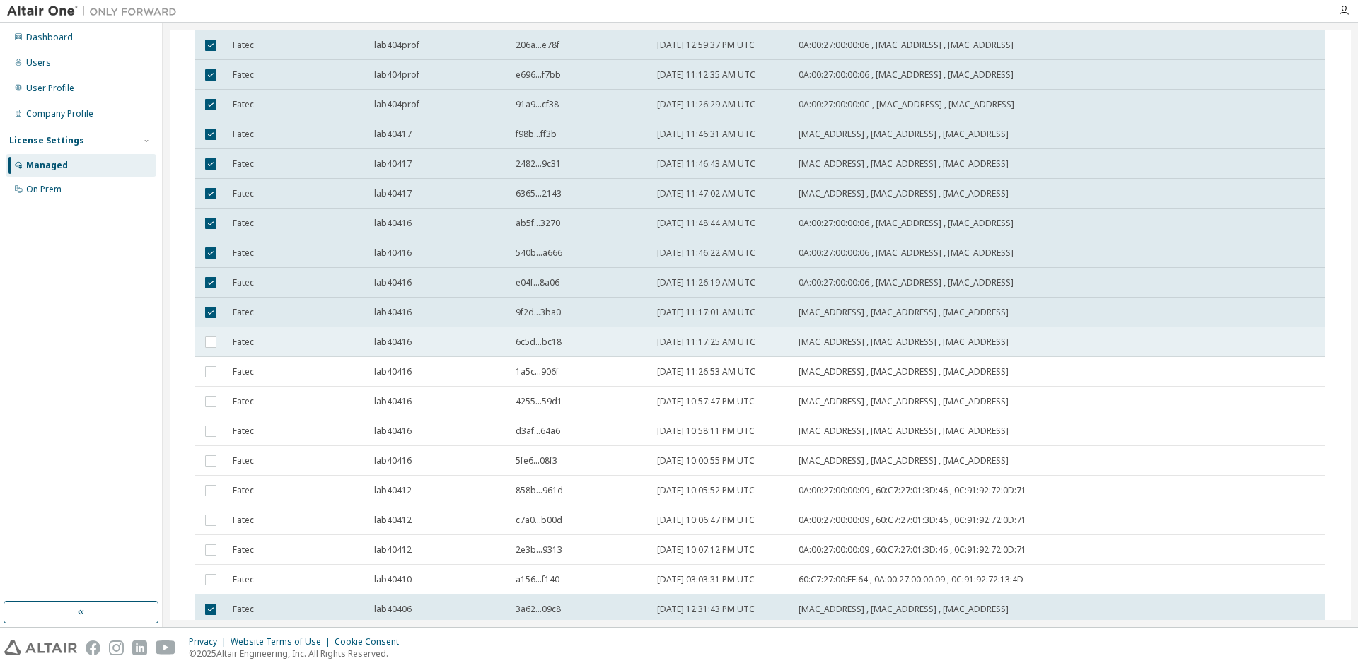
click at [429, 339] on div "lab40416" at bounding box center [438, 342] width 129 height 11
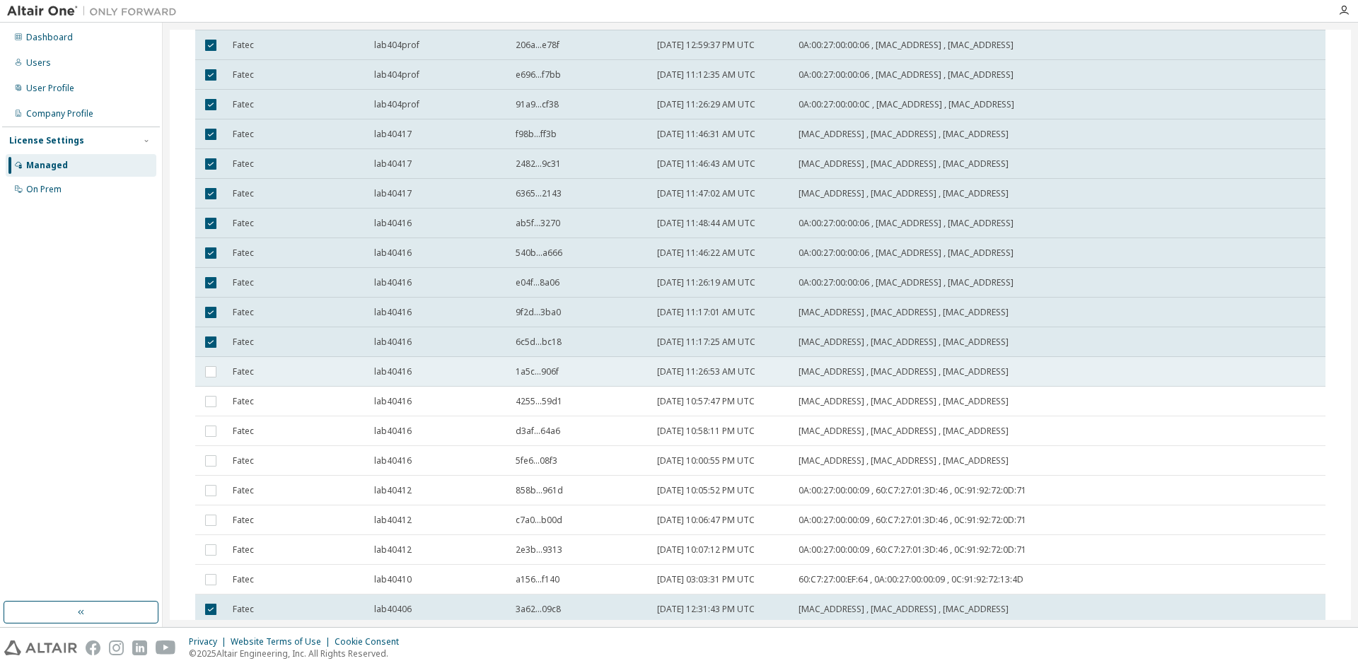
click at [424, 360] on td "lab40416" at bounding box center [438, 372] width 141 height 30
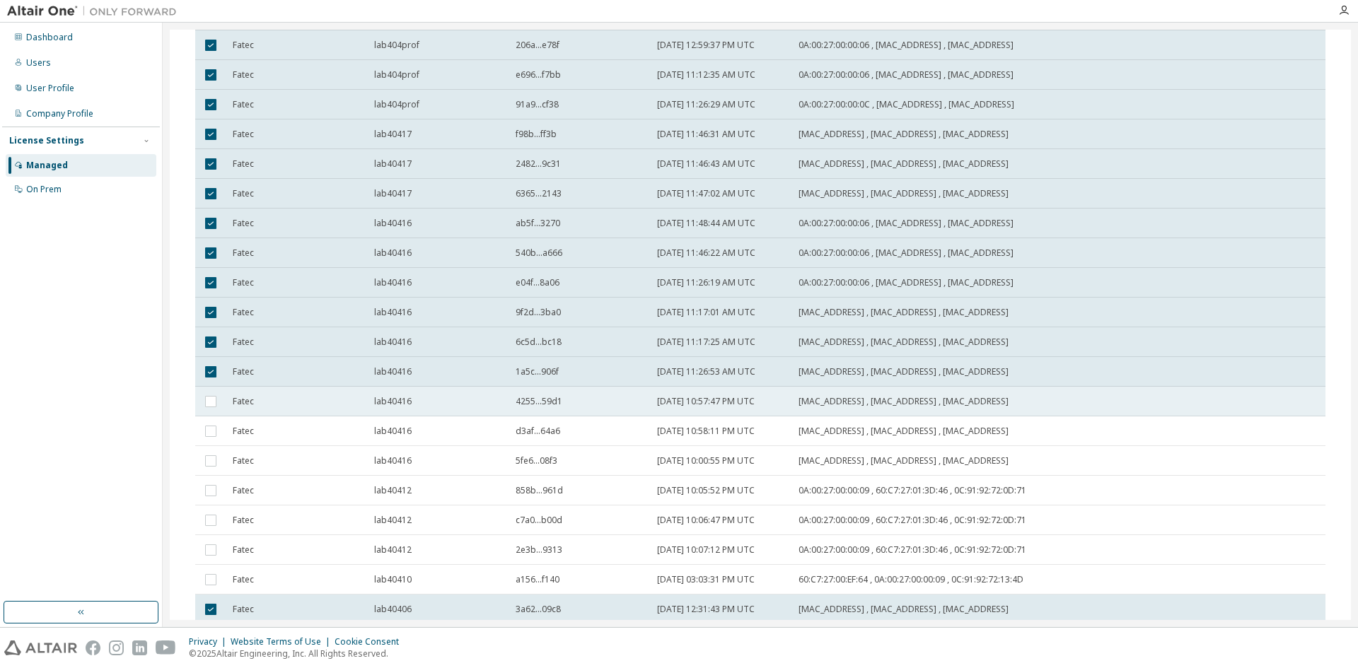
click at [422, 397] on div "lab40416" at bounding box center [438, 401] width 129 height 11
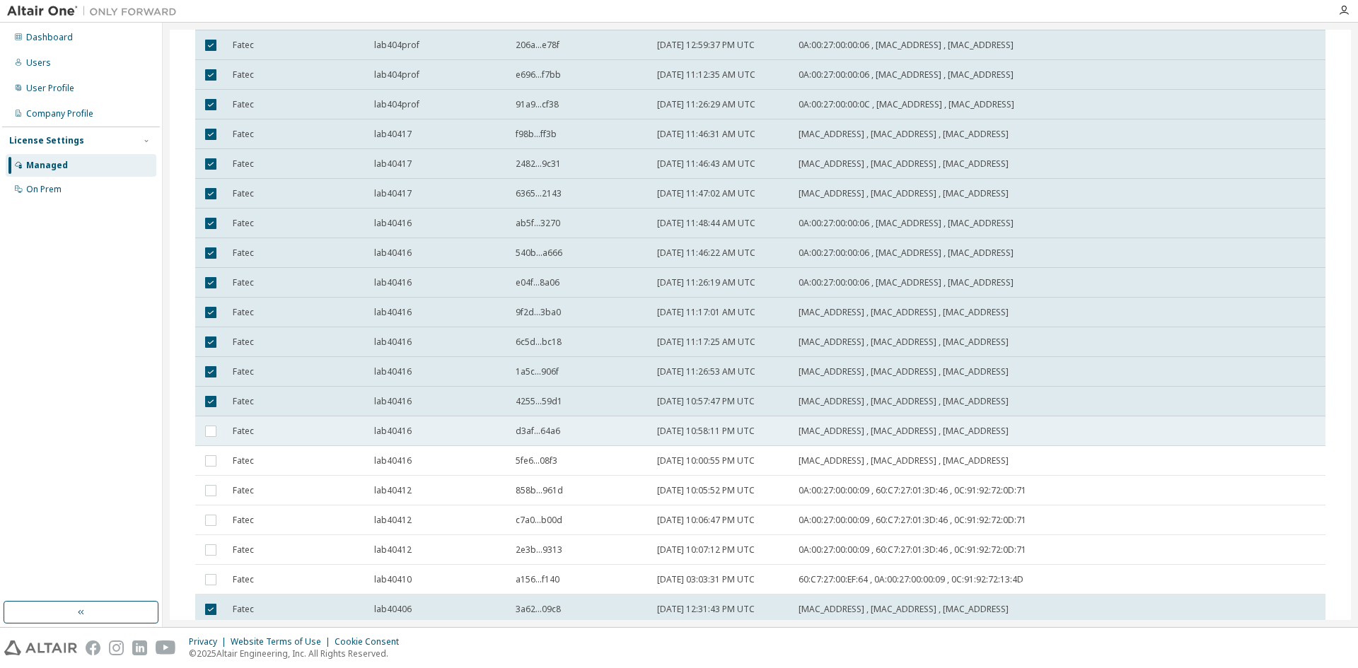
click at [421, 439] on td "lab40416" at bounding box center [438, 431] width 141 height 30
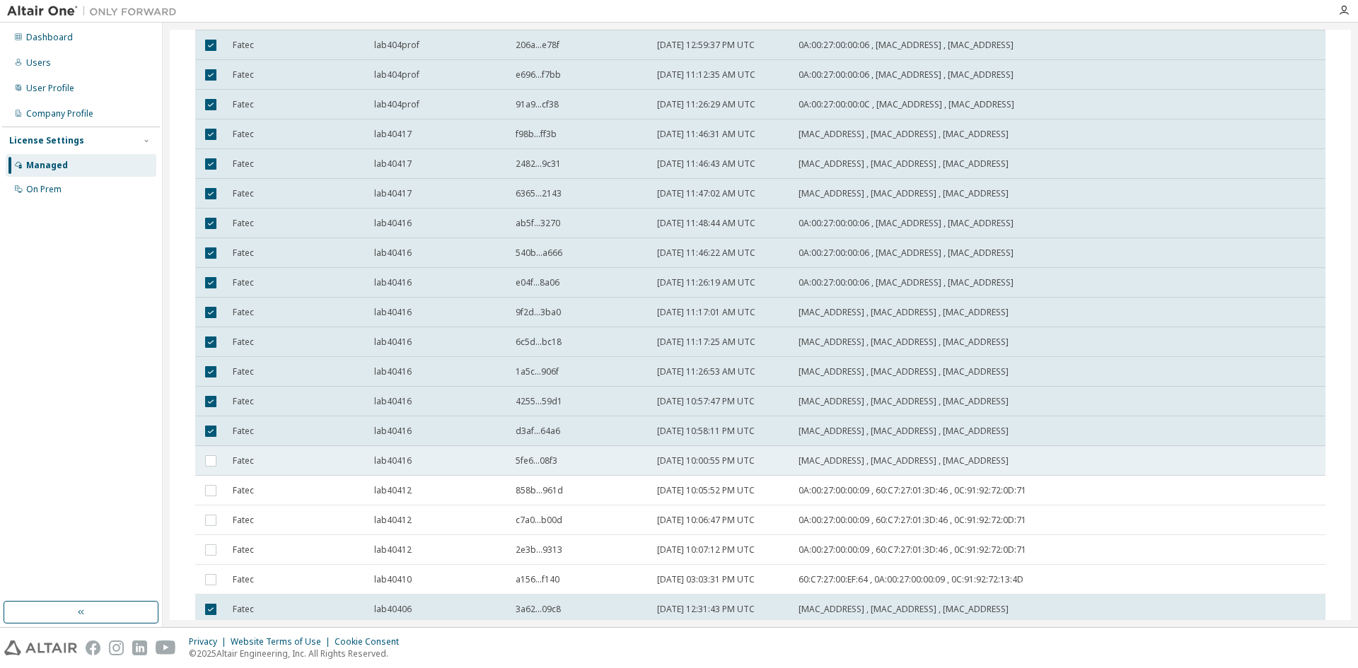
click at [421, 471] on td "lab40416" at bounding box center [438, 461] width 141 height 30
click at [425, 487] on div "lab40412" at bounding box center [438, 490] width 129 height 11
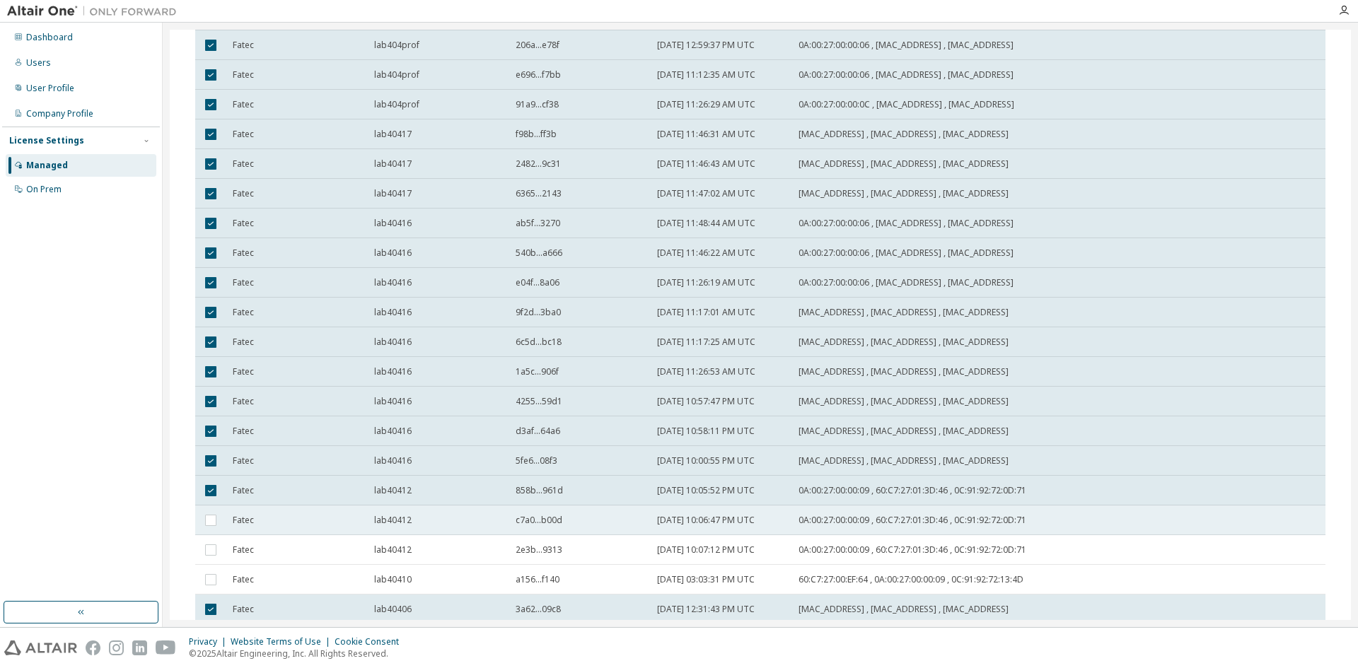
click at [425, 518] on div "lab40412" at bounding box center [438, 520] width 129 height 11
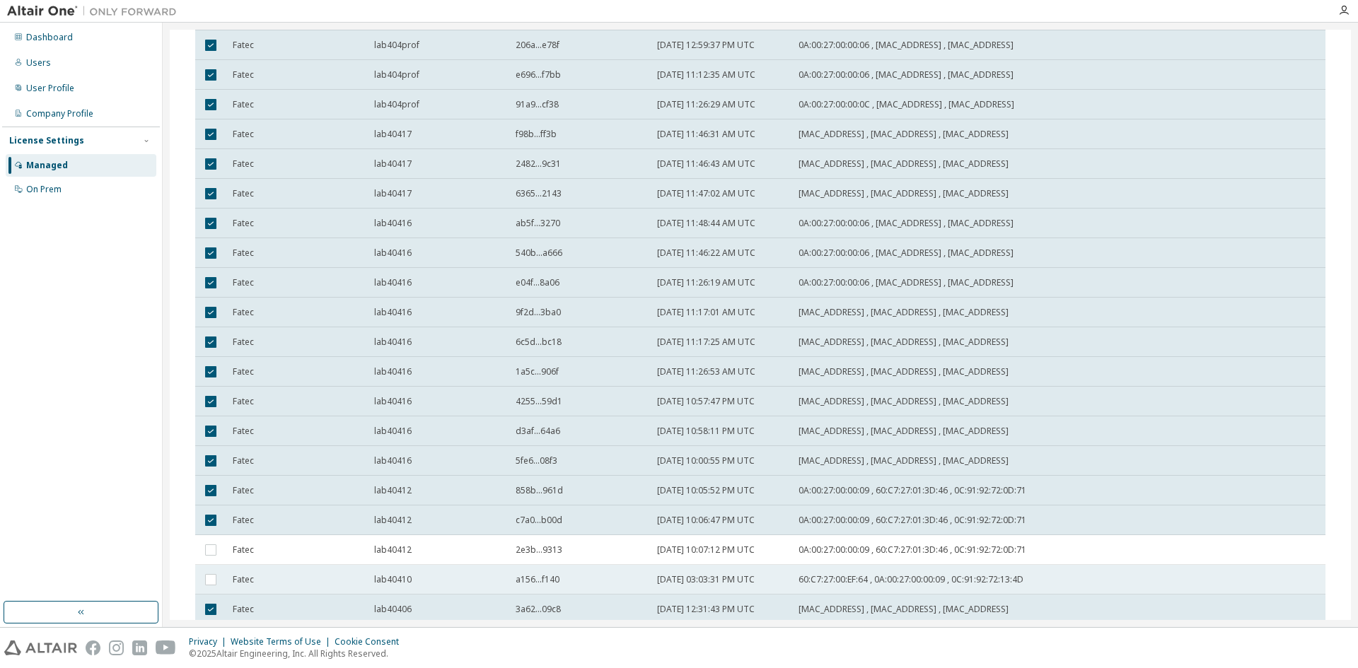
click at [424, 566] on td "lab40410" at bounding box center [438, 580] width 141 height 30
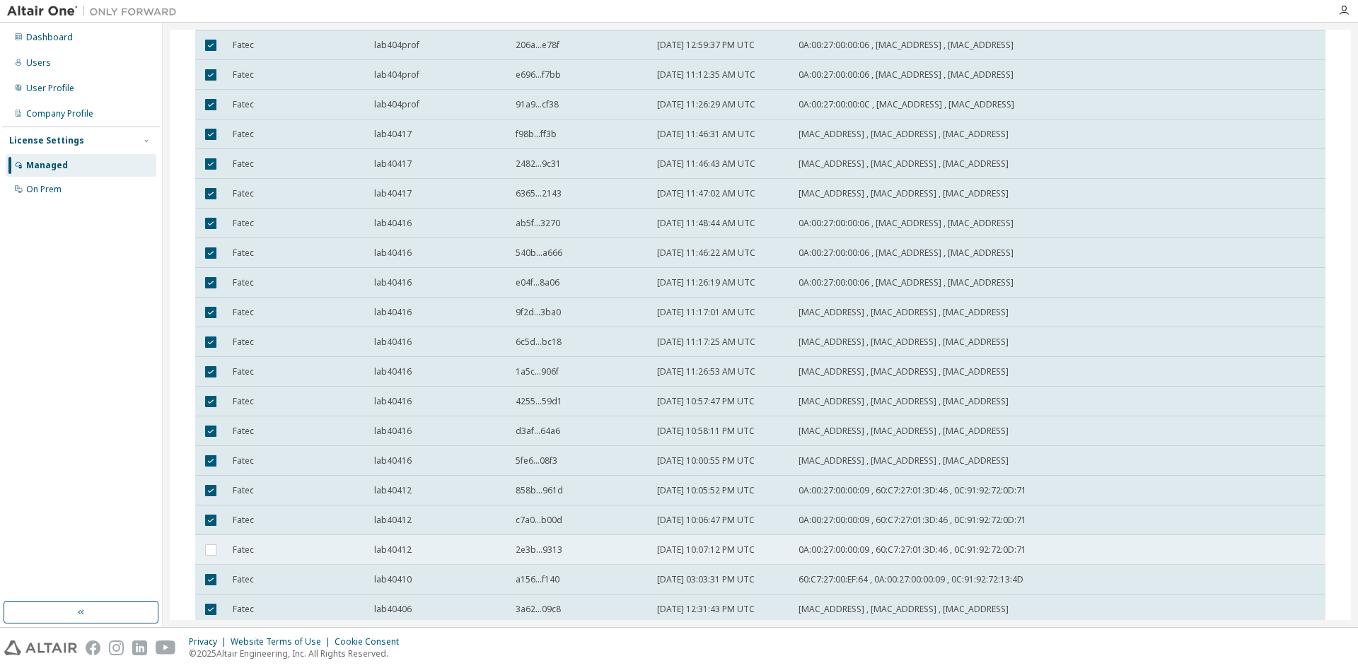
click at [436, 540] on td "lab40412" at bounding box center [438, 550] width 141 height 30
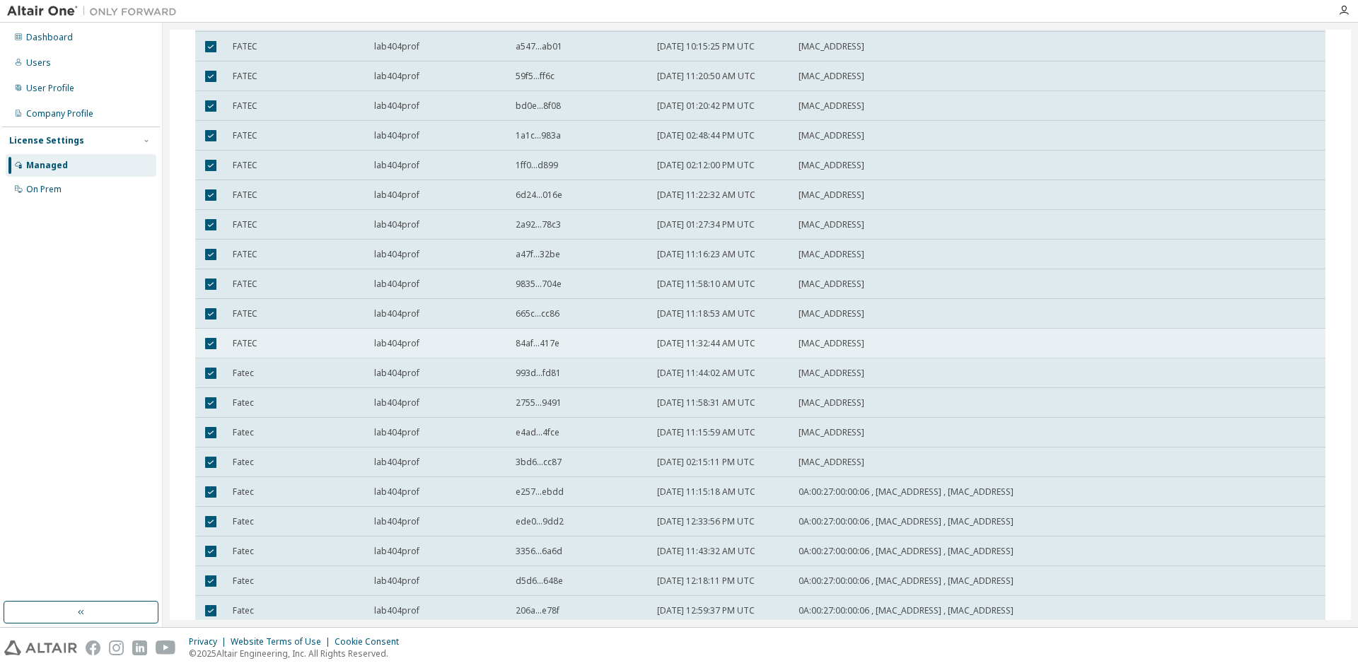
scroll to position [0, 0]
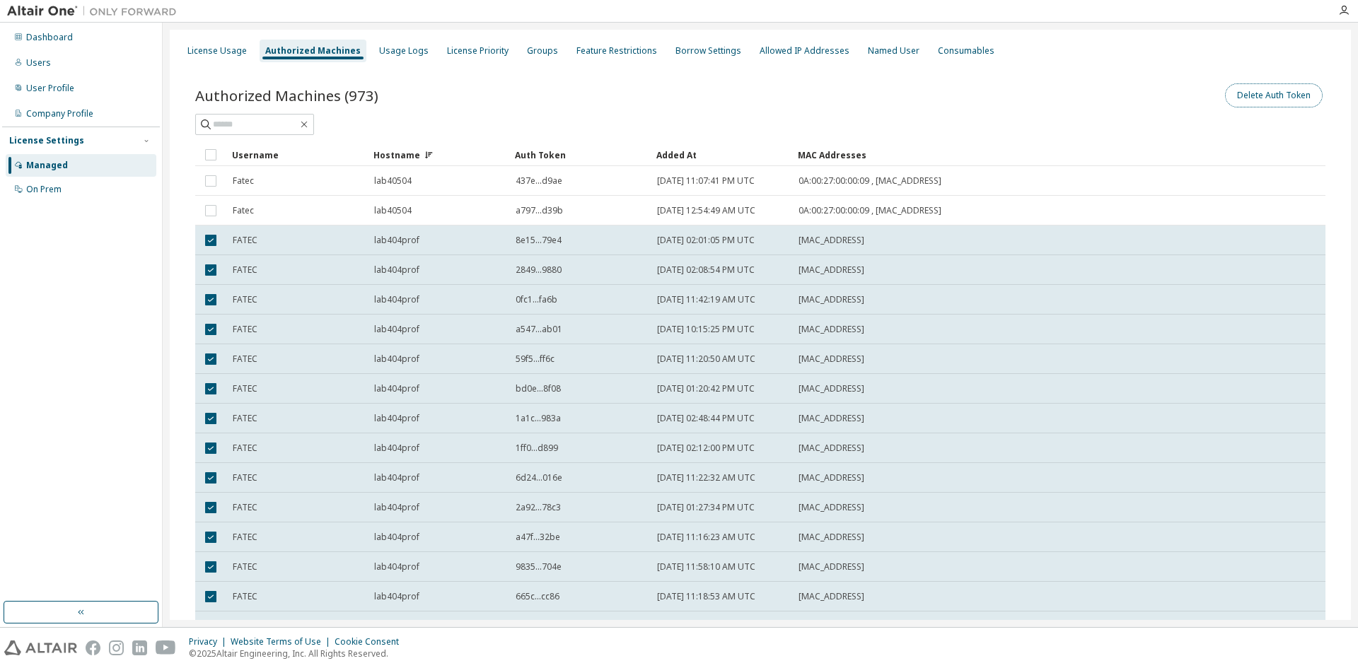
click at [1271, 86] on button "Delete Auth Token" at bounding box center [1274, 95] width 98 height 24
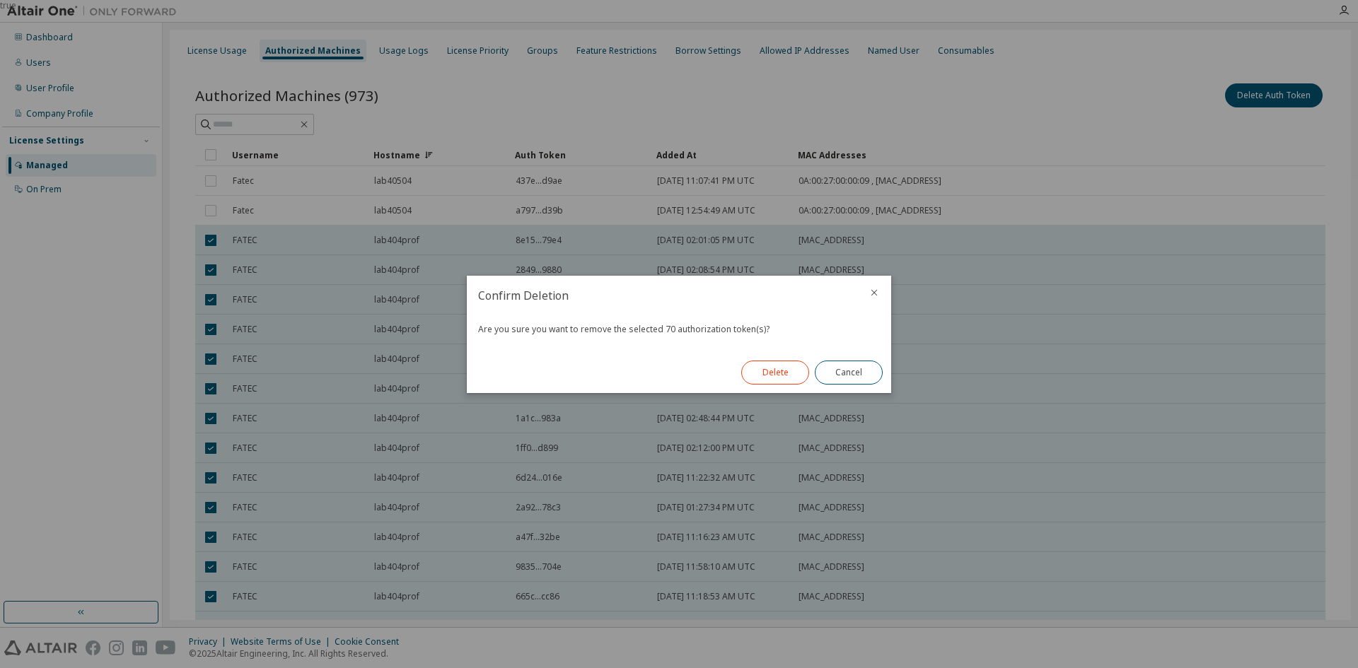
click at [774, 368] on button "Delete" at bounding box center [775, 373] width 68 height 24
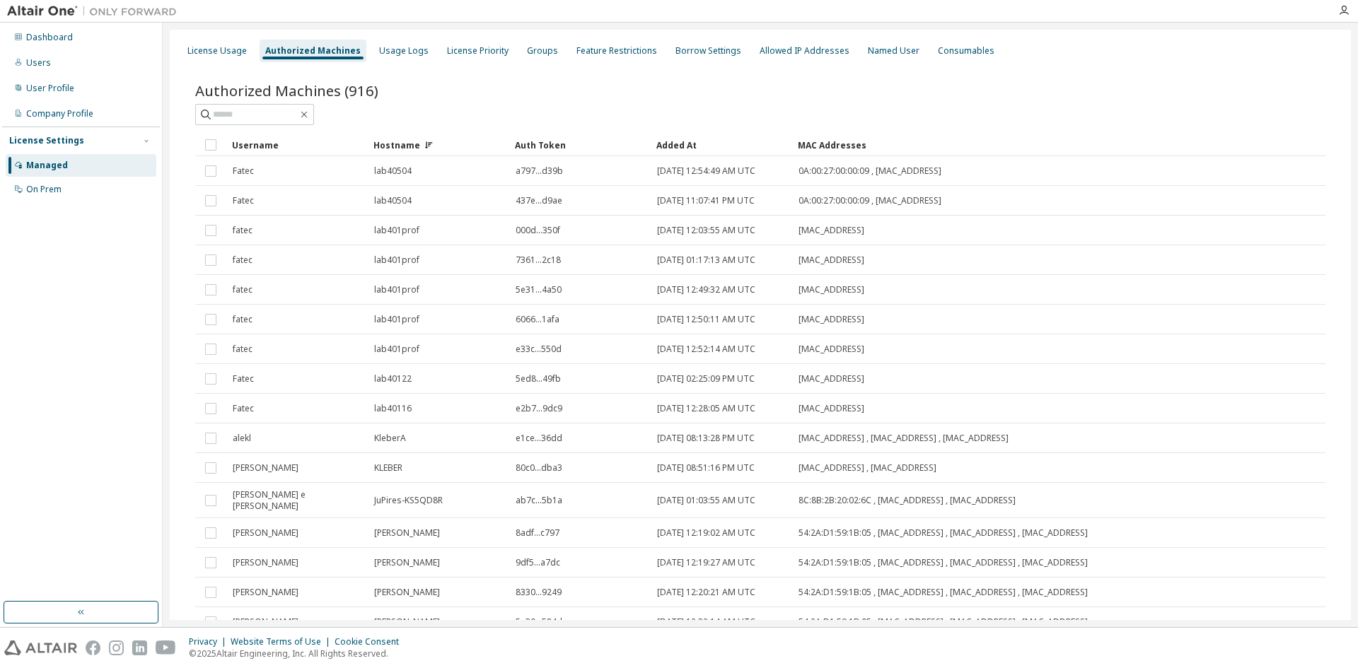
click at [1337, 14] on div at bounding box center [1343, 10] width 28 height 11
click at [1340, 14] on icon "button" at bounding box center [1343, 10] width 11 height 11
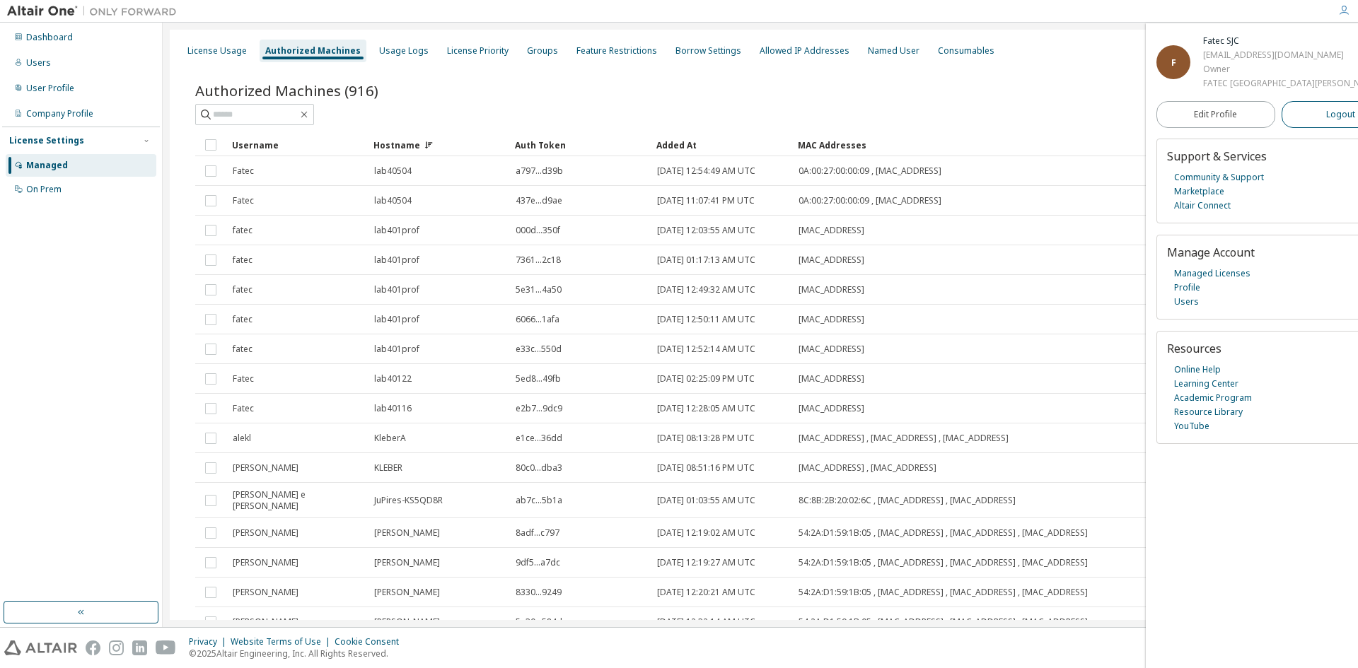
click at [1326, 110] on span "Logout" at bounding box center [1340, 114] width 29 height 14
